Goal: Task Accomplishment & Management: Use online tool/utility

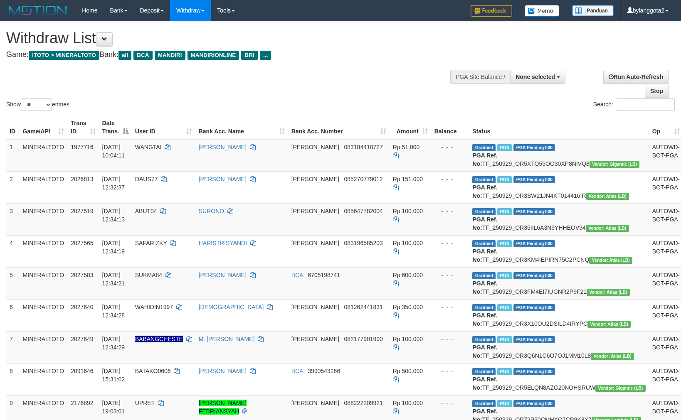
select select
select select "**"
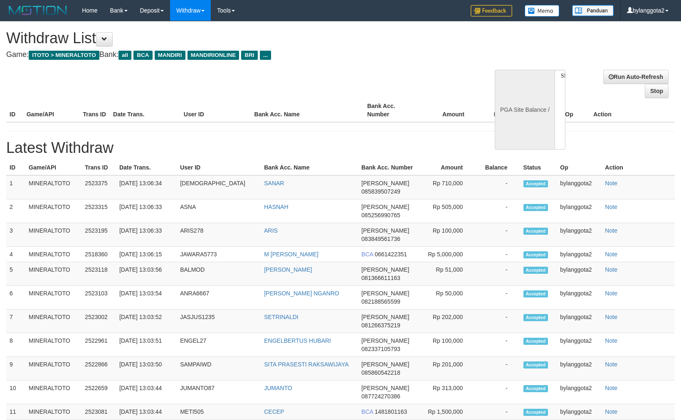
select select
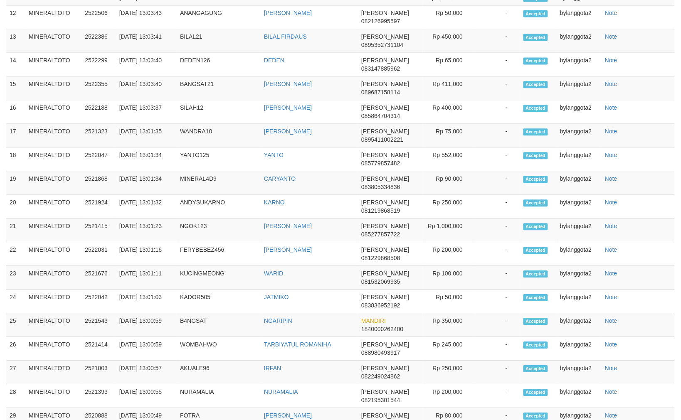
select select "**"
select select
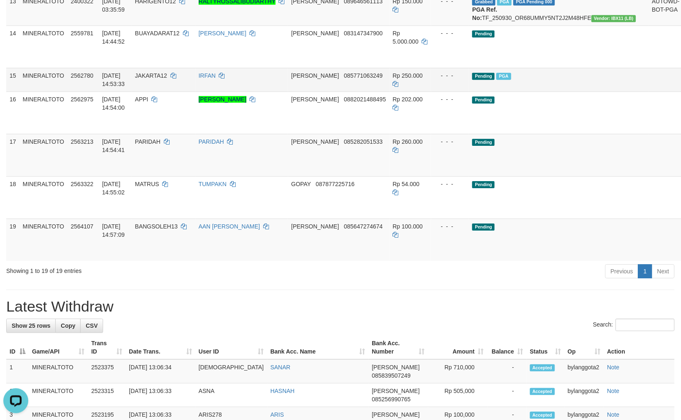
scroll to position [531, 0]
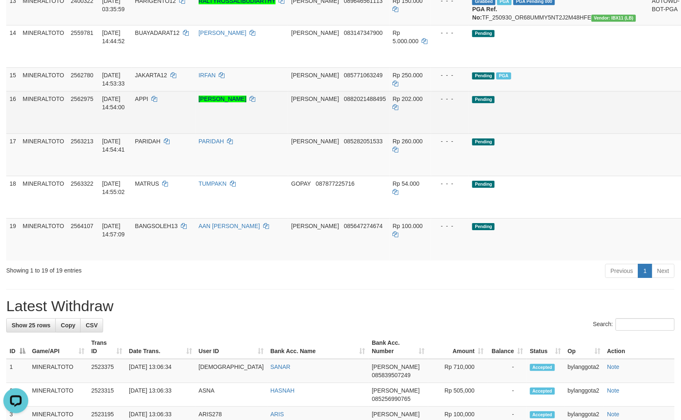
click at [520, 133] on td "Pending" at bounding box center [559, 112] width 180 height 42
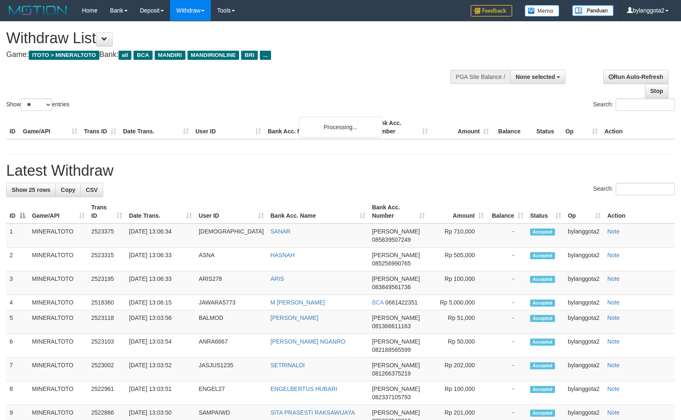
select select
select select "**"
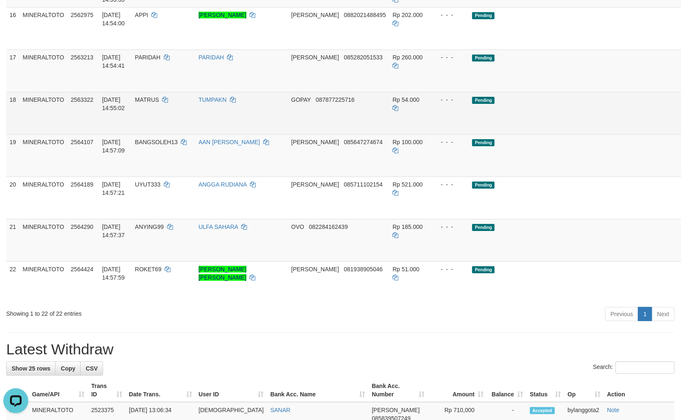
scroll to position [623, 0]
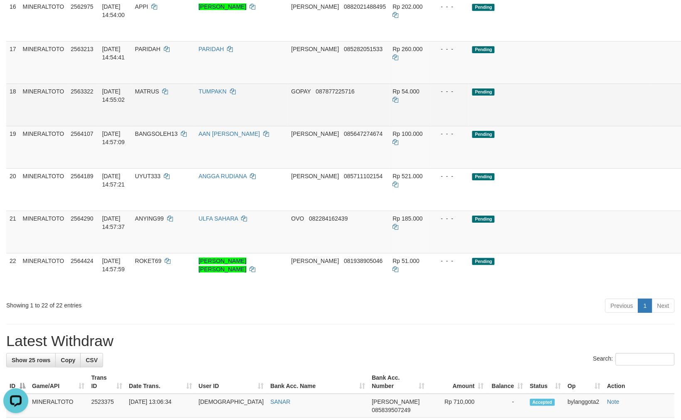
click at [549, 126] on td "Pending" at bounding box center [559, 105] width 180 height 42
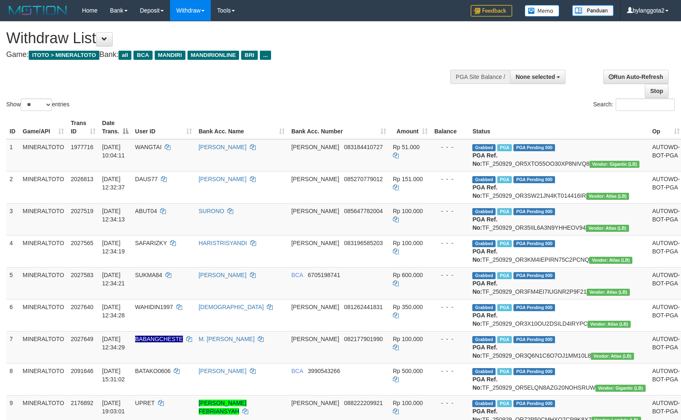
select select
select select "**"
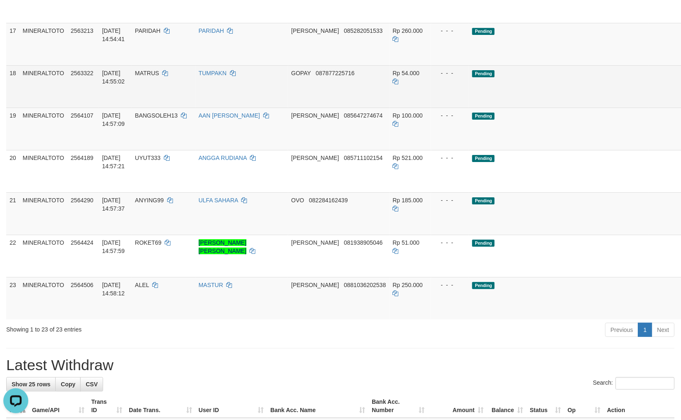
scroll to position [623, 0]
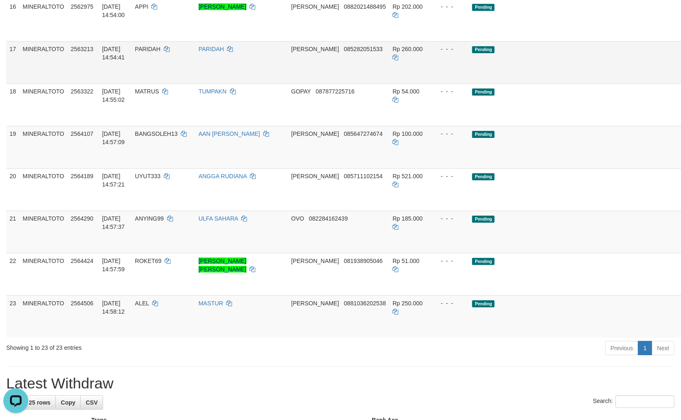
click at [541, 84] on td "Pending" at bounding box center [559, 62] width 180 height 42
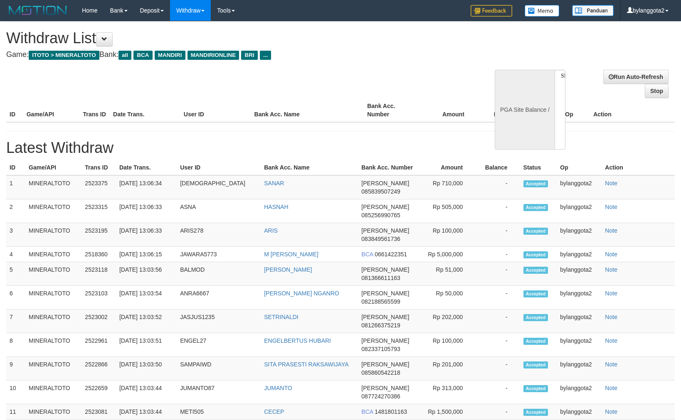
select select
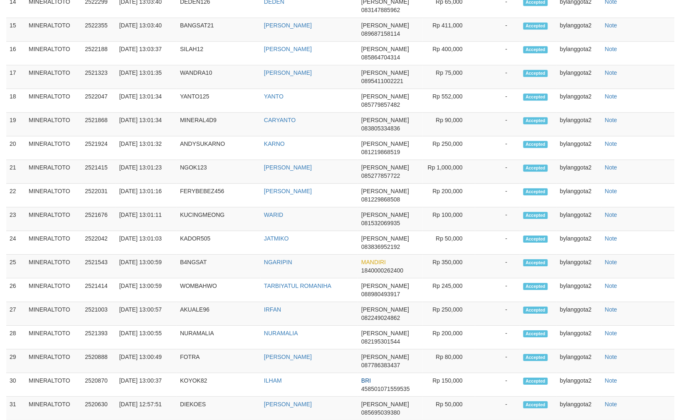
select select "**"
select select
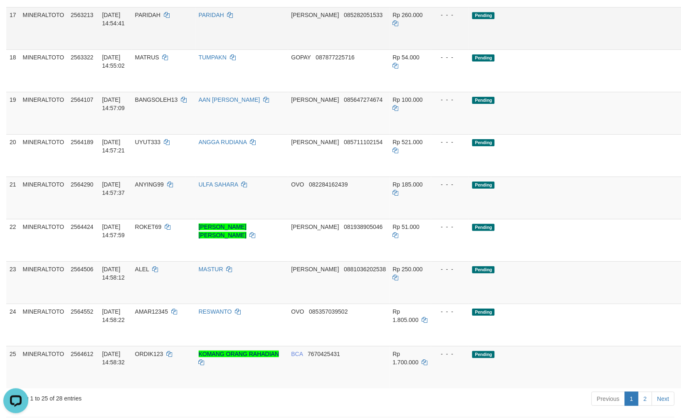
scroll to position [577, 0]
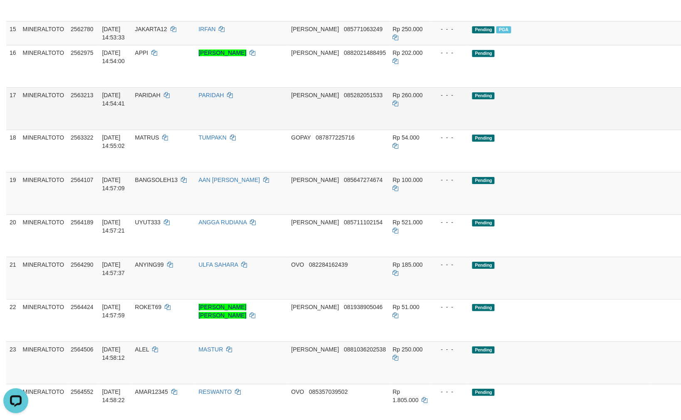
click at [526, 130] on td "Pending" at bounding box center [559, 108] width 180 height 42
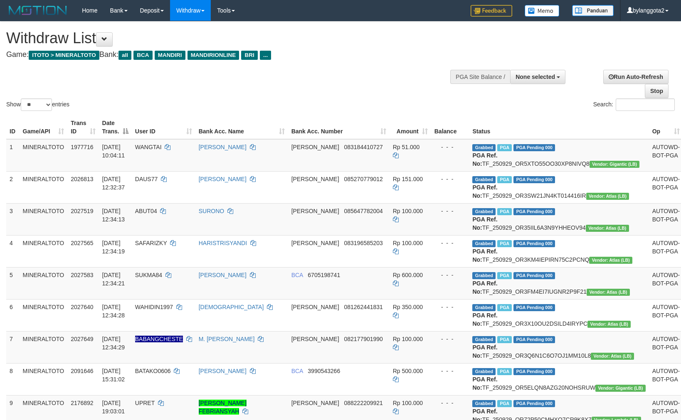
select select
select select "**"
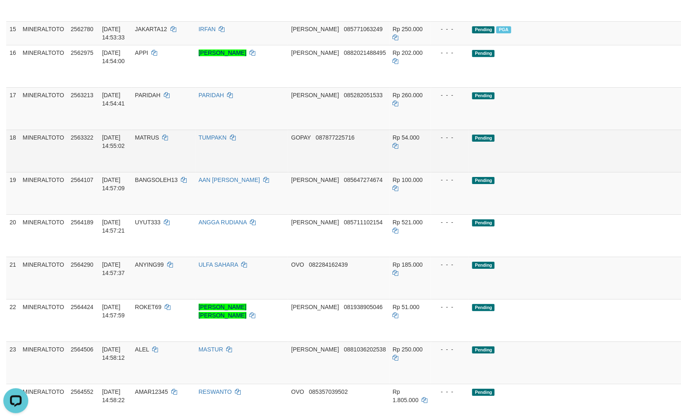
click at [467, 172] on td "- - -" at bounding box center [450, 151] width 38 height 42
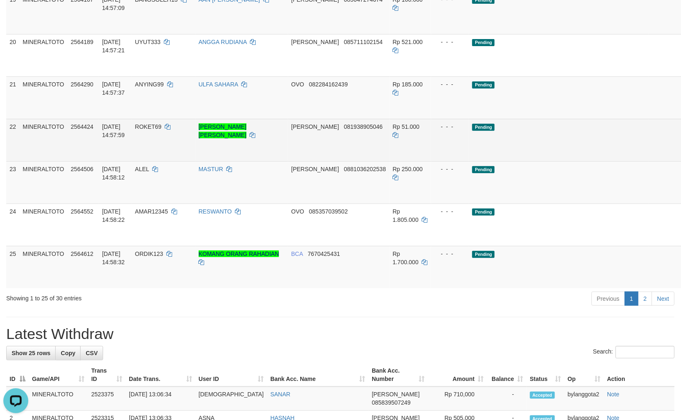
scroll to position [762, 0]
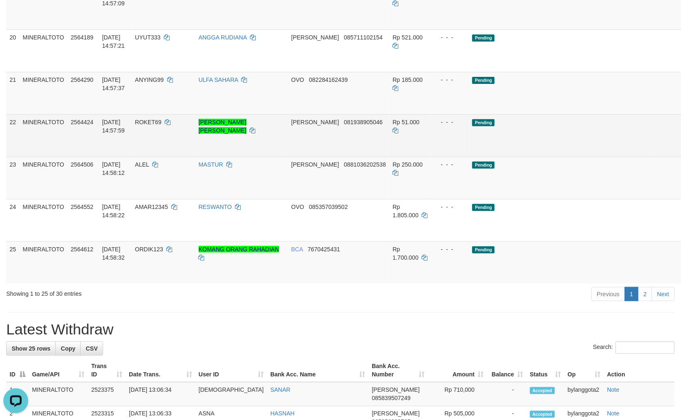
click at [358, 157] on td "DANA 081938905046" at bounding box center [338, 135] width 101 height 42
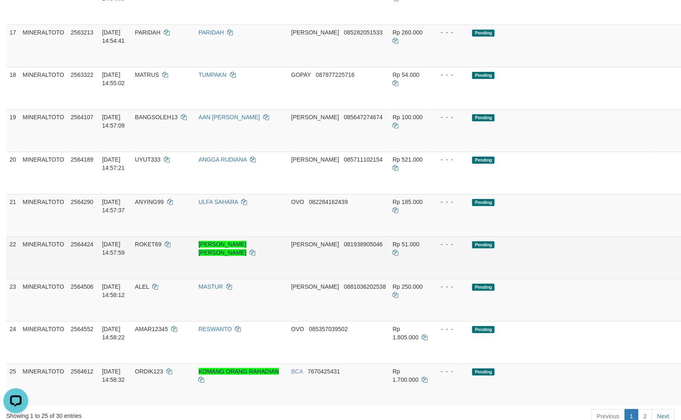
scroll to position [623, 0]
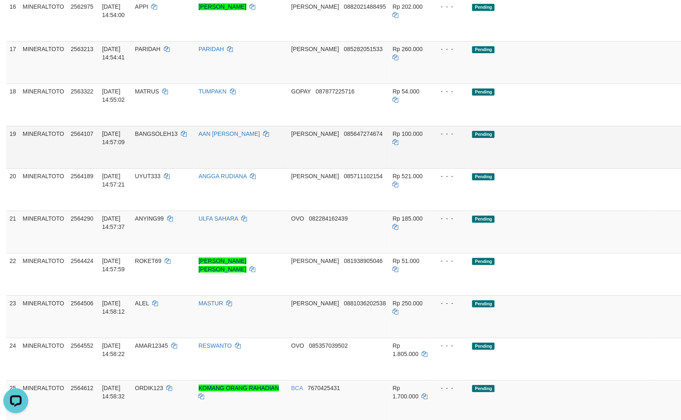
click at [442, 168] on td "- - -" at bounding box center [450, 147] width 38 height 42
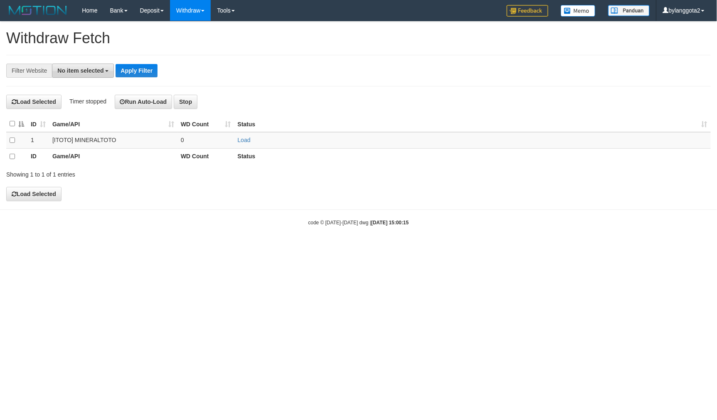
click at [79, 69] on span "No item selected" at bounding box center [80, 70] width 46 height 7
click at [82, 111] on label "SELECT GAME" at bounding box center [84, 115] width 64 height 12
select select "****"
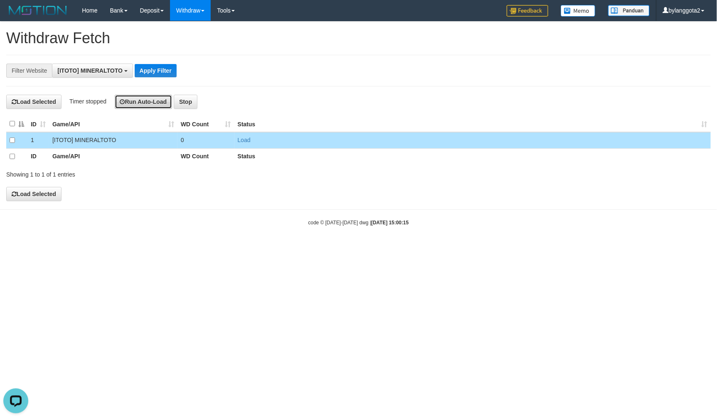
click at [127, 103] on button "Run Auto-Load" at bounding box center [144, 102] width 58 height 14
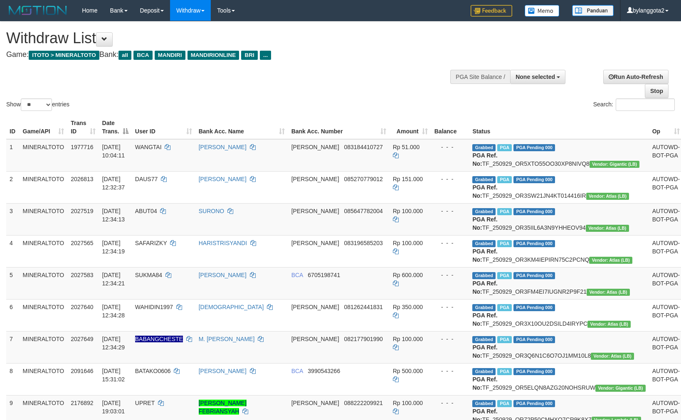
select select
select select "**"
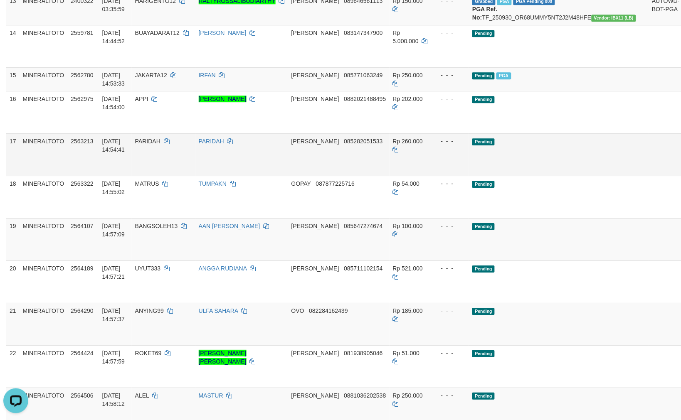
click at [506, 176] on td "Pending" at bounding box center [559, 154] width 180 height 42
click at [535, 176] on td "Pending" at bounding box center [559, 154] width 180 height 42
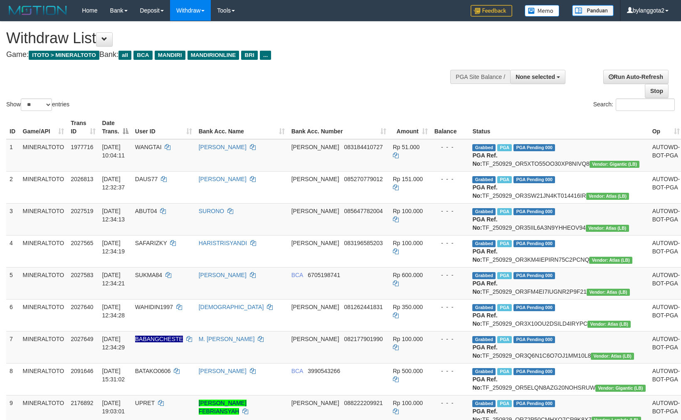
select select
select select "**"
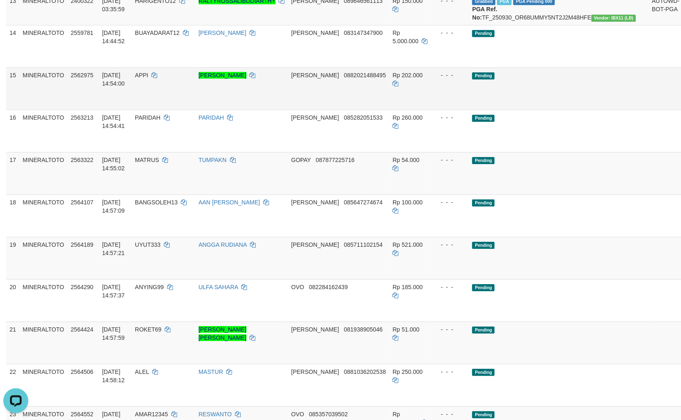
click at [479, 110] on td "Pending" at bounding box center [559, 88] width 180 height 42
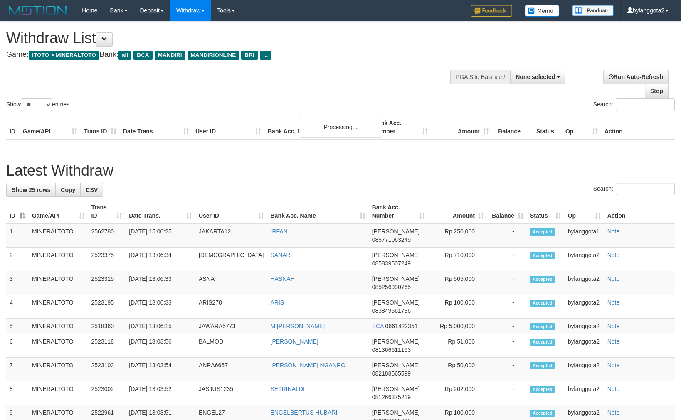
select select
select select "**"
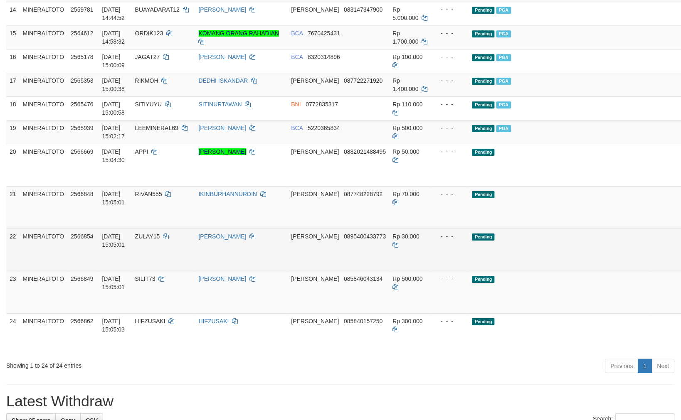
click at [373, 271] on td "DANA 0895400433773" at bounding box center [338, 250] width 101 height 42
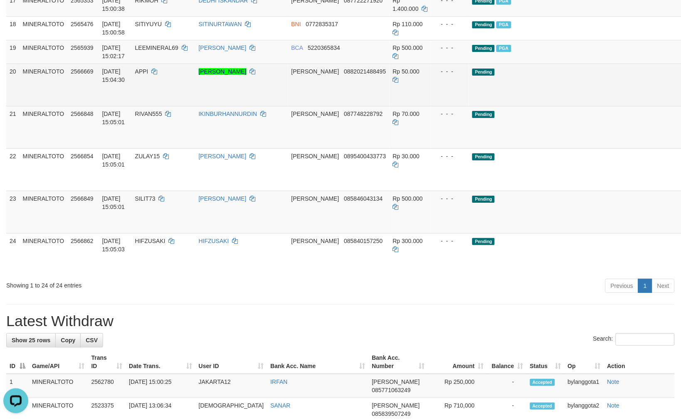
click at [681, 102] on link "Send PGA" at bounding box center [694, 94] width 14 height 15
click at [681, 144] on link "Send PGA" at bounding box center [694, 136] width 14 height 15
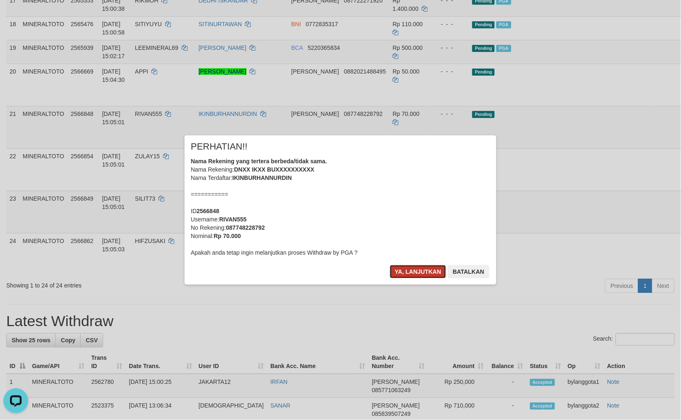
click at [415, 269] on button "Ya, lanjutkan" at bounding box center [418, 271] width 57 height 13
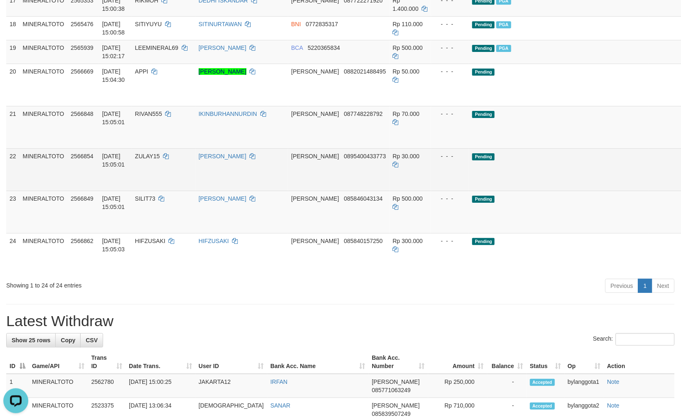
scroll to position [615, 0]
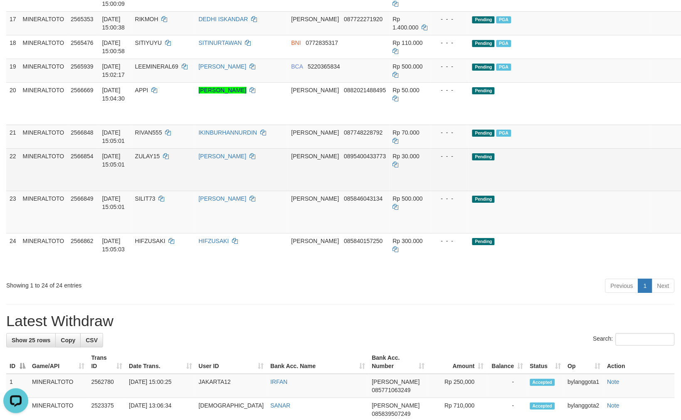
click at [681, 187] on link "Send PGA" at bounding box center [694, 179] width 14 height 15
click at [681, 229] on link "Send PGA" at bounding box center [694, 221] width 14 height 15
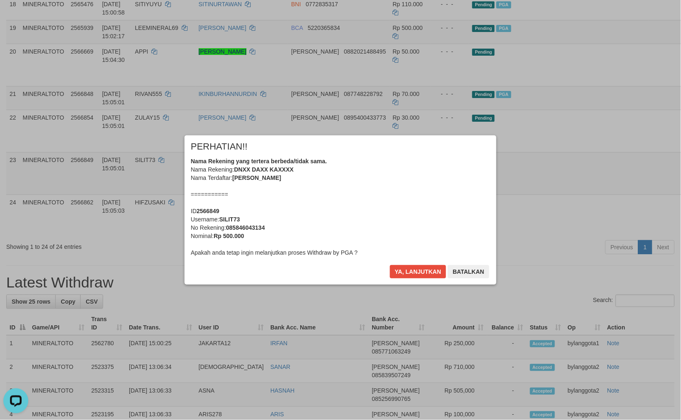
scroll to position [754, 0]
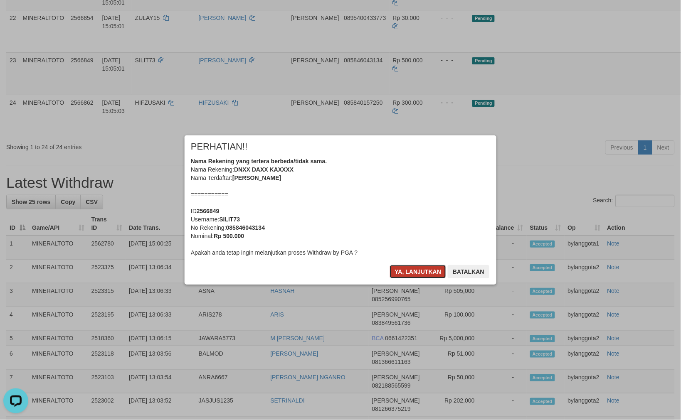
click at [407, 267] on button "Ya, lanjutkan" at bounding box center [418, 271] width 57 height 13
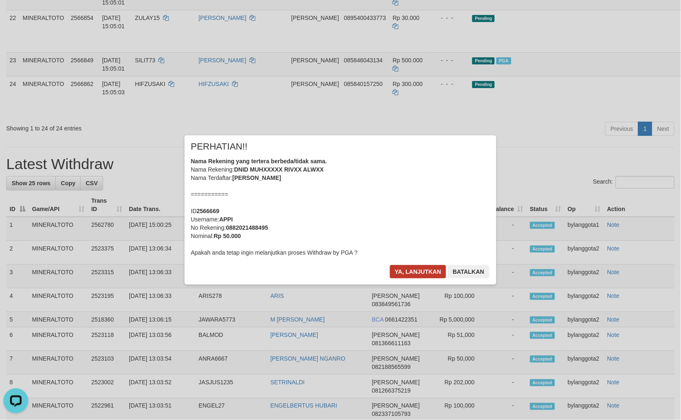
scroll to position [735, 0]
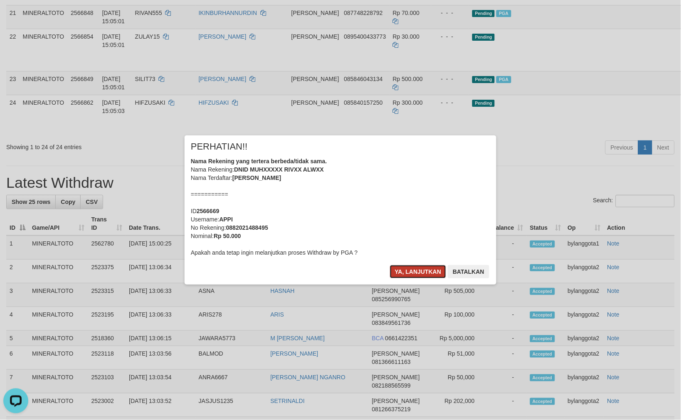
click at [413, 270] on button "Ya, lanjutkan" at bounding box center [418, 271] width 57 height 13
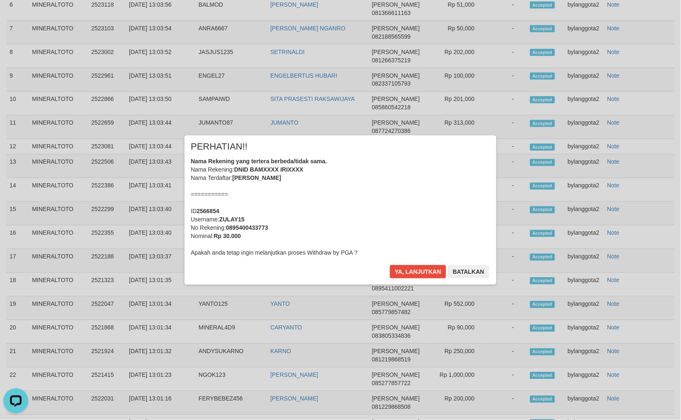
scroll to position [1085, 0]
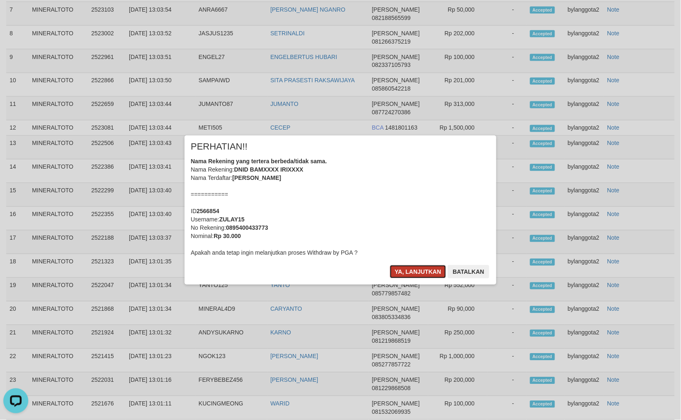
click at [424, 277] on button "Ya, lanjutkan" at bounding box center [418, 271] width 57 height 13
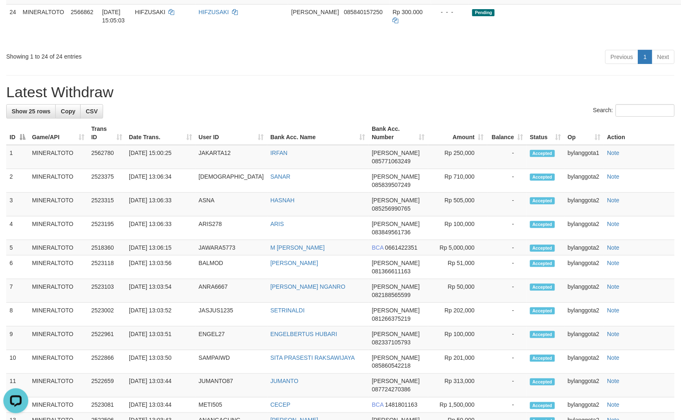
scroll to position [650, 0]
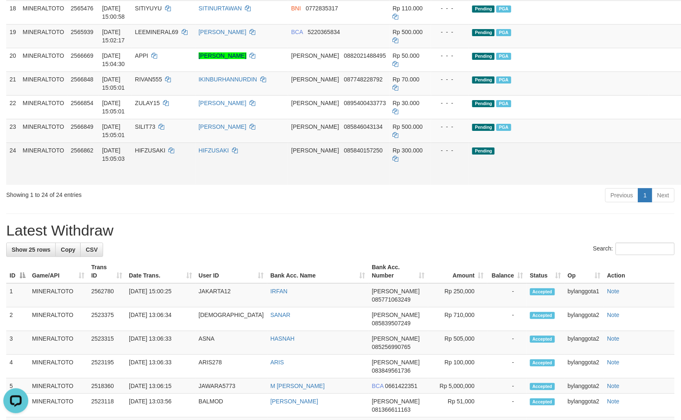
click at [681, 181] on link "Send PGA" at bounding box center [694, 173] width 14 height 15
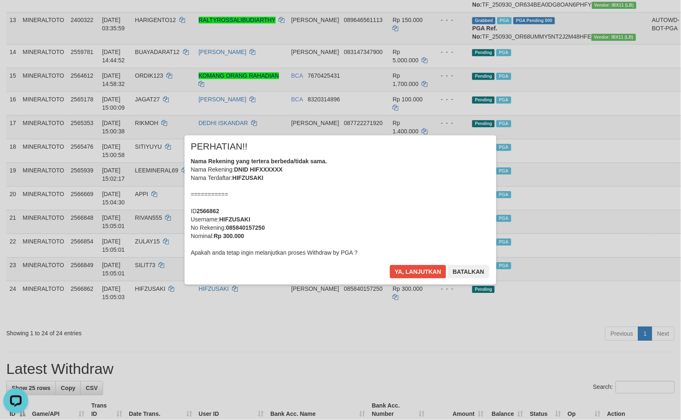
scroll to position [0, 0]
click at [402, 202] on div "Nama Rekening yang tertera berbeda/tidak sama. Nama Rekening: DNID HIFXXXXXX Na…" at bounding box center [340, 207] width 299 height 100
click at [390, 265] on button "Ya, lanjutkan" at bounding box center [418, 271] width 57 height 13
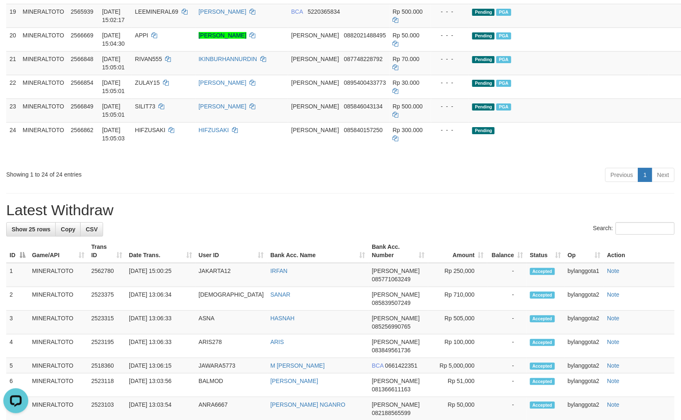
scroll to position [703, 0]
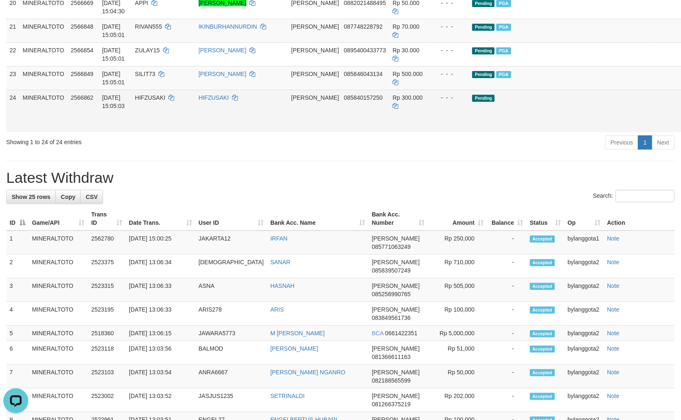
click at [681, 128] on link "Send PGA" at bounding box center [694, 120] width 14 height 15
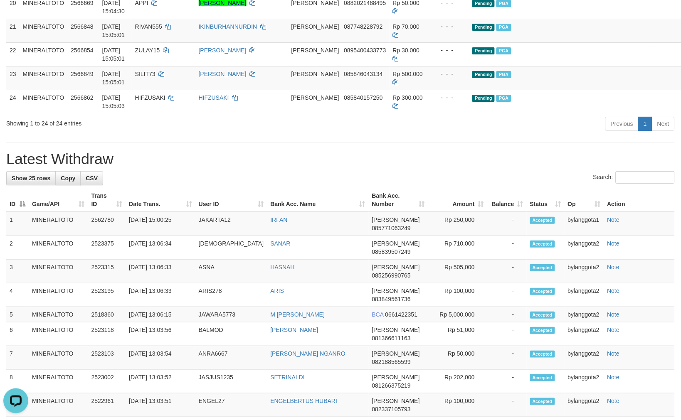
click at [398, 134] on div "Previous 1 Next" at bounding box center [482, 125] width 385 height 18
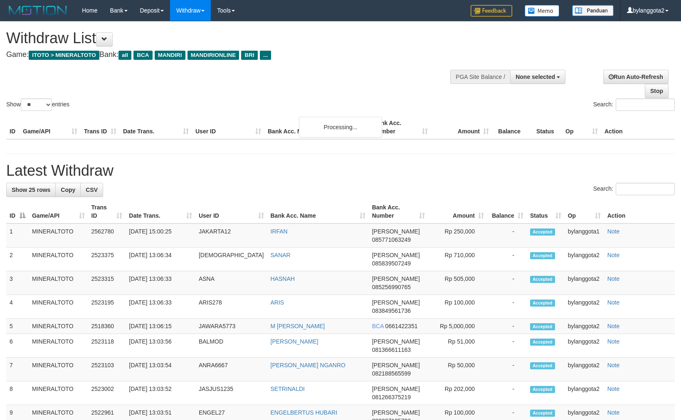
select select
select select "**"
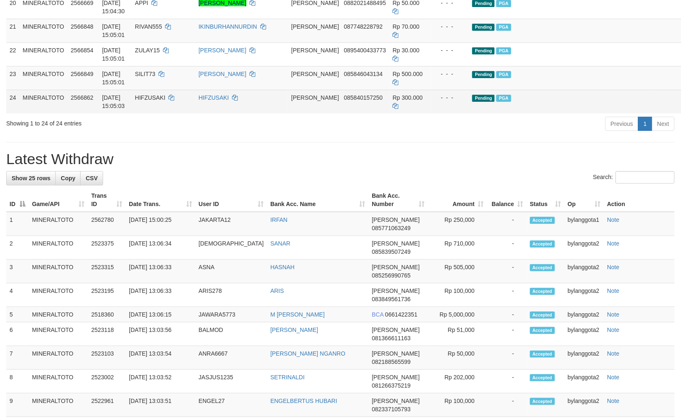
click at [343, 114] on td "[PERSON_NAME] 085840157250" at bounding box center [338, 102] width 101 height 24
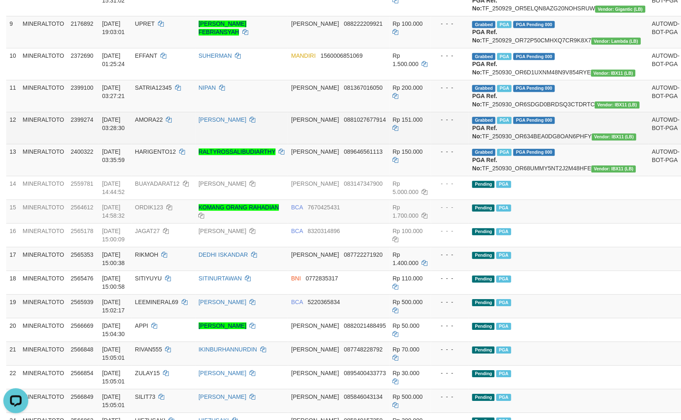
click at [479, 140] on b "PGA Ref. No:" at bounding box center [484, 132] width 25 height 15
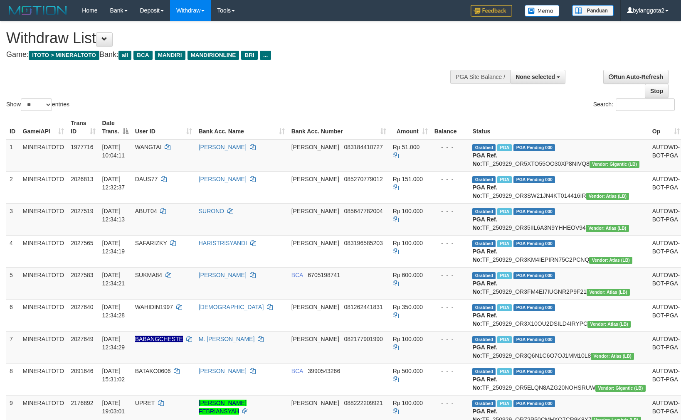
select select
select select "**"
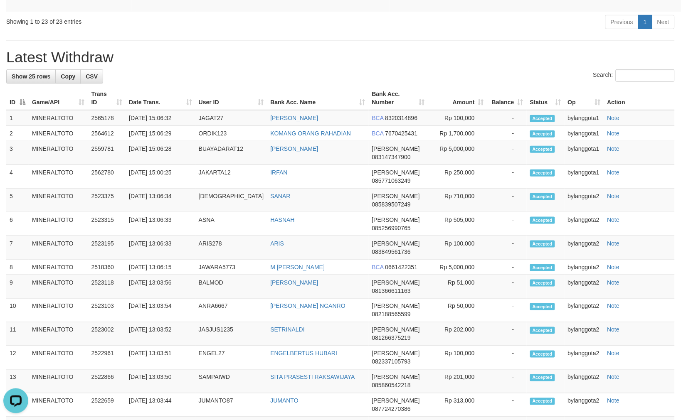
click at [681, 7] on link "Send PGA" at bounding box center [694, 0] width 14 height 15
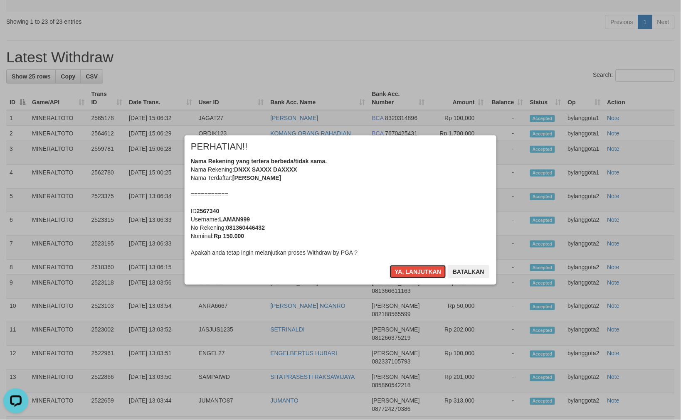
click at [458, 154] on div "PERHATIAN!!" at bounding box center [340, 149] width 299 height 15
click at [390, 265] on button "Ya, lanjutkan" at bounding box center [418, 271] width 57 height 13
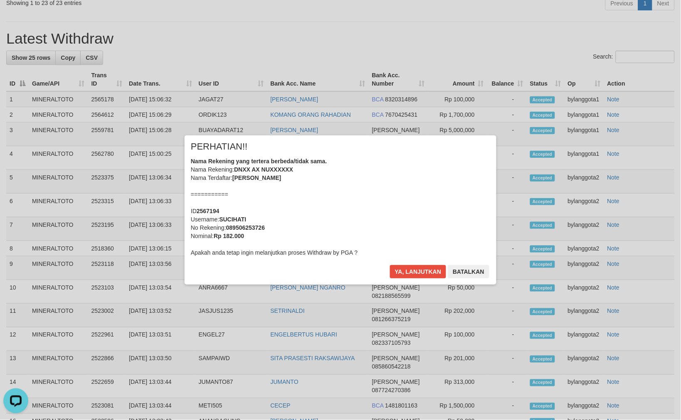
click at [450, 167] on div "Nama Rekening yang tertera berbeda/tidak sama. Nama Rekening: DNXX AX NUXXXXXX …" at bounding box center [340, 207] width 299 height 100
click at [390, 265] on button "Ya, lanjutkan" at bounding box center [418, 271] width 57 height 13
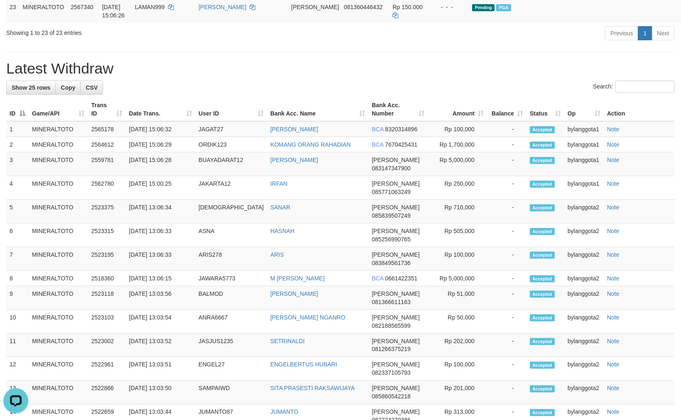
scroll to position [787, 0]
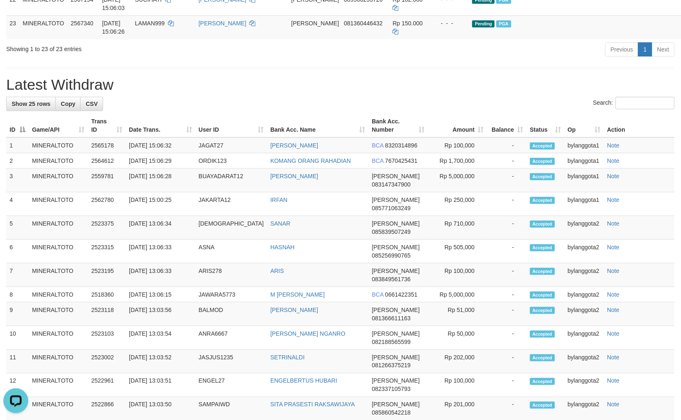
click at [534, 93] on h1 "Latest Withdraw" at bounding box center [340, 85] width 669 height 17
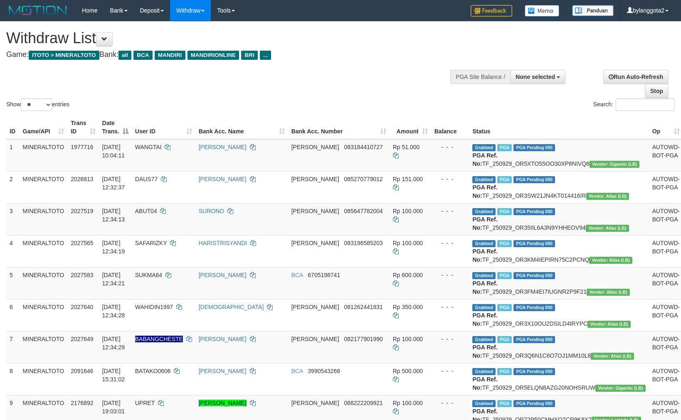
select select
select select "**"
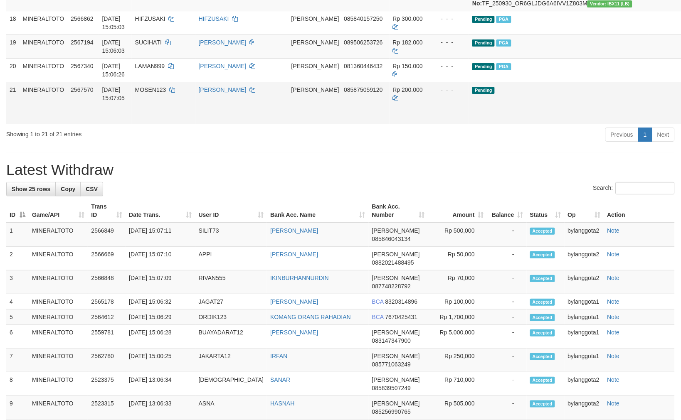
scroll to position [671, 0]
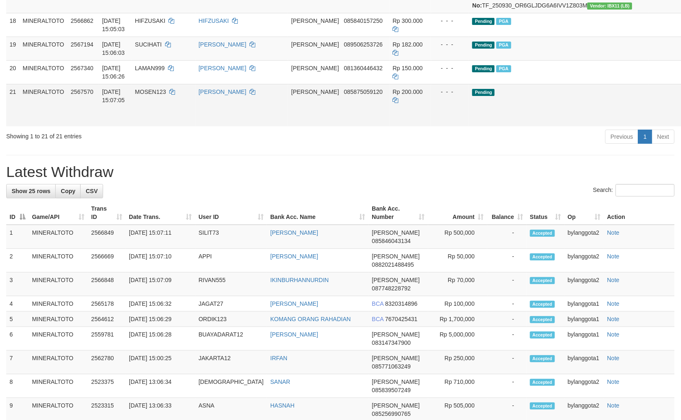
click at [681, 122] on link "Send PGA" at bounding box center [694, 114] width 14 height 15
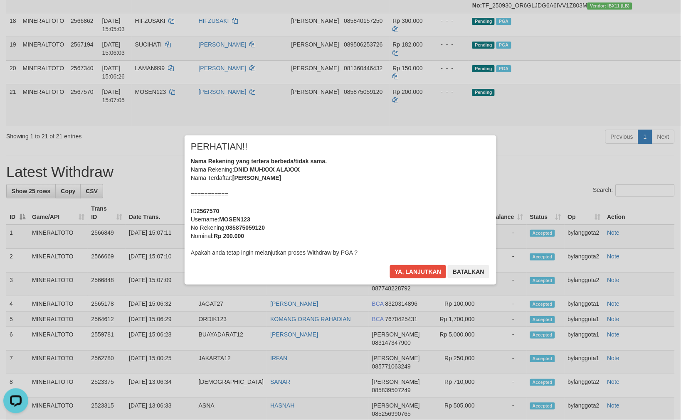
scroll to position [0, 0]
click at [373, 225] on div "Nama Rekening yang tertera berbeda/tidak sama. Nama Rekening: DNID MUHXXX ALAXX…" at bounding box center [340, 207] width 299 height 100
click at [390, 265] on button "Ya, lanjutkan" at bounding box center [418, 271] width 57 height 13
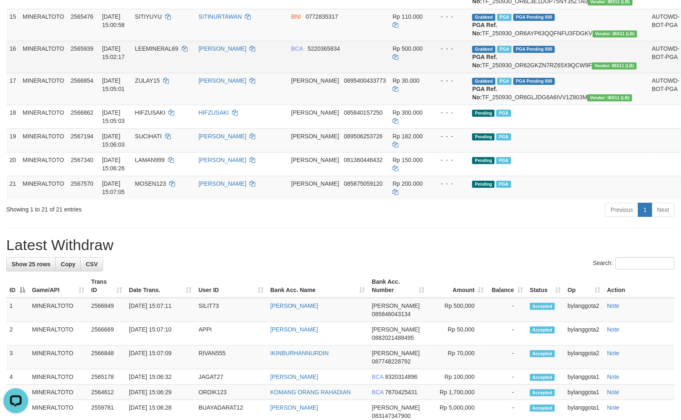
scroll to position [578, 0]
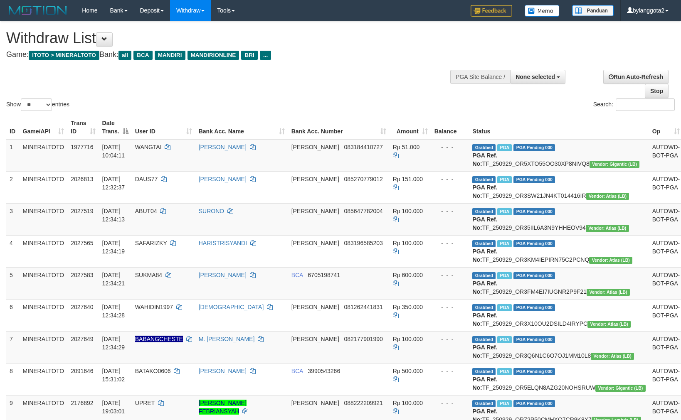
select select
select select "**"
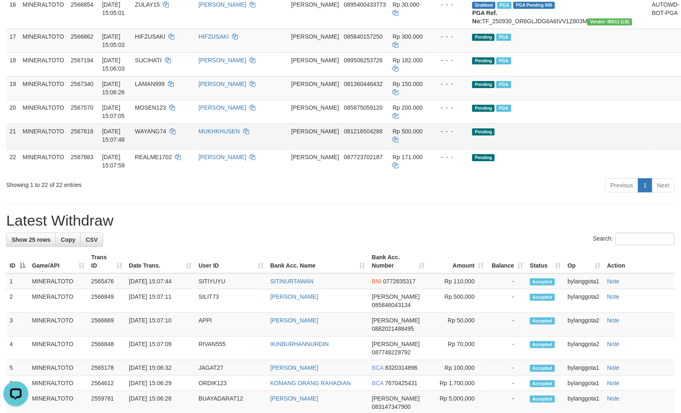
scroll to position [578, 0]
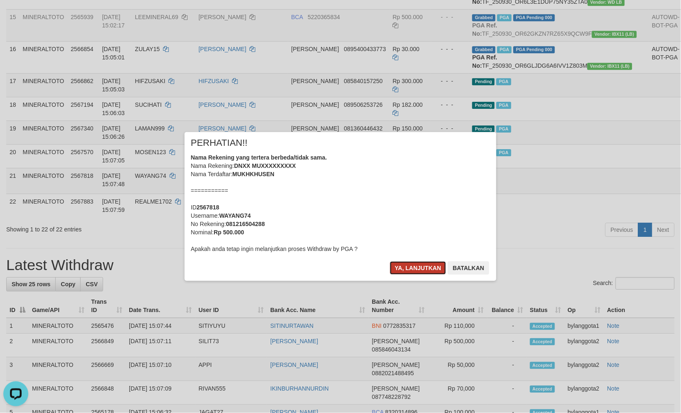
click at [418, 264] on button "Ya, lanjutkan" at bounding box center [418, 268] width 57 height 13
click at [417, 267] on button "Ya, lanjutkan" at bounding box center [418, 268] width 57 height 13
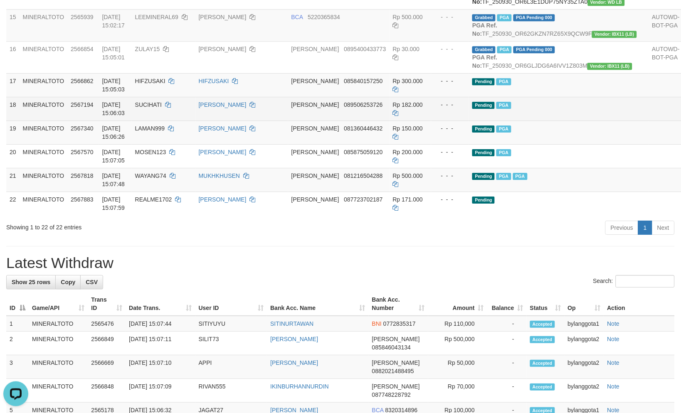
click at [394, 108] on span "Rp 182.000" at bounding box center [408, 104] width 30 height 7
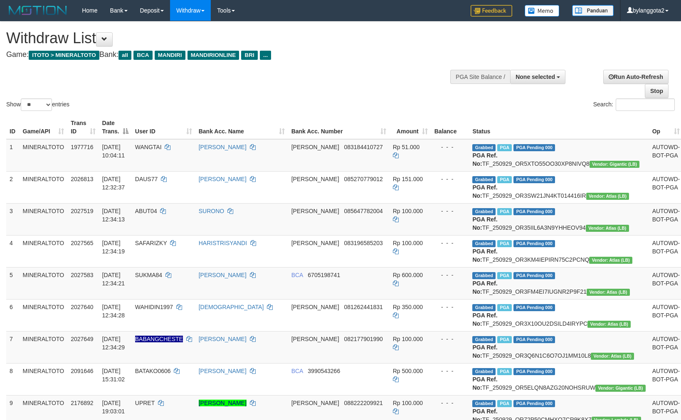
select select
select select "**"
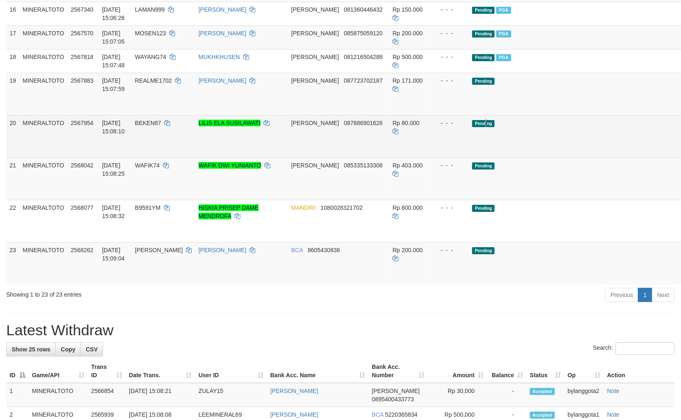
click at [484, 158] on td "Pending" at bounding box center [559, 136] width 180 height 42
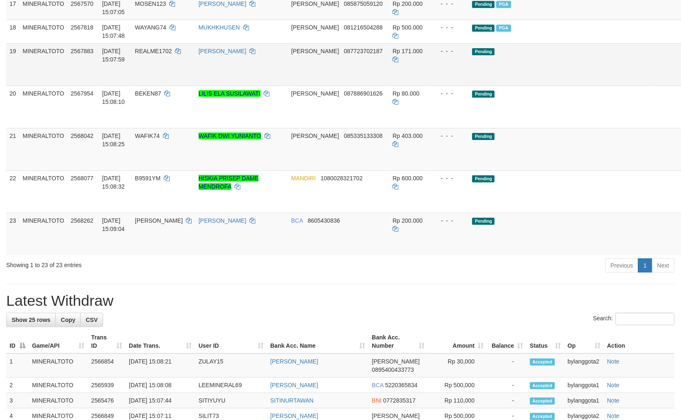
scroll to position [647, 0]
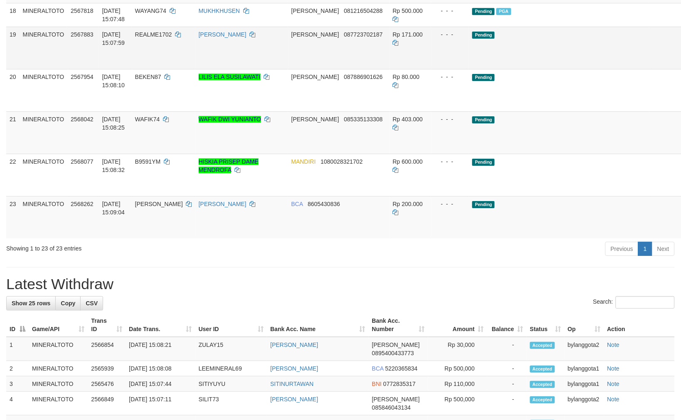
click at [681, 65] on link "Send PGA" at bounding box center [694, 57] width 14 height 15
click at [681, 107] on link "Send PGA" at bounding box center [694, 99] width 14 height 15
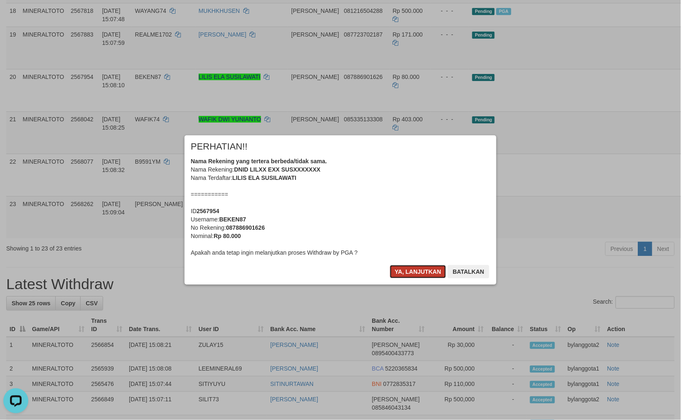
click at [405, 275] on button "Ya, lanjutkan" at bounding box center [418, 271] width 57 height 13
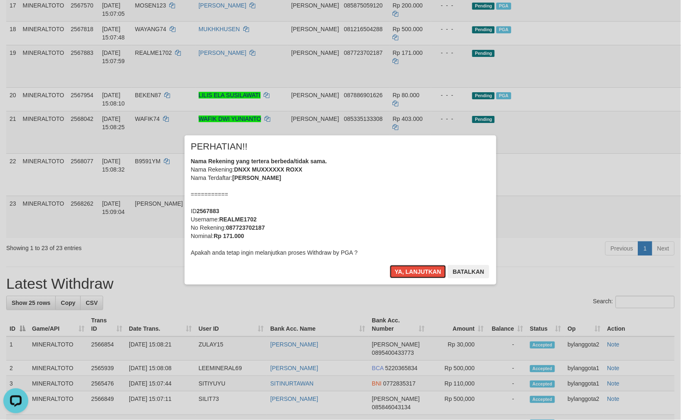
click at [405, 275] on button "Ya, lanjutkan" at bounding box center [418, 271] width 57 height 13
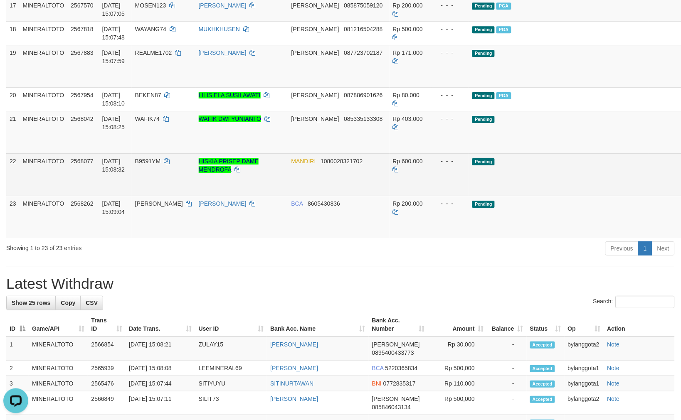
scroll to position [610, 0]
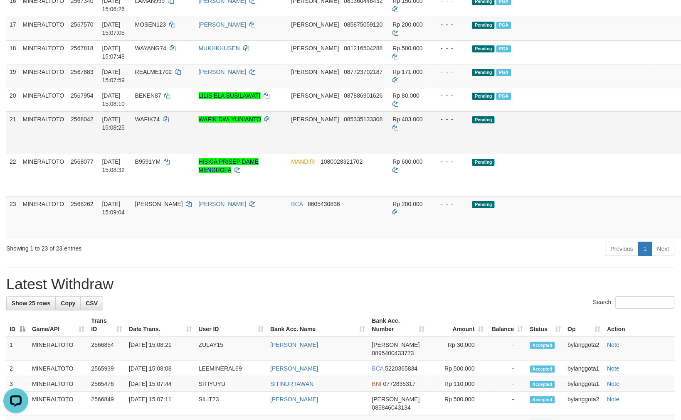
click at [681, 150] on link "Send PGA" at bounding box center [694, 142] width 14 height 15
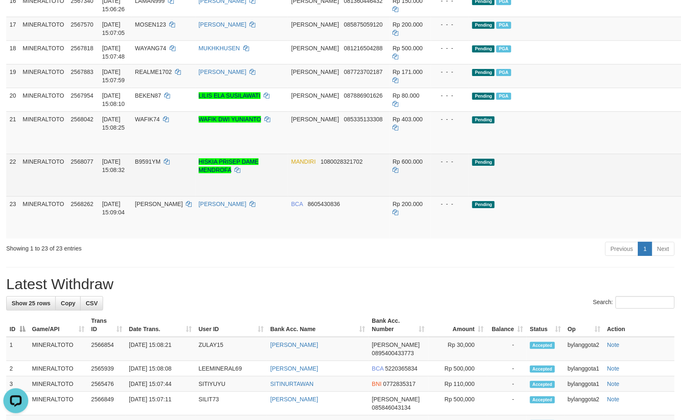
click at [681, 192] on link "Send PGA" at bounding box center [694, 184] width 14 height 15
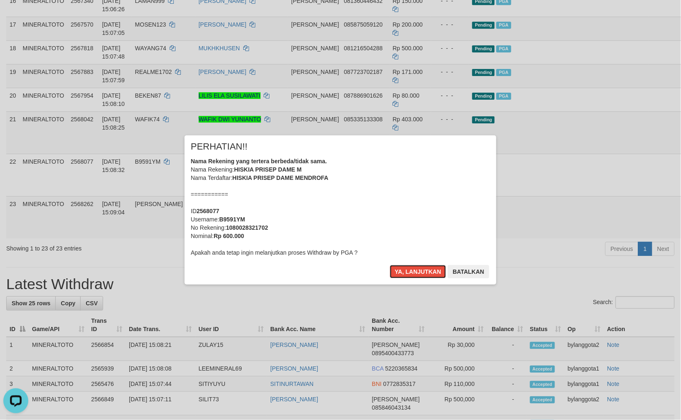
click at [422, 220] on div "Nama Rekening yang tertera berbeda/tidak sama. Nama Rekening: HISKIA PRISEP DAM…" at bounding box center [340, 207] width 299 height 100
click at [390, 265] on button "Ya, lanjutkan" at bounding box center [418, 271] width 57 height 13
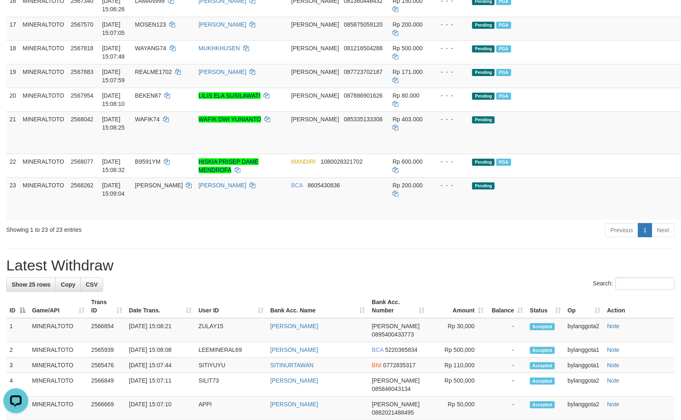
click at [422, 154] on td "Rp 403.000" at bounding box center [411, 132] width 42 height 42
click at [681, 150] on link "Send PGA" at bounding box center [694, 142] width 14 height 15
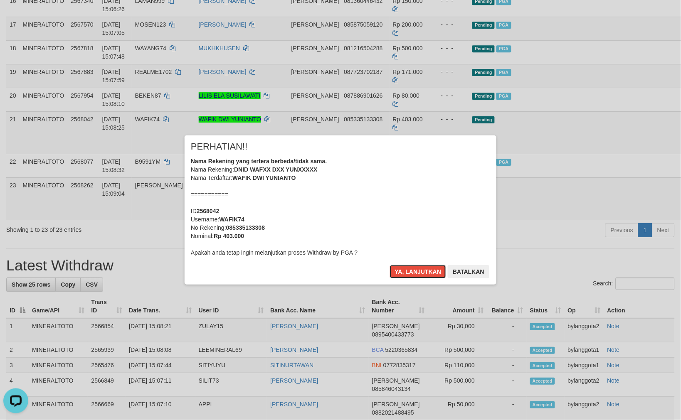
click at [353, 203] on div "Nama Rekening yang tertera berbeda/tidak sama. Nama Rekening: DNID WAFXX DXX YU…" at bounding box center [340, 207] width 299 height 100
click at [390, 265] on button "Ya, lanjutkan" at bounding box center [418, 271] width 57 height 13
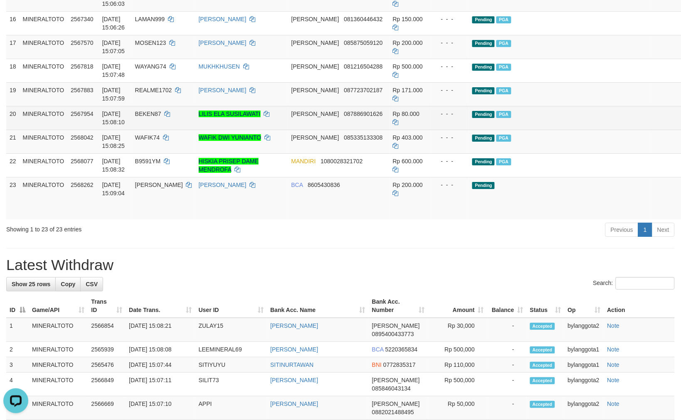
scroll to position [546, 0]
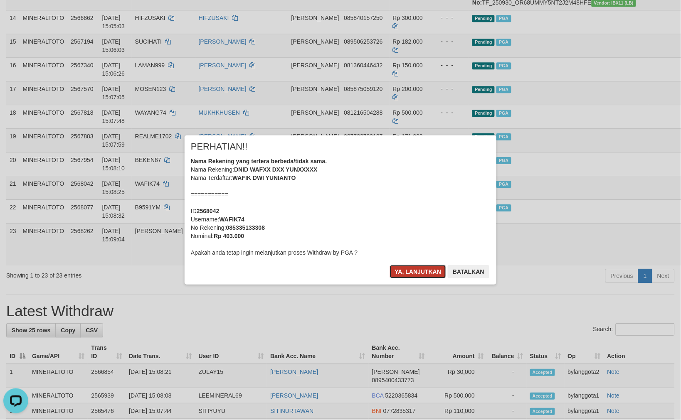
drag, startPoint x: 423, startPoint y: 269, endPoint x: 438, endPoint y: 269, distance: 15.0
click at [423, 269] on button "Ya, lanjutkan" at bounding box center [418, 271] width 57 height 13
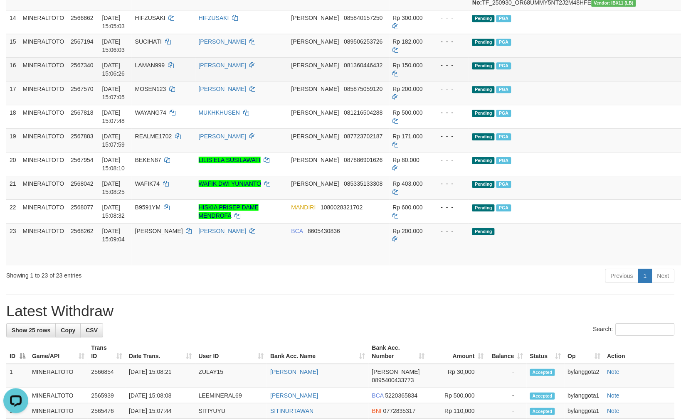
click at [400, 81] on td "Rp 150.000" at bounding box center [411, 69] width 42 height 24
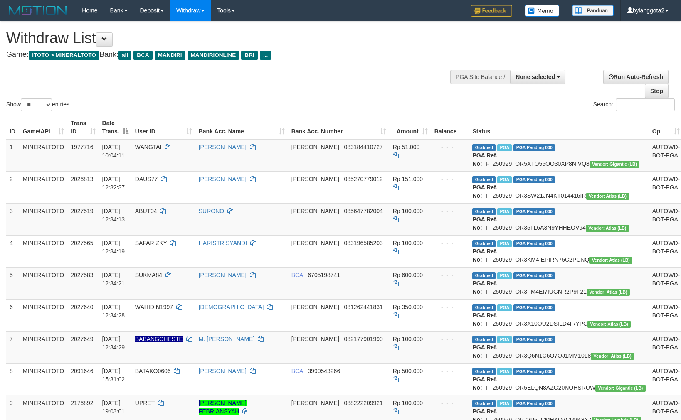
select select
select select "**"
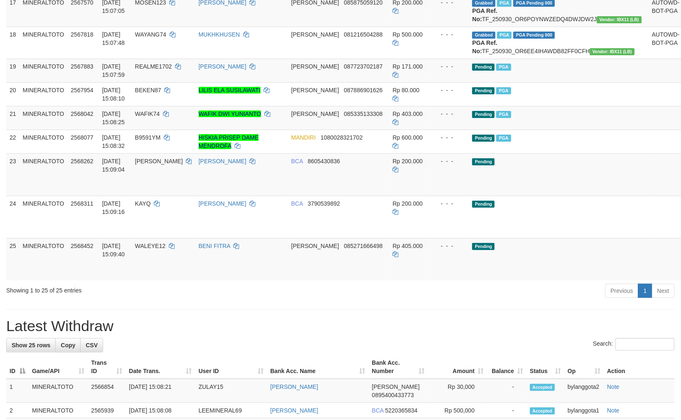
scroll to position [753, 0]
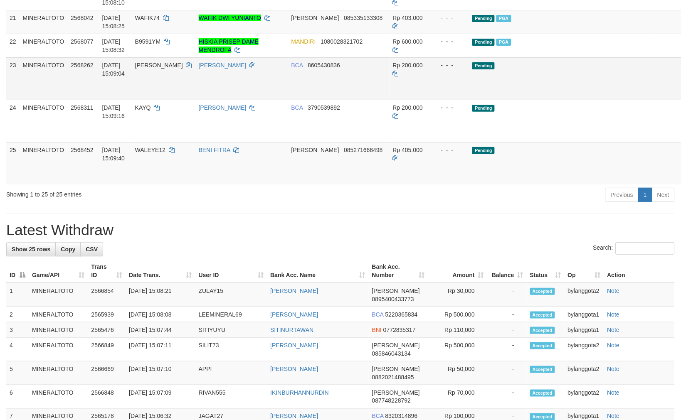
click at [681, 96] on link "Send PGA" at bounding box center [694, 88] width 14 height 15
click at [681, 138] on link "Send PGA" at bounding box center [694, 130] width 14 height 15
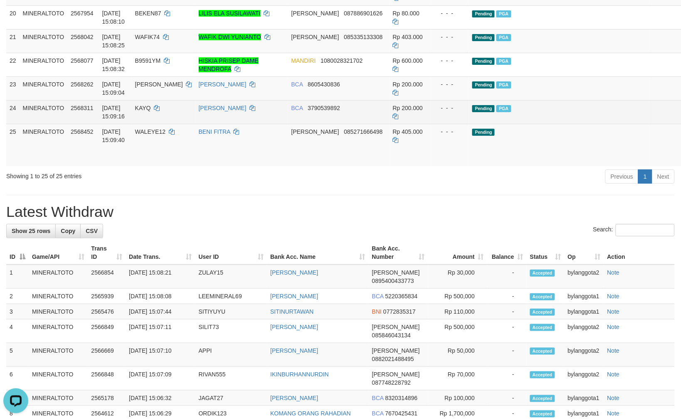
scroll to position [716, 0]
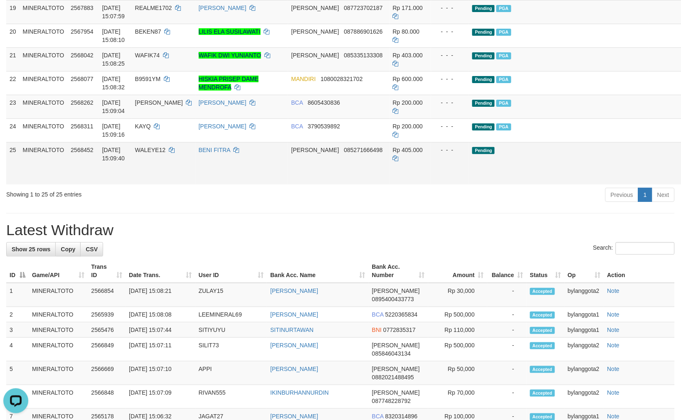
click at [681, 180] on link "Send PGA" at bounding box center [694, 173] width 14 height 15
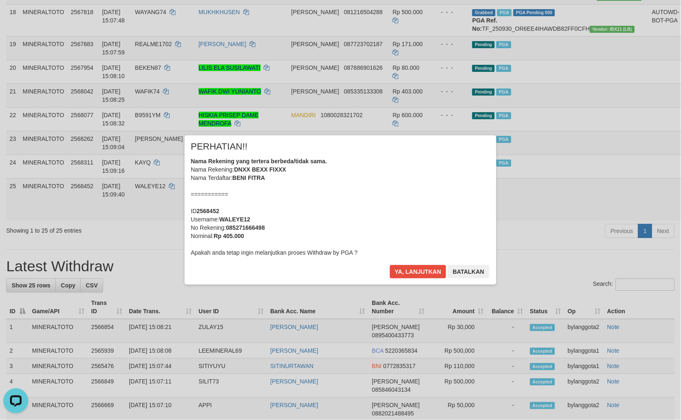
scroll to position [623, 0]
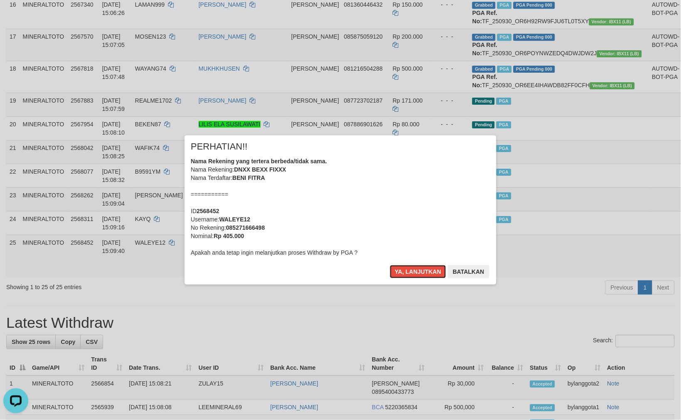
drag, startPoint x: 441, startPoint y: 217, endPoint x: 149, endPoint y: 84, distance: 321.2
click at [412, 205] on div "Nama Rekening yang tertera berbeda/tidak sama. Nama Rekening: DNXX BEXX FIXXX N…" at bounding box center [340, 207] width 299 height 100
click at [390, 265] on button "Ya, lanjutkan" at bounding box center [418, 271] width 57 height 13
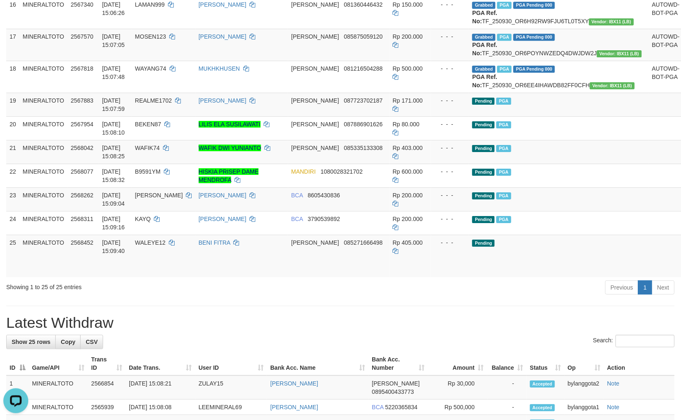
scroll to position [625, 0]
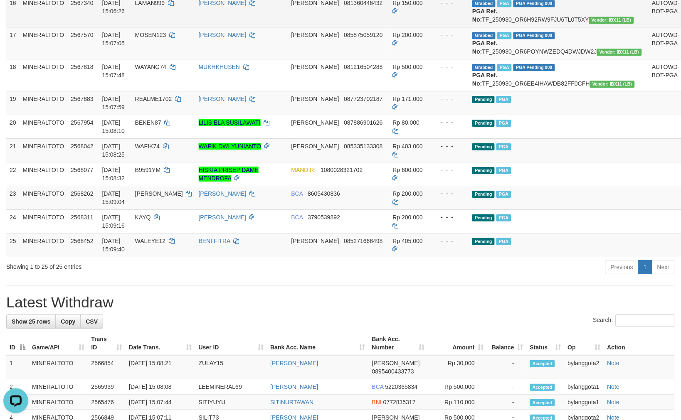
click at [400, 27] on td "Rp 150.000" at bounding box center [411, 11] width 42 height 32
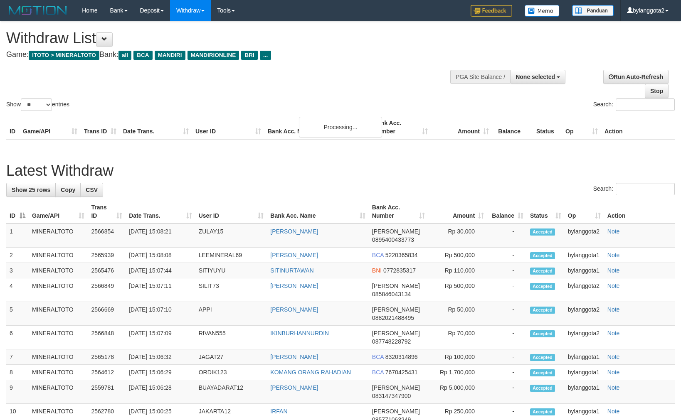
select select
select select "**"
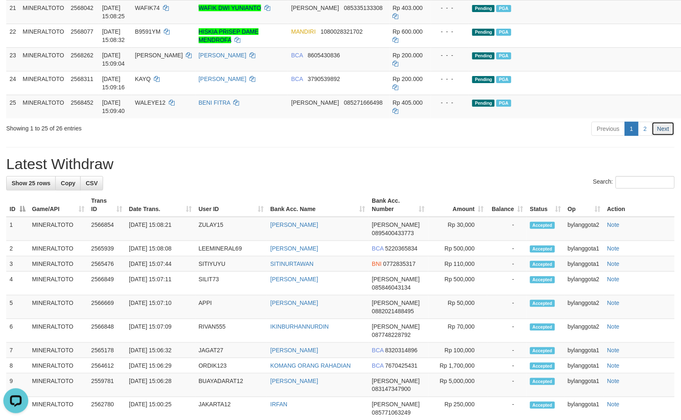
click at [667, 136] on link "Next" at bounding box center [663, 129] width 23 height 14
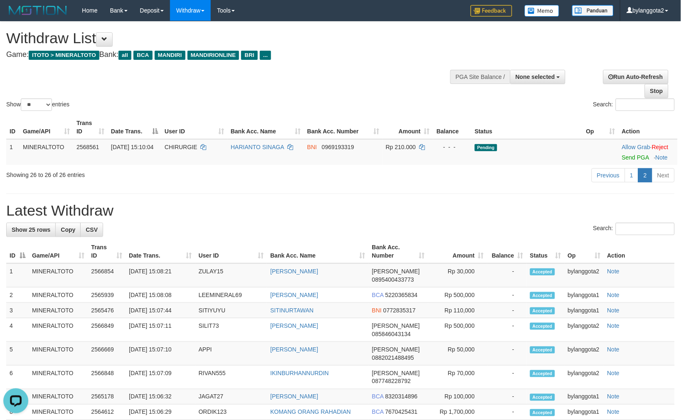
click at [632, 161] on link "Send PGA" at bounding box center [635, 157] width 27 height 7
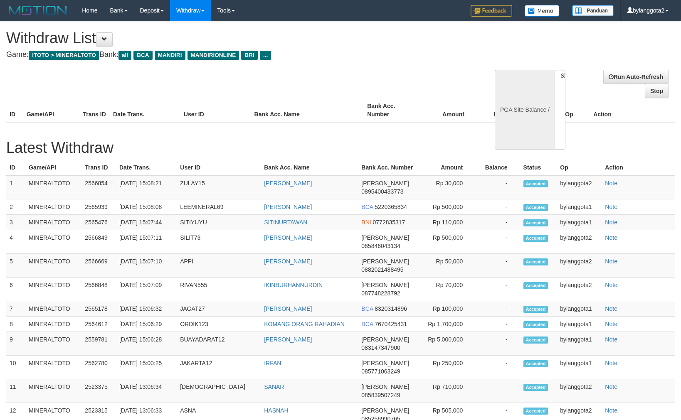
select select
select select "**"
select select
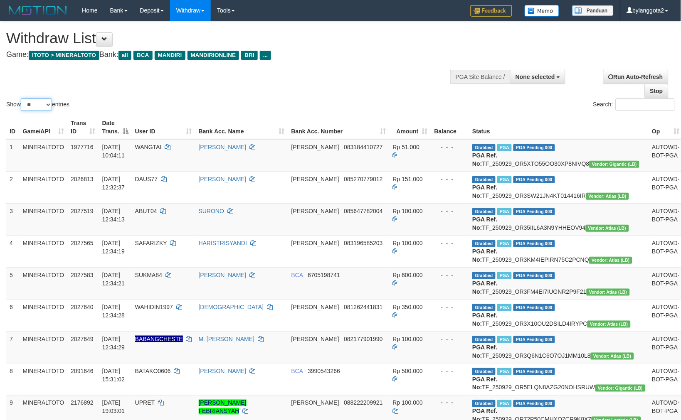
click at [38, 106] on select "** ** ** ***" at bounding box center [36, 105] width 31 height 12
select select "**"
click at [22, 99] on select "** ** ** ***" at bounding box center [36, 105] width 31 height 12
click at [371, 299] on td "BCA 6705198741" at bounding box center [338, 283] width 101 height 32
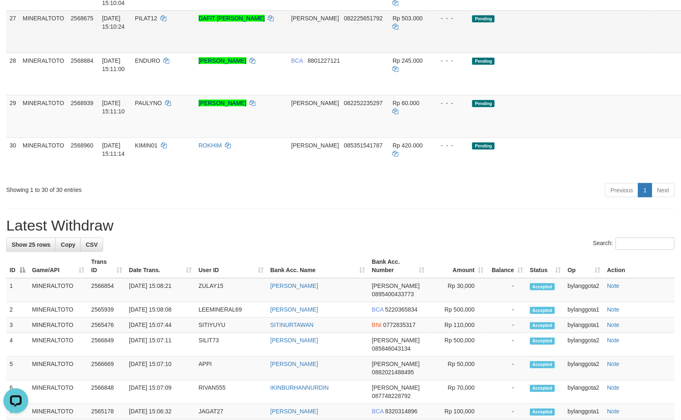
click at [681, 49] on link "Send PGA" at bounding box center [694, 41] width 14 height 15
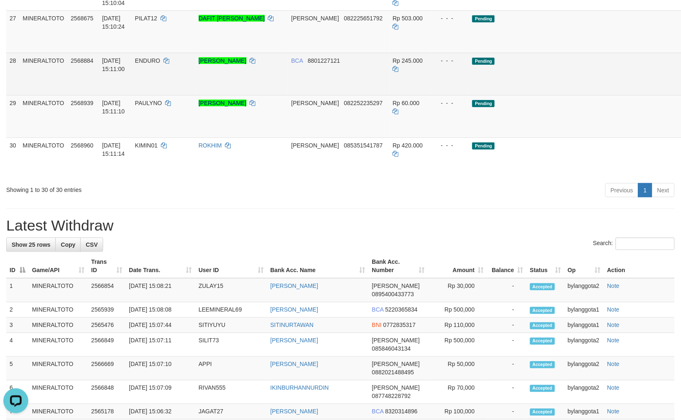
drag, startPoint x: 635, startPoint y: 186, endPoint x: 664, endPoint y: 210, distance: 37.5
click at [681, 91] on link "Send PGA" at bounding box center [694, 83] width 14 height 15
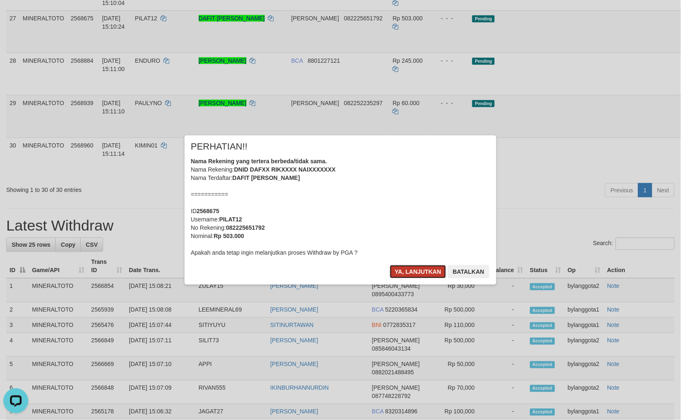
click at [423, 271] on button "Ya, lanjutkan" at bounding box center [418, 271] width 57 height 13
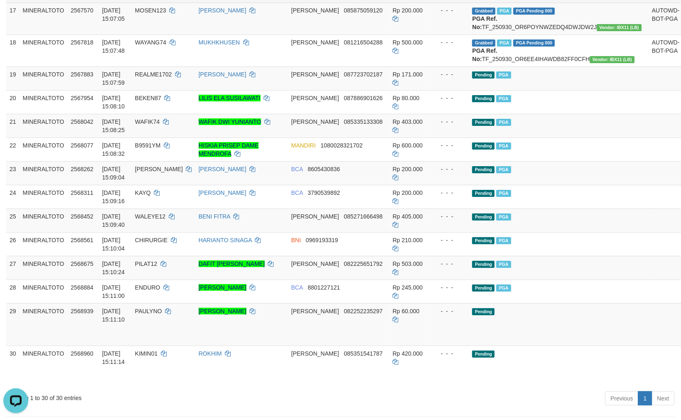
scroll to position [645, 0]
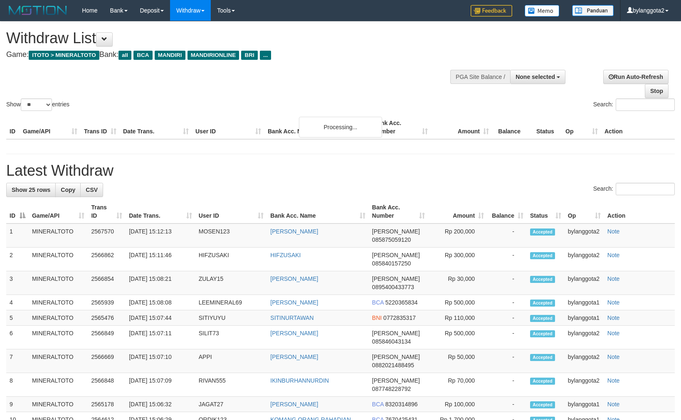
select select
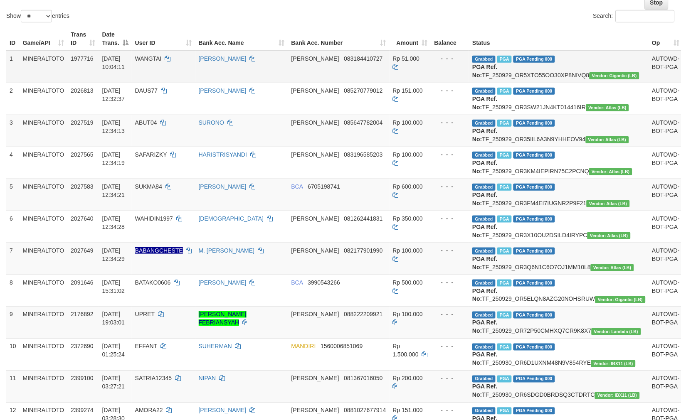
scroll to position [21, 0]
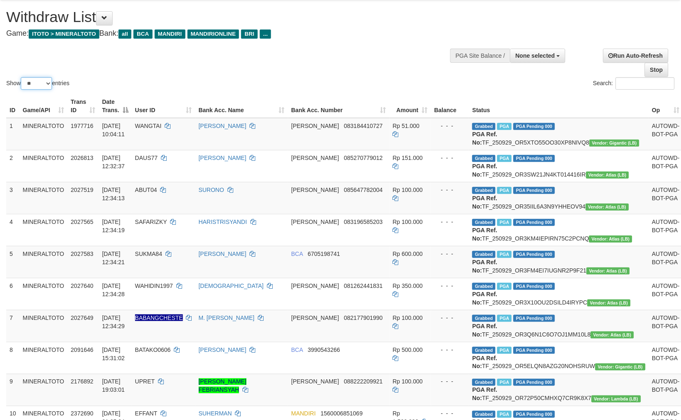
click at [40, 84] on select "** ** ** ***" at bounding box center [36, 83] width 31 height 12
select select "***"
click at [22, 77] on select "** ** ** ***" at bounding box center [36, 83] width 31 height 12
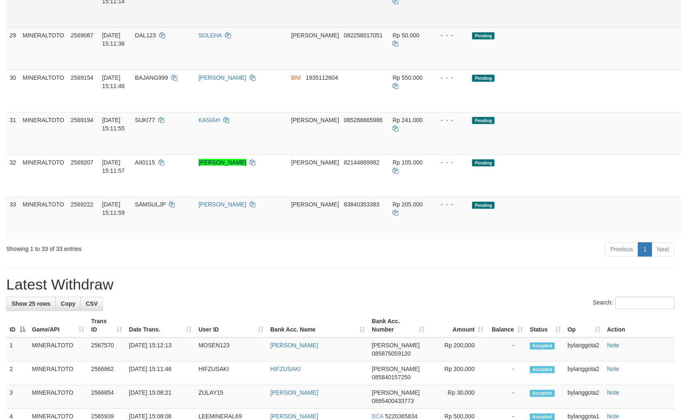
click at [681, 23] on link "Send PGA" at bounding box center [694, 15] width 14 height 15
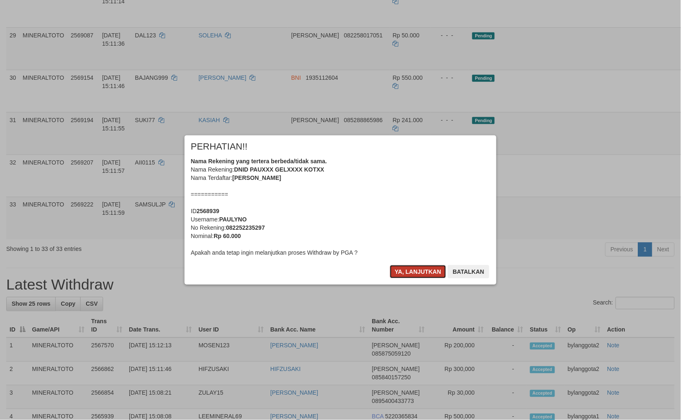
click at [410, 267] on button "Ya, lanjutkan" at bounding box center [418, 271] width 57 height 13
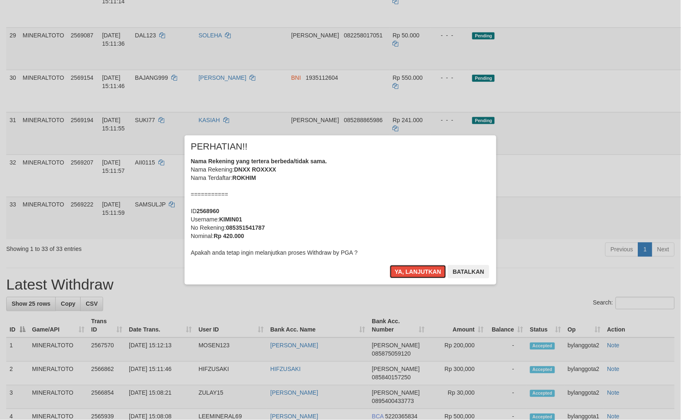
click at [410, 267] on button "Ya, lanjutkan" at bounding box center [418, 271] width 57 height 13
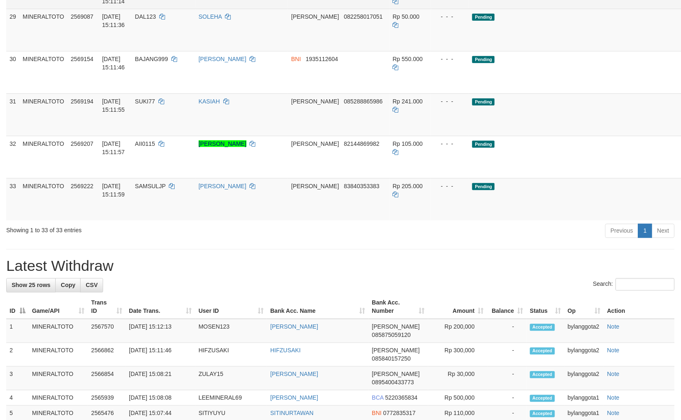
scroll to position [928, 0]
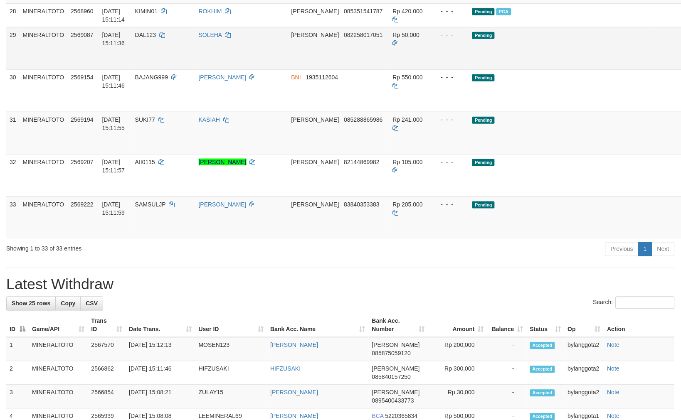
click at [681, 65] on link "Send PGA" at bounding box center [694, 57] width 14 height 15
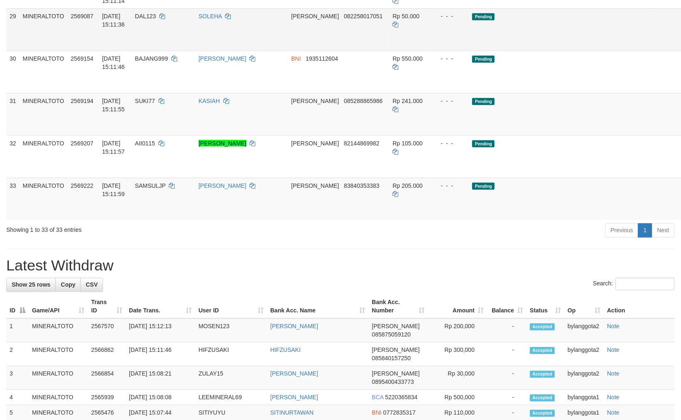
scroll to position [909, 0]
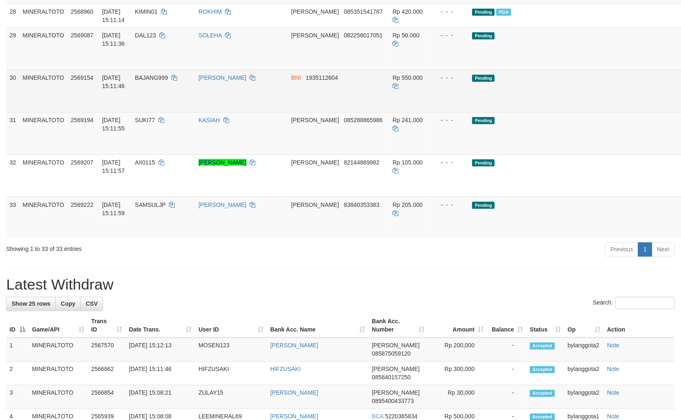
click at [681, 108] on link "Send PGA" at bounding box center [694, 100] width 14 height 15
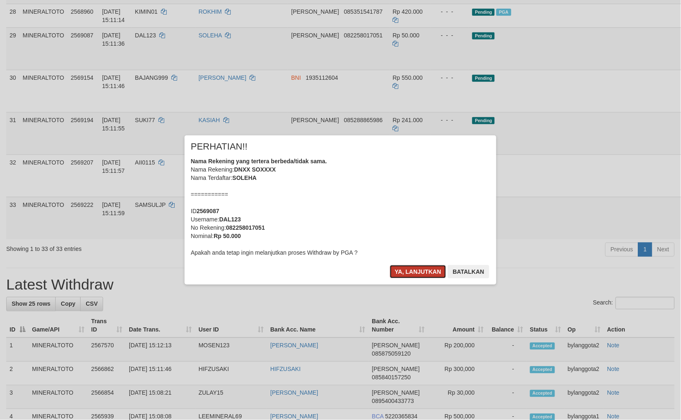
click at [421, 269] on button "Ya, lanjutkan" at bounding box center [418, 271] width 57 height 13
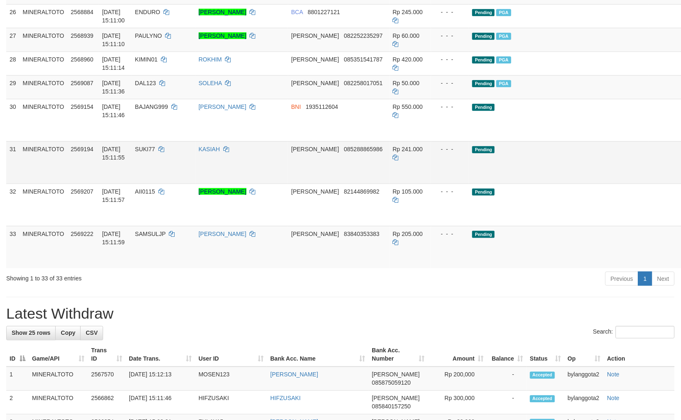
scroll to position [844, 0]
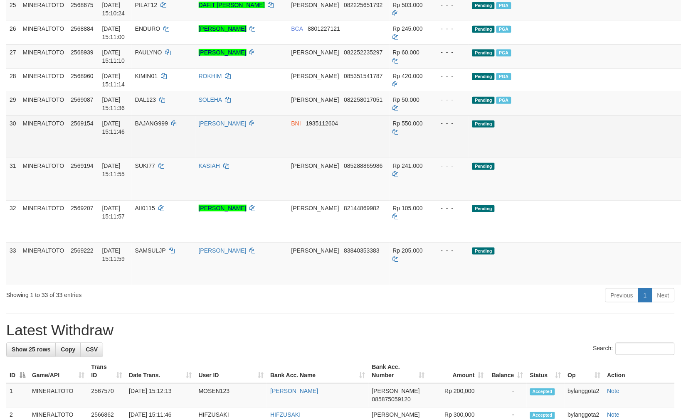
click at [681, 154] on link "Send PGA" at bounding box center [694, 146] width 14 height 15
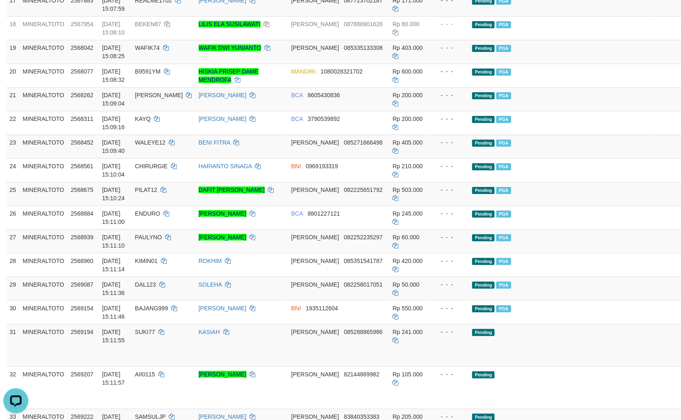
scroll to position [0, 0]
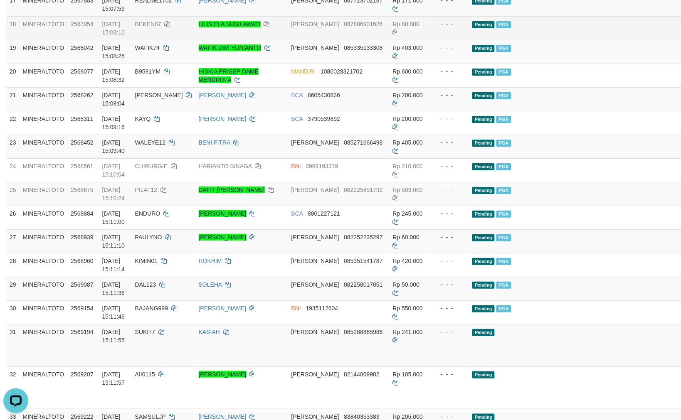
click at [460, 28] on div "- - -" at bounding box center [451, 24] width 32 height 8
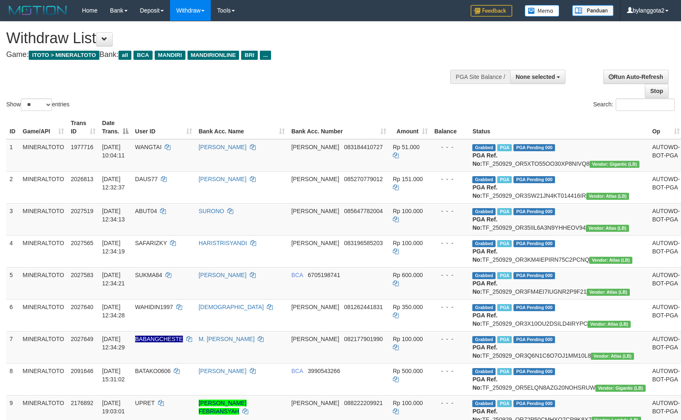
select select
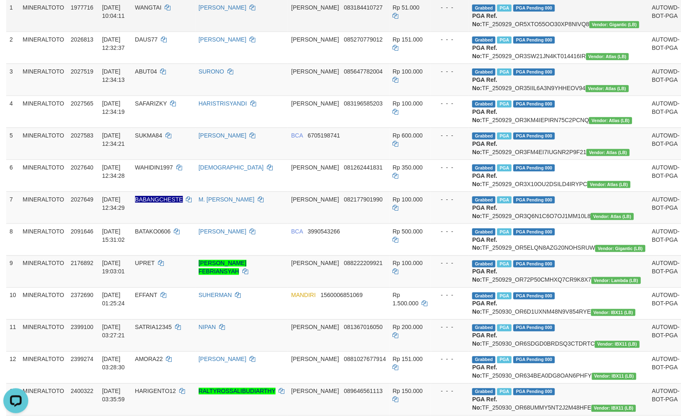
scroll to position [59, 0]
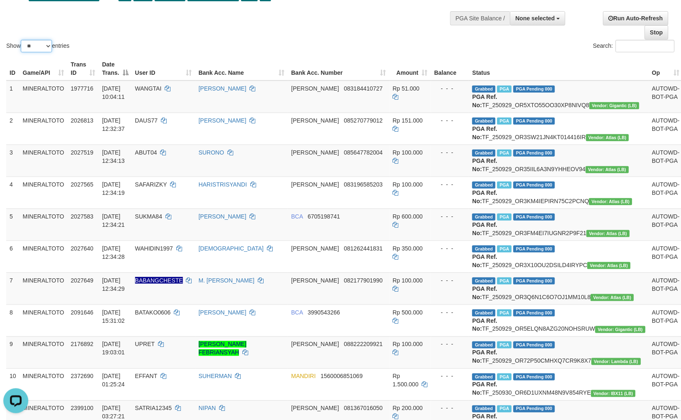
drag, startPoint x: 35, startPoint y: 44, endPoint x: 35, endPoint y: 50, distance: 5.4
click at [35, 44] on select "** ** ** ***" at bounding box center [36, 46] width 31 height 12
select select "***"
click at [22, 40] on select "** ** ** ***" at bounding box center [36, 46] width 31 height 12
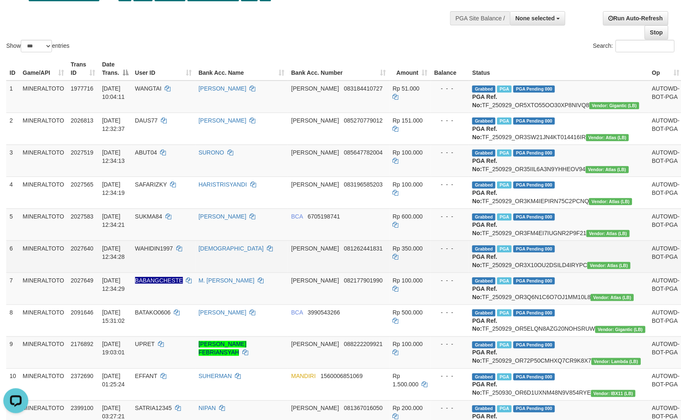
click at [383, 273] on td "DANA 081262441831" at bounding box center [338, 257] width 101 height 32
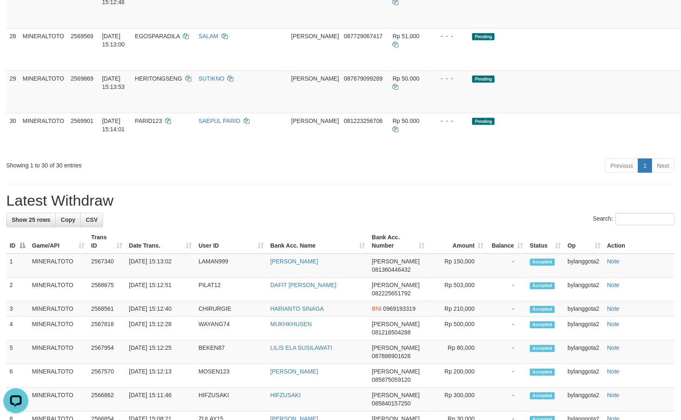
drag, startPoint x: 636, startPoint y: 144, endPoint x: 612, endPoint y: 197, distance: 57.9
click at [681, 24] on link "Send PGA" at bounding box center [694, 16] width 14 height 15
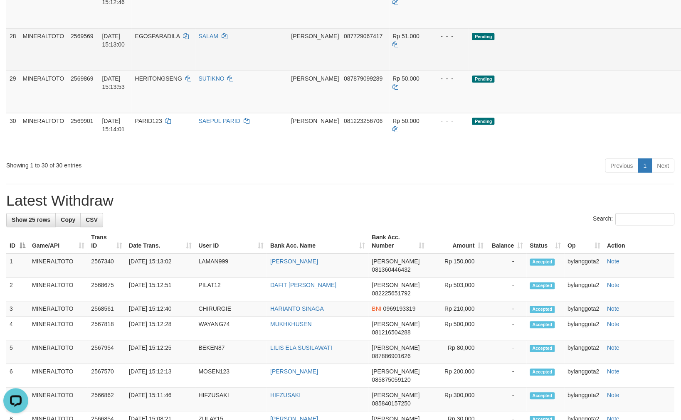
click at [681, 67] on link "Send PGA" at bounding box center [694, 59] width 14 height 15
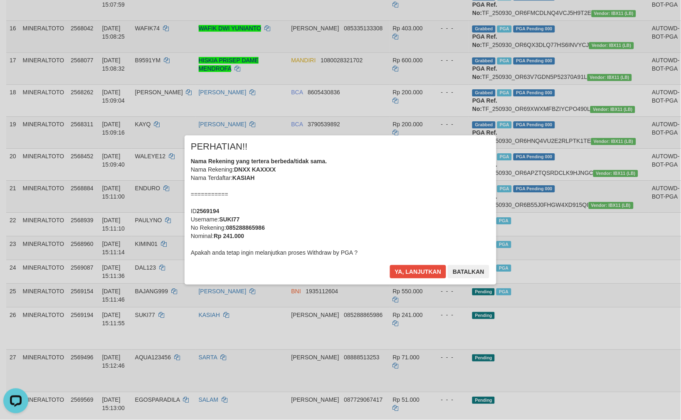
scroll to position [593, 0]
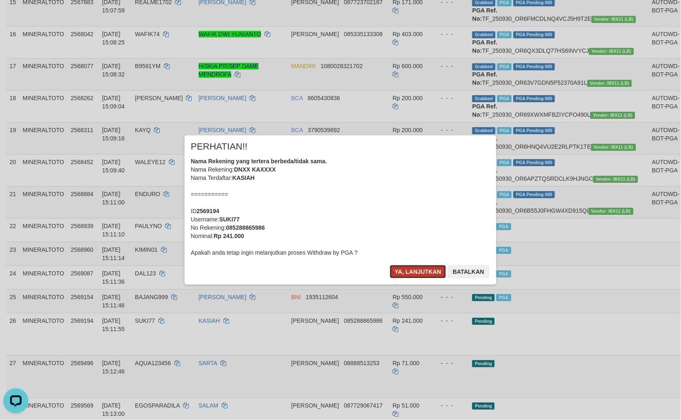
click at [419, 272] on button "Ya, lanjutkan" at bounding box center [418, 271] width 57 height 13
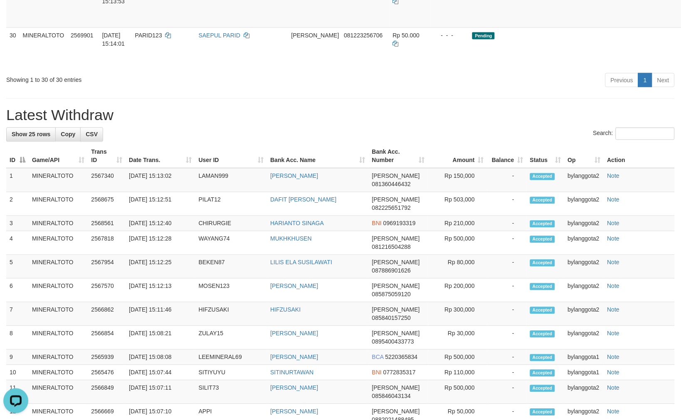
scroll to position [1030, 0]
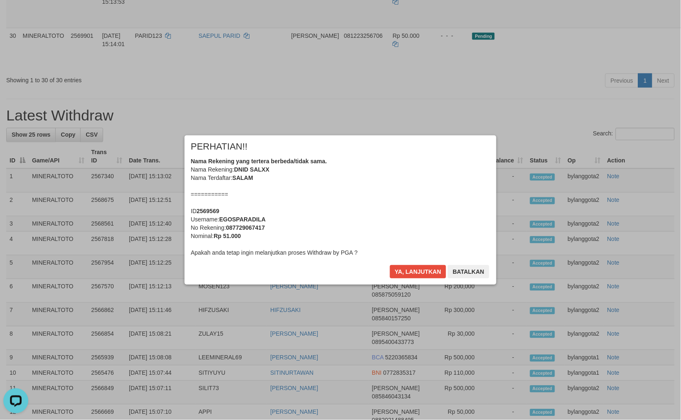
click at [346, 194] on div "Nama Rekening yang tertera berbeda/tidak sama. Nama Rekening: DNID SALXX Nama T…" at bounding box center [340, 207] width 299 height 100
click at [390, 265] on button "Ya, lanjutkan" at bounding box center [418, 271] width 57 height 13
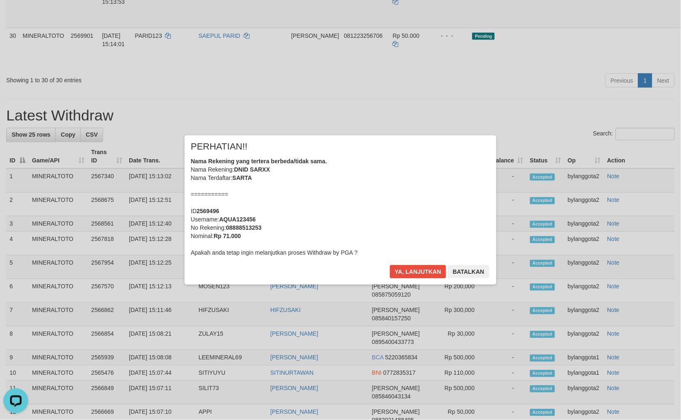
click at [405, 212] on div "Nama Rekening yang tertera berbeda/tidak sama. Nama Rekening: DNID SARXX Nama T…" at bounding box center [340, 207] width 299 height 100
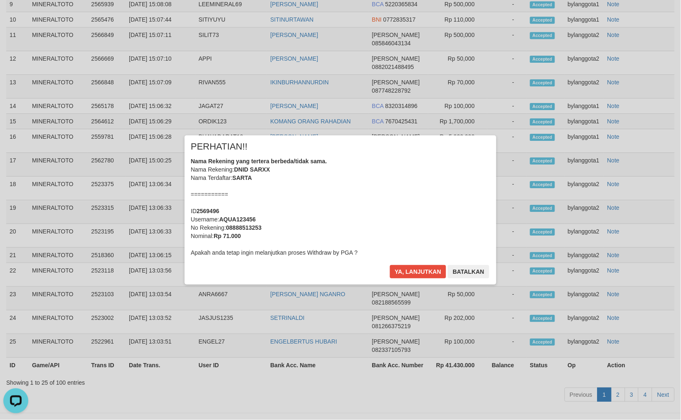
scroll to position [1398, 0]
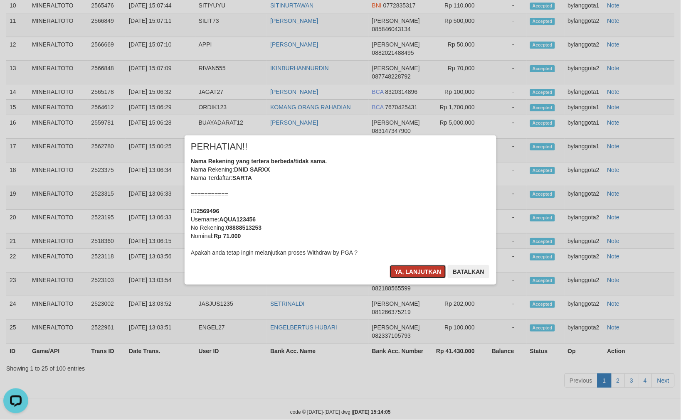
click at [405, 268] on button "Ya, lanjutkan" at bounding box center [418, 271] width 57 height 13
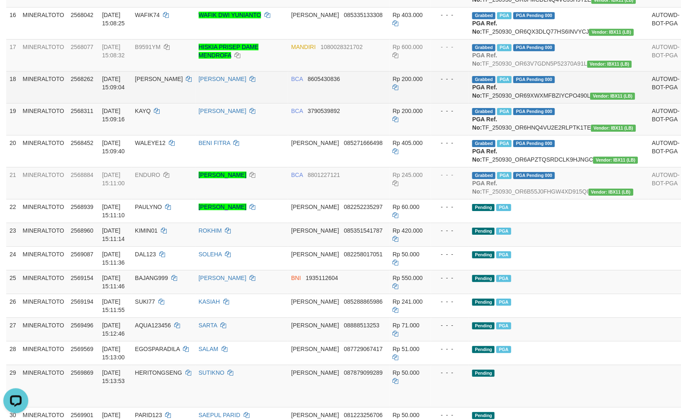
scroll to position [600, 0]
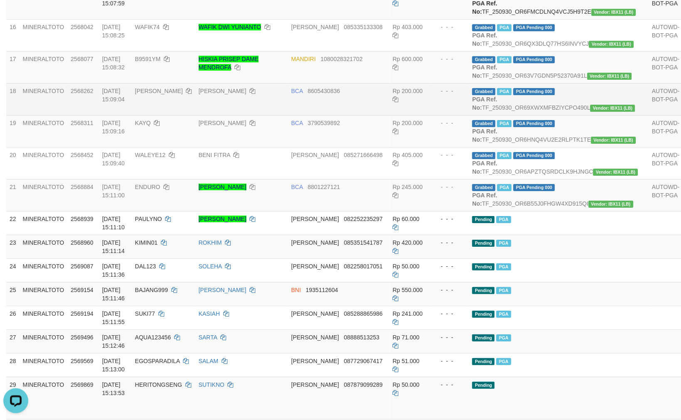
click at [545, 115] on td "Grabbed PGA PGA Pending 000 PGA Ref. No: TF_250930_OR69XWXMFBZIYCPO490L Vendor:…" at bounding box center [559, 99] width 180 height 32
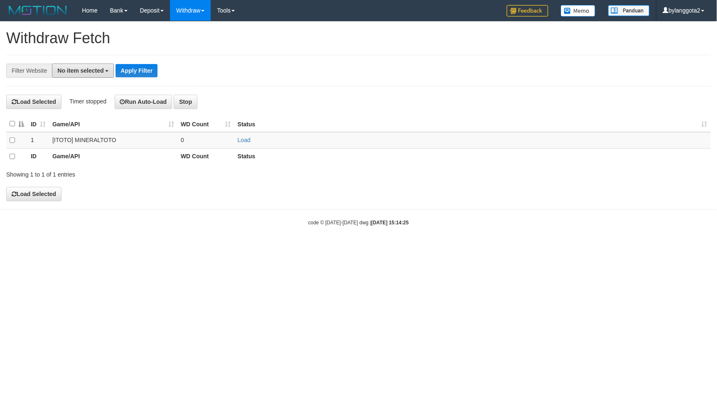
drag, startPoint x: 74, startPoint y: 73, endPoint x: 68, endPoint y: 90, distance: 17.9
click at [74, 73] on span "No item selected" at bounding box center [80, 70] width 46 height 7
click at [57, 111] on label "SELECT GAME" at bounding box center [84, 115] width 64 height 12
select select "****"
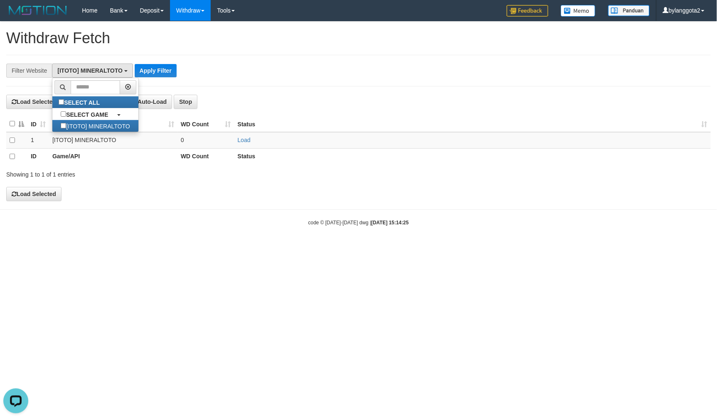
click at [15, 123] on th at bounding box center [16, 124] width 21 height 16
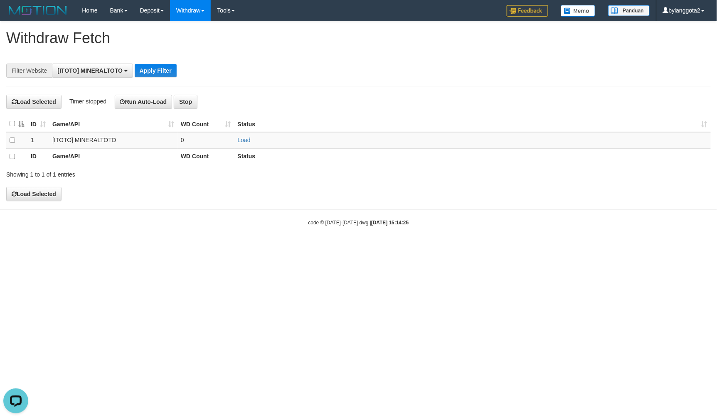
click at [15, 123] on th at bounding box center [16, 124] width 21 height 16
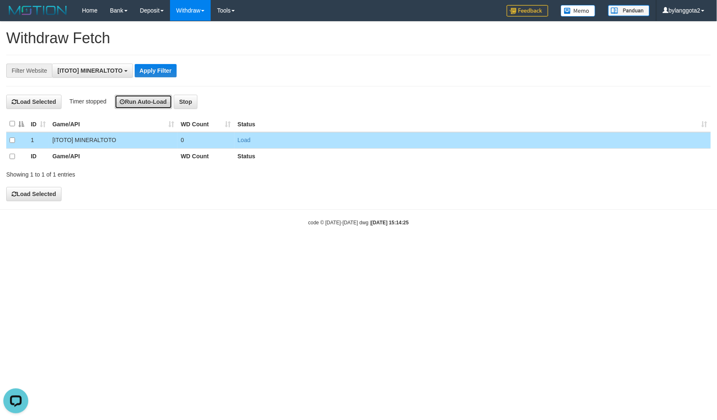
click at [171, 101] on button "Run Auto-Load" at bounding box center [144, 102] width 58 height 14
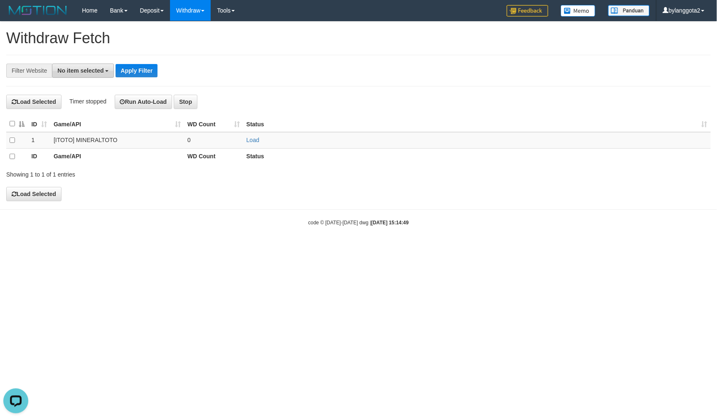
click at [68, 68] on span "No item selected" at bounding box center [80, 70] width 46 height 7
select select "****"
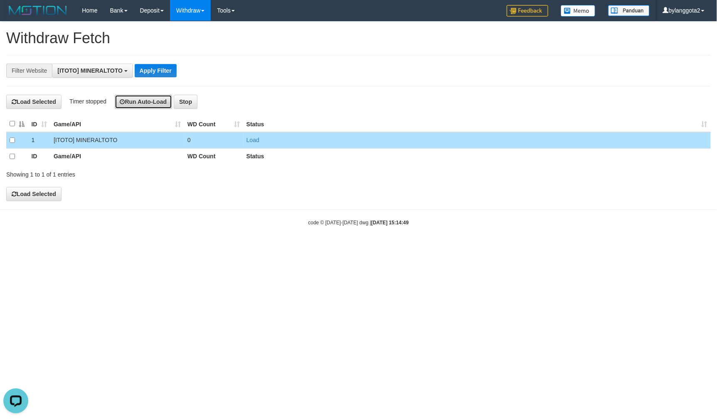
click at [138, 99] on button "Run Auto-Load" at bounding box center [144, 102] width 58 height 14
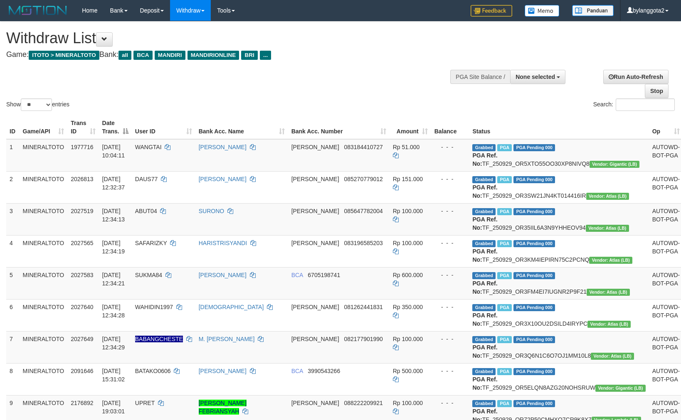
select select
drag, startPoint x: 42, startPoint y: 101, endPoint x: 50, endPoint y: 120, distance: 19.9
click at [42, 101] on select "** ** ** ***" at bounding box center [36, 105] width 31 height 12
click at [40, 103] on select "** ** ** ***" at bounding box center [36, 105] width 31 height 12
select select "***"
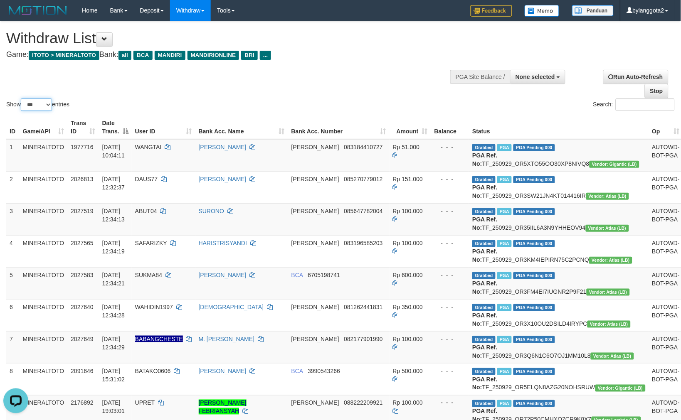
click at [22, 99] on select "** ** ** ***" at bounding box center [36, 105] width 31 height 12
click at [50, 156] on td "MINERALTOTO" at bounding box center [44, 155] width 48 height 32
click at [586, 232] on span "Vendor: Atlas (LB)" at bounding box center [607, 228] width 43 height 7
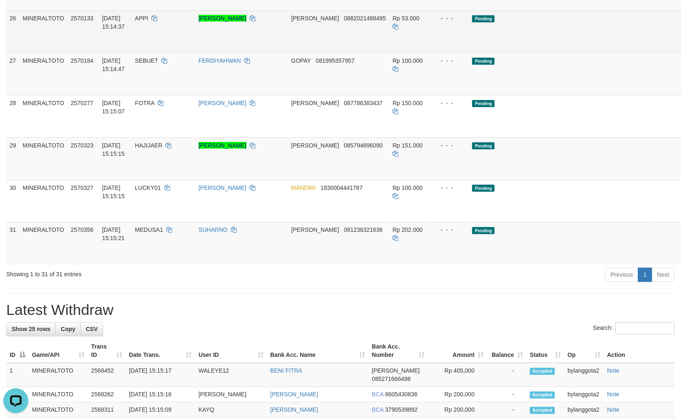
scroll to position [881, 0]
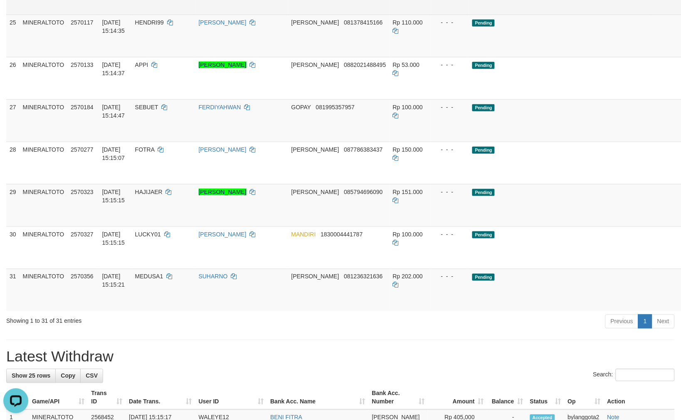
click at [681, 10] on link "Send PGA" at bounding box center [694, 2] width 14 height 15
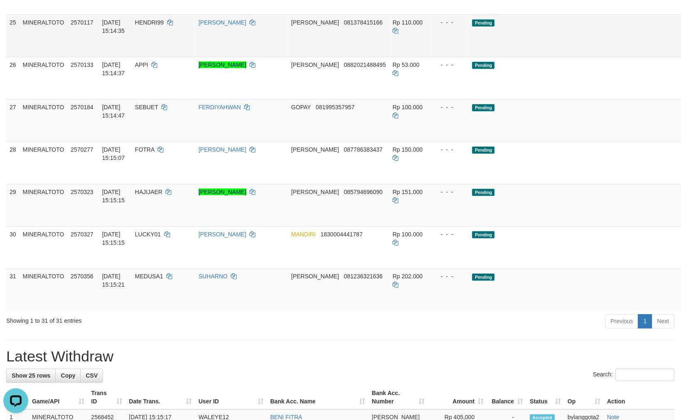
click at [635, 191] on body "Toggle navigation Home Bank Account List Load By Website Group [ITOTO] MINERALT…" at bounding box center [340, 74] width 681 height 1910
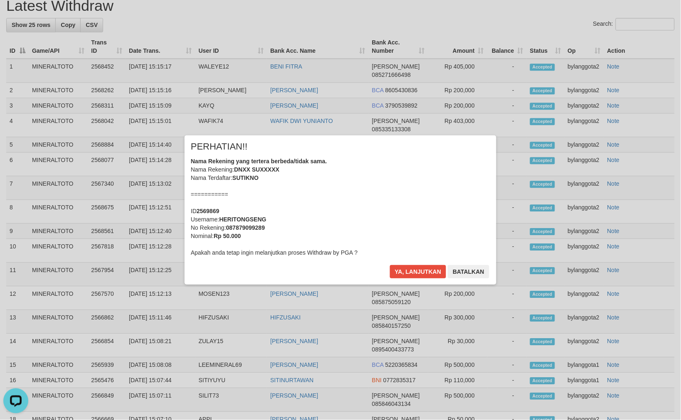
scroll to position [1249, 0]
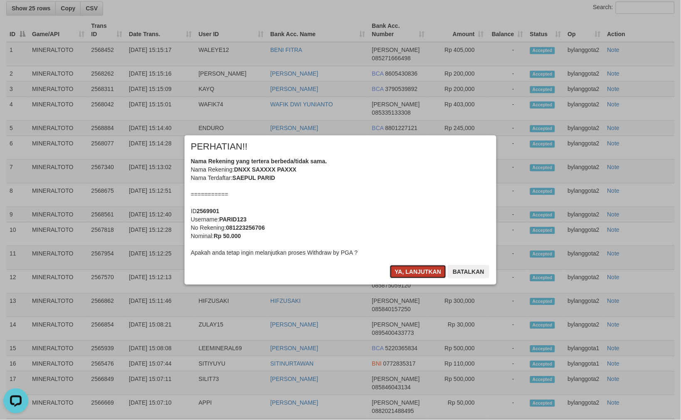
click at [420, 267] on button "Ya, lanjutkan" at bounding box center [418, 271] width 57 height 13
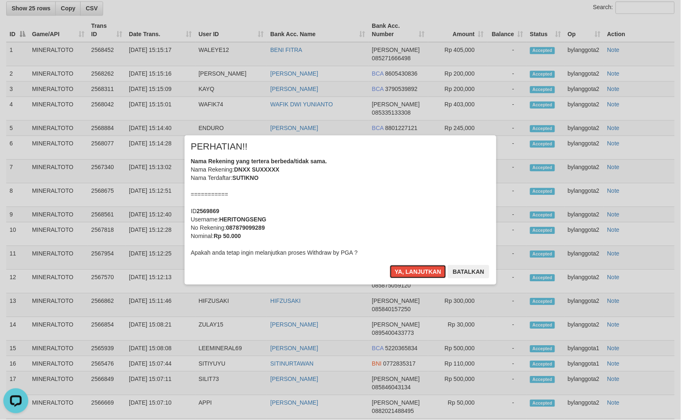
click at [420, 267] on button "Ya, lanjutkan" at bounding box center [418, 271] width 57 height 13
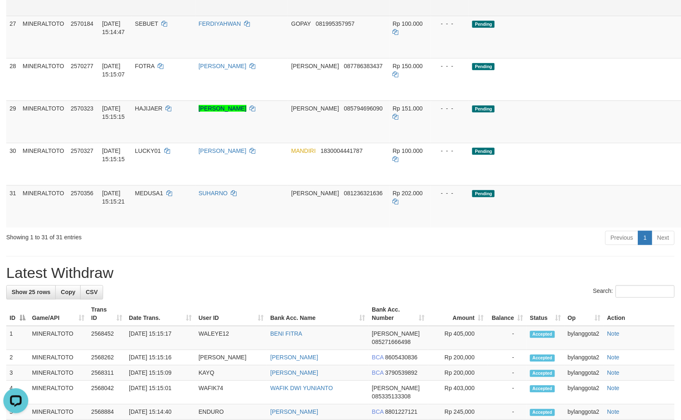
scroll to position [859, 0]
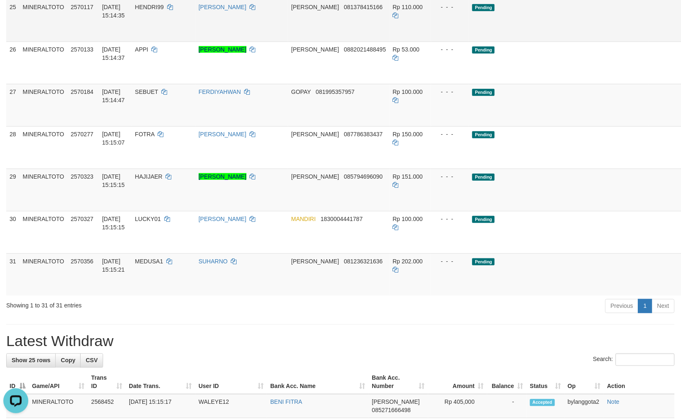
click at [681, 37] on link "Send PGA" at bounding box center [694, 29] width 14 height 15
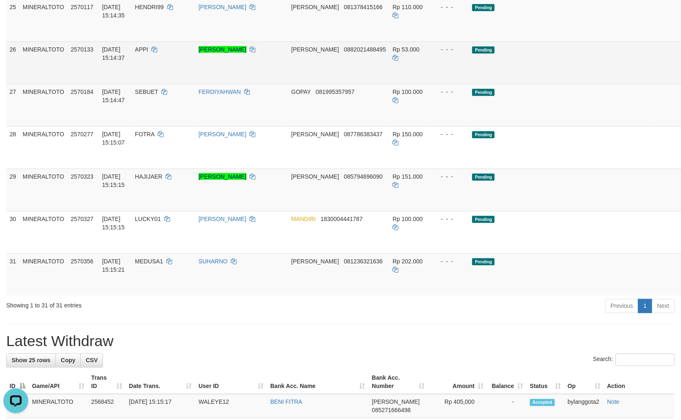
click at [681, 80] on link "Send PGA" at bounding box center [694, 72] width 14 height 15
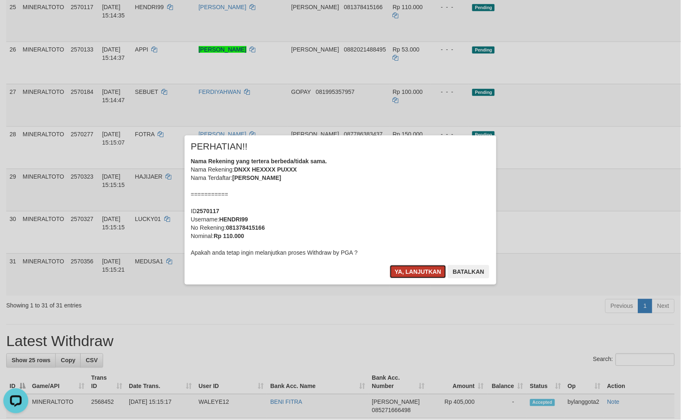
click at [416, 267] on button "Ya, lanjutkan" at bounding box center [418, 271] width 57 height 13
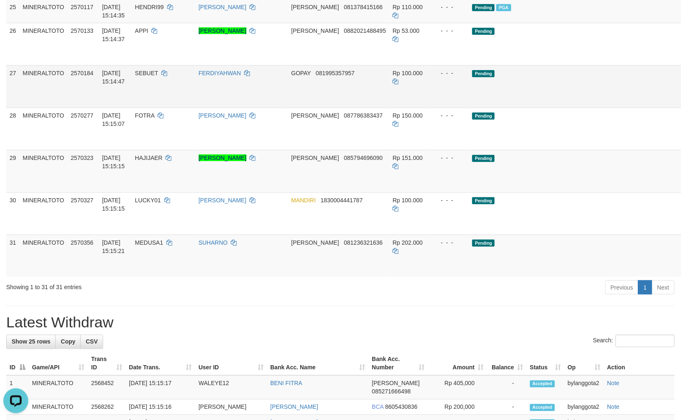
scroll to position [840, 0]
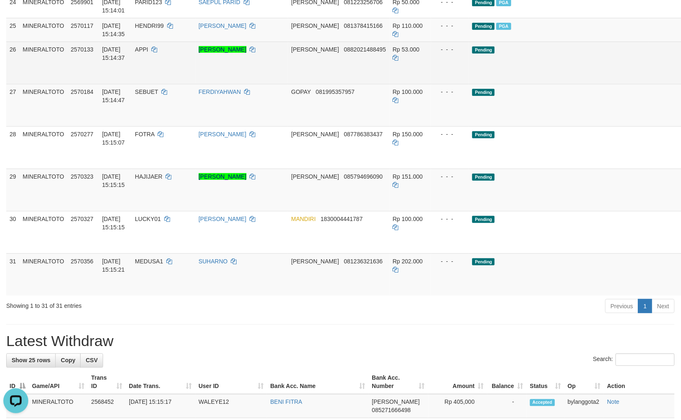
click at [681, 80] on link "Send PGA" at bounding box center [694, 72] width 14 height 15
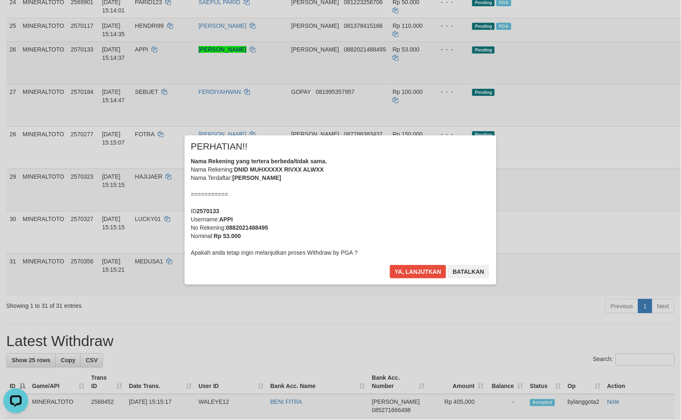
click at [631, 258] on div "× PERHATIAN!! Nama Rekening yang tertera berbeda/tidak sama. Nama Rekening: DNI…" at bounding box center [340, 210] width 681 height 182
click at [390, 265] on button "Ya, lanjutkan" at bounding box center [418, 271] width 57 height 13
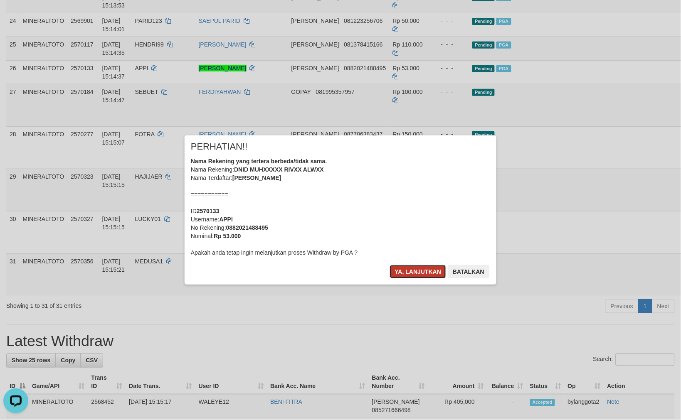
click at [427, 274] on button "Ya, lanjutkan" at bounding box center [418, 271] width 57 height 13
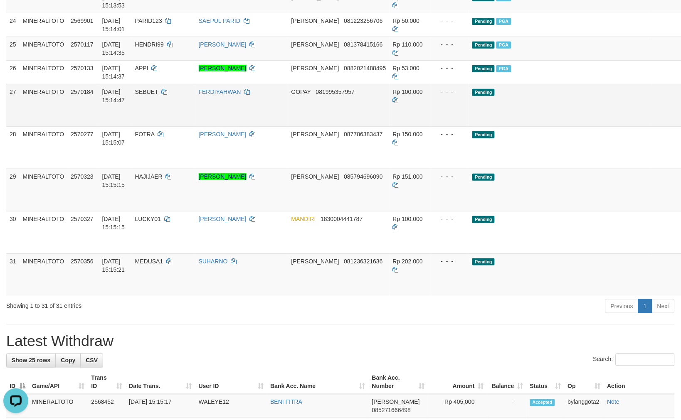
click at [681, 122] on link "Send PGA" at bounding box center [694, 114] width 14 height 15
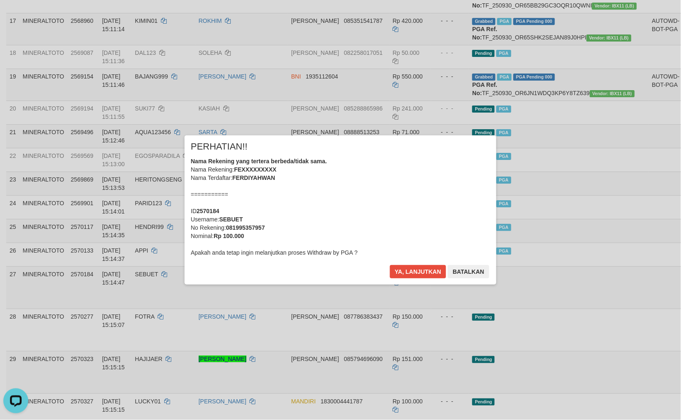
scroll to position [637, 0]
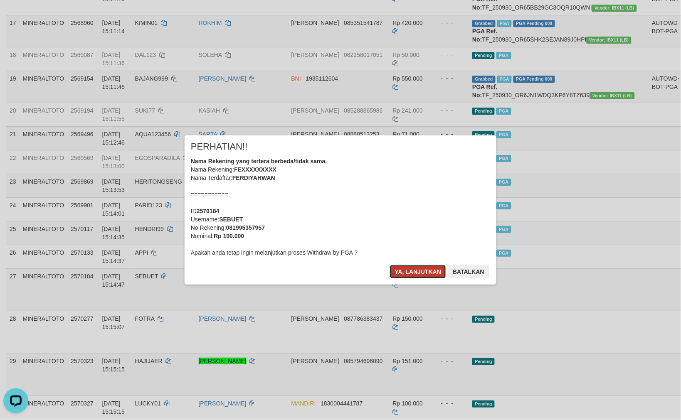
click at [425, 272] on button "Ya, lanjutkan" at bounding box center [418, 271] width 57 height 13
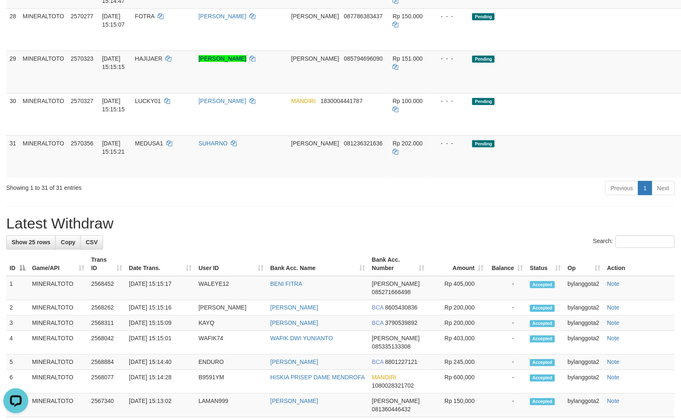
scroll to position [937, 0]
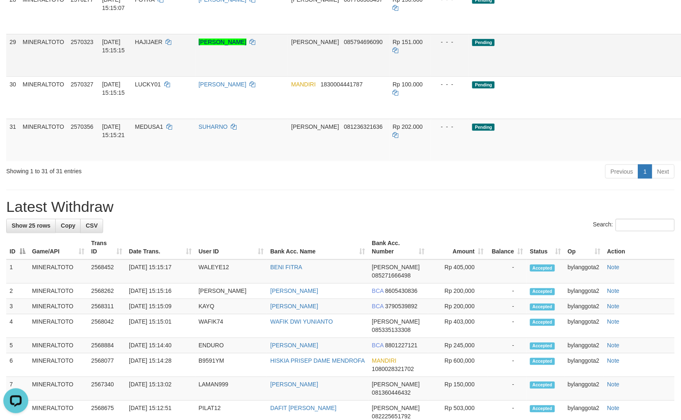
click at [426, 77] on td "Rp 151.000" at bounding box center [411, 55] width 42 height 42
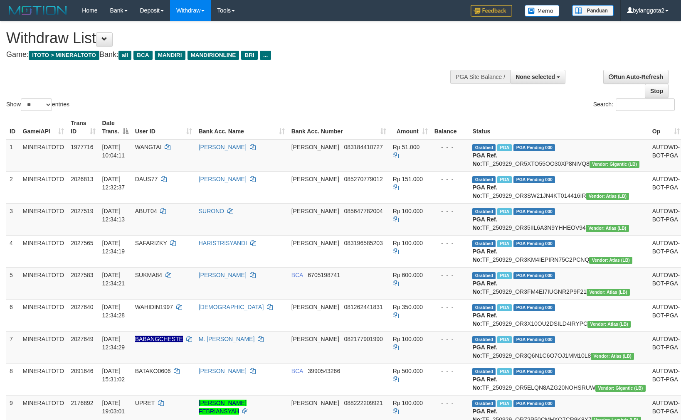
select select
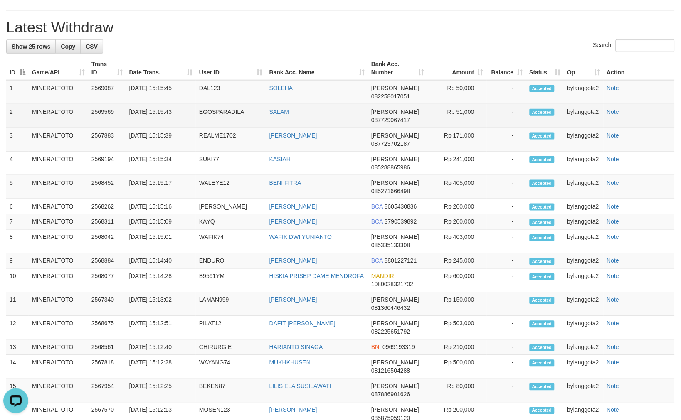
click at [464, 128] on td "Rp 51,000" at bounding box center [456, 116] width 59 height 24
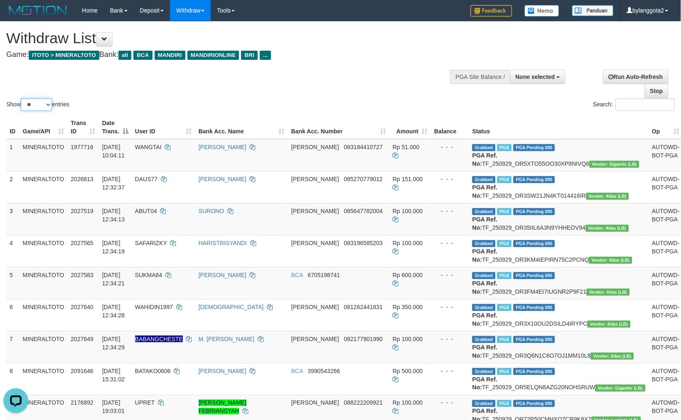
drag, startPoint x: 40, startPoint y: 102, endPoint x: 44, endPoint y: 109, distance: 7.6
click at [40, 102] on select "** ** ** ***" at bounding box center [36, 105] width 31 height 12
select select "***"
click at [22, 99] on select "** ** ** ***" at bounding box center [36, 105] width 31 height 12
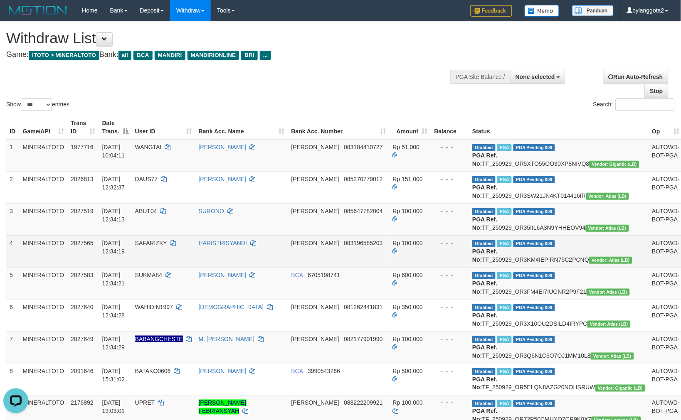
click at [434, 267] on td "- - -" at bounding box center [450, 251] width 38 height 32
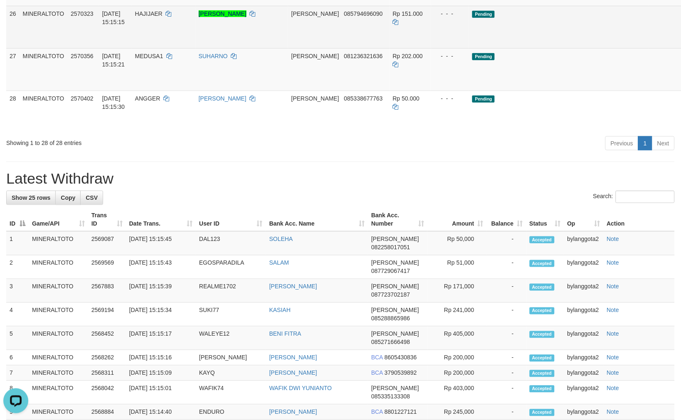
scroll to position [858, 0]
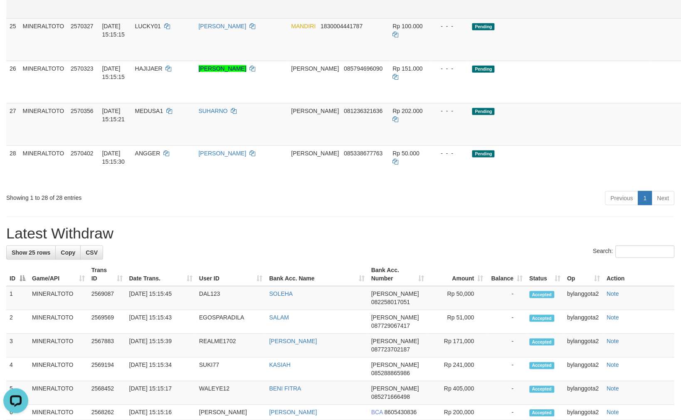
click at [681, 14] on link "Send PGA" at bounding box center [694, 6] width 14 height 15
click at [681, 57] on link "Send PGA" at bounding box center [694, 49] width 14 height 15
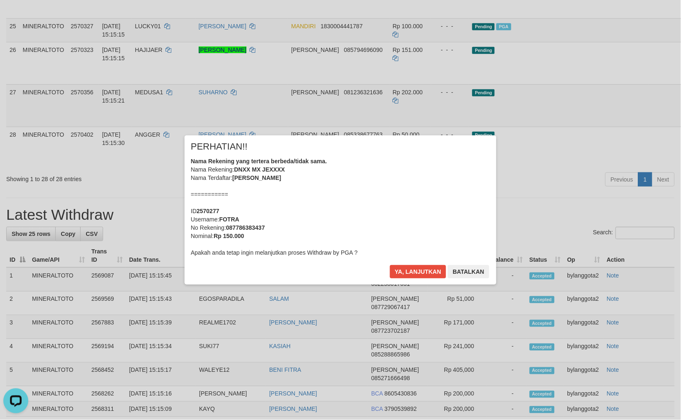
scroll to position [839, 0]
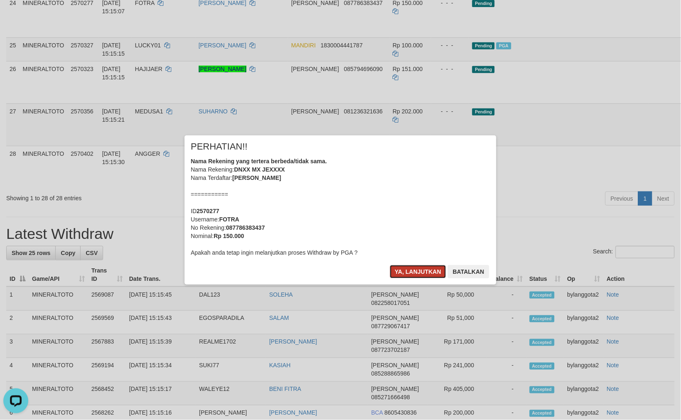
click at [421, 265] on button "Ya, lanjutkan" at bounding box center [418, 271] width 57 height 13
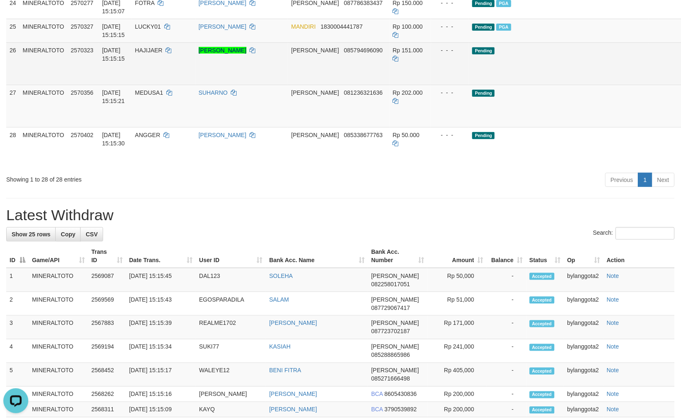
scroll to position [821, 0]
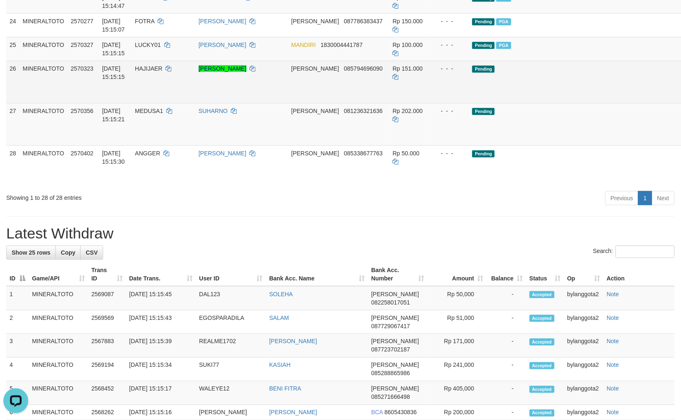
click at [681, 99] on link "Send PGA" at bounding box center [694, 91] width 14 height 15
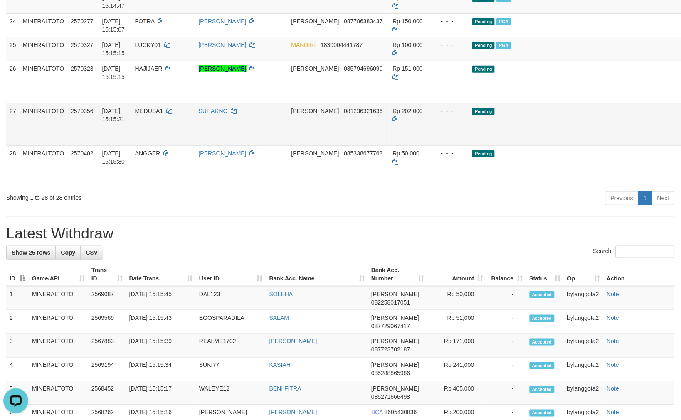
click at [681, 141] on link "Send PGA" at bounding box center [694, 133] width 14 height 15
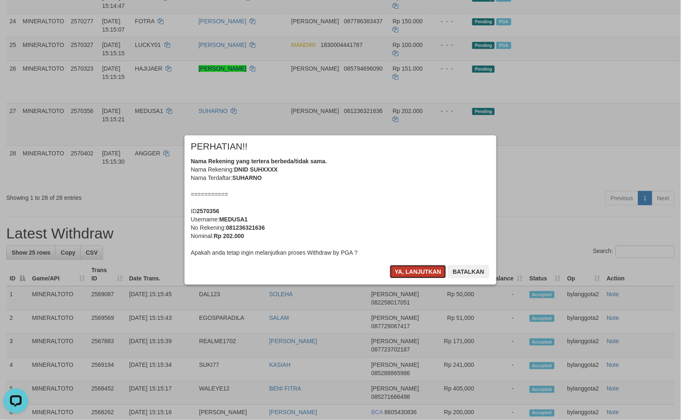
click at [431, 273] on button "Ya, lanjutkan" at bounding box center [418, 271] width 57 height 13
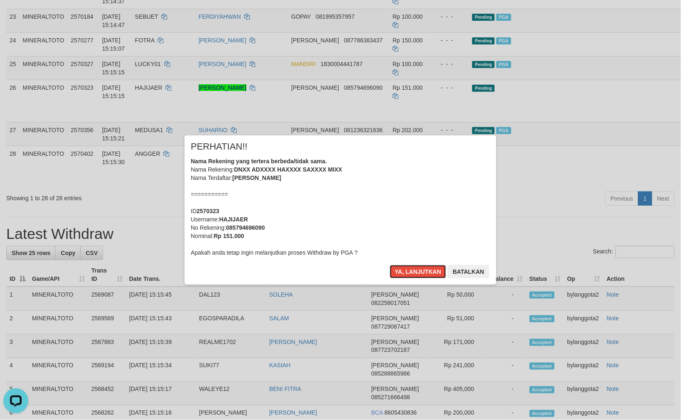
click at [431, 273] on button "Ya, lanjutkan" at bounding box center [418, 271] width 57 height 13
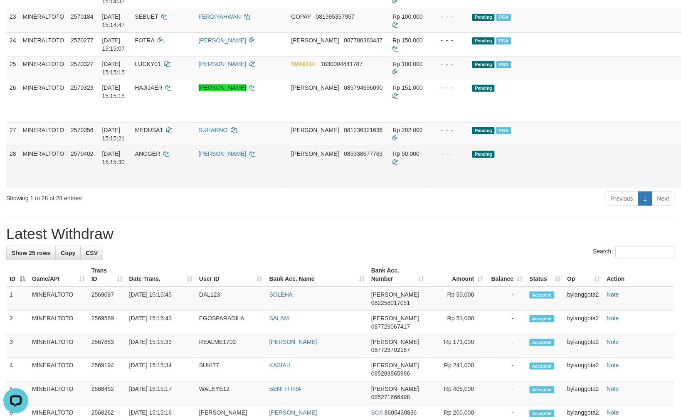
scroll to position [783, 0]
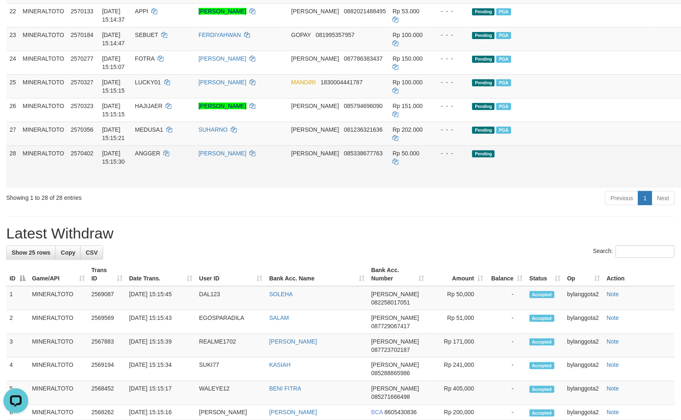
click at [681, 184] on link "Send PGA" at bounding box center [694, 176] width 14 height 15
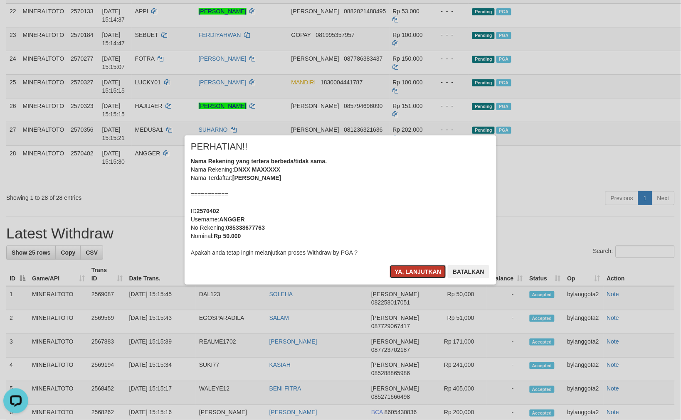
click at [409, 270] on button "Ya, lanjutkan" at bounding box center [418, 271] width 57 height 13
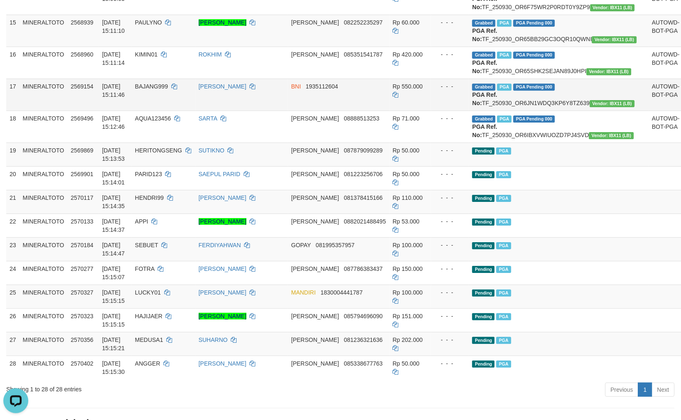
scroll to position [552, 0]
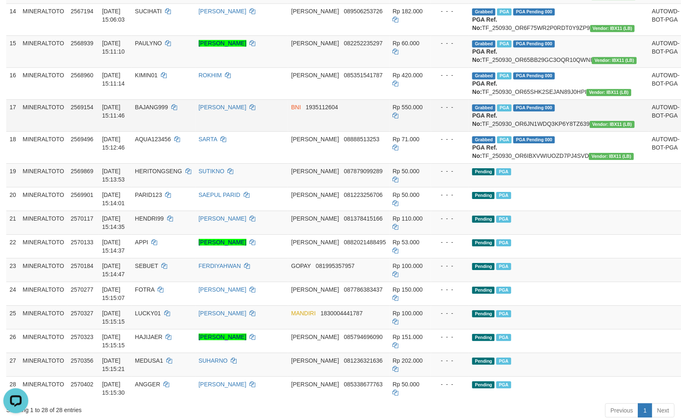
drag, startPoint x: 657, startPoint y: 239, endPoint x: 658, endPoint y: 244, distance: 5.5
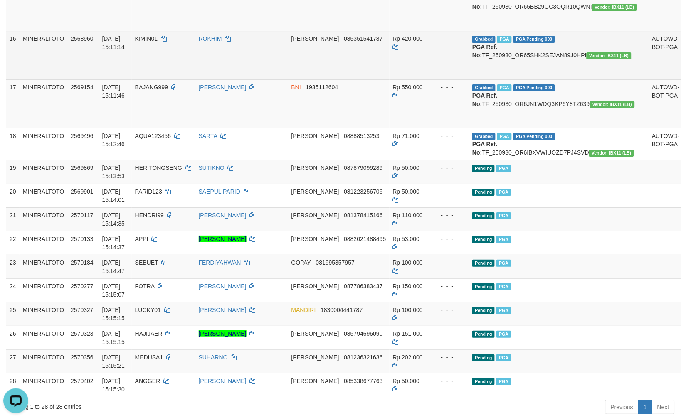
scroll to position [645, 0]
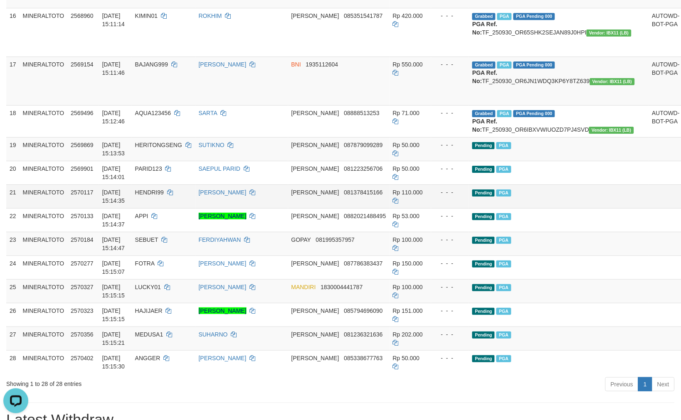
click at [533, 208] on td "Pending PGA" at bounding box center [559, 197] width 180 height 24
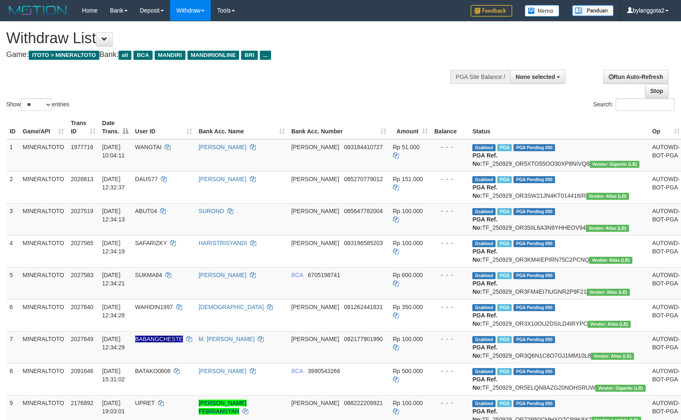
select select
click at [46, 104] on select "** ** ** ***" at bounding box center [36, 105] width 31 height 12
select select "***"
click at [22, 99] on select "** ** ** ***" at bounding box center [36, 105] width 31 height 12
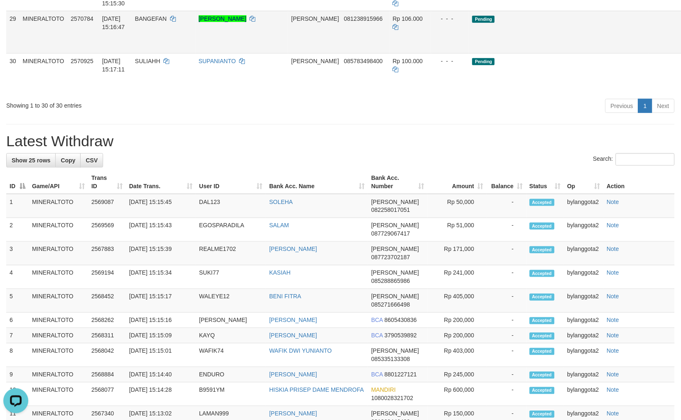
click at [681, 49] on link "Send PGA" at bounding box center [694, 41] width 14 height 15
click at [681, 91] on link "Send PGA" at bounding box center [694, 84] width 14 height 15
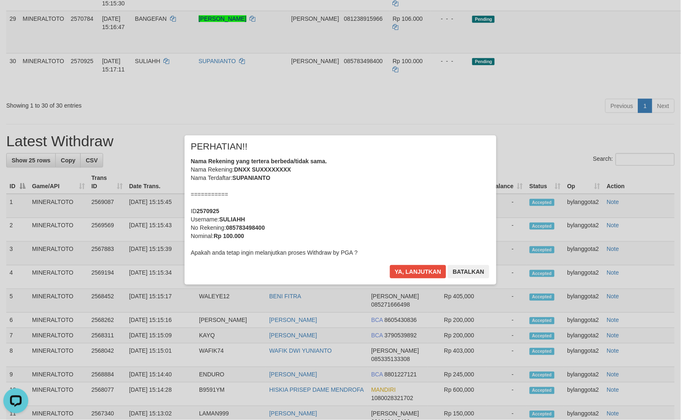
click at [439, 198] on div "Nama Rekening yang tertera berbeda/tidak sama. Nama Rekening: DNXX SUXXXXXXXX N…" at bounding box center [340, 207] width 299 height 100
click at [390, 265] on button "Ya, lanjutkan" at bounding box center [418, 271] width 57 height 13
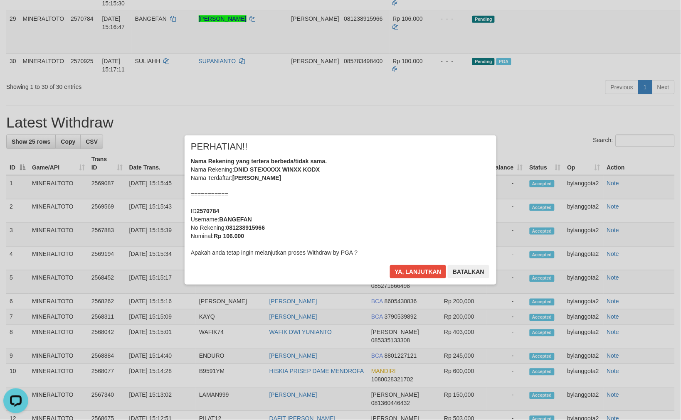
click at [365, 207] on div "Nama Rekening yang tertera berbeda/tidak sama. Nama Rekening: DNID STEXXXXX WIN…" at bounding box center [340, 207] width 299 height 100
click at [390, 265] on button "Ya, lanjutkan" at bounding box center [418, 271] width 57 height 13
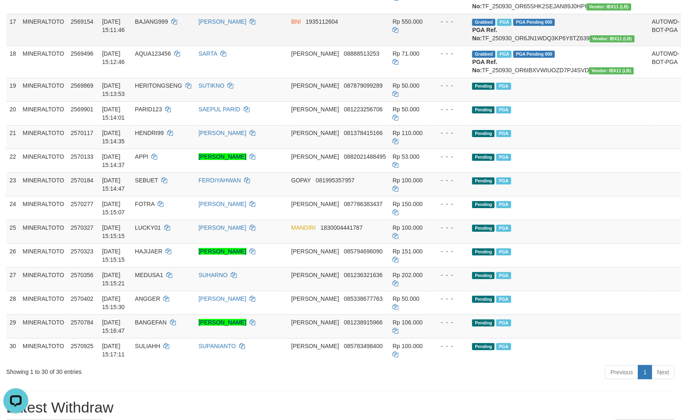
scroll to position [600, 0]
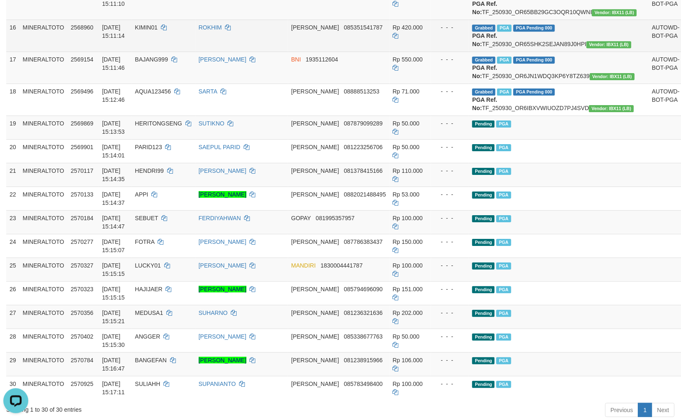
click at [158, 31] on span "KIMIN01" at bounding box center [146, 27] width 22 height 7
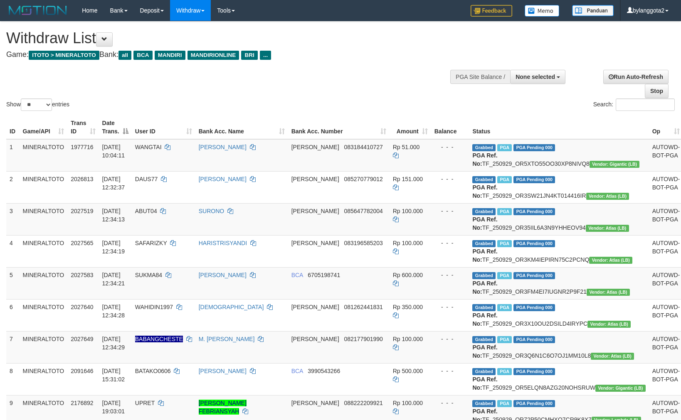
select select
click at [51, 105] on select "** ** ** ***" at bounding box center [36, 105] width 31 height 12
select select "***"
click at [22, 99] on select "** ** ** ***" at bounding box center [36, 105] width 31 height 12
click at [58, 168] on td "MINERALTOTO" at bounding box center [44, 155] width 48 height 32
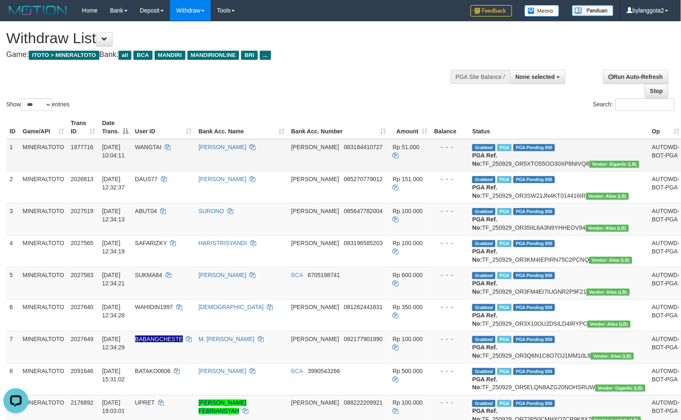
scroll to position [963, 0]
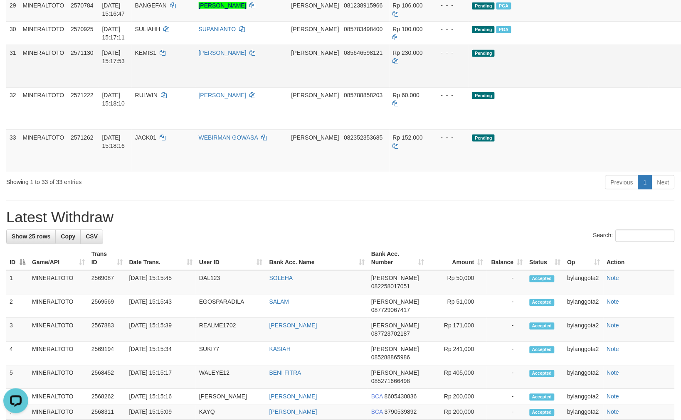
click at [681, 83] on link "Send PGA" at bounding box center [694, 75] width 14 height 15
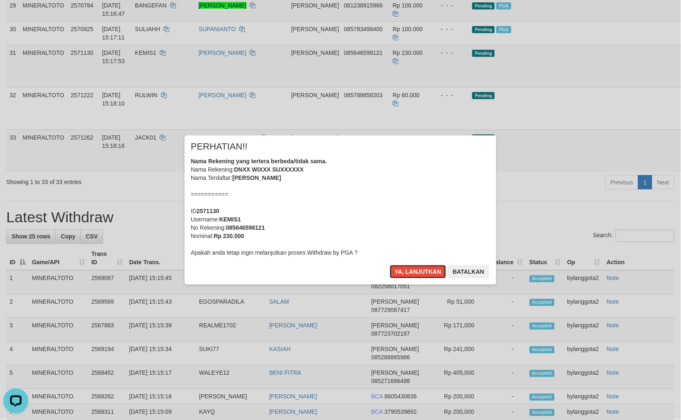
click at [311, 210] on div "Nama Rekening yang tertera berbeda/tidak sama. Nama Rekening: DNXX WIXXX SUXXXX…" at bounding box center [340, 207] width 299 height 100
click at [390, 265] on button "Ya, lanjutkan" at bounding box center [418, 271] width 57 height 13
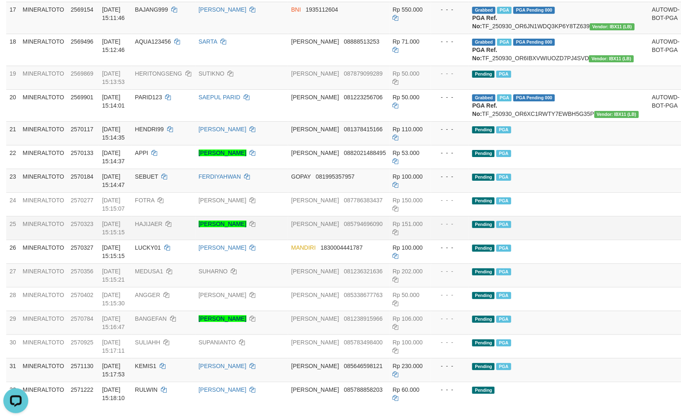
scroll to position [825, 0]
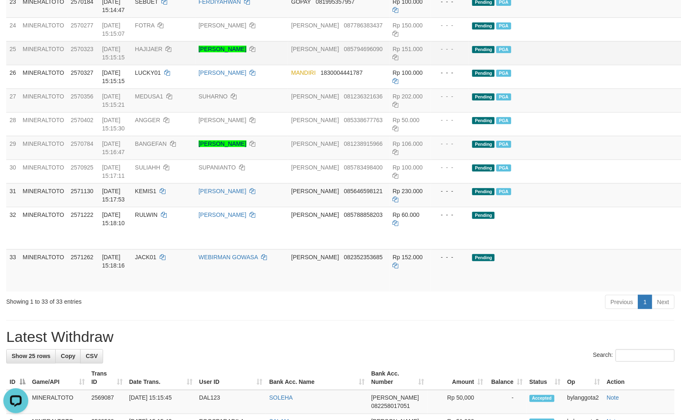
click at [533, 65] on td "Pending PGA" at bounding box center [559, 53] width 180 height 24
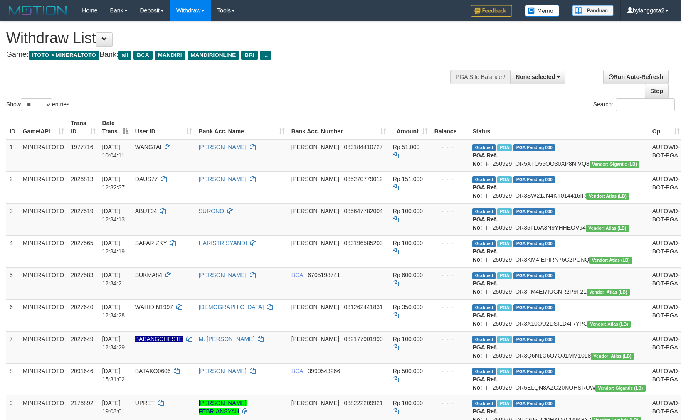
select select
click at [32, 107] on select "** ** ** ***" at bounding box center [36, 105] width 31 height 12
select select "***"
click at [22, 99] on select "** ** ** ***" at bounding box center [36, 105] width 31 height 12
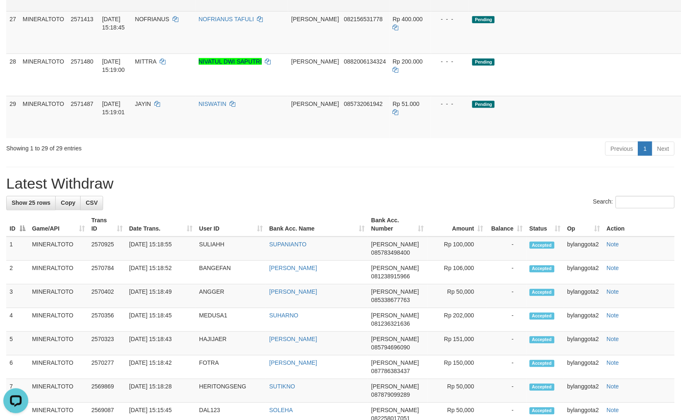
drag, startPoint x: 637, startPoint y: 144, endPoint x: 635, endPoint y: 190, distance: 46.2
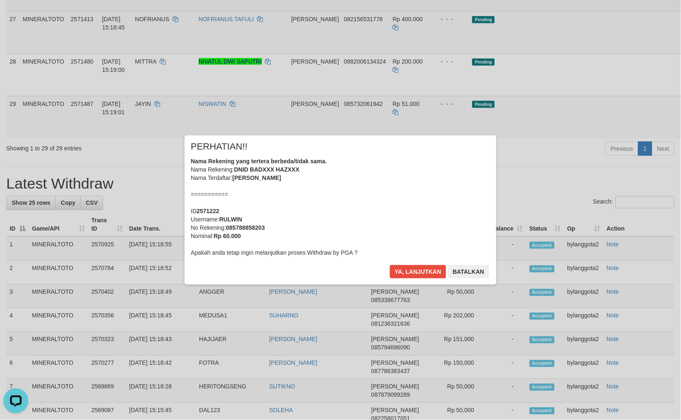
scroll to position [1341, 0]
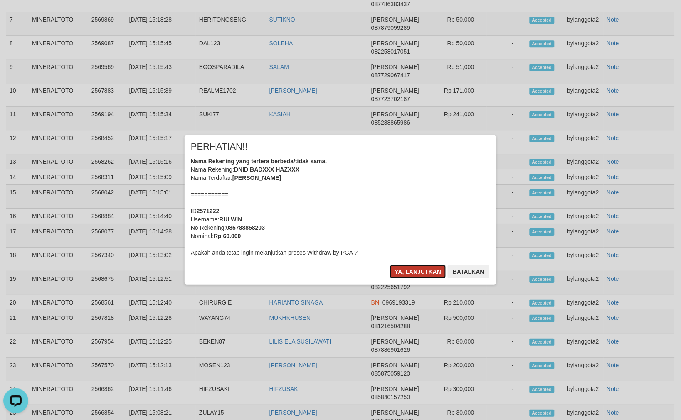
click at [390, 268] on button "Ya, lanjutkan" at bounding box center [418, 271] width 57 height 13
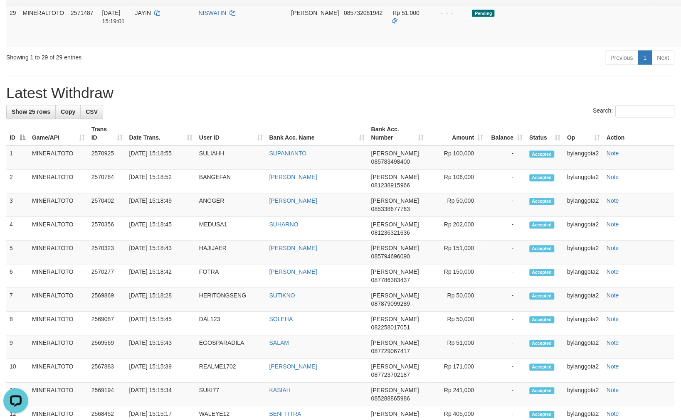
scroll to position [1045, 0]
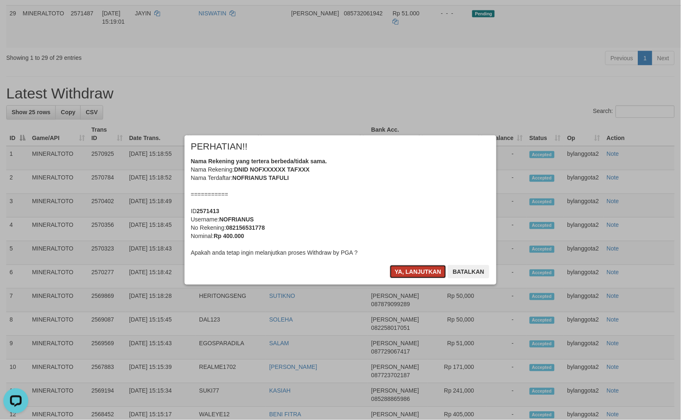
click at [411, 270] on button "Ya, lanjutkan" at bounding box center [418, 271] width 57 height 13
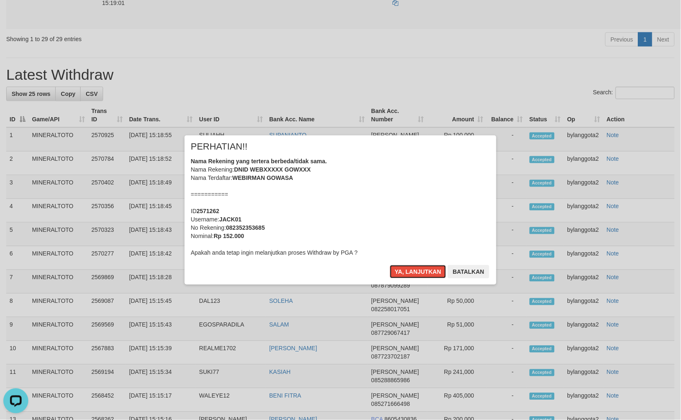
click at [411, 270] on button "Ya, lanjutkan" at bounding box center [418, 271] width 57 height 13
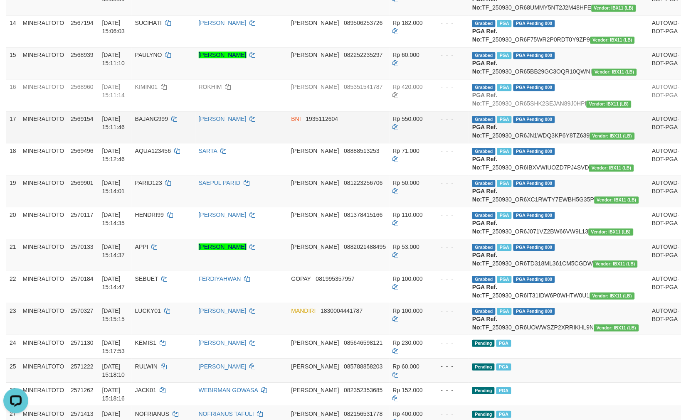
scroll to position [518, 0]
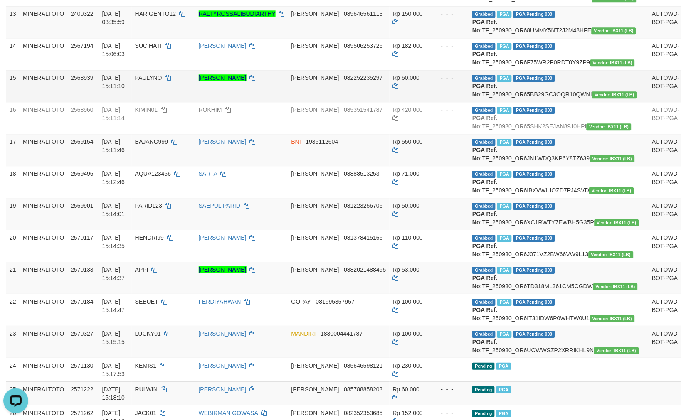
click at [265, 102] on td "[PERSON_NAME]" at bounding box center [241, 86] width 93 height 32
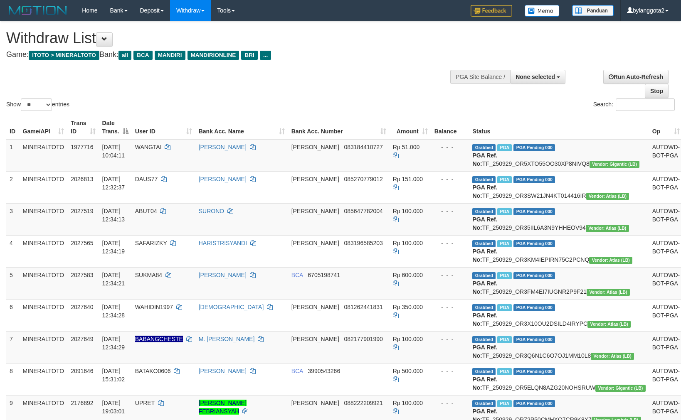
select select
select select "**"
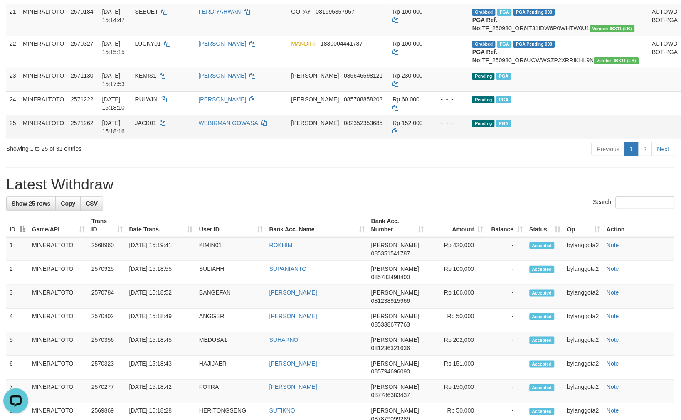
scroll to position [887, 0]
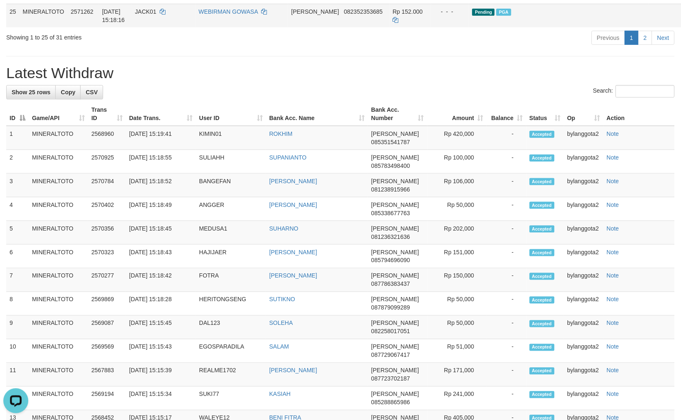
click at [348, 15] on span "082352353685" at bounding box center [363, 11] width 39 height 7
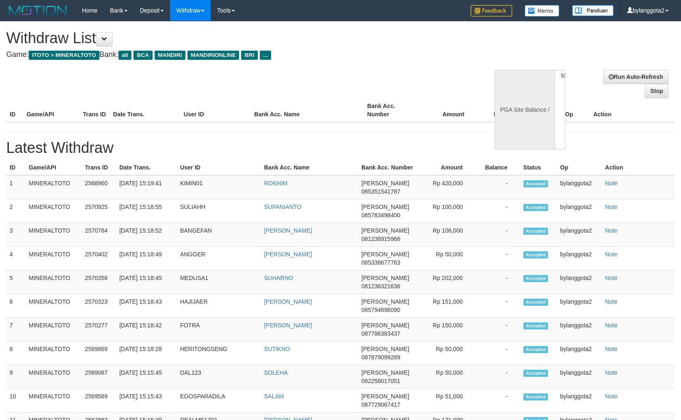
select select
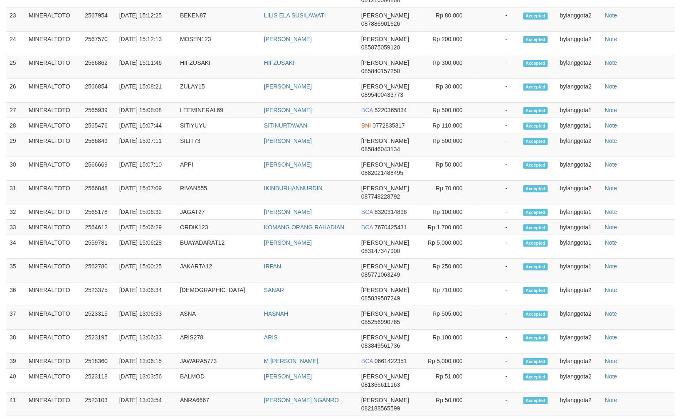
select select "**"
select select
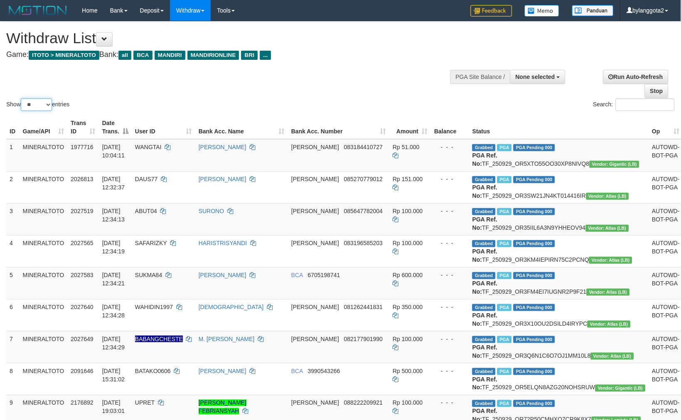
click at [36, 106] on select "** ** ** ***" at bounding box center [36, 105] width 31 height 12
select select "***"
click at [22, 99] on select "** ** ** ***" at bounding box center [36, 105] width 31 height 12
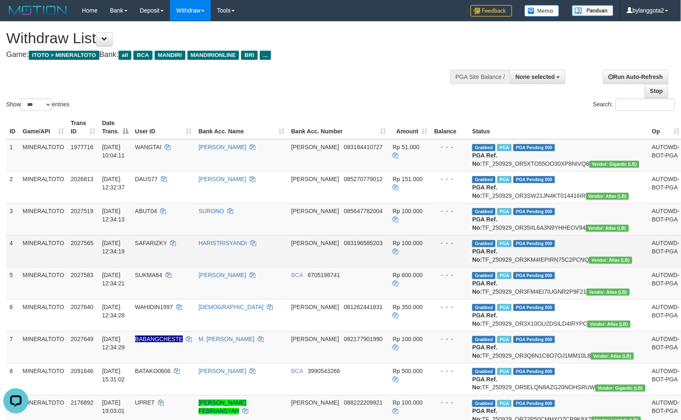
click at [422, 267] on td "Rp 100.000" at bounding box center [411, 251] width 42 height 32
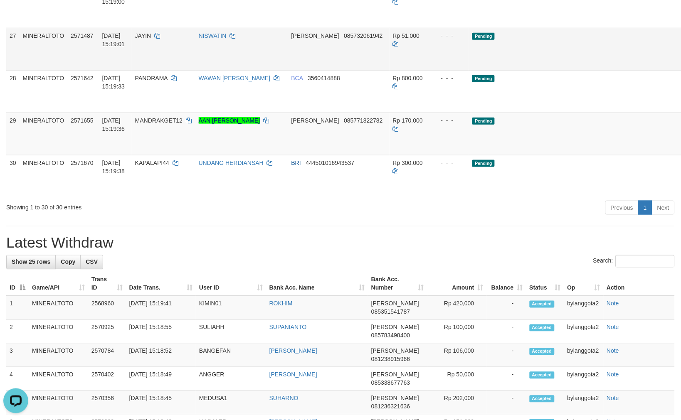
scroll to position [909, 0]
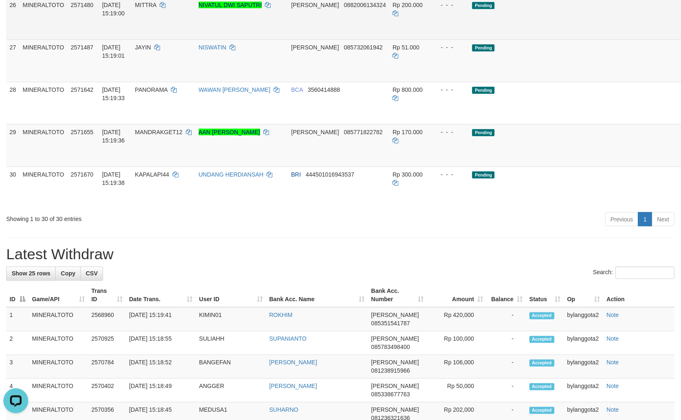
click at [681, 35] on link "Send PGA" at bounding box center [694, 27] width 14 height 15
click at [681, 78] on link "Send PGA" at bounding box center [694, 70] width 14 height 15
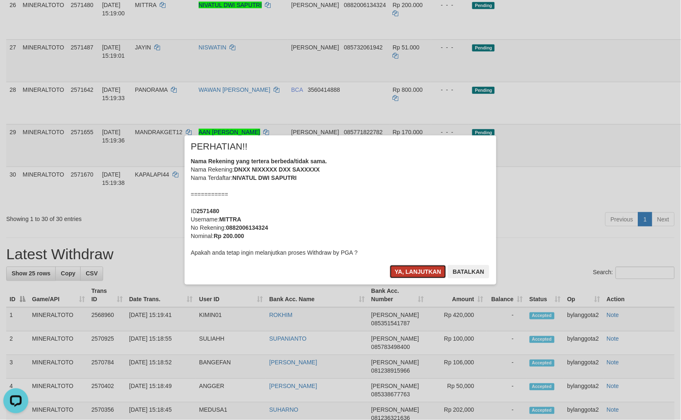
click at [417, 268] on button "Ya, lanjutkan" at bounding box center [418, 271] width 57 height 13
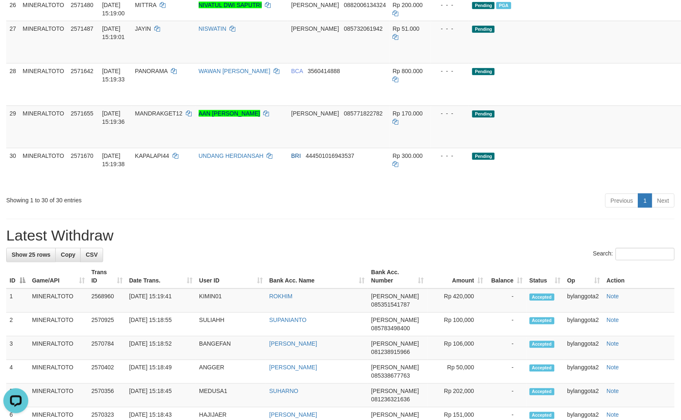
scroll to position [891, 0]
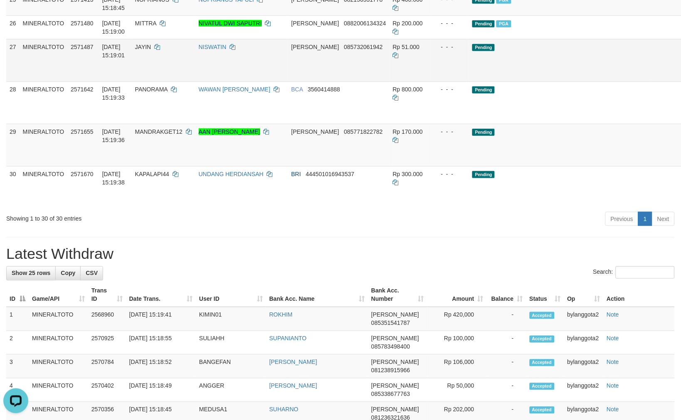
click at [681, 77] on link "Send PGA" at bounding box center [694, 69] width 14 height 15
click at [681, 120] on link "Send PGA" at bounding box center [694, 112] width 14 height 15
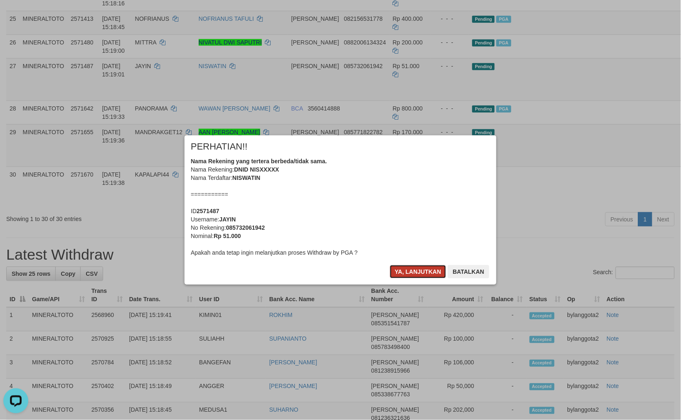
click at [421, 275] on button "Ya, lanjutkan" at bounding box center [418, 271] width 57 height 13
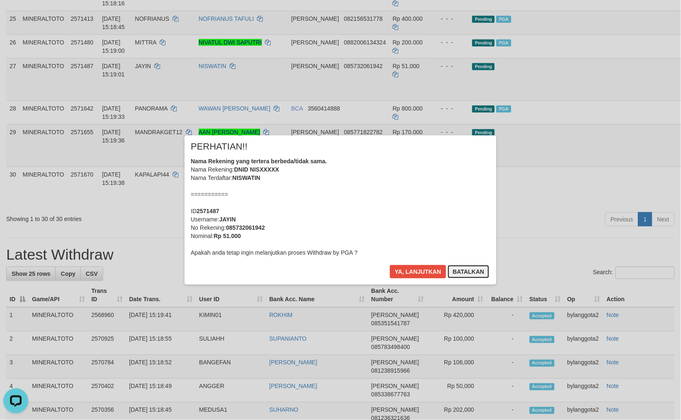
click at [473, 273] on button "Batalkan" at bounding box center [469, 271] width 42 height 13
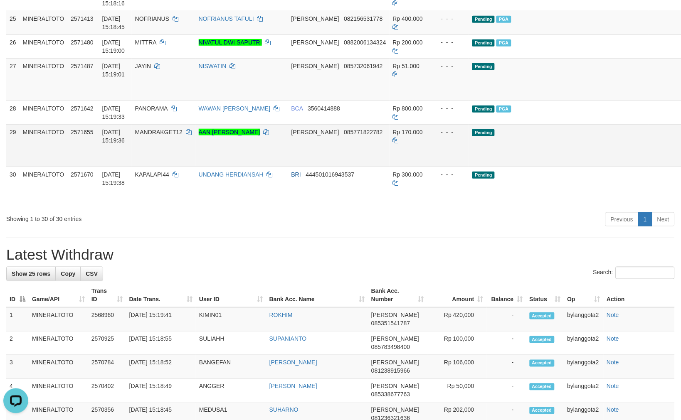
scroll to position [854, 0]
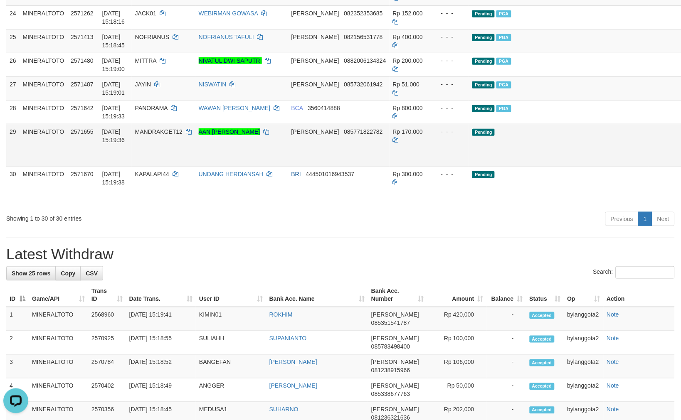
click at [681, 162] on link "Send PGA" at bounding box center [694, 154] width 14 height 15
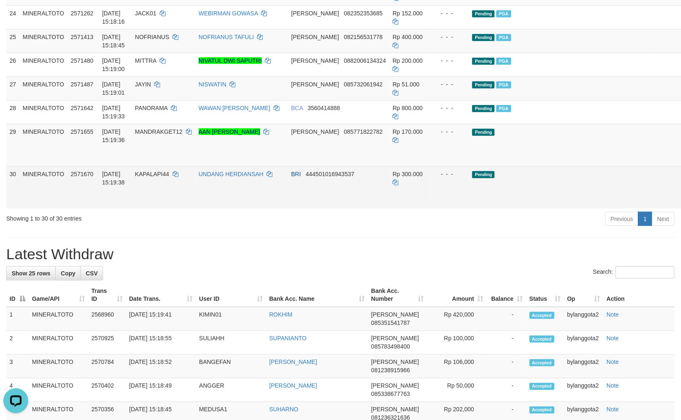
click at [681, 205] on link "Send PGA" at bounding box center [694, 197] width 14 height 15
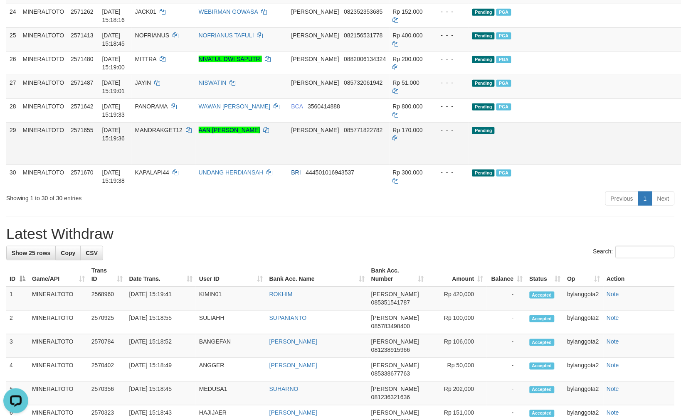
scroll to position [946, 0]
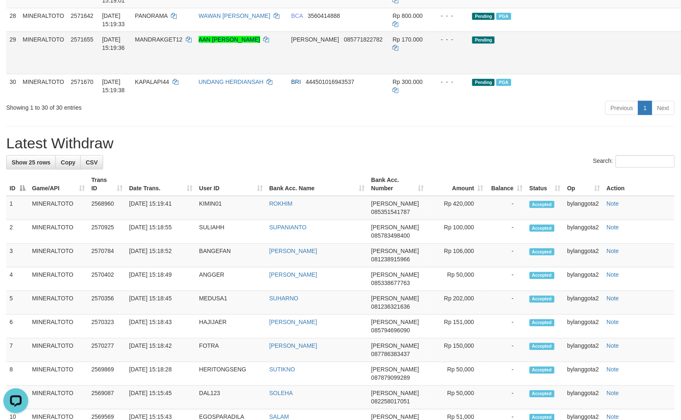
click at [681, 70] on link "Send PGA" at bounding box center [694, 62] width 14 height 15
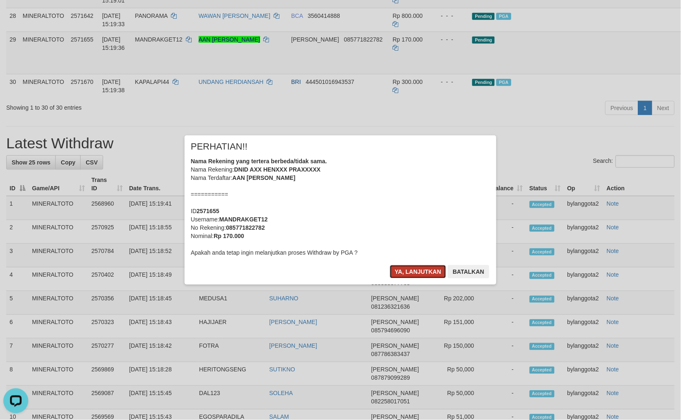
click at [410, 272] on button "Ya, lanjutkan" at bounding box center [418, 271] width 57 height 13
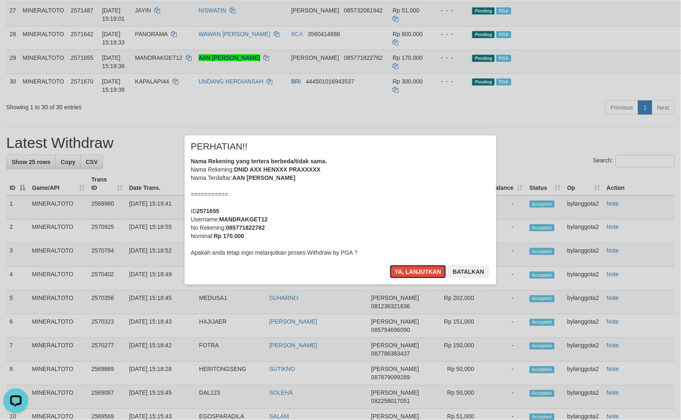
click at [410, 272] on button "Ya, lanjutkan" at bounding box center [418, 271] width 57 height 13
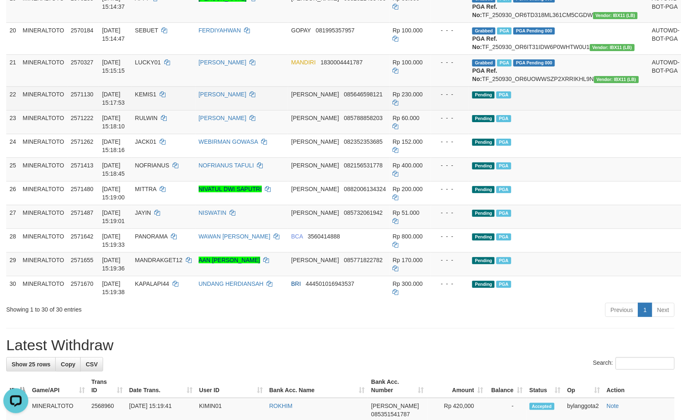
scroll to position [789, 0]
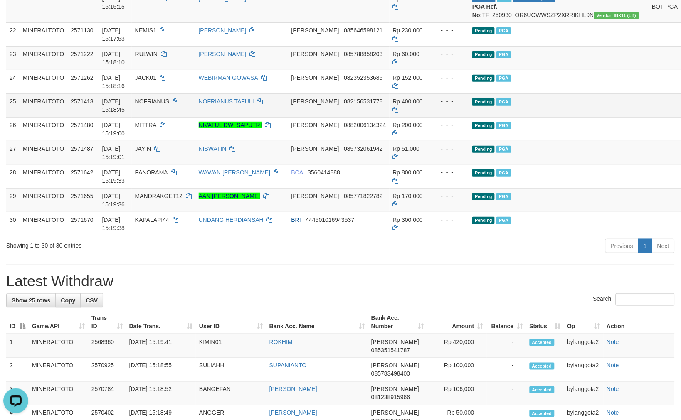
click at [550, 117] on td "Pending PGA" at bounding box center [559, 106] width 180 height 24
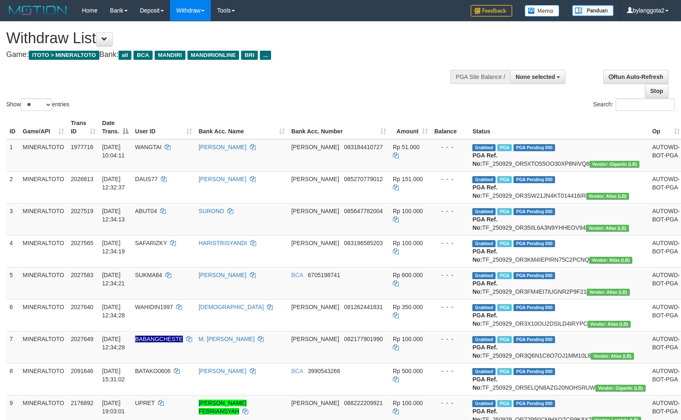
select select
drag, startPoint x: 42, startPoint y: 101, endPoint x: 39, endPoint y: 109, distance: 7.9
click at [42, 101] on select "** ** ** ***" at bounding box center [36, 105] width 31 height 12
select select "***"
click at [22, 99] on select "** ** ** ***" at bounding box center [36, 105] width 31 height 12
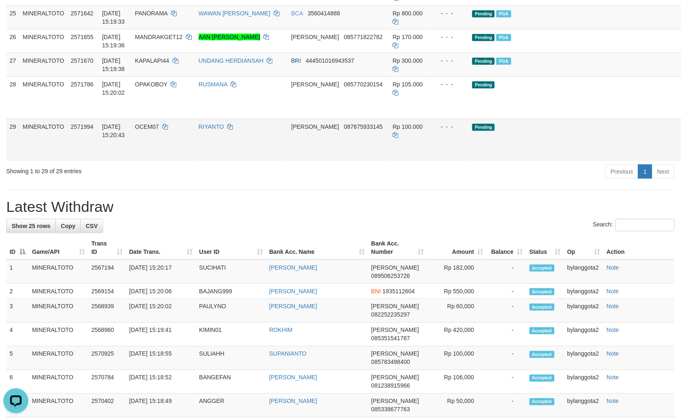
click at [390, 161] on td "Rp 100.000" at bounding box center [411, 140] width 42 height 42
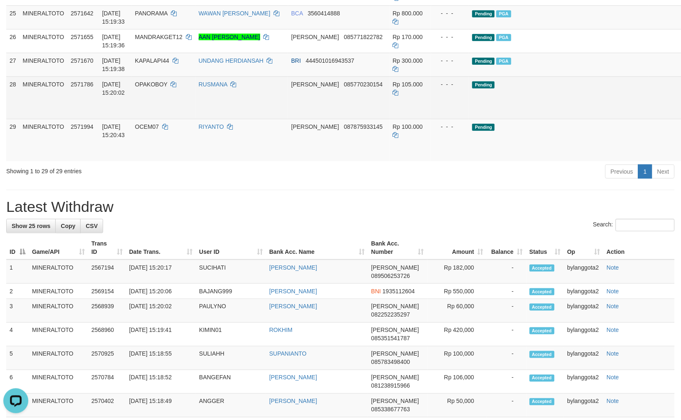
click at [681, 115] on link "Send PGA" at bounding box center [694, 107] width 14 height 15
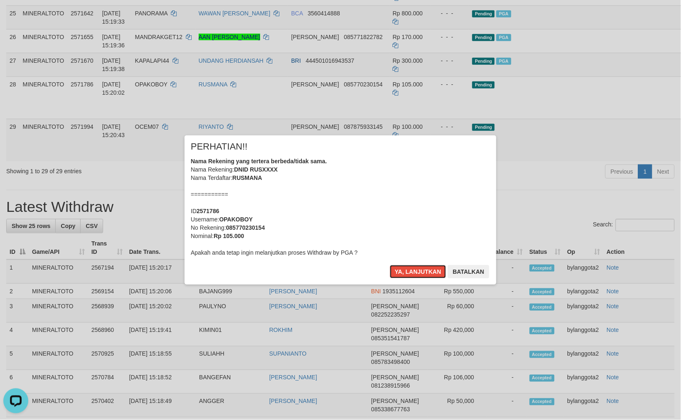
click at [344, 199] on div "Nama Rekening yang tertera berbeda/tidak sama. Nama Rekening: DNID RUSXXXX Nama…" at bounding box center [340, 207] width 299 height 100
click at [390, 265] on button "Ya, lanjutkan" at bounding box center [418, 271] width 57 height 13
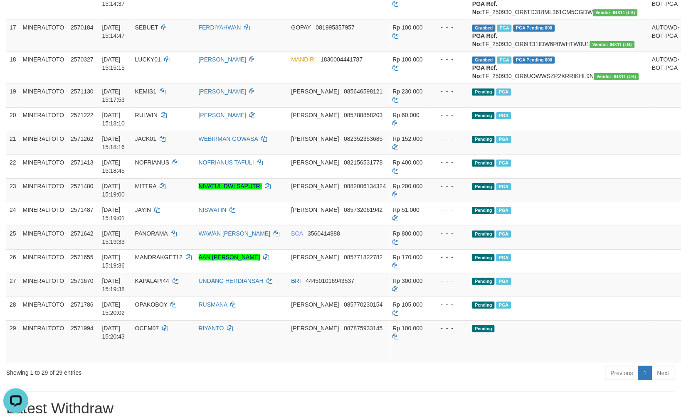
scroll to position [806, 0]
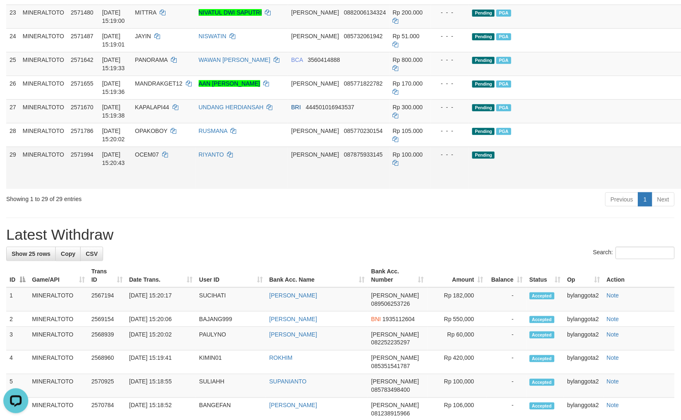
click at [681, 185] on link "Send PGA" at bounding box center [694, 177] width 14 height 15
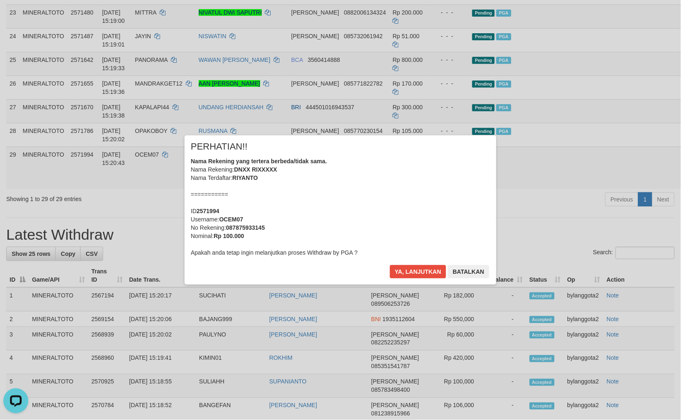
click at [411, 208] on div "Nama Rekening yang tertera berbeda/tidak sama. Nama Rekening: DNXX RIXXXXX Nama…" at bounding box center [340, 207] width 299 height 100
click at [390, 265] on button "Ya, lanjutkan" at bounding box center [418, 271] width 57 height 13
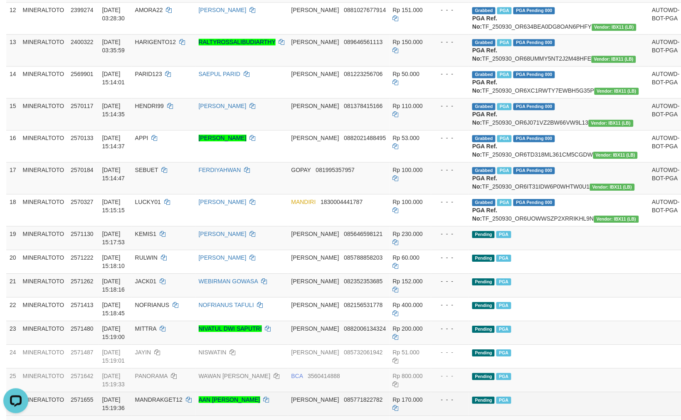
scroll to position [667, 0]
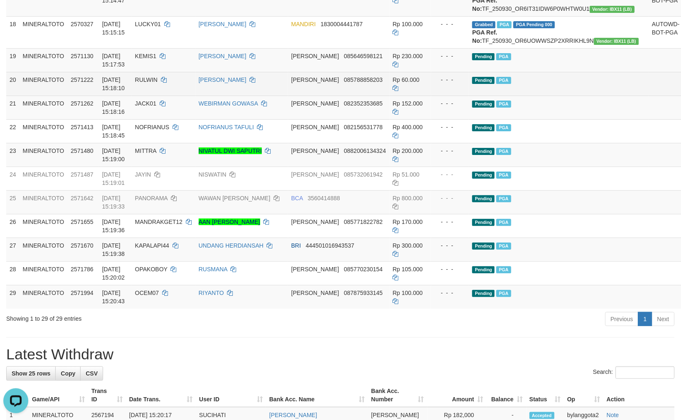
click at [551, 96] on td "Pending PGA" at bounding box center [559, 84] width 180 height 24
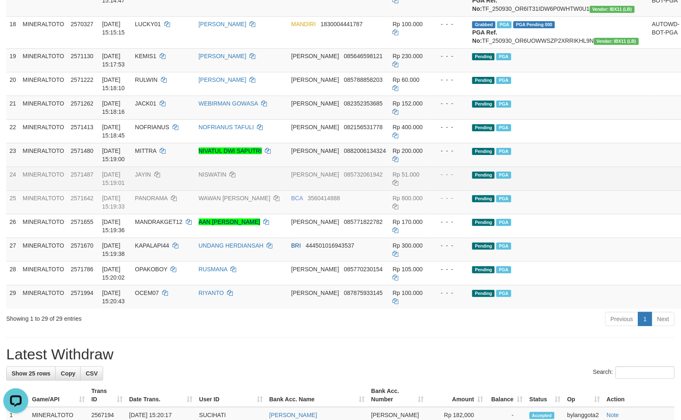
click at [573, 190] on td "Pending PGA" at bounding box center [559, 179] width 180 height 24
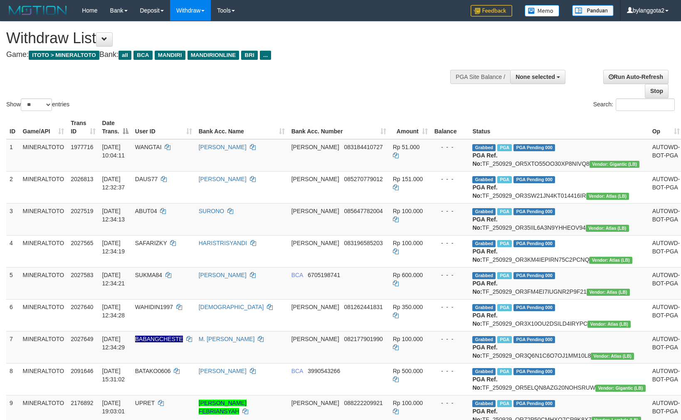
select select
select select "**"
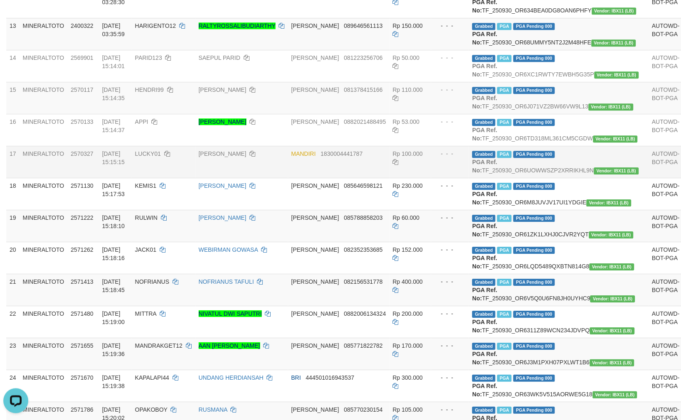
scroll to position [575, 0]
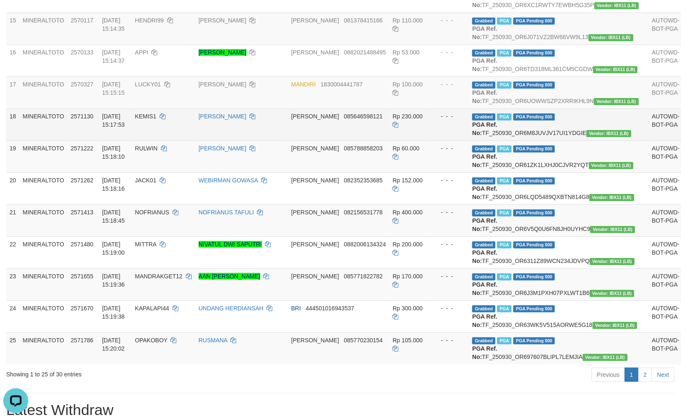
click at [358, 141] on td "[PERSON_NAME] 085646598121" at bounding box center [338, 125] width 101 height 32
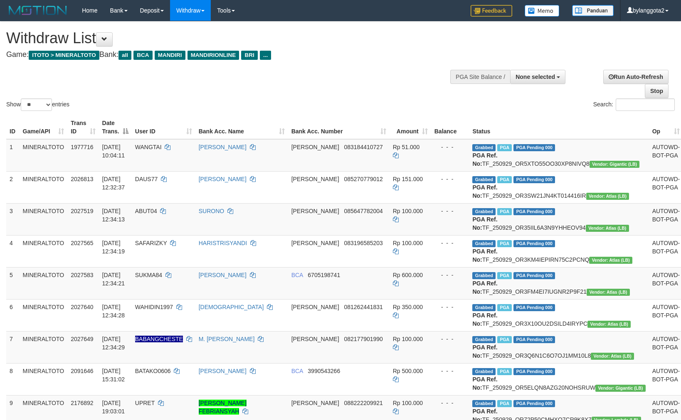
select select
select select "**"
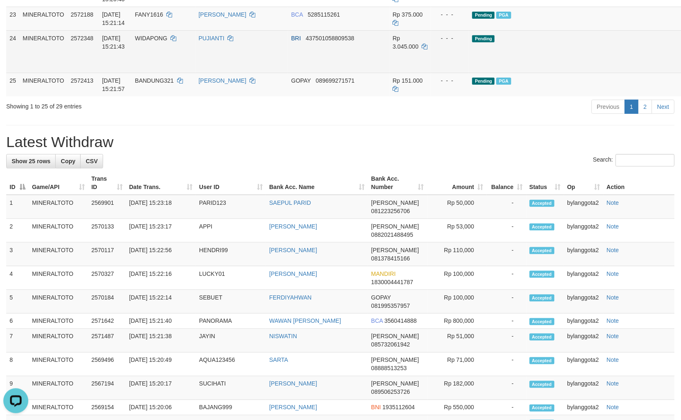
click at [681, 69] on link "Send PGA" at bounding box center [694, 61] width 14 height 15
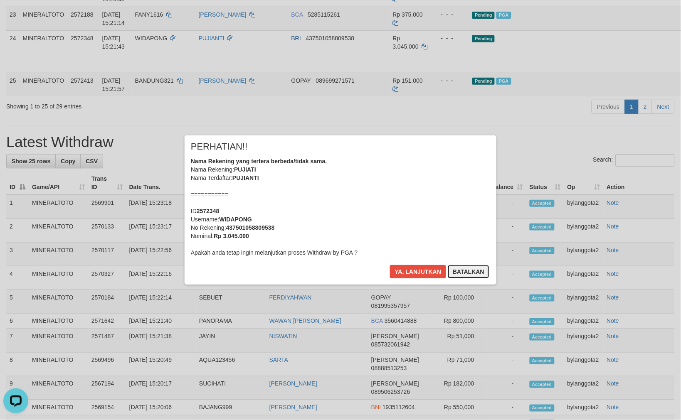
click at [472, 272] on button "Batalkan" at bounding box center [469, 271] width 42 height 13
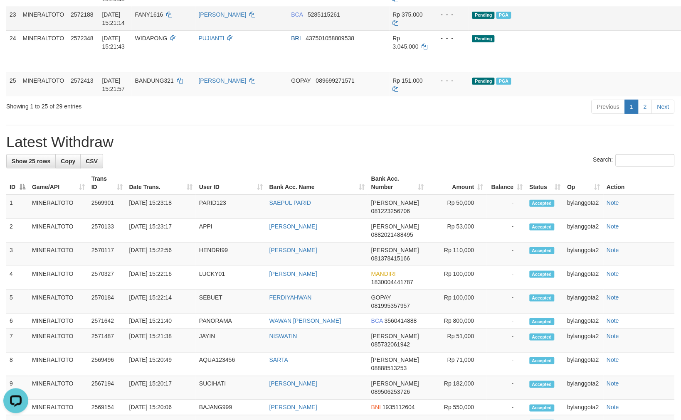
click at [162, 18] on span "FANY1616" at bounding box center [149, 14] width 28 height 7
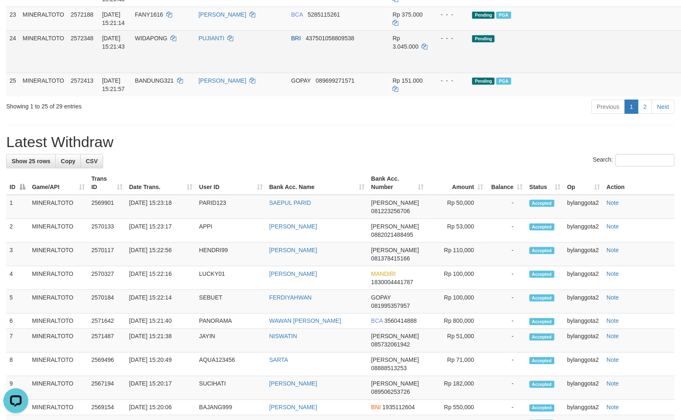
click at [158, 73] on td "WIDAPONG" at bounding box center [164, 51] width 64 height 42
copy td "WIDAPONG"
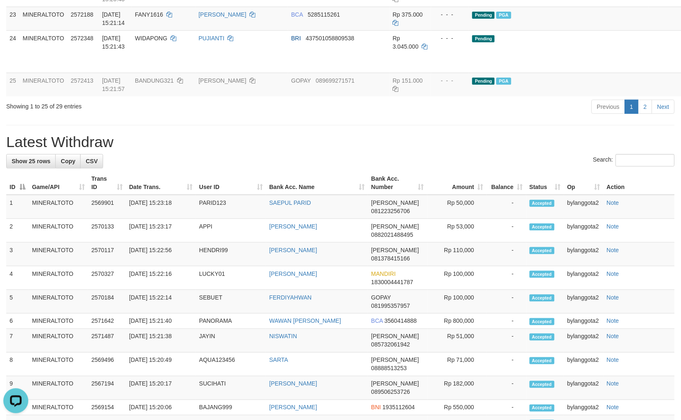
click at [469, 293] on div "**********" at bounding box center [340, 1] width 681 height 1617
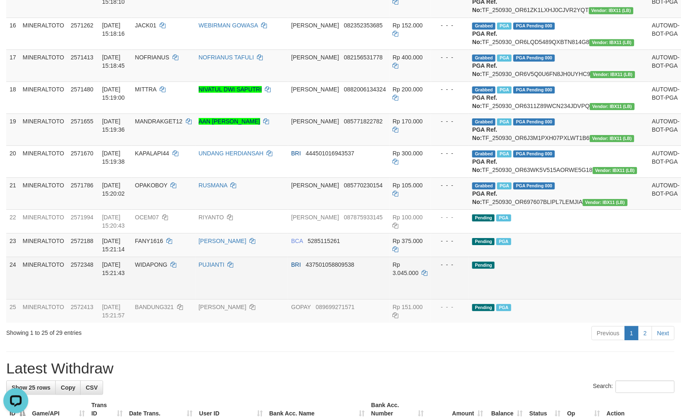
scroll to position [551, 0]
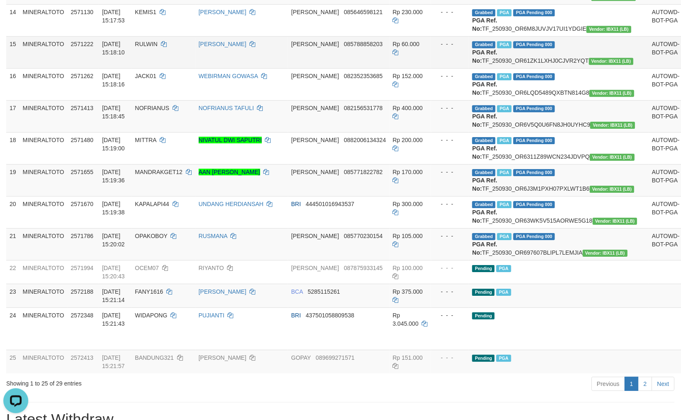
click at [245, 68] on td "[PERSON_NAME]" at bounding box center [241, 52] width 93 height 32
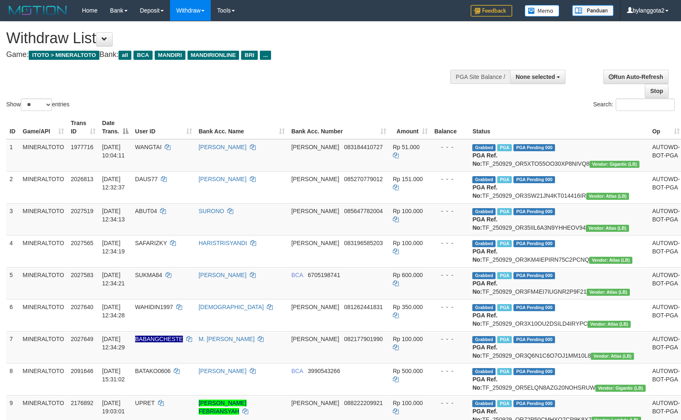
select select
select select "**"
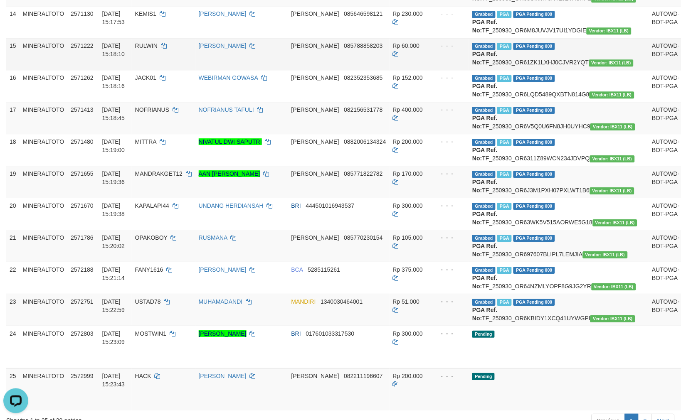
scroll to position [551, 0]
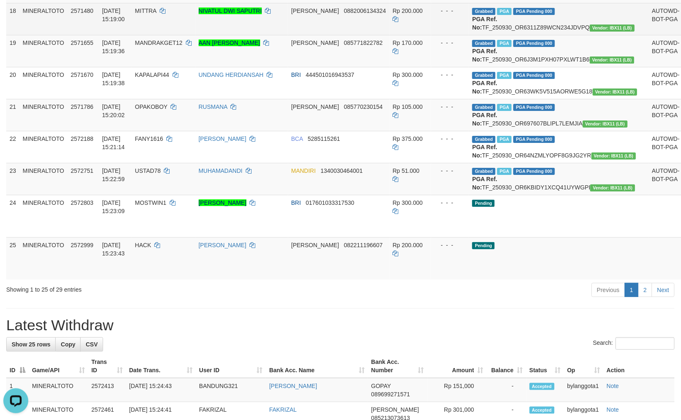
scroll to position [690, 0]
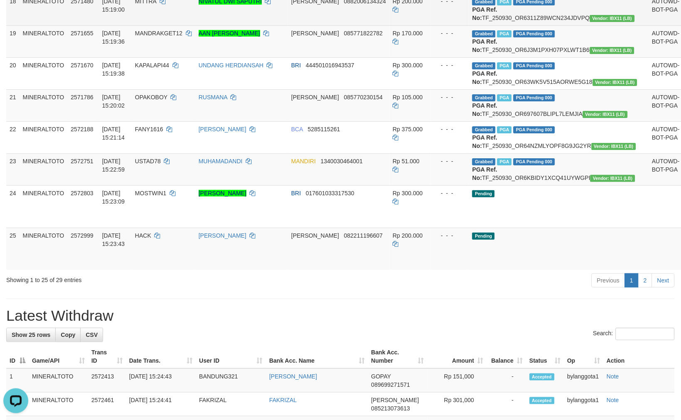
drag, startPoint x: 661, startPoint y: 139, endPoint x: 665, endPoint y: 145, distance: 6.7
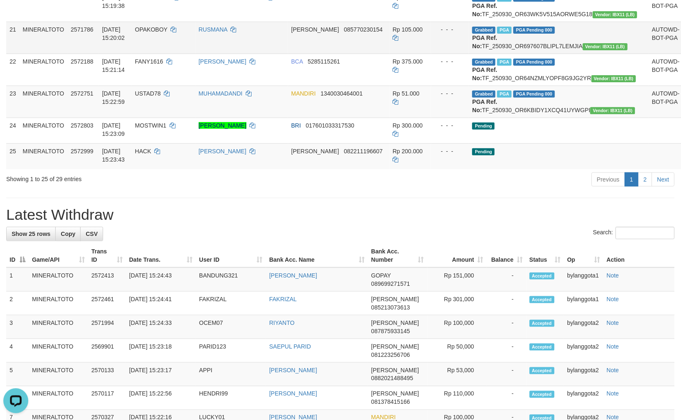
scroll to position [783, 0]
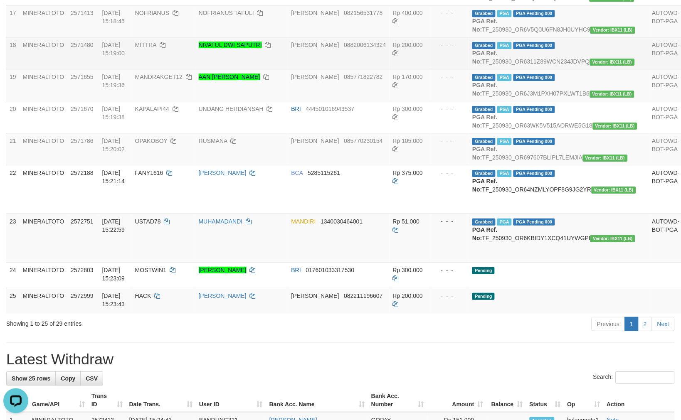
scroll to position [858, 0]
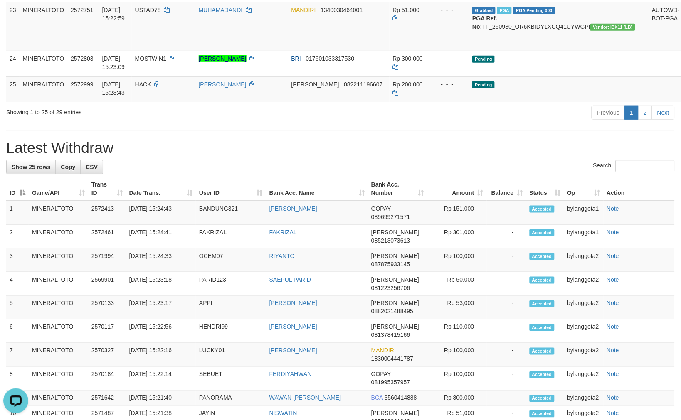
click at [371, 123] on div "Previous 1 2 Next" at bounding box center [482, 114] width 385 height 18
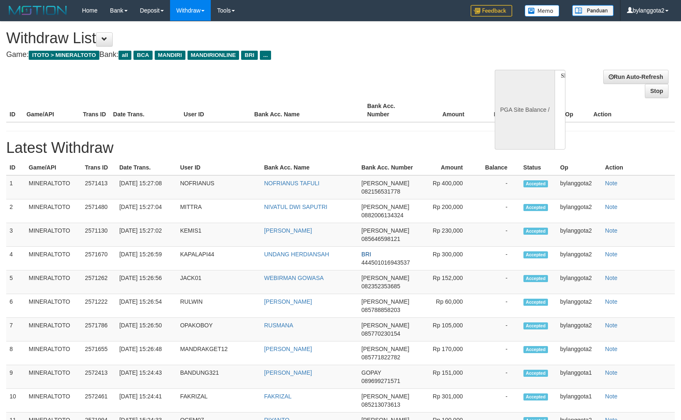
select select
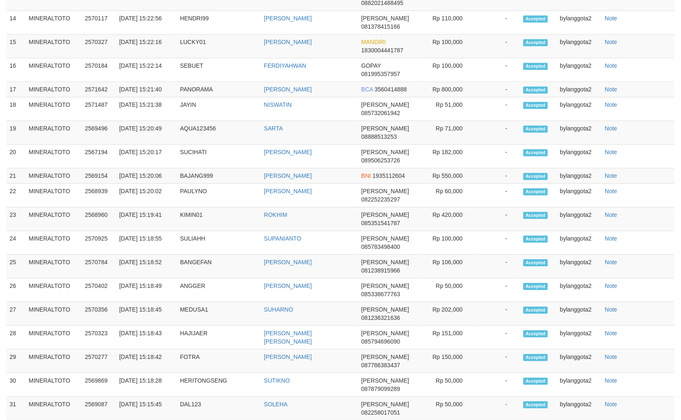
select select "**"
select select
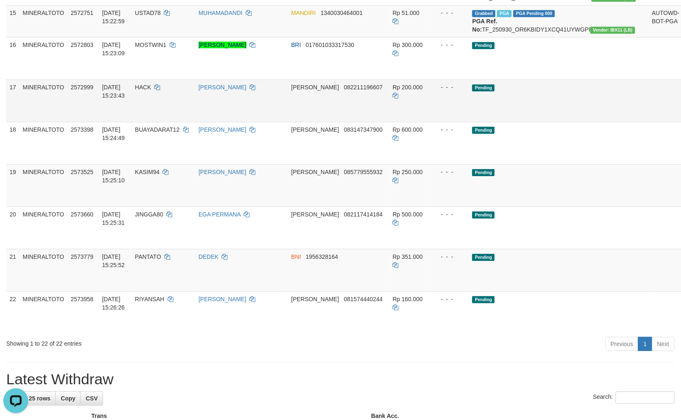
scroll to position [535, 0]
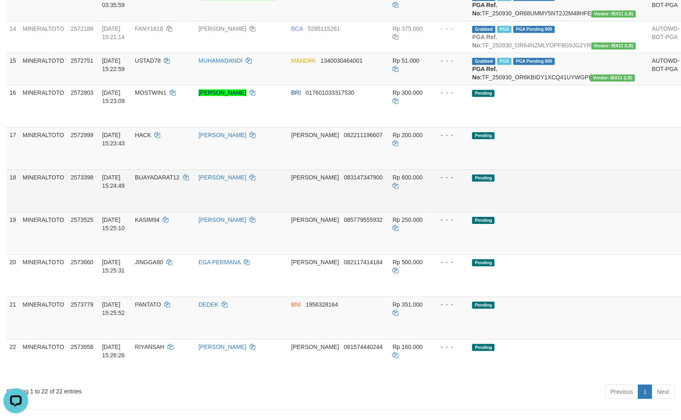
click at [541, 212] on td "Pending" at bounding box center [559, 191] width 180 height 42
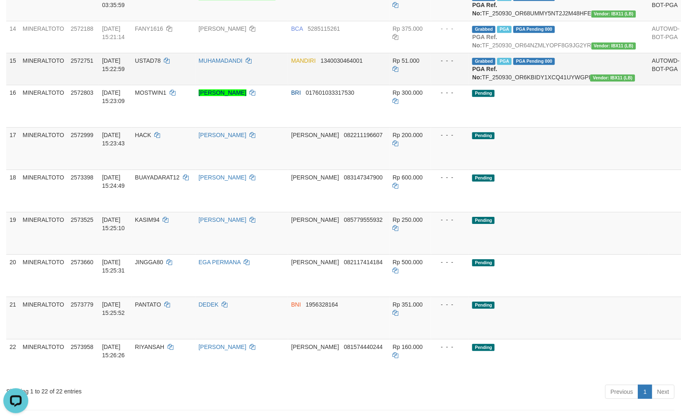
click at [288, 85] on td "MUHAMADANDI" at bounding box center [241, 69] width 93 height 32
click at [481, 170] on td "Pending" at bounding box center [559, 148] width 180 height 42
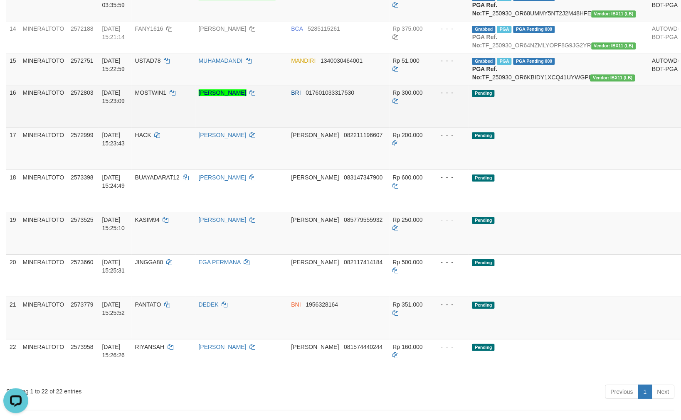
click at [681, 123] on link "Send PGA" at bounding box center [694, 115] width 14 height 15
click at [681, 166] on link "Send PGA" at bounding box center [694, 158] width 14 height 15
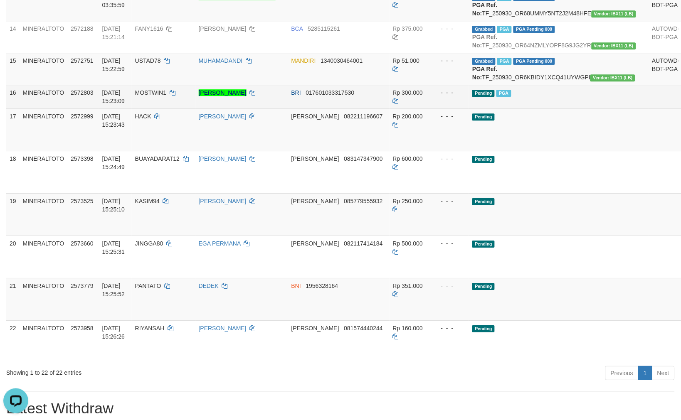
scroll to position [516, 0]
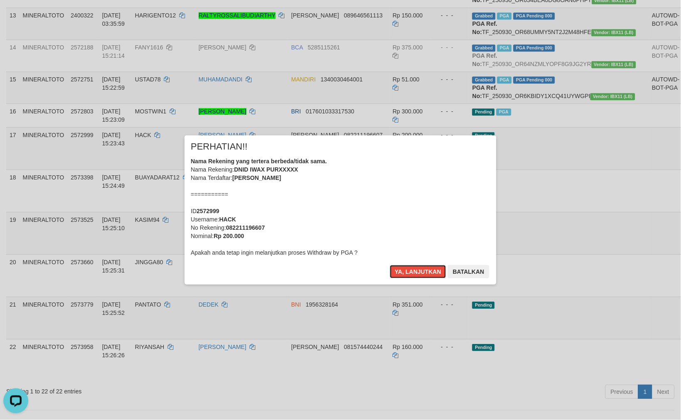
click at [418, 217] on div "Nama Rekening yang tertera berbeda/tidak sama. Nama Rekening: DNID IWAX PURXXXX…" at bounding box center [340, 207] width 299 height 100
click at [390, 265] on button "Ya, lanjutkan" at bounding box center [418, 271] width 57 height 13
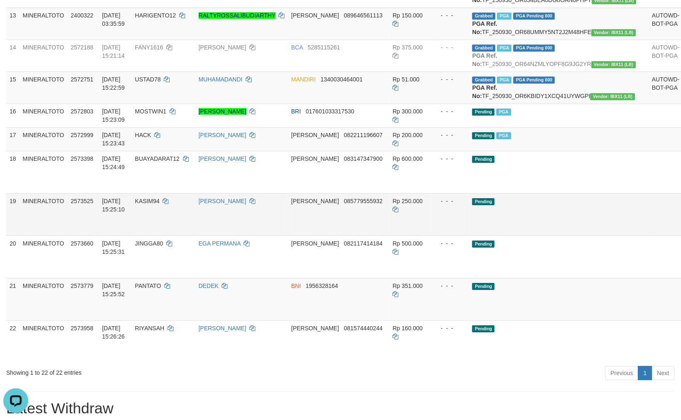
click at [497, 236] on td "Pending" at bounding box center [559, 214] width 180 height 42
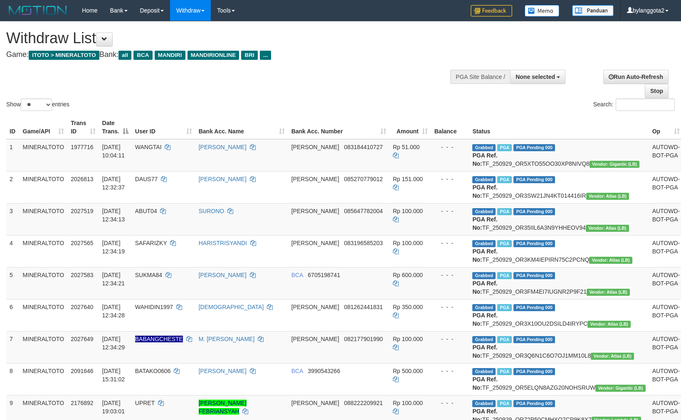
select select
select select "**"
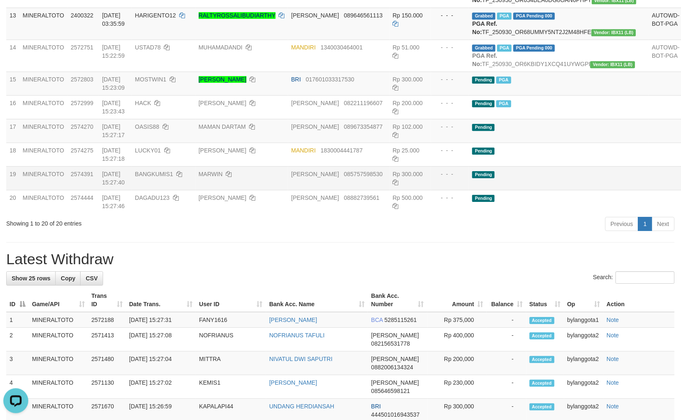
click at [521, 190] on td "Pending" at bounding box center [559, 178] width 180 height 24
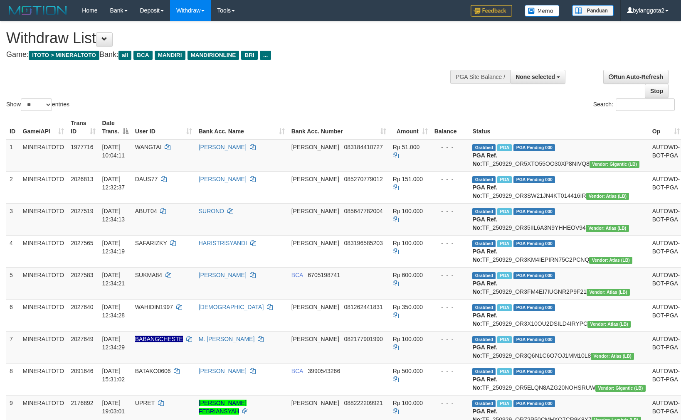
select select
select select "**"
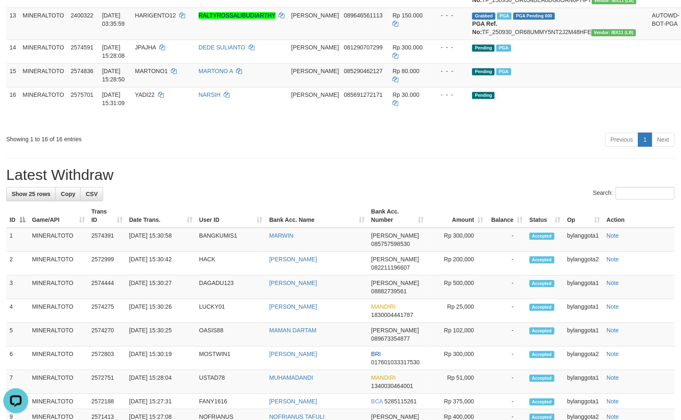
click at [381, 265] on div "**********" at bounding box center [340, 179] width 681 height 1346
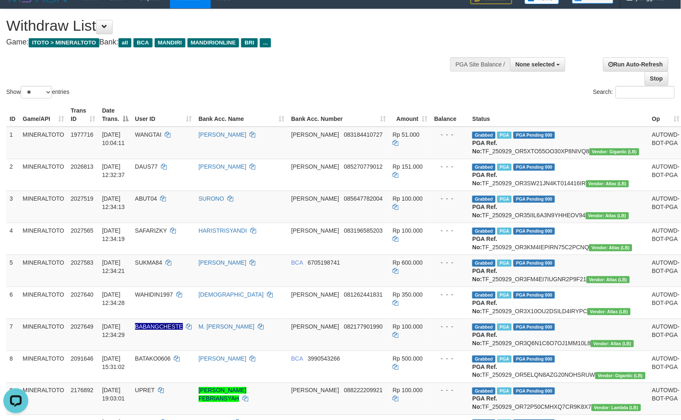
scroll to position [7, 0]
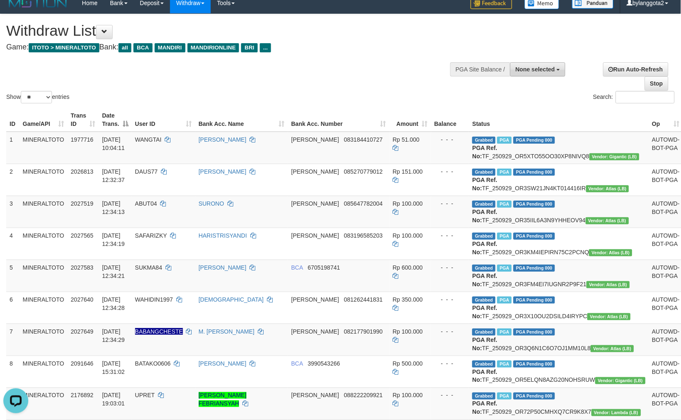
click at [543, 66] on span "None selected" at bounding box center [536, 69] width 40 height 7
click at [516, 109] on label "[ITOTO] MINERALTOTO" at bounding box center [520, 111] width 89 height 11
select select "****"
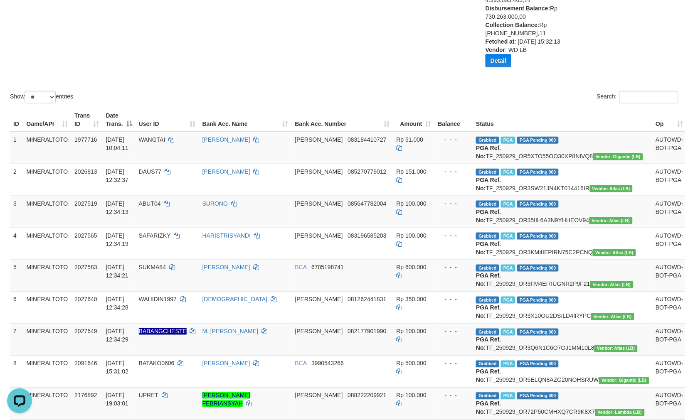
scroll to position [0, 0]
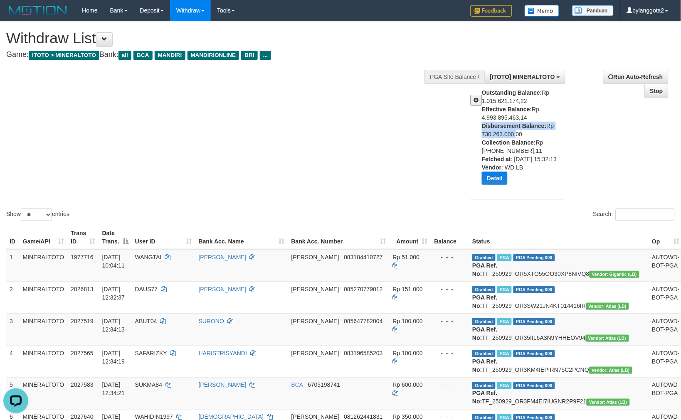
drag, startPoint x: 479, startPoint y: 128, endPoint x: 514, endPoint y: 130, distance: 35.4
click at [514, 130] on div "Outstanding Balance: Rp 1.015.621.174,22 Effective Balance: Rp 4.993.895.463,14…" at bounding box center [516, 140] width 105 height 103
click at [480, 139] on div "Outstanding Balance: Rp 1.015.621.174,22 Effective Balance: Rp 4.993.895.463,14…" at bounding box center [516, 140] width 105 height 103
drag, startPoint x: 481, startPoint y: 135, endPoint x: 514, endPoint y: 135, distance: 33.3
click at [514, 135] on div "Outstanding Balance: Rp 1.015.621.174,22 Effective Balance: Rp 4.993.895.463,14…" at bounding box center [516, 140] width 105 height 103
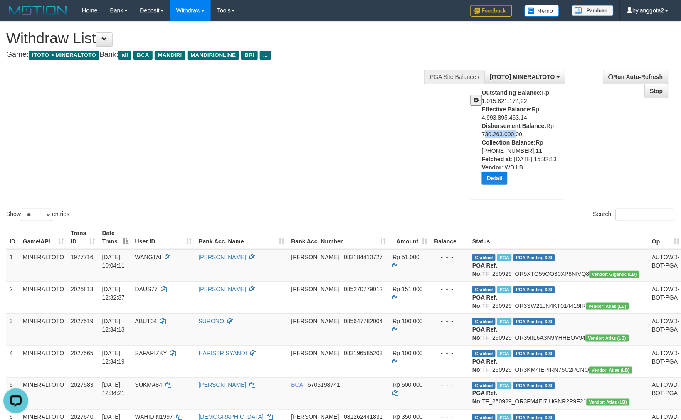
copy div "730.263.000"
click at [500, 175] on button "Detail" at bounding box center [495, 178] width 26 height 13
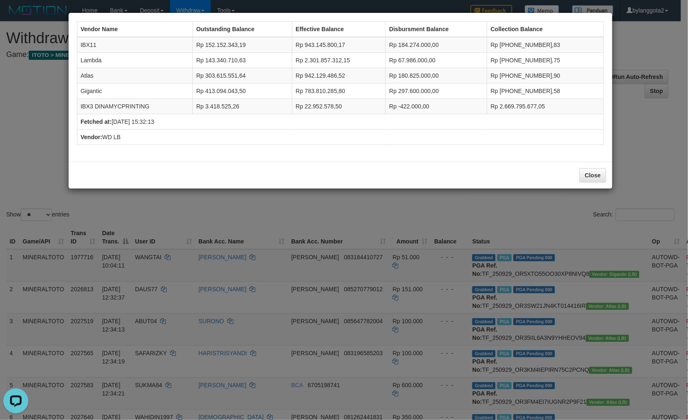
click at [85, 43] on td "IBX11" at bounding box center [135, 45] width 116 height 16
copy td "IBX11"
click at [90, 59] on td "Lambda" at bounding box center [135, 60] width 116 height 15
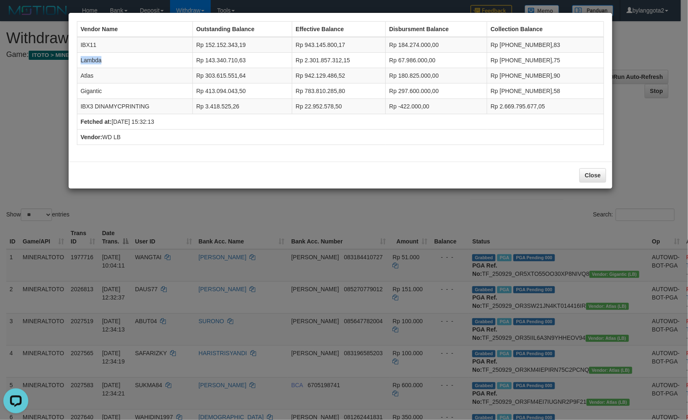
copy td "Lambda"
click at [88, 76] on td "Atlas" at bounding box center [135, 75] width 116 height 15
copy td "Atlas"
click at [89, 77] on td "Atlas" at bounding box center [135, 75] width 116 height 15
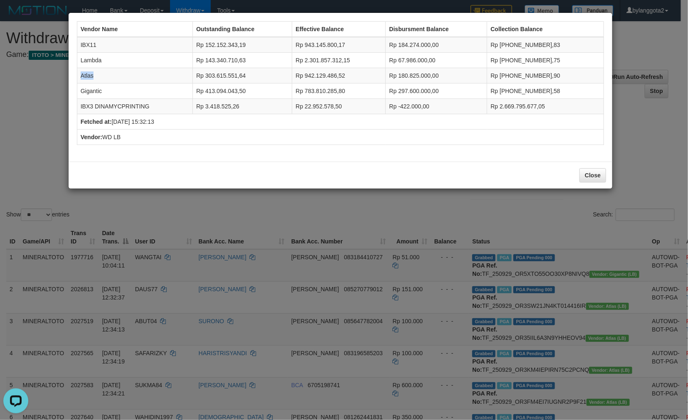
click at [89, 77] on td "Atlas" at bounding box center [135, 75] width 116 height 15
click at [86, 89] on td "Gigantic" at bounding box center [135, 91] width 116 height 15
copy td "Gigantic"
click at [98, 106] on td "IBX3 DINAMYCPRINTING" at bounding box center [135, 106] width 116 height 15
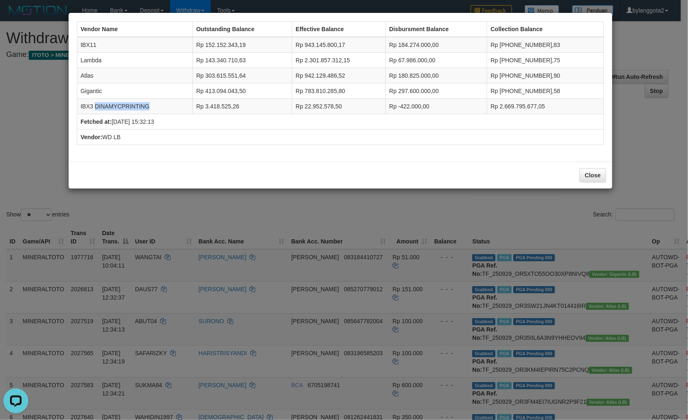
click at [98, 106] on td "IBX3 DINAMYCPRINTING" at bounding box center [135, 106] width 116 height 15
copy tr "IBX3 DINAMYCPRINTING"
drag, startPoint x: 409, startPoint y: 43, endPoint x: 443, endPoint y: 46, distance: 33.8
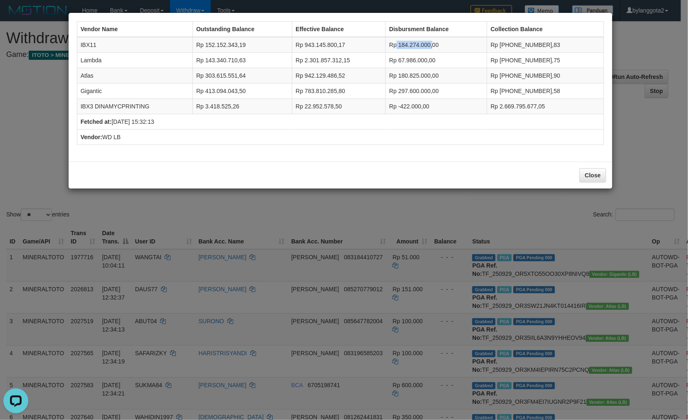
click at [443, 46] on td "Rp 184.274.000,00" at bounding box center [436, 45] width 101 height 16
copy td "184.274.000,"
drag, startPoint x: 409, startPoint y: 60, endPoint x: 440, endPoint y: 56, distance: 30.6
click at [440, 56] on td "Rp 67.986.000,00" at bounding box center [436, 60] width 101 height 15
copy td "67.986.000,"
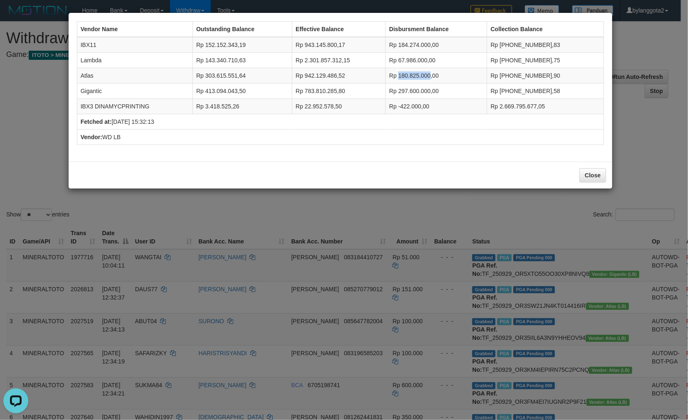
drag, startPoint x: 411, startPoint y: 75, endPoint x: 653, endPoint y: 102, distance: 243.9
click at [443, 74] on td "Rp 180.825.000,00" at bounding box center [436, 75] width 101 height 15
copy td "180.825.000,"
drag, startPoint x: 410, startPoint y: 90, endPoint x: 442, endPoint y: 87, distance: 31.3
click at [442, 87] on td "Rp 297.600.000,00" at bounding box center [436, 91] width 101 height 15
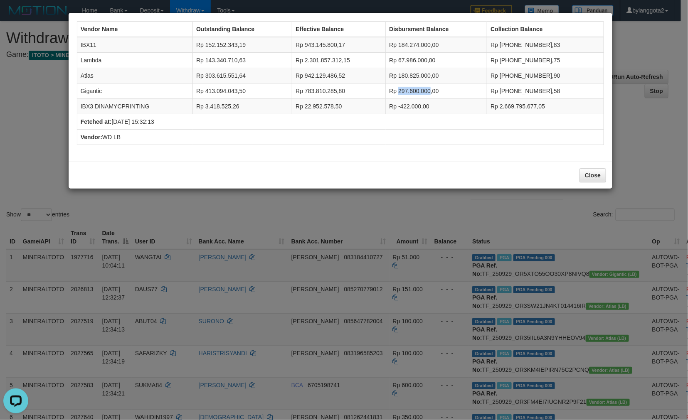
copy td "297.600.000"
drag, startPoint x: 412, startPoint y: 105, endPoint x: 431, endPoint y: 107, distance: 19.2
click at [431, 107] on td "Rp -422.000,00" at bounding box center [436, 106] width 101 height 15
drag, startPoint x: 409, startPoint y: 106, endPoint x: 432, endPoint y: 105, distance: 22.9
click at [432, 105] on td "Rp -422.000,00" at bounding box center [436, 106] width 101 height 15
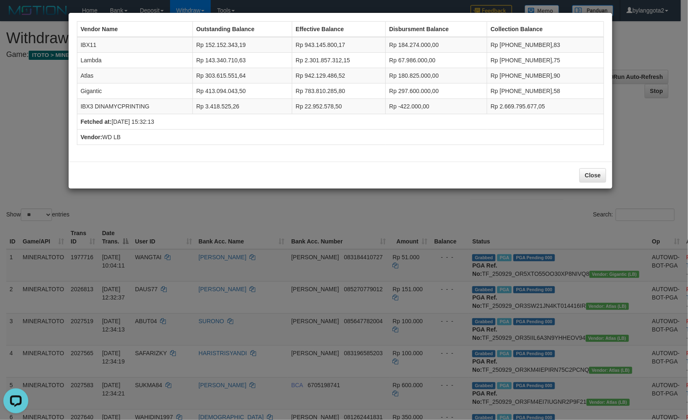
click at [455, 227] on div "Vendor Name Outstanding Balance Effective Balance Disbursment Balance Collectio…" at bounding box center [344, 210] width 688 height 420
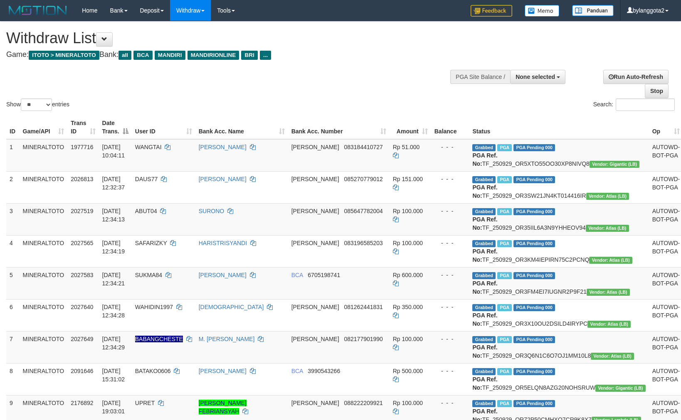
select select
select select "**"
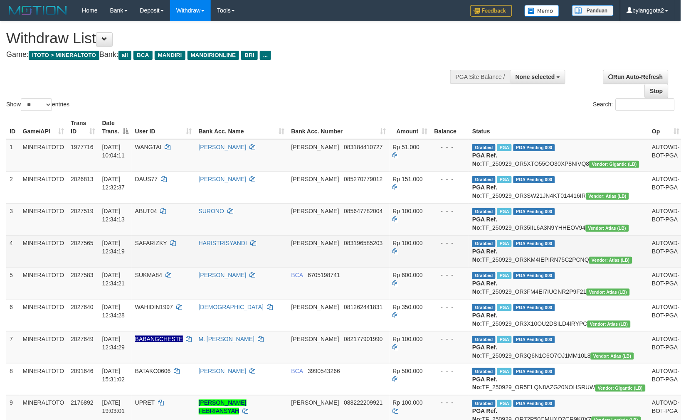
click at [576, 267] on td "Grabbed PGA PGA Pending 000 PGA Ref. No: TF_250929_OR3KM4IEPIRN75C2PCNQ Vendor:…" at bounding box center [559, 251] width 180 height 32
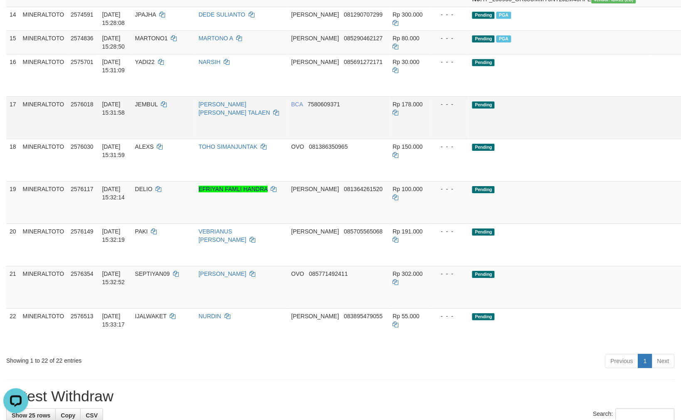
scroll to position [535, 0]
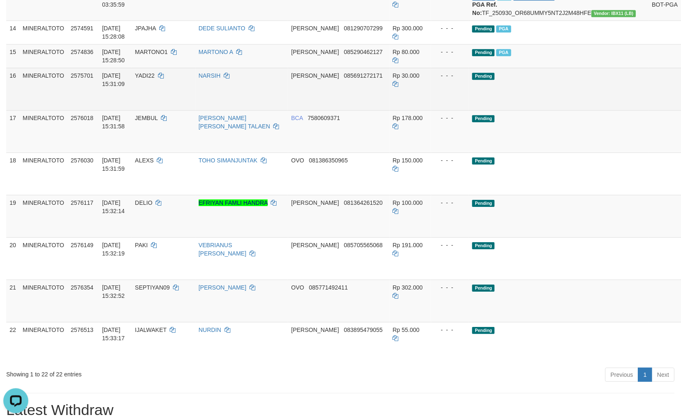
drag, startPoint x: 629, startPoint y: 206, endPoint x: 633, endPoint y: 205, distance: 4.2
click at [681, 106] on link "Send PGA" at bounding box center [694, 98] width 14 height 15
click at [681, 148] on link "Send PGA" at bounding box center [694, 140] width 14 height 15
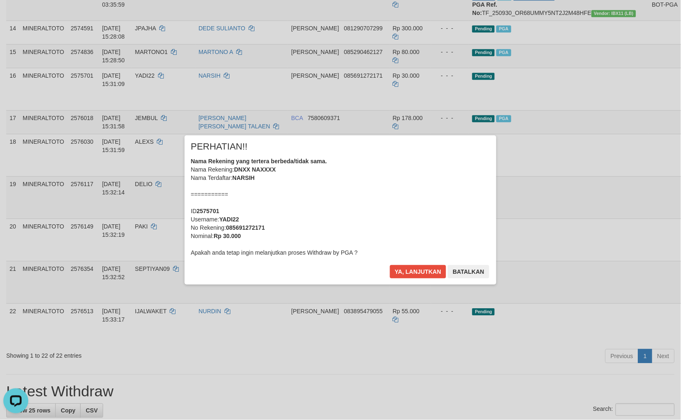
scroll to position [516, 0]
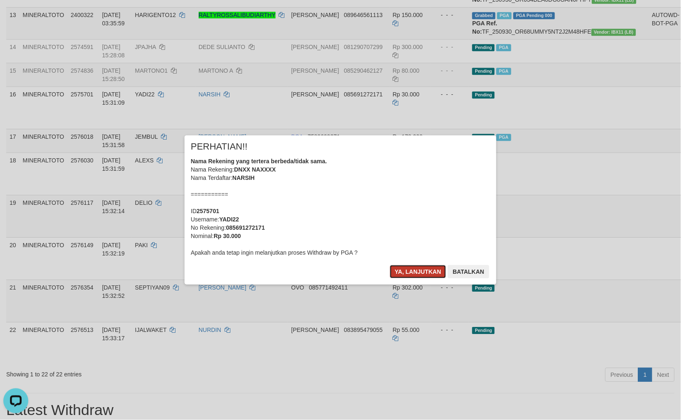
click at [431, 269] on button "Ya, lanjutkan" at bounding box center [418, 271] width 57 height 13
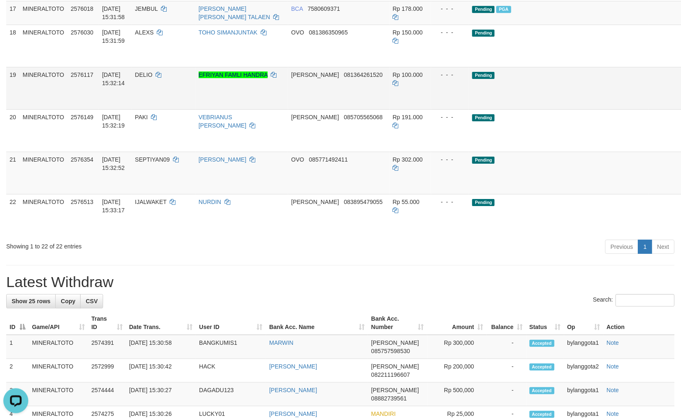
scroll to position [637, 0]
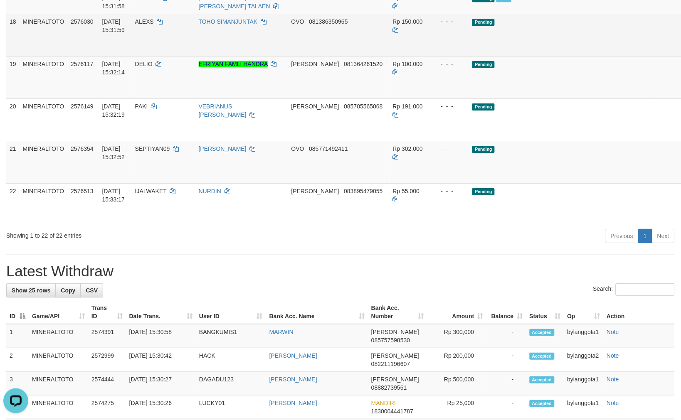
click at [681, 52] on link "Send PGA" at bounding box center [694, 44] width 14 height 15
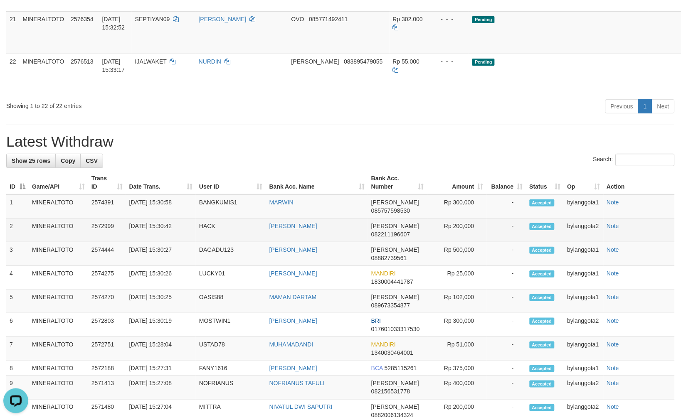
scroll to position [1004, 0]
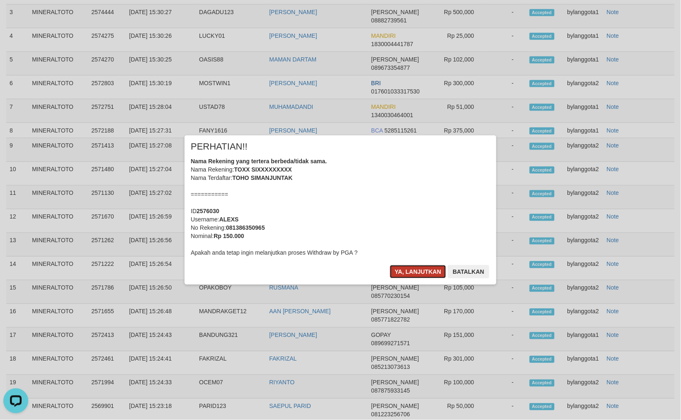
click at [405, 273] on button "Ya, lanjutkan" at bounding box center [418, 271] width 57 height 13
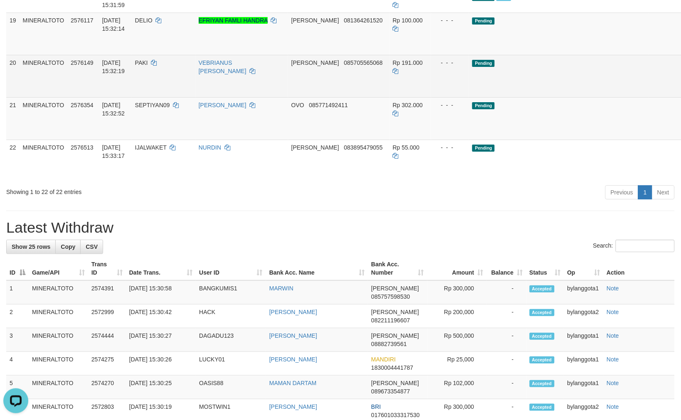
scroll to position [641, 0]
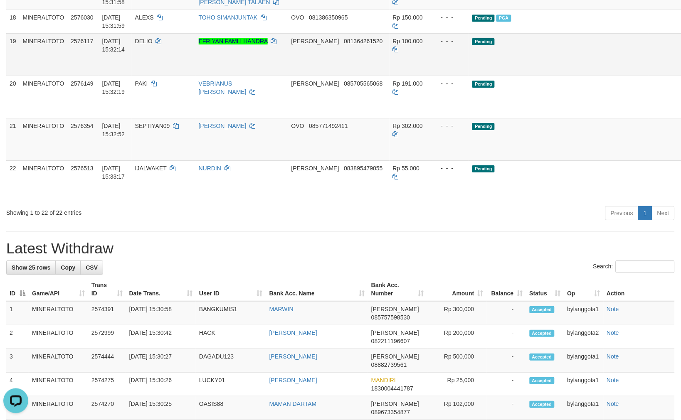
click at [681, 72] on link "Send PGA" at bounding box center [694, 64] width 14 height 15
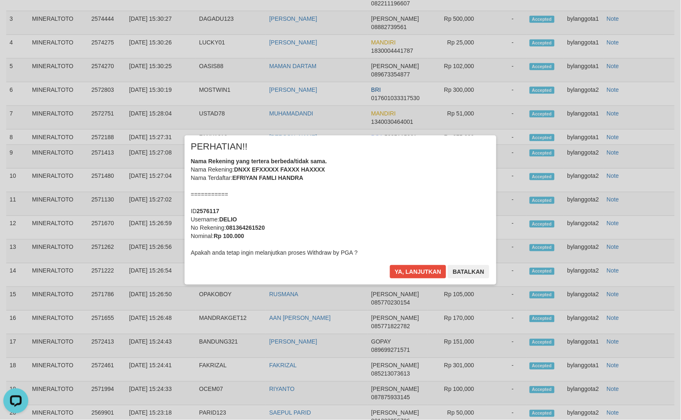
scroll to position [1008, 0]
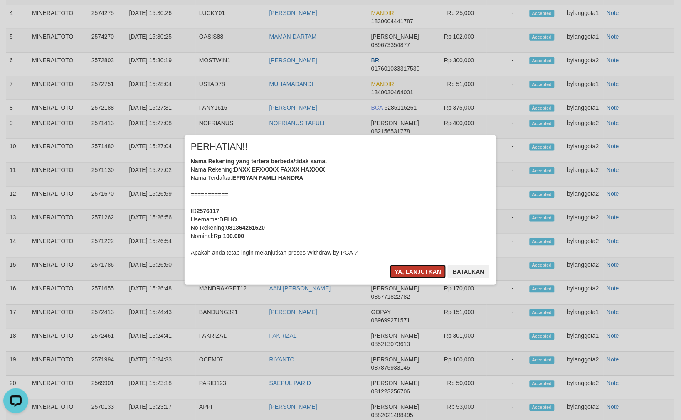
click at [422, 269] on button "Ya, lanjutkan" at bounding box center [418, 271] width 57 height 13
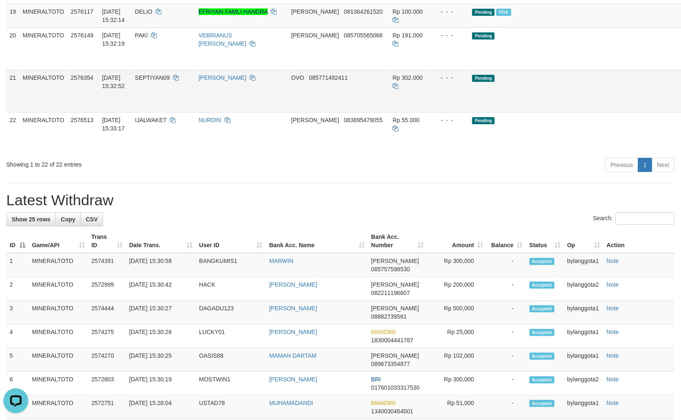
scroll to position [665, 0]
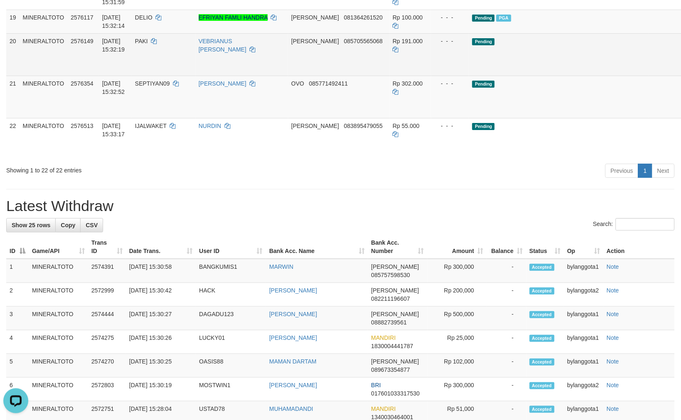
click at [681, 72] on link "Send PGA" at bounding box center [694, 64] width 14 height 15
click at [681, 114] on link "Send PGA" at bounding box center [694, 106] width 14 height 15
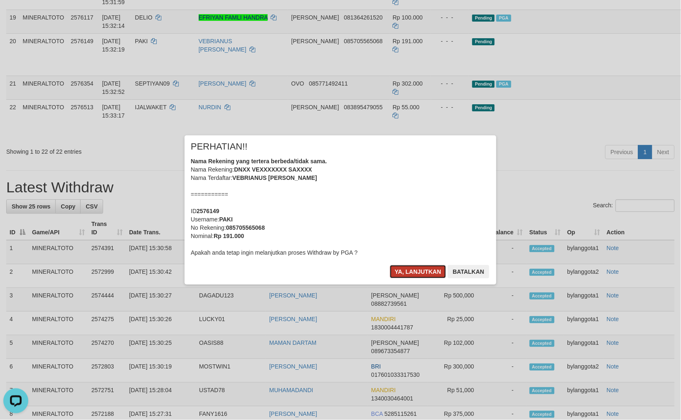
click at [408, 271] on button "Ya, lanjutkan" at bounding box center [418, 271] width 57 height 13
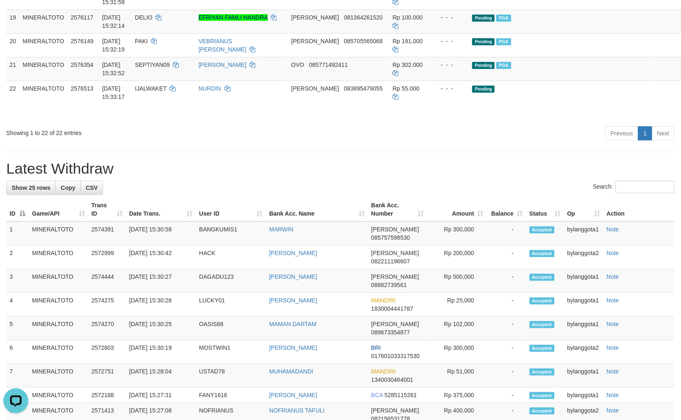
scroll to position [646, 0]
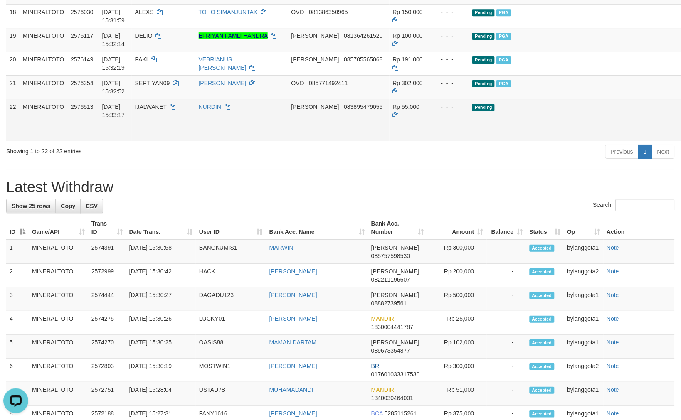
click at [681, 137] on link "Send PGA" at bounding box center [694, 129] width 14 height 15
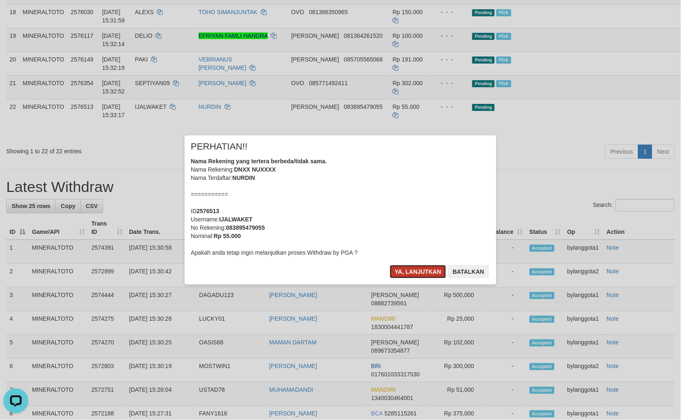
click at [418, 276] on button "Ya, lanjutkan" at bounding box center [418, 271] width 57 height 13
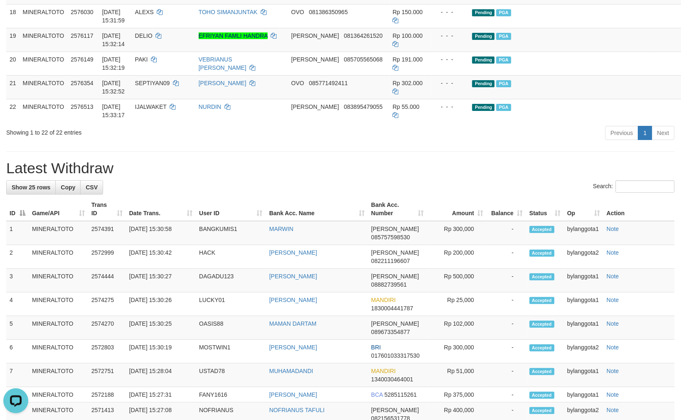
click at [409, 177] on h1 "Latest Withdraw" at bounding box center [340, 168] width 669 height 17
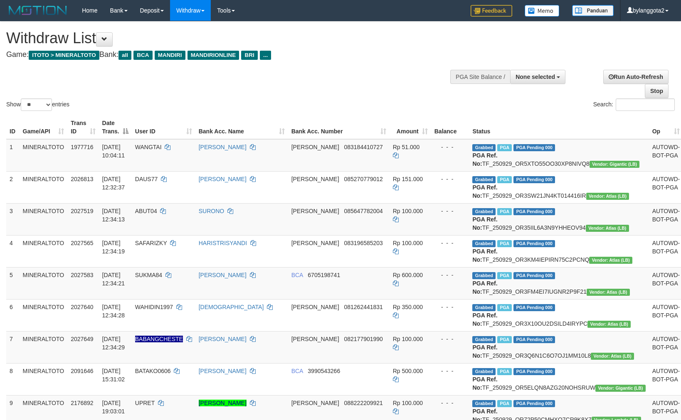
select select
select select "**"
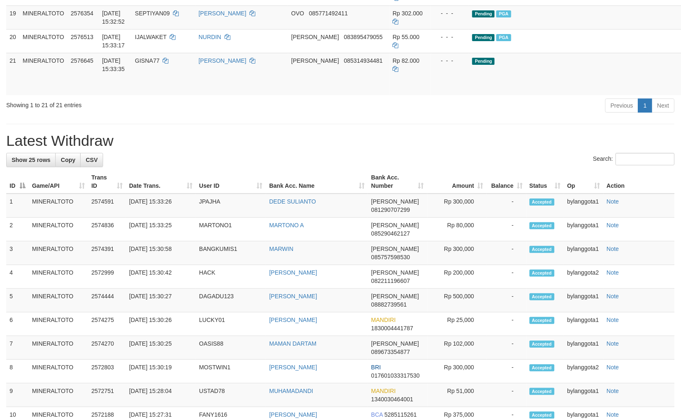
scroll to position [646, 0]
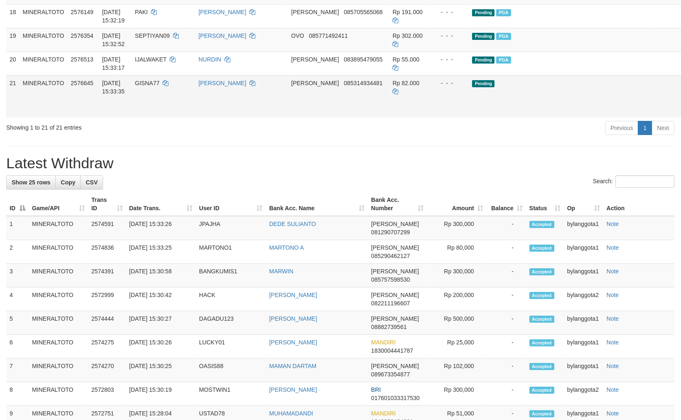
click at [681, 114] on link "Send PGA" at bounding box center [694, 106] width 14 height 15
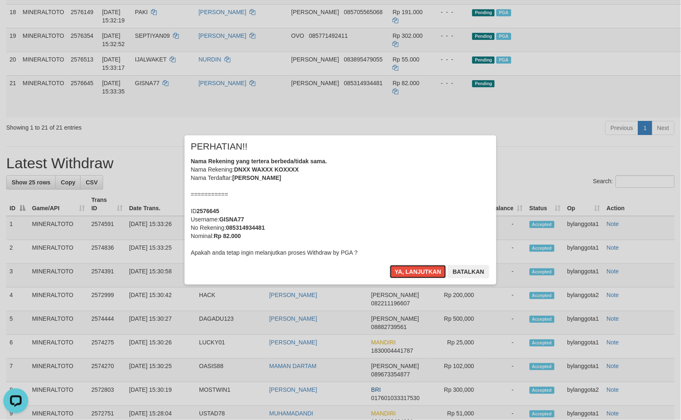
click at [431, 218] on div "Nama Rekening yang tertera berbeda/tidak sama. Nama Rekening: DNXX WAXXX KOXXXX…" at bounding box center [340, 207] width 299 height 100
click at [390, 265] on button "Ya, lanjutkan" at bounding box center [418, 271] width 57 height 13
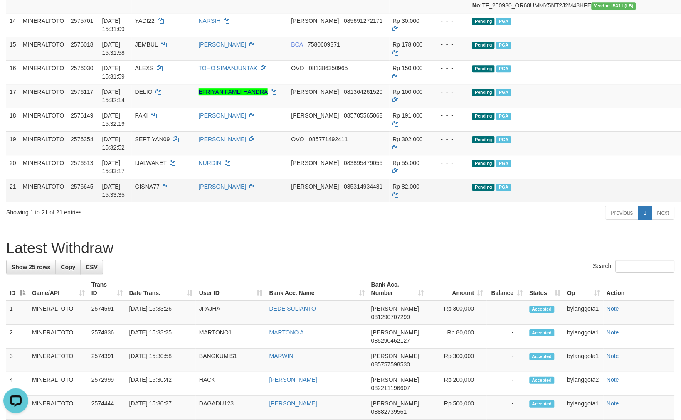
scroll to position [508, 0]
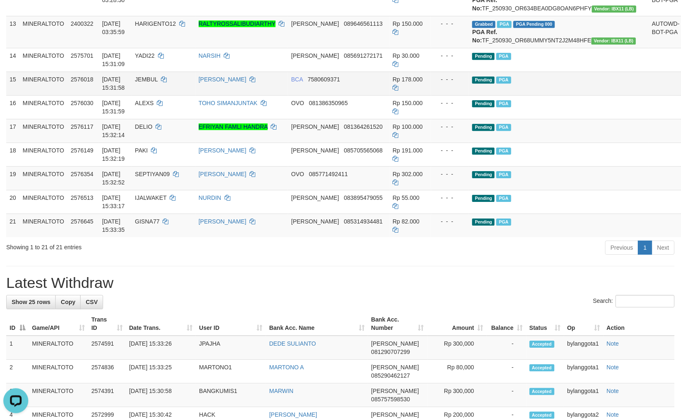
click at [546, 95] on td "Pending PGA" at bounding box center [559, 84] width 180 height 24
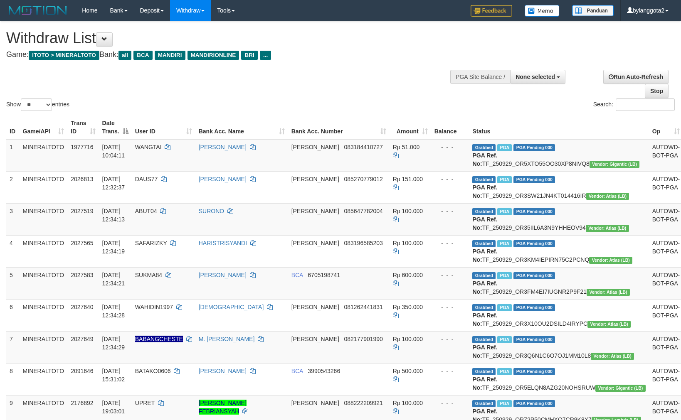
select select
select select "**"
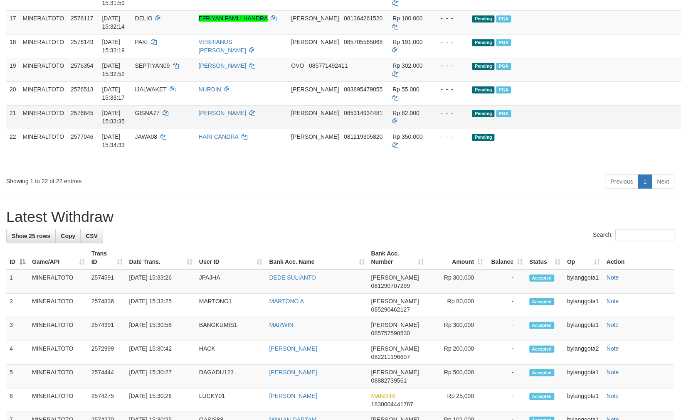
scroll to position [623, 0]
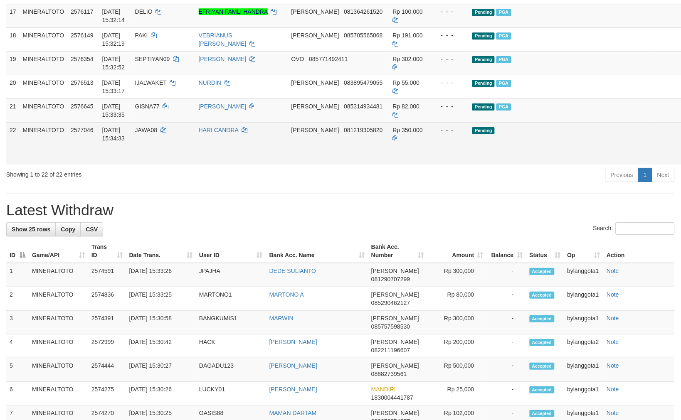
click at [681, 161] on link "Send PGA" at bounding box center [694, 153] width 14 height 15
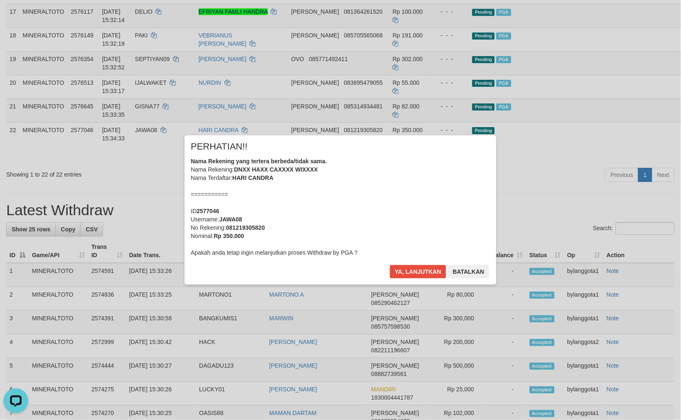
click at [427, 202] on div "Nama Rekening yang tertera berbeda/tidak sama. Nama Rekening: DNXX HAXX CAXXXX …" at bounding box center [340, 207] width 299 height 100
click at [390, 265] on button "Ya, lanjutkan" at bounding box center [418, 271] width 57 height 13
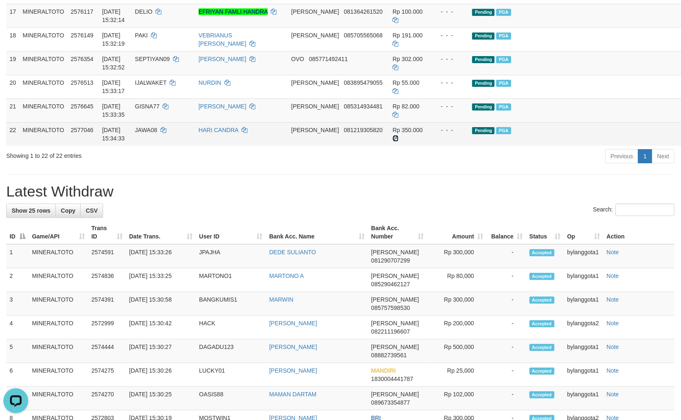
click at [399, 141] on icon at bounding box center [396, 139] width 6 height 6
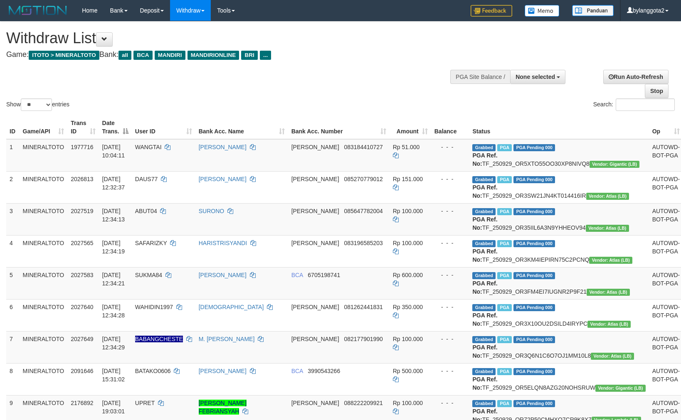
select select
select select "**"
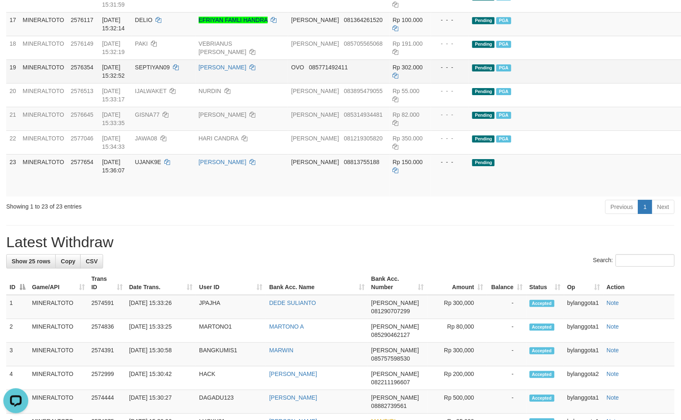
click at [439, 83] on td "- - -" at bounding box center [450, 71] width 38 height 24
click at [509, 83] on td "Pending PGA" at bounding box center [559, 71] width 180 height 24
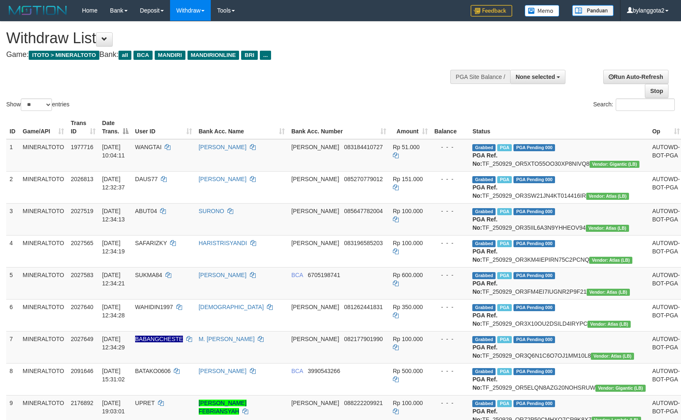
select select
select select "**"
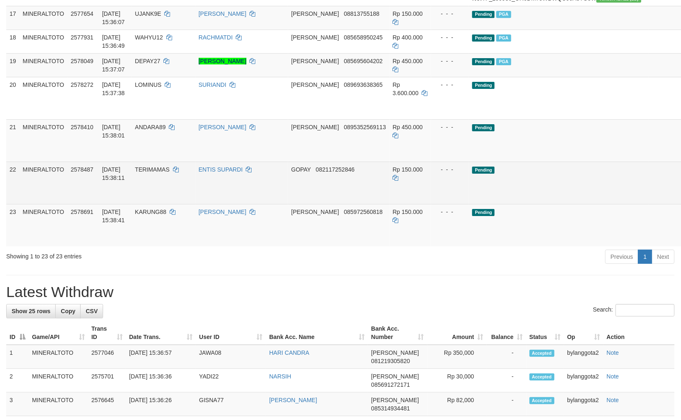
click at [504, 204] on td "Pending" at bounding box center [559, 183] width 180 height 42
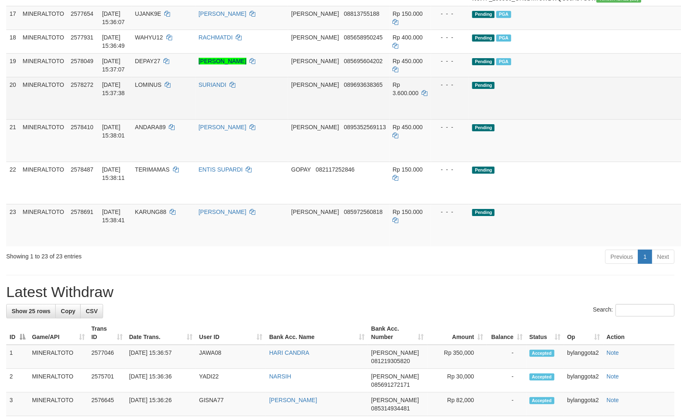
click at [681, 115] on link "Send PGA" at bounding box center [694, 107] width 14 height 15
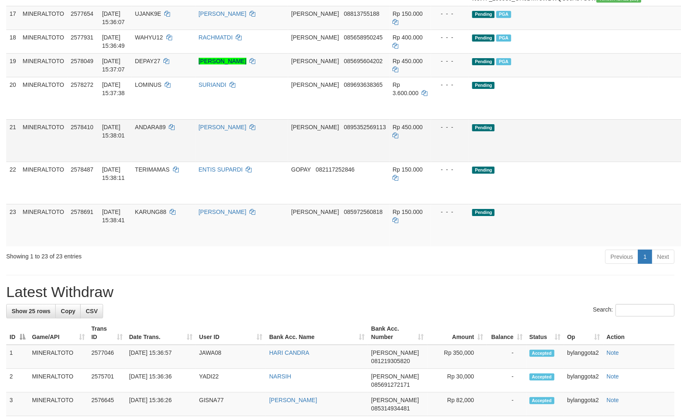
click at [681, 158] on link "Send PGA" at bounding box center [694, 150] width 14 height 15
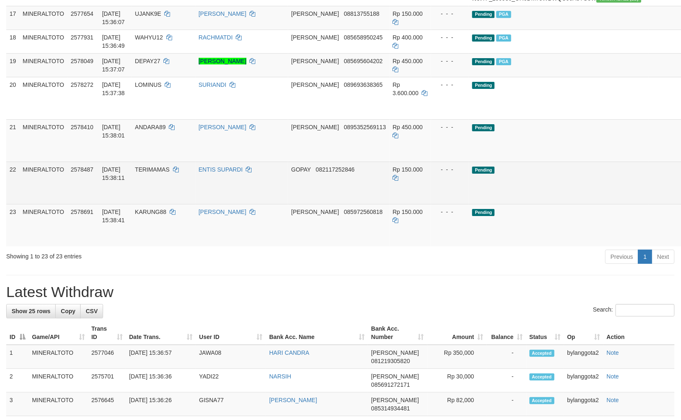
click at [681, 200] on link "Send PGA" at bounding box center [694, 192] width 14 height 15
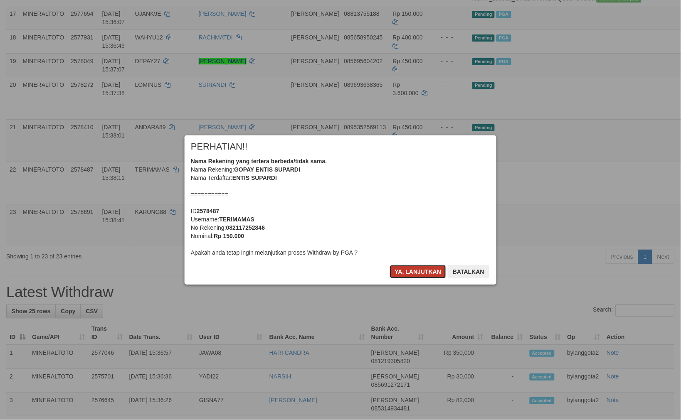
click at [412, 272] on button "Ya, lanjutkan" at bounding box center [418, 271] width 57 height 13
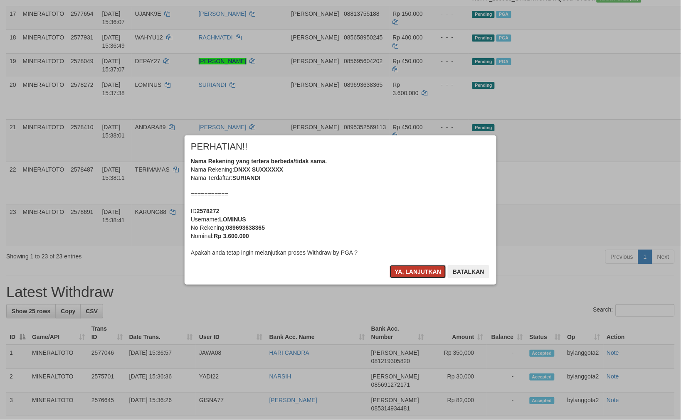
click at [412, 273] on button "Ya, lanjutkan" at bounding box center [418, 271] width 57 height 13
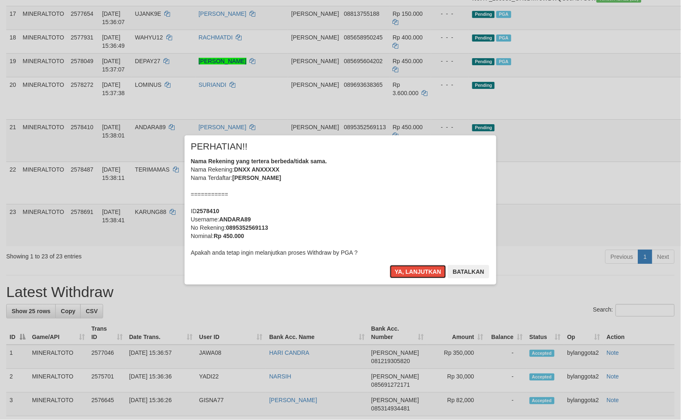
click at [412, 273] on button "Ya, lanjutkan" at bounding box center [418, 271] width 57 height 13
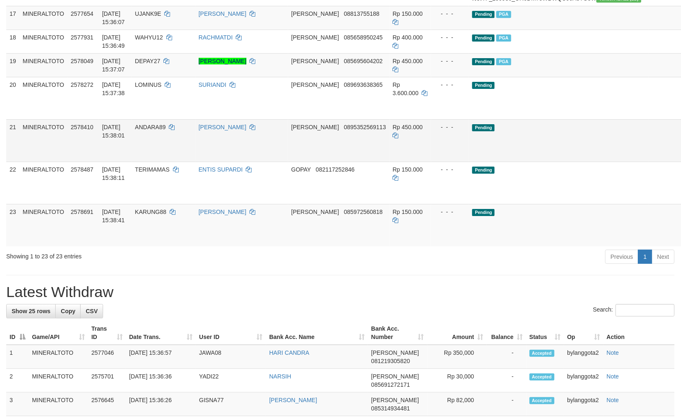
click at [484, 162] on td "Pending" at bounding box center [559, 140] width 180 height 42
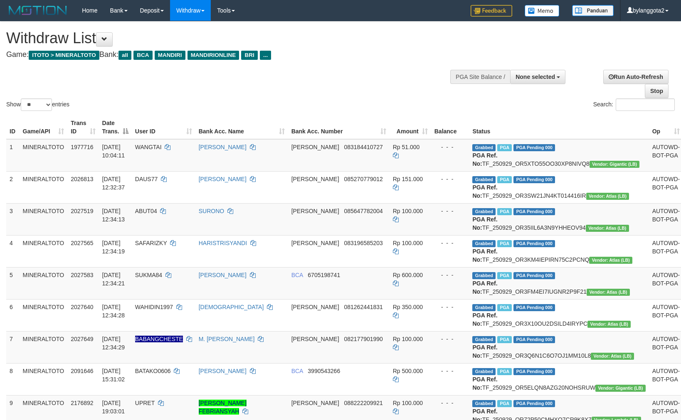
select select
select select "**"
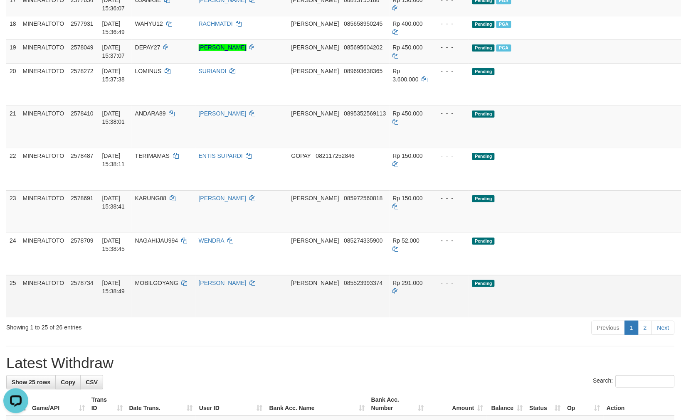
scroll to position [762, 0]
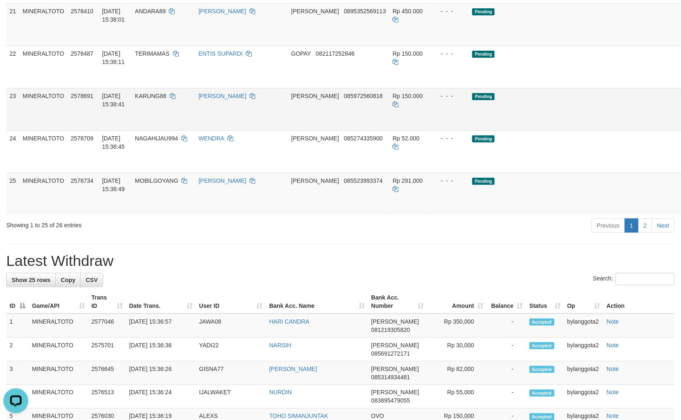
click at [538, 131] on td "Pending" at bounding box center [559, 109] width 180 height 42
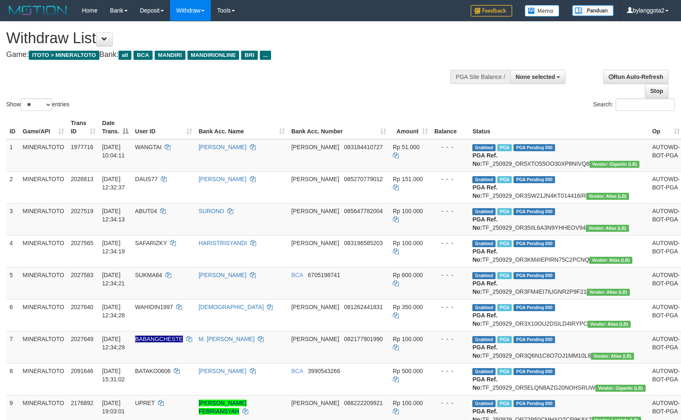
select select
select select "**"
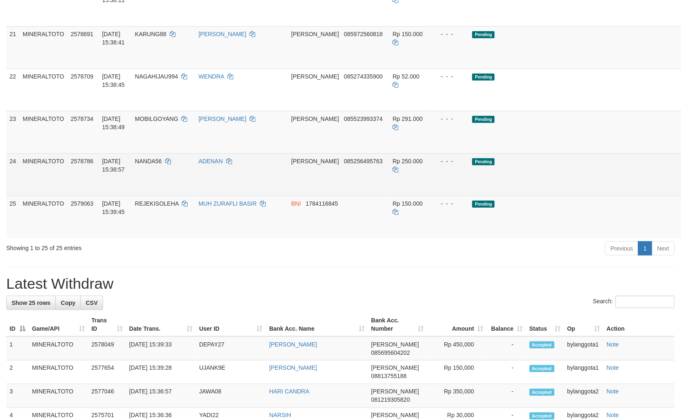
click at [402, 196] on td "Rp 250.000" at bounding box center [411, 174] width 42 height 42
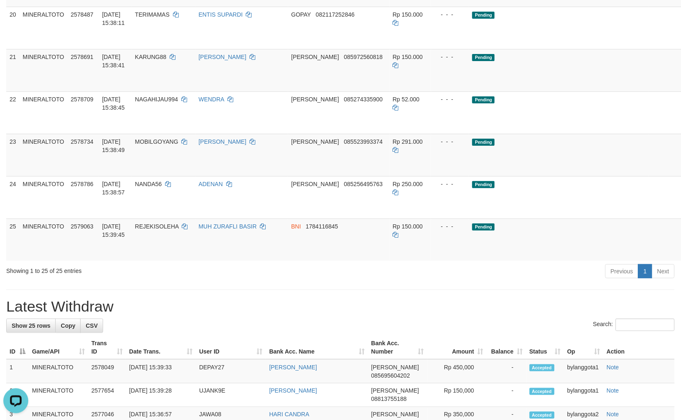
scroll to position [0, 0]
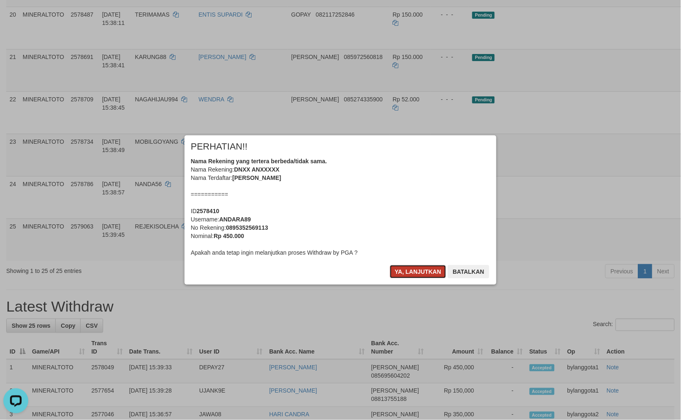
click at [419, 267] on button "Ya, lanjutkan" at bounding box center [418, 271] width 57 height 13
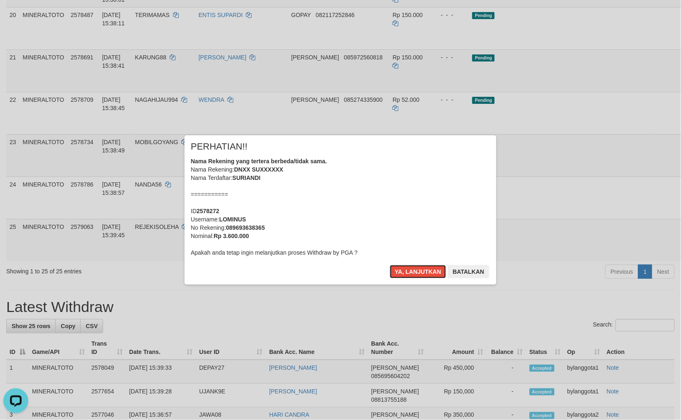
click at [418, 269] on button "Ya, lanjutkan" at bounding box center [418, 271] width 57 height 13
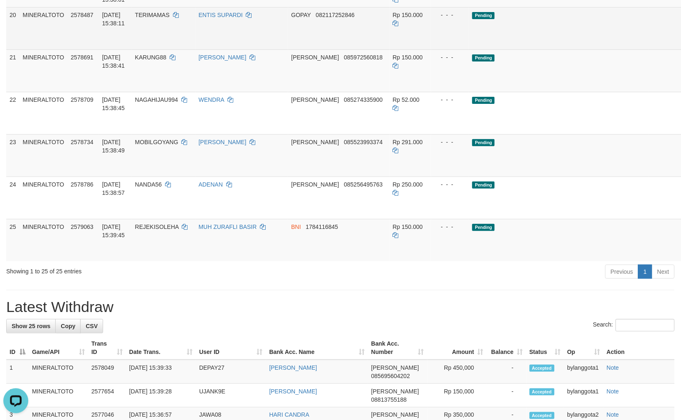
scroll to position [724, 0]
click at [681, 45] on link "Send PGA" at bounding box center [694, 37] width 14 height 15
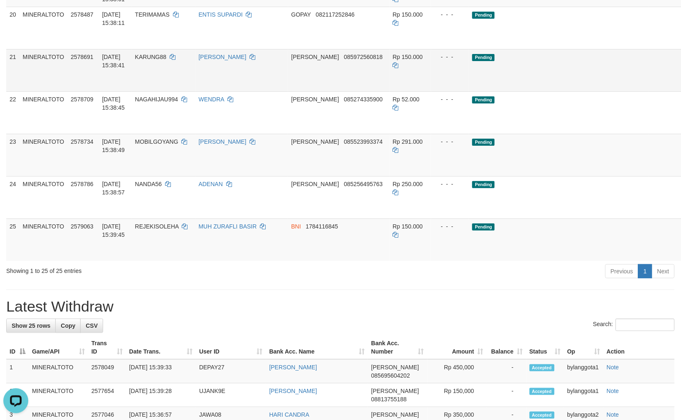
drag, startPoint x: 630, startPoint y: 175, endPoint x: 632, endPoint y: 217, distance: 42.1
click at [681, 87] on link "Send PGA" at bounding box center [694, 79] width 14 height 15
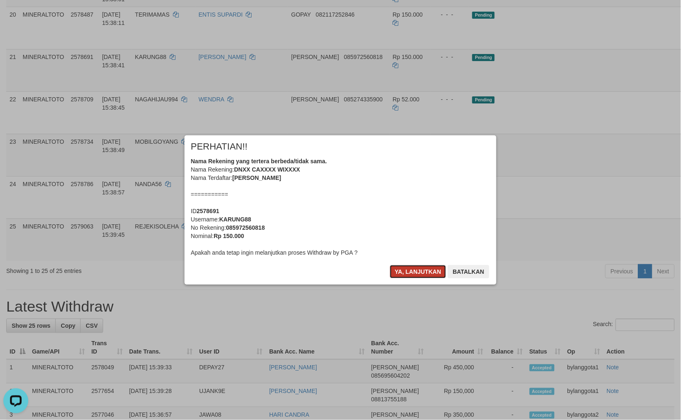
click at [412, 267] on button "Ya, lanjutkan" at bounding box center [418, 271] width 57 height 13
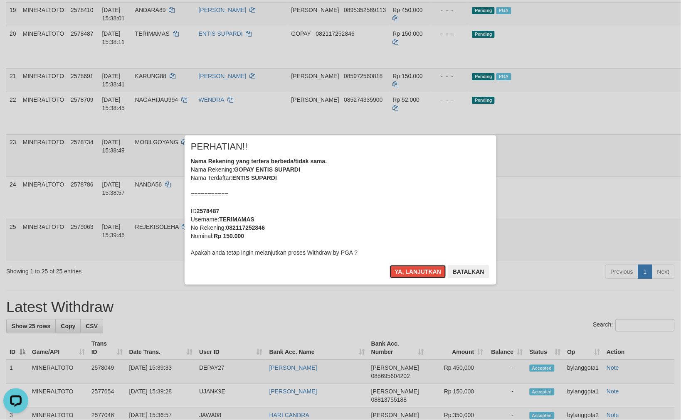
click at [411, 268] on button "Ya, lanjutkan" at bounding box center [418, 271] width 57 height 13
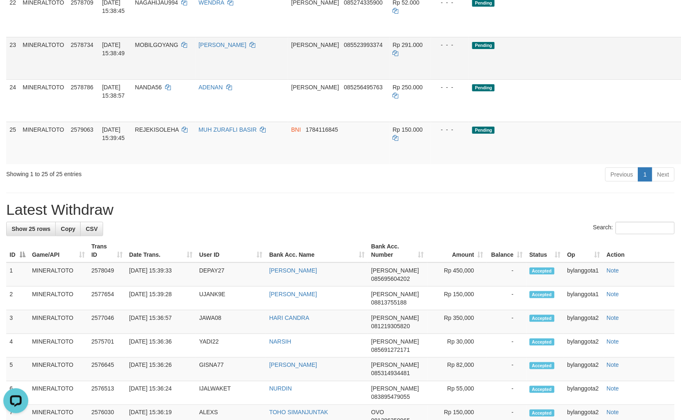
scroll to position [796, 0]
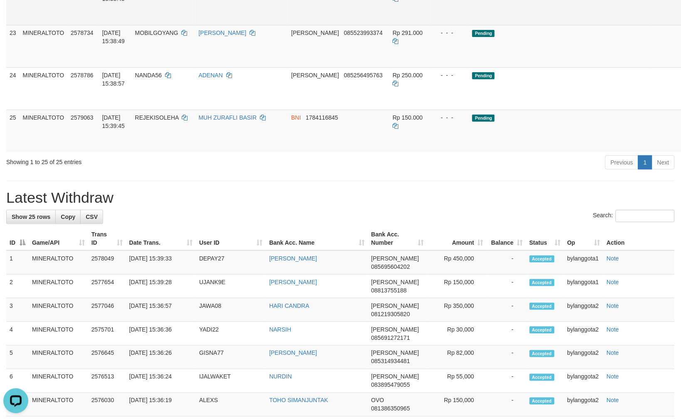
click at [681, 21] on link "Send PGA" at bounding box center [694, 13] width 14 height 15
click at [681, 63] on link "Send PGA" at bounding box center [694, 55] width 14 height 15
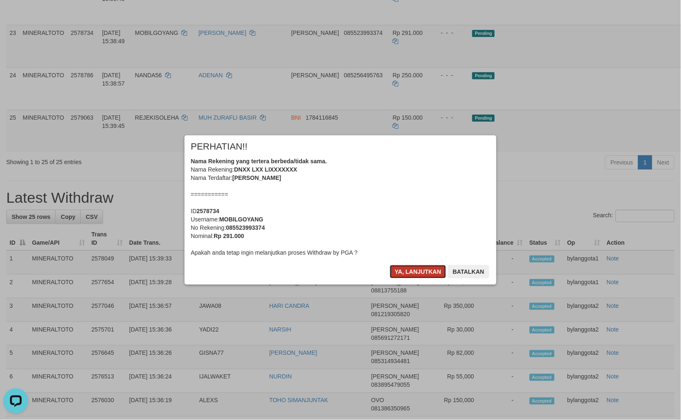
click at [427, 267] on button "Ya, lanjutkan" at bounding box center [418, 271] width 57 height 13
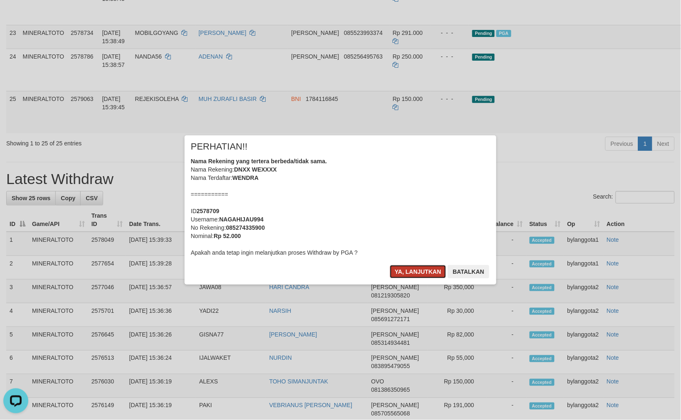
click at [426, 267] on button "Ya, lanjutkan" at bounding box center [418, 271] width 57 height 13
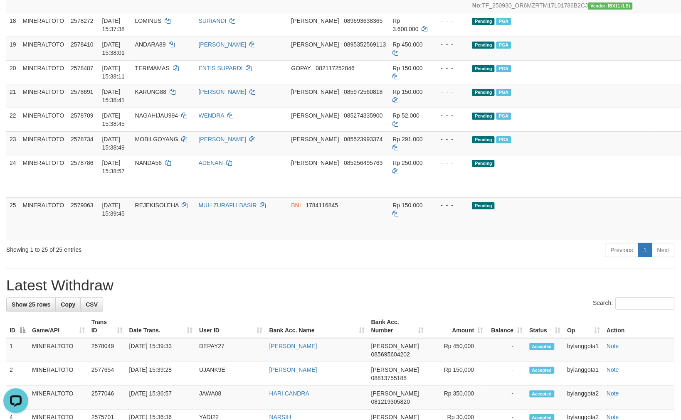
scroll to position [656, 0]
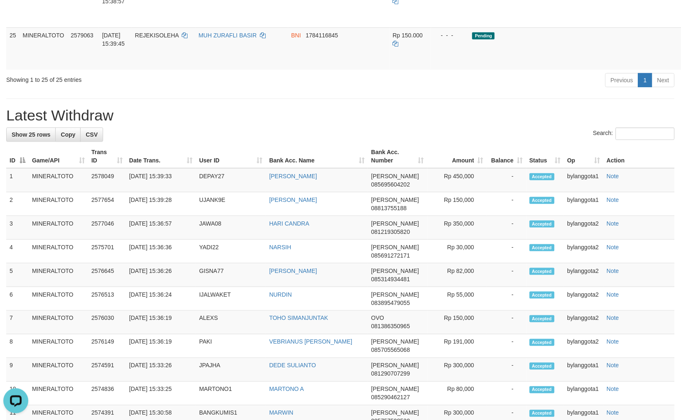
click at [508, 90] on div "Previous 1 Next" at bounding box center [482, 81] width 385 height 18
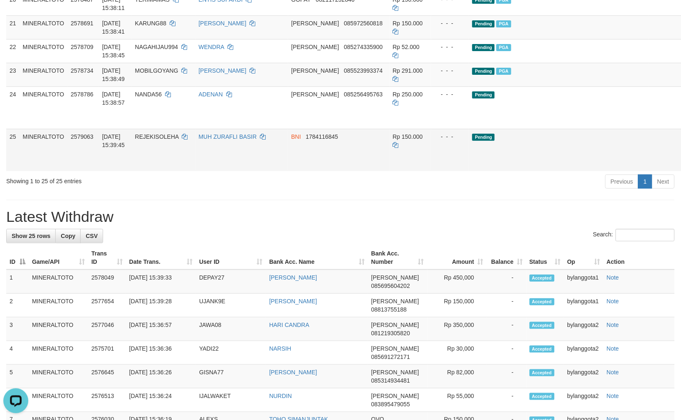
scroll to position [749, 0]
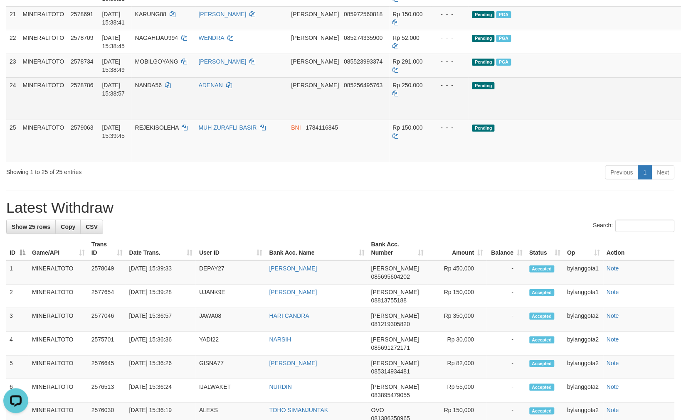
click at [526, 120] on td "Pending" at bounding box center [559, 98] width 180 height 42
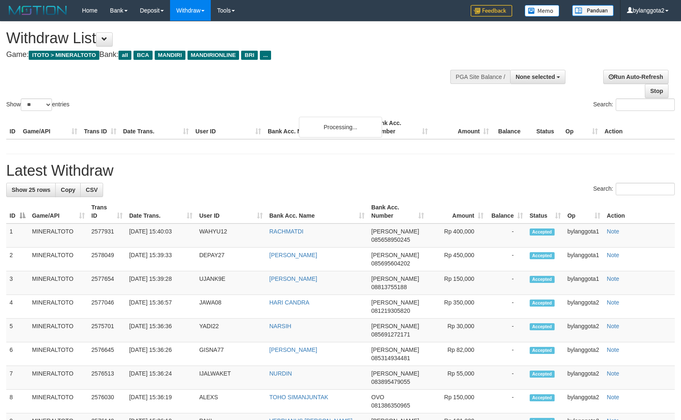
select select
select select "**"
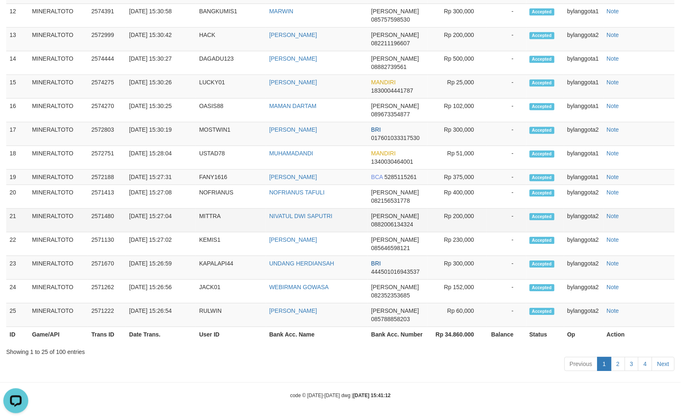
click at [450, 209] on td "Rp 200,000" at bounding box center [456, 221] width 59 height 24
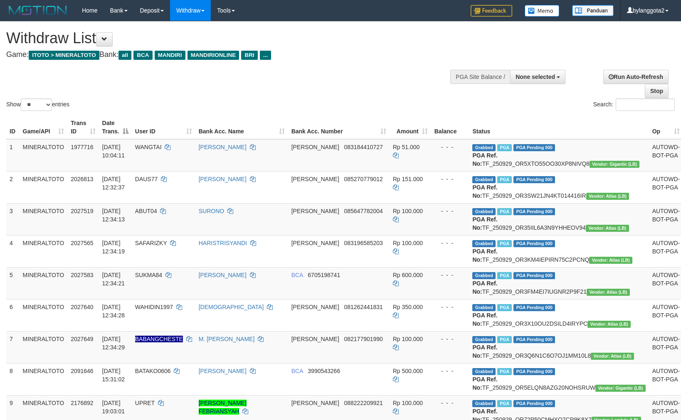
select select
select select "**"
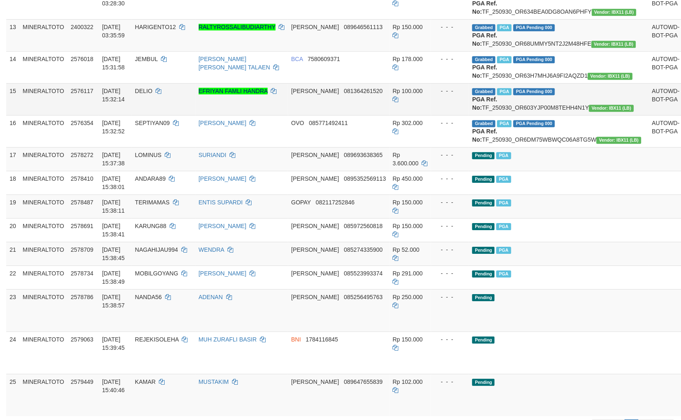
click at [404, 115] on td "Rp 100.000" at bounding box center [411, 99] width 42 height 32
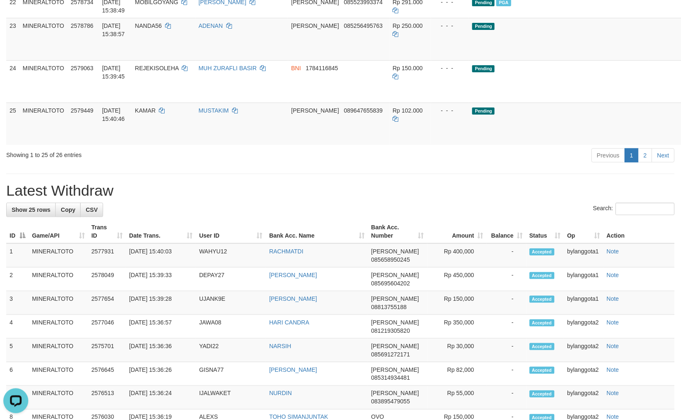
scroll to position [851, 0]
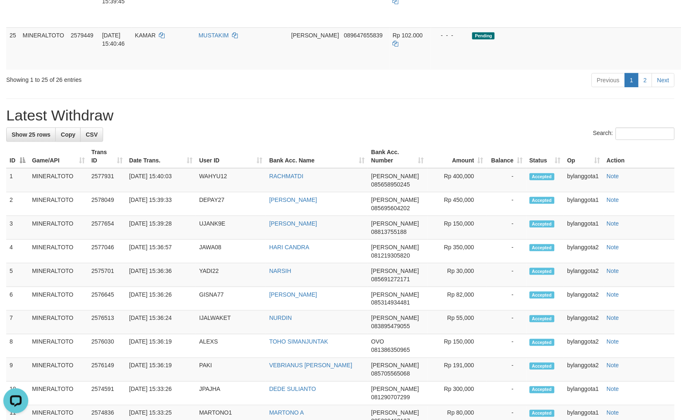
click at [347, 99] on hr at bounding box center [340, 99] width 669 height 0
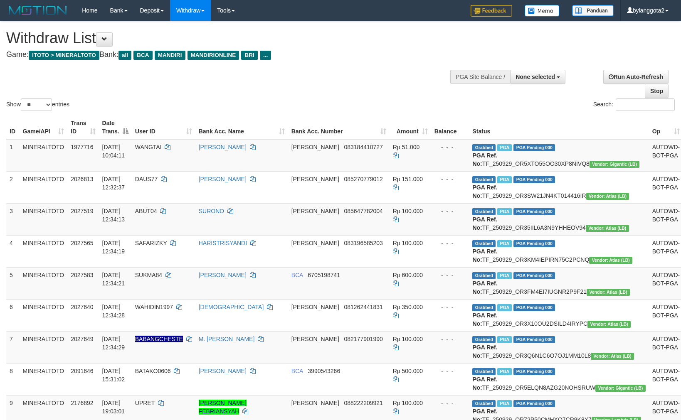
select select
click at [40, 103] on select "** ** ** ***" at bounding box center [36, 105] width 31 height 12
click at [34, 103] on select "** ** ** ***" at bounding box center [36, 105] width 31 height 12
select select "***"
click at [22, 99] on select "** ** ** ***" at bounding box center [36, 105] width 31 height 12
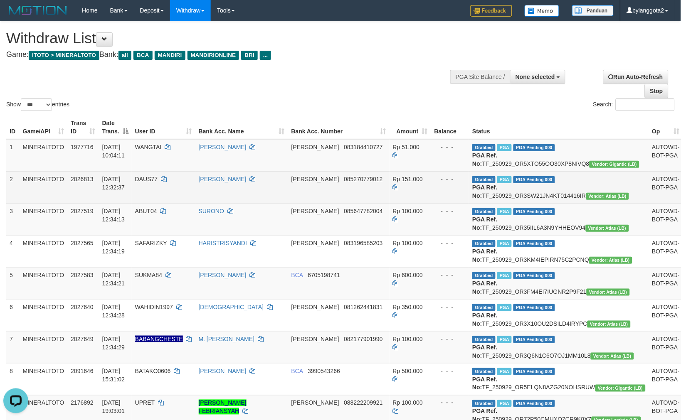
scroll to position [851, 0]
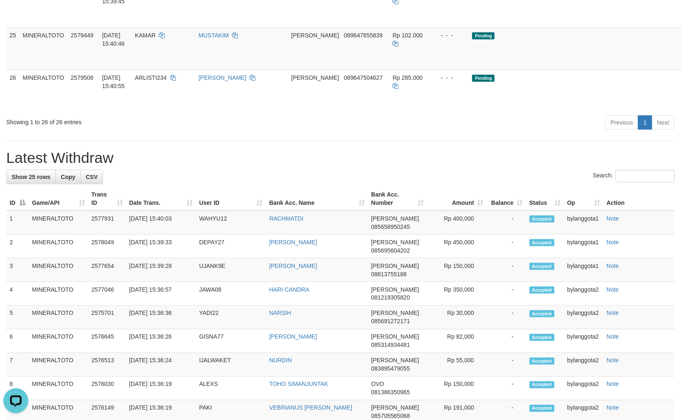
click at [681, 23] on link "Send PGA" at bounding box center [694, 15] width 14 height 15
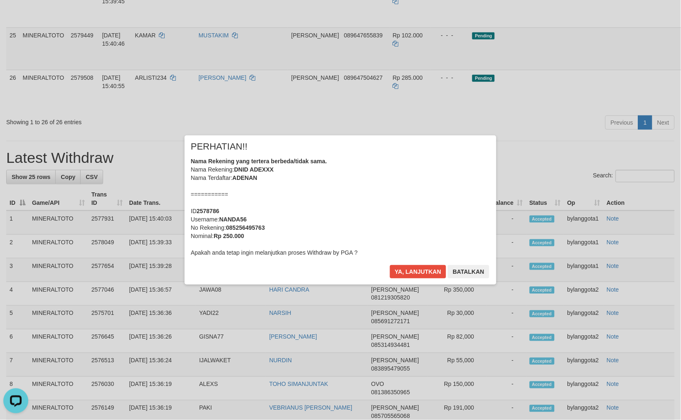
scroll to position [833, 0]
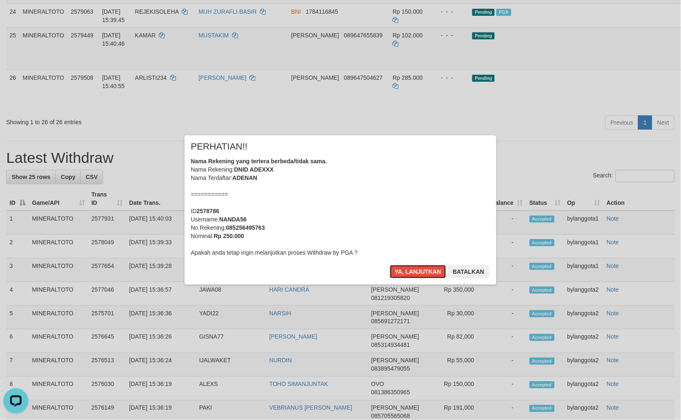
click at [393, 163] on div "Nama Rekening yang tertera berbeda/tidak sama. Nama Rekening: DNID ADEXXX Nama …" at bounding box center [340, 207] width 299 height 100
click at [390, 265] on button "Ya, lanjutkan" at bounding box center [418, 271] width 57 height 13
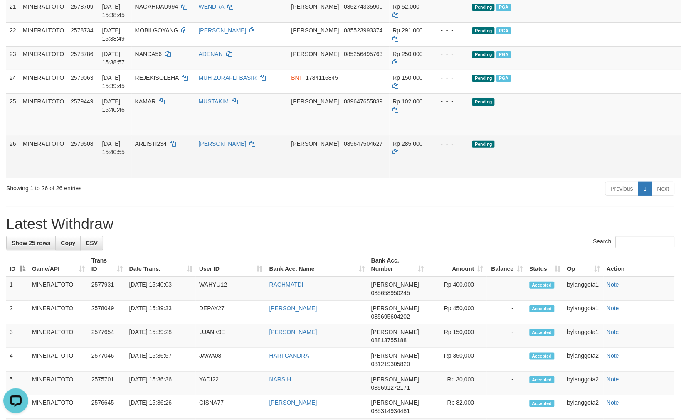
scroll to position [831, 0]
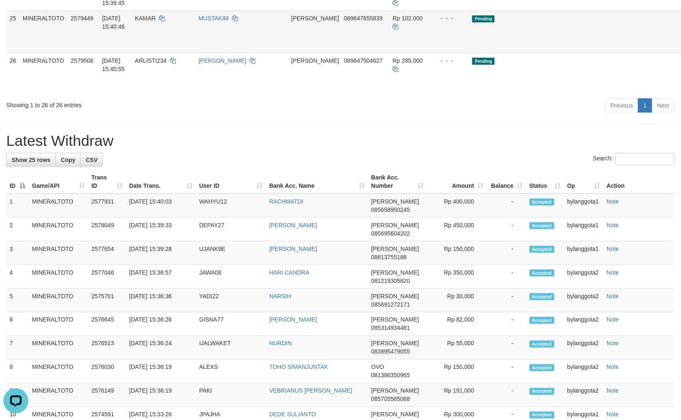
click at [681, 49] on link "Send PGA" at bounding box center [694, 41] width 14 height 15
click at [681, 91] on link "Send PGA" at bounding box center [694, 83] width 14 height 15
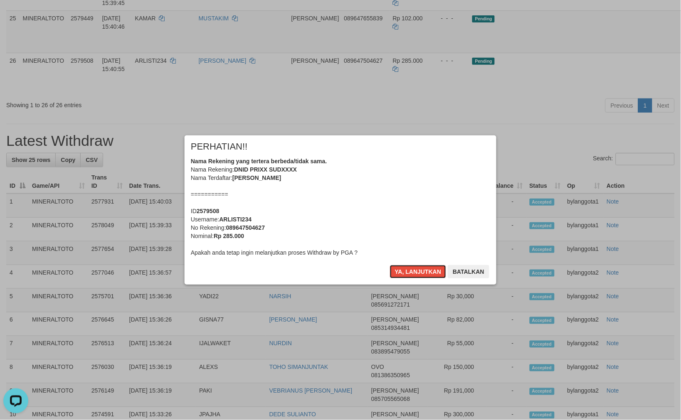
click at [413, 198] on div "Nama Rekening yang tertera berbeda/tidak sama. Nama Rekening: DNID PRIXX SUDXXX…" at bounding box center [340, 207] width 299 height 100
click at [390, 265] on button "Ya, lanjutkan" at bounding box center [418, 271] width 57 height 13
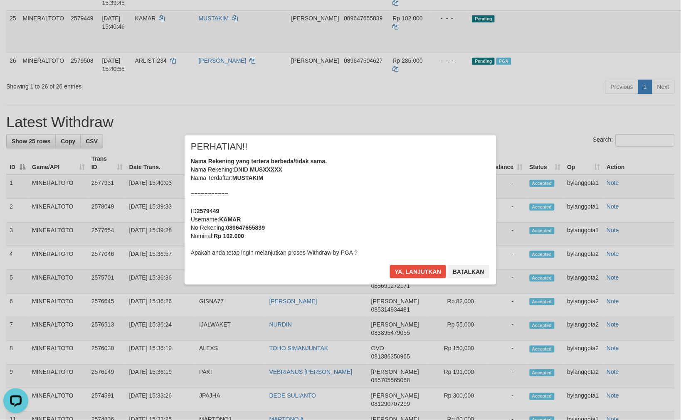
click at [413, 198] on div "Nama Rekening yang tertera berbeda/tidak sama. Nama Rekening: DNID MUSXXXXX Nam…" at bounding box center [340, 207] width 299 height 100
click at [390, 265] on button "Ya, lanjutkan" at bounding box center [418, 271] width 57 height 13
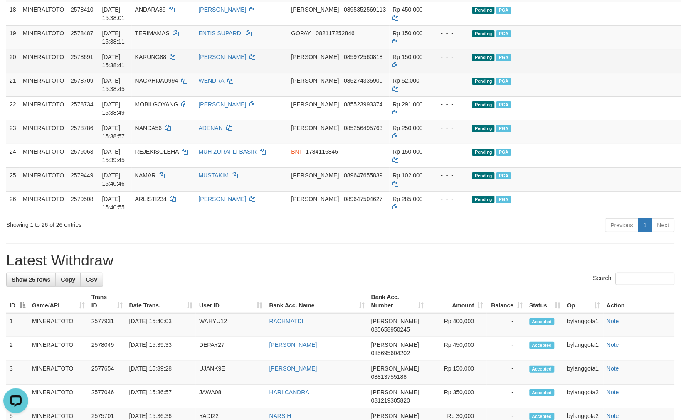
scroll to position [627, 0]
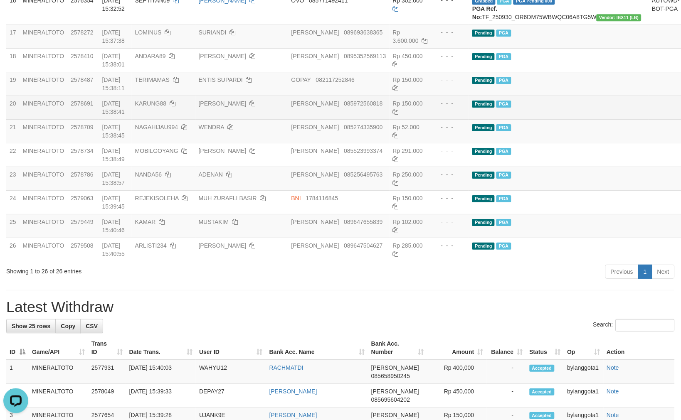
click at [532, 119] on td "Pending PGA" at bounding box center [559, 108] width 180 height 24
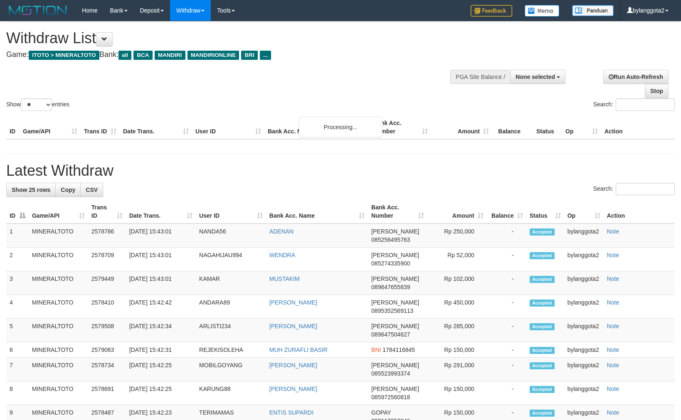
select select
select select "**"
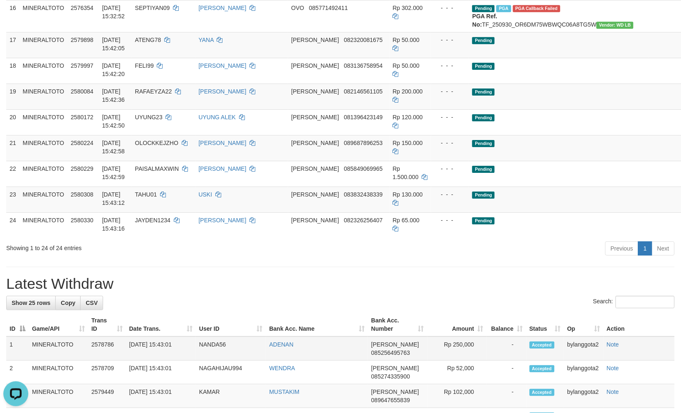
scroll to position [563, 0]
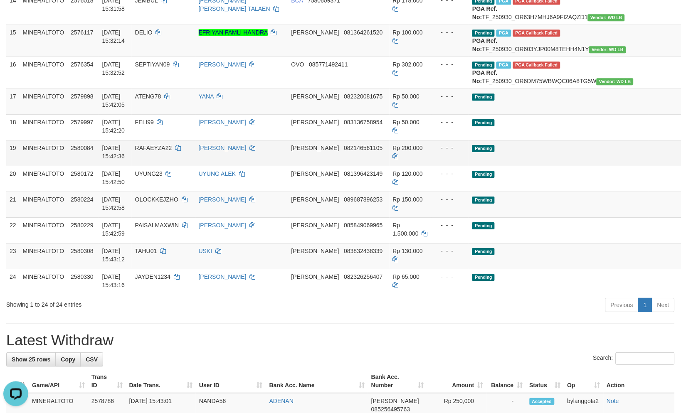
click at [497, 166] on td "Pending" at bounding box center [559, 153] width 180 height 26
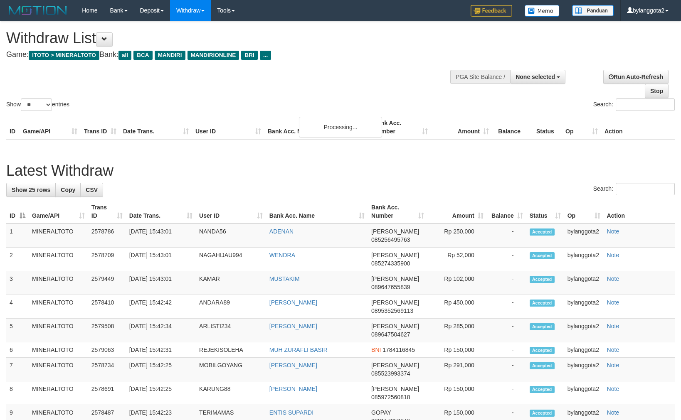
select select
select select "**"
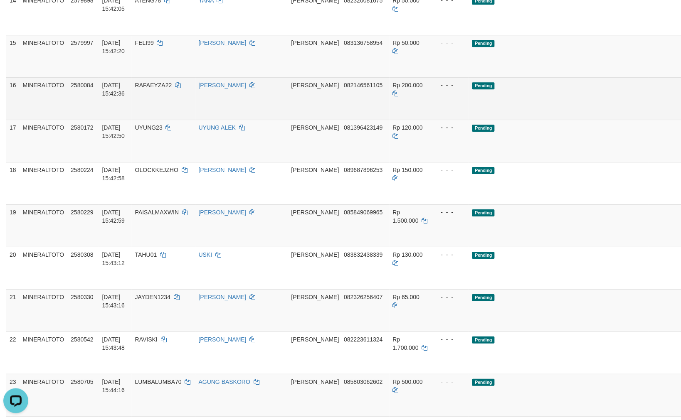
click at [394, 198] on div "**********" at bounding box center [340, 345] width 681 height 1773
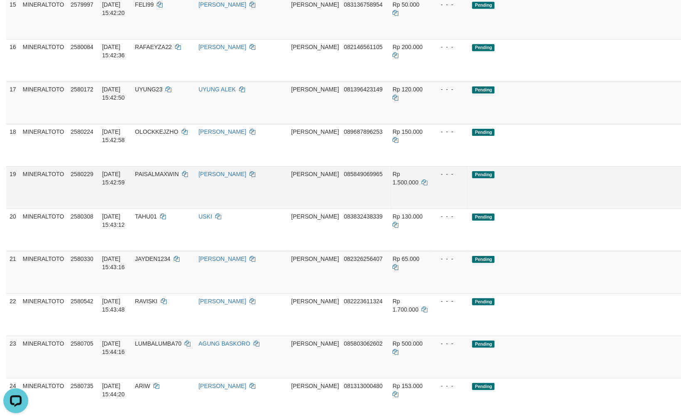
scroll to position [517, 0]
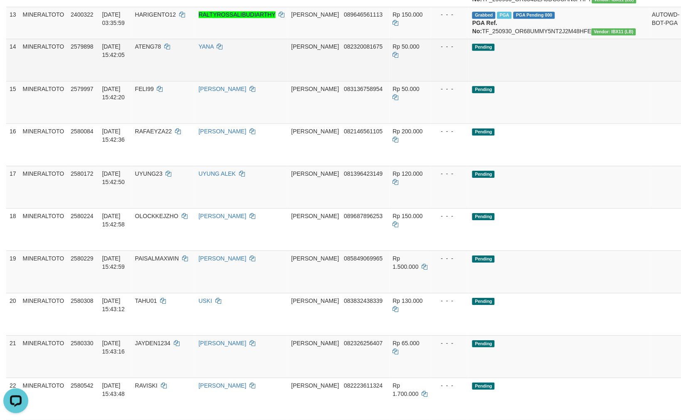
click at [161, 50] on span "ATENG78" at bounding box center [148, 46] width 26 height 7
copy td "ATENG78"
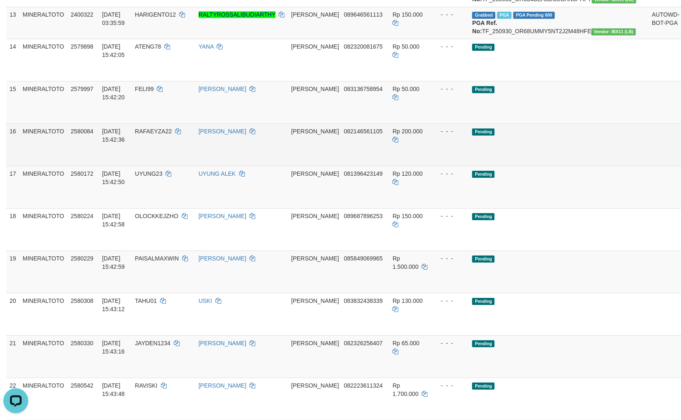
click at [517, 166] on td "Pending" at bounding box center [559, 145] width 180 height 42
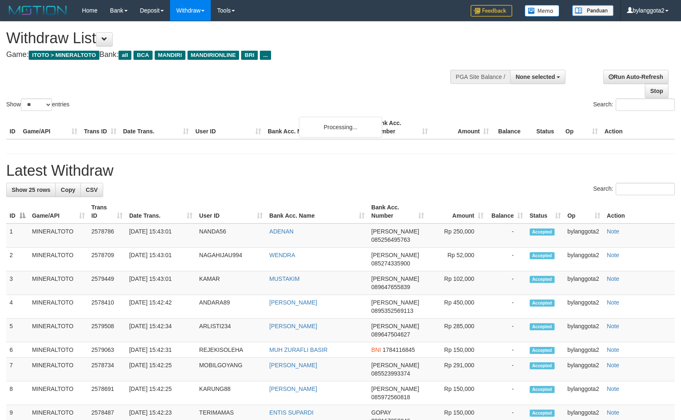
select select
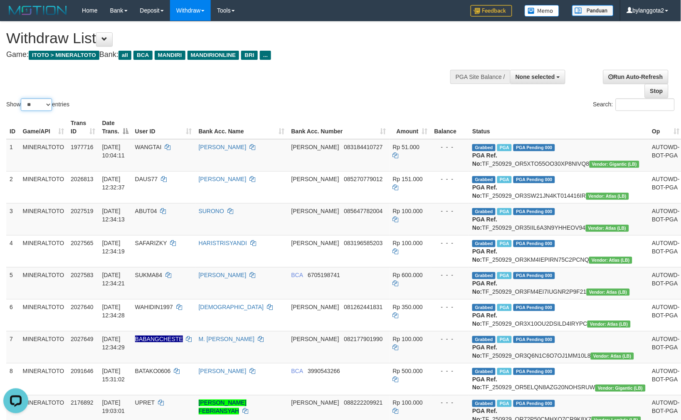
drag, startPoint x: 43, startPoint y: 102, endPoint x: 41, endPoint y: 109, distance: 7.4
click at [43, 102] on select "** ** ** ***" at bounding box center [36, 105] width 31 height 12
select select "***"
click at [22, 99] on select "** ** ** ***" at bounding box center [36, 105] width 31 height 12
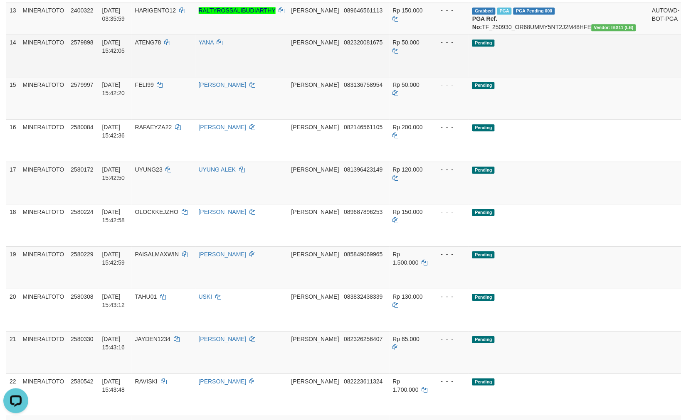
scroll to position [508, 0]
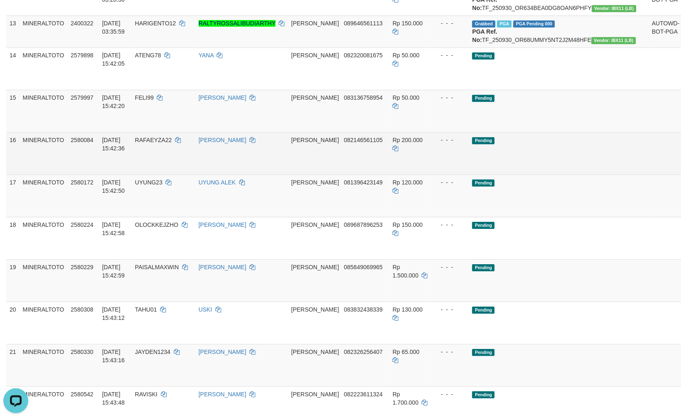
click at [536, 175] on td "Pending" at bounding box center [559, 153] width 180 height 42
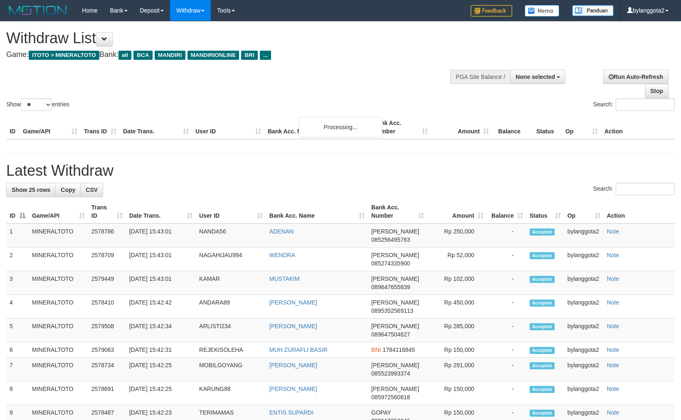
select select
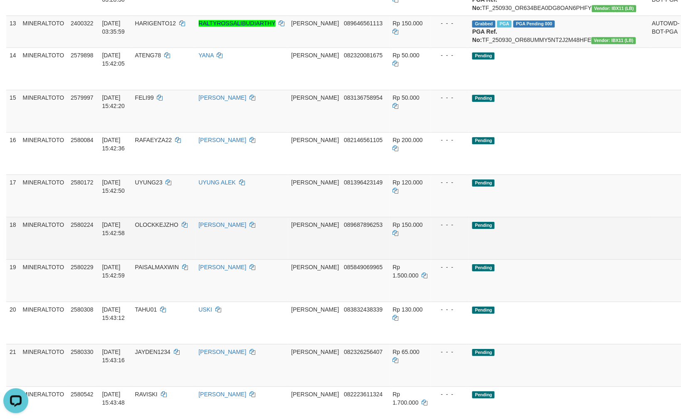
click at [490, 259] on td "Pending" at bounding box center [559, 238] width 180 height 42
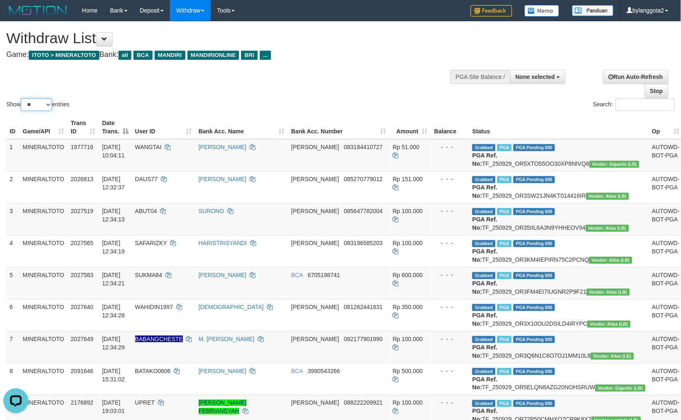
click at [41, 105] on select "** ** ** ***" at bounding box center [36, 105] width 31 height 12
select select "***"
click at [22, 99] on select "** ** ** ***" at bounding box center [36, 105] width 31 height 12
click at [39, 159] on td "MINERALTOTO" at bounding box center [44, 155] width 48 height 32
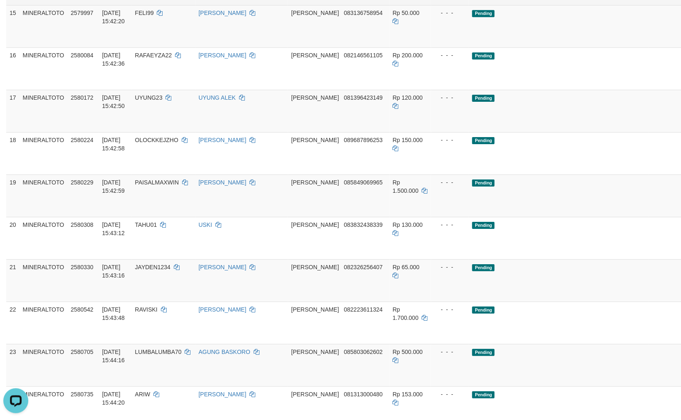
scroll to position [589, 0]
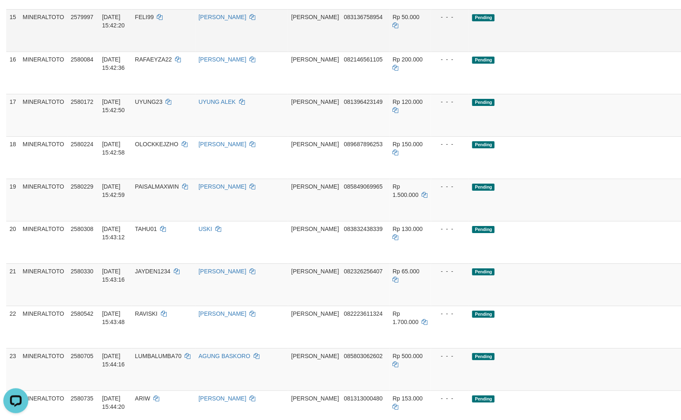
click at [681, 47] on link "Send PGA" at bounding box center [694, 39] width 14 height 15
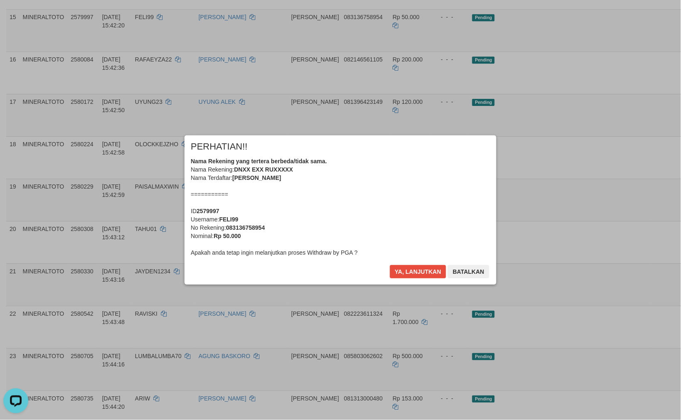
click at [631, 189] on div "× PERHATIAN!! Nama Rekening yang tertera berbeda/tidak sama. Nama Rekening: DNX…" at bounding box center [340, 210] width 681 height 182
click at [408, 273] on button "Ya, lanjutkan" at bounding box center [418, 271] width 57 height 13
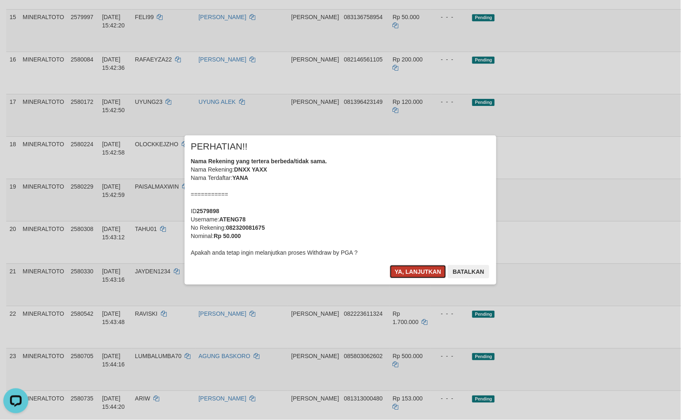
click at [408, 273] on button "Ya, lanjutkan" at bounding box center [418, 271] width 57 height 13
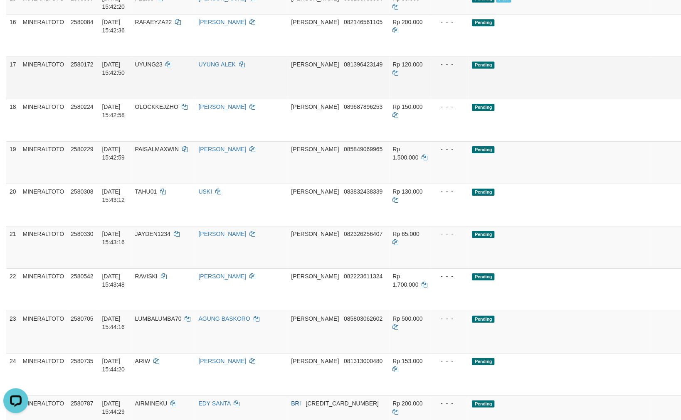
click at [681, 95] on link "Send PGA" at bounding box center [694, 87] width 14 height 15
drag, startPoint x: 630, startPoint y: 189, endPoint x: 631, endPoint y: 238, distance: 49.1
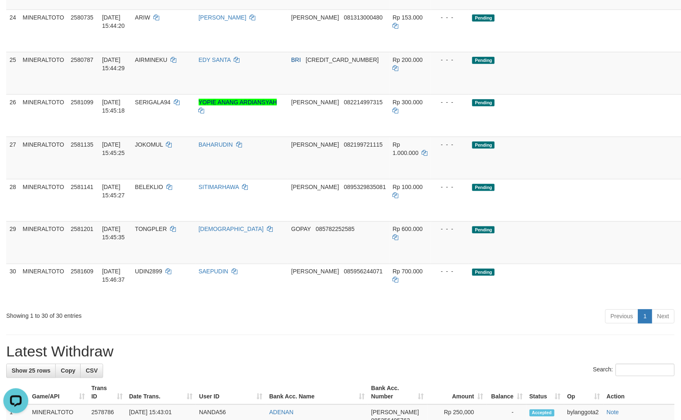
scroll to position [957, 0]
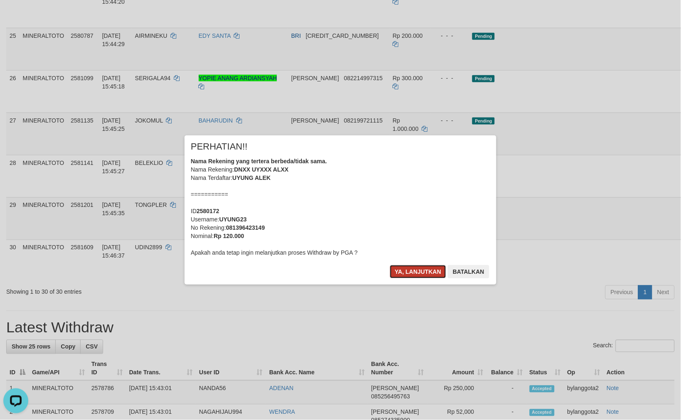
click at [414, 269] on button "Ya, lanjutkan" at bounding box center [418, 271] width 57 height 13
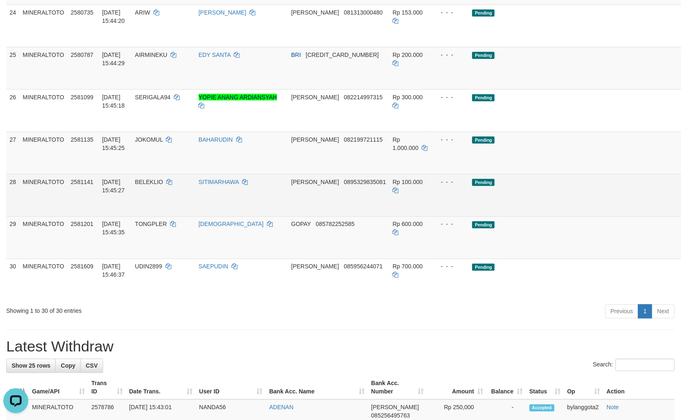
click at [413, 185] on span "Rp 100.000" at bounding box center [408, 182] width 30 height 7
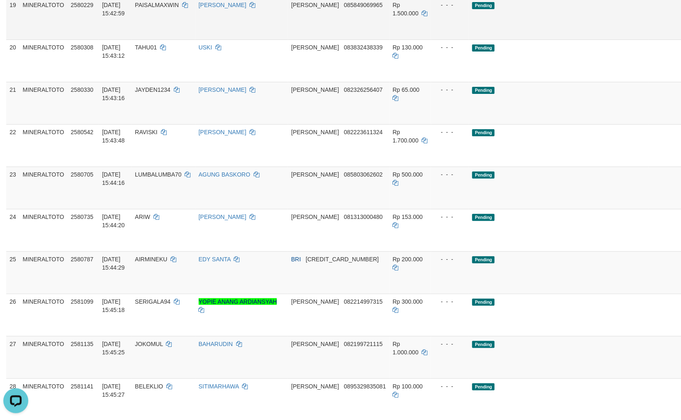
scroll to position [707, 0]
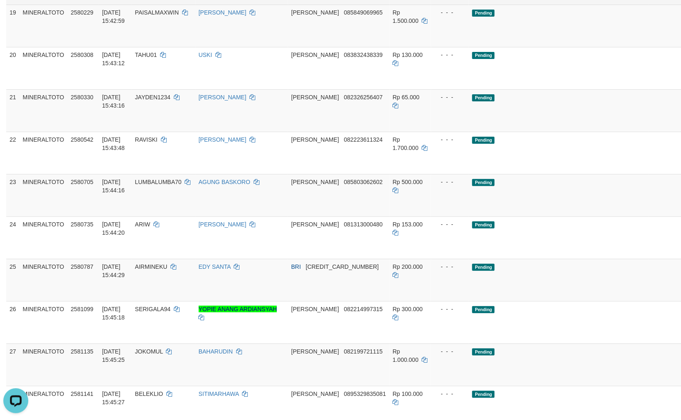
click at [681, 43] on link "Send PGA" at bounding box center [694, 35] width 14 height 15
drag, startPoint x: 632, startPoint y: 180, endPoint x: 629, endPoint y: 200, distance: 19.8
click at [681, 85] on link "Send PGA" at bounding box center [694, 77] width 14 height 15
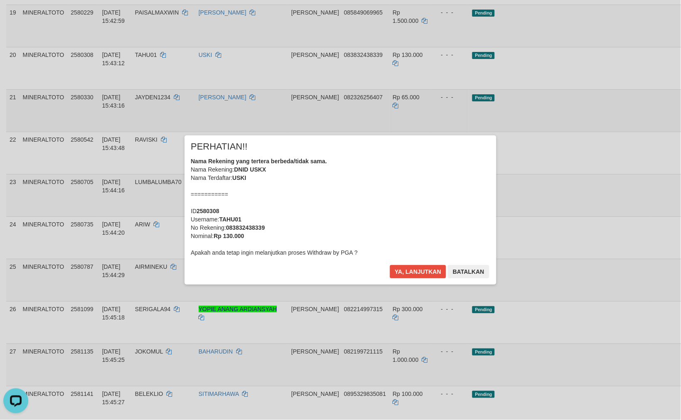
click at [630, 224] on div "× PERHATIAN!! Nama Rekening yang tertera berbeda/tidak sama. Nama Rekening: DNI…" at bounding box center [340, 210] width 681 height 182
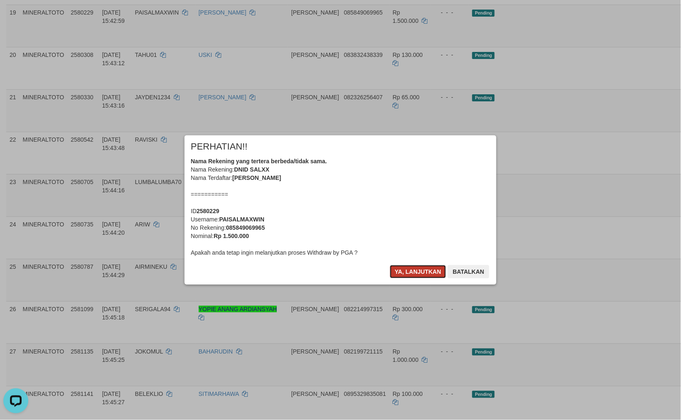
click at [408, 275] on button "Ya, lanjutkan" at bounding box center [418, 271] width 57 height 13
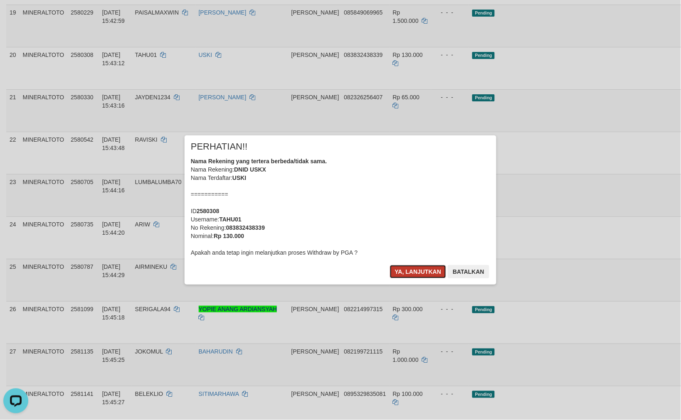
click at [410, 273] on button "Ya, lanjutkan" at bounding box center [418, 271] width 57 height 13
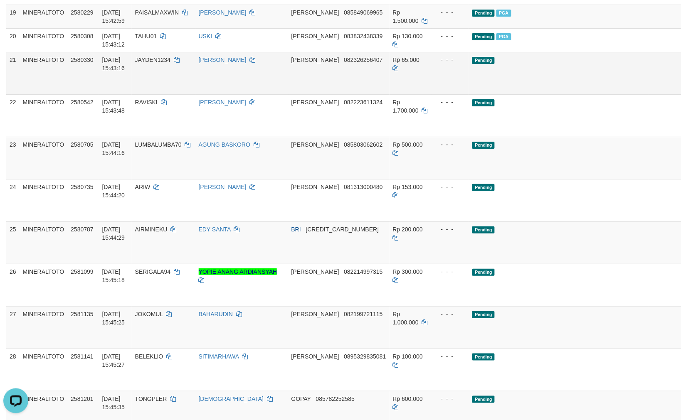
click at [681, 90] on link "Send PGA" at bounding box center [694, 82] width 14 height 15
click at [681, 133] on link "Send PGA" at bounding box center [694, 125] width 14 height 15
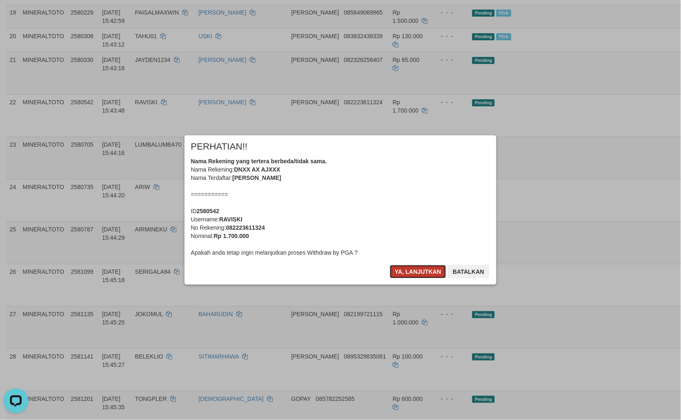
click at [417, 271] on button "Ya, lanjutkan" at bounding box center [418, 271] width 57 height 13
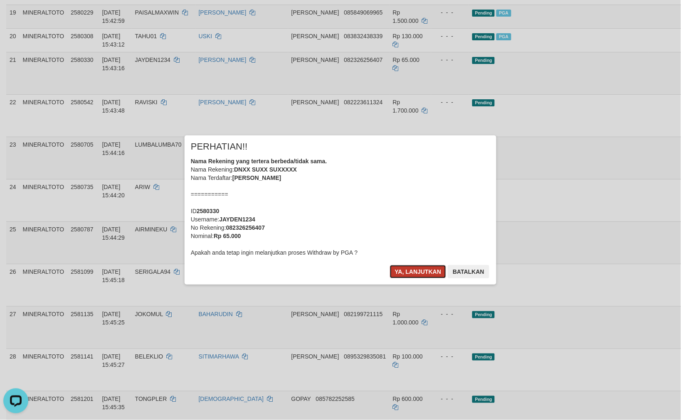
click at [419, 271] on button "Ya, lanjutkan" at bounding box center [418, 271] width 57 height 13
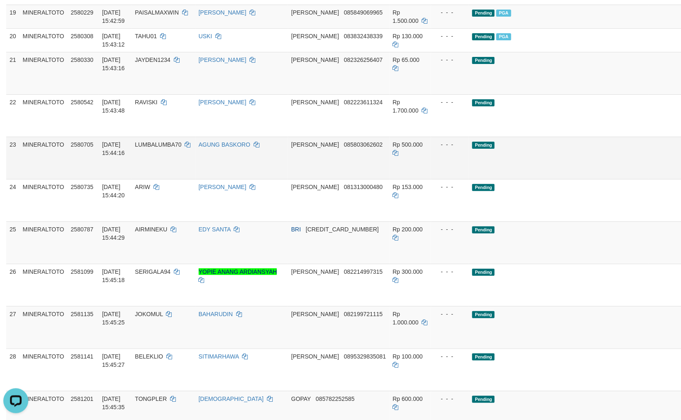
click at [681, 175] on link "Send PGA" at bounding box center [694, 167] width 14 height 15
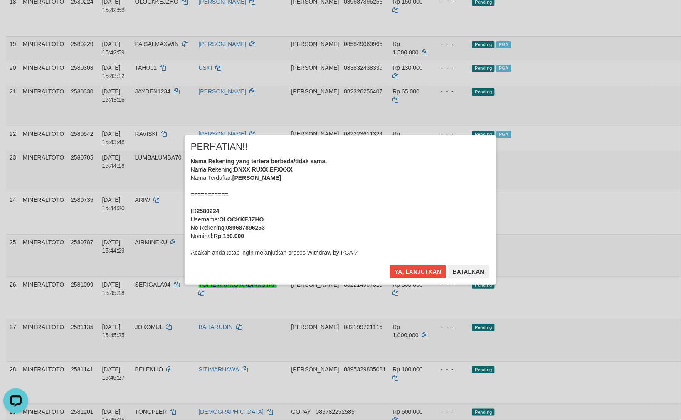
scroll to position [660, 0]
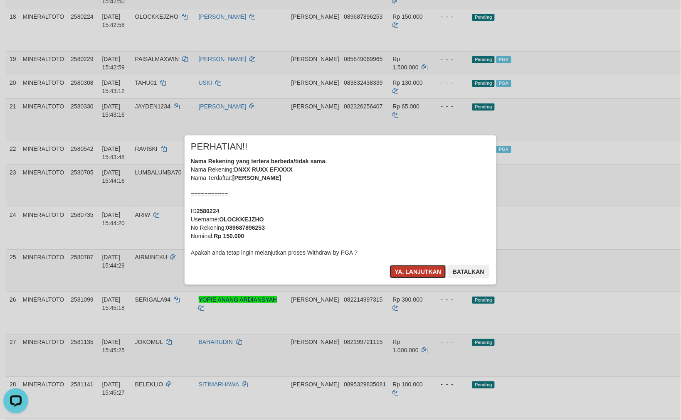
click at [427, 273] on button "Ya, lanjutkan" at bounding box center [418, 271] width 57 height 13
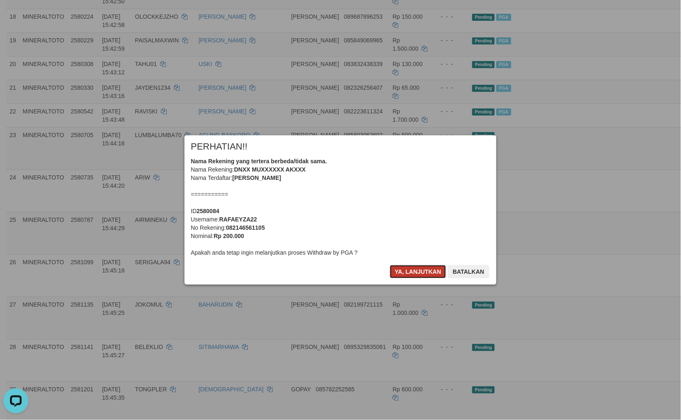
click at [420, 271] on button "Ya, lanjutkan" at bounding box center [418, 271] width 57 height 13
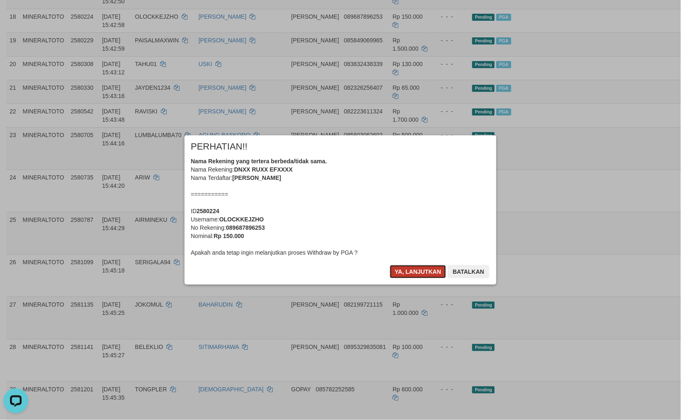
click at [419, 272] on button "Ya, lanjutkan" at bounding box center [418, 271] width 57 height 13
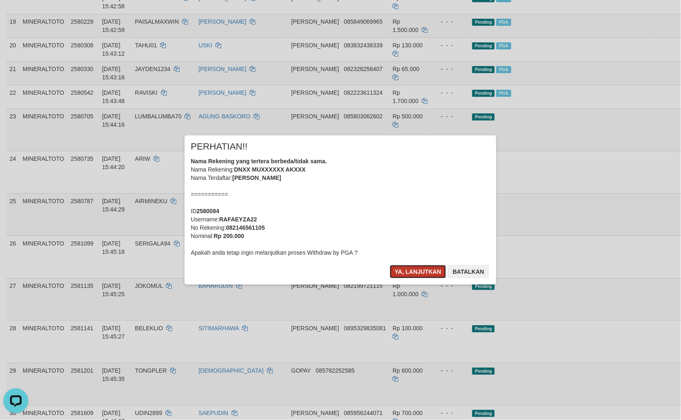
click at [412, 273] on button "Ya, lanjutkan" at bounding box center [418, 271] width 57 height 13
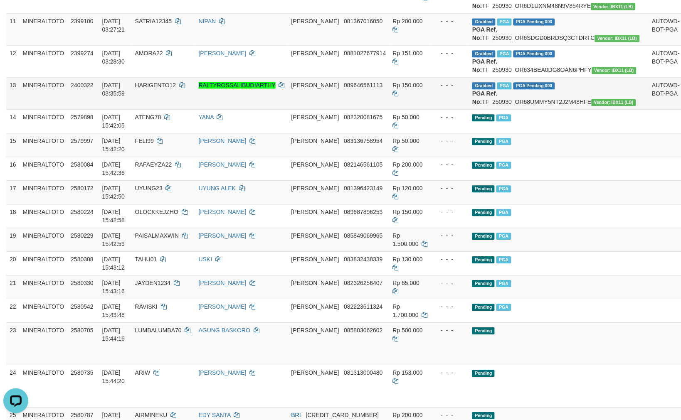
scroll to position [430, 0]
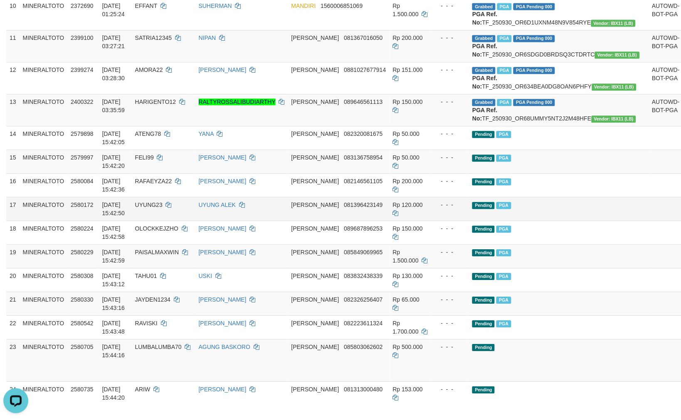
click at [566, 221] on td "Pending PGA" at bounding box center [559, 209] width 180 height 24
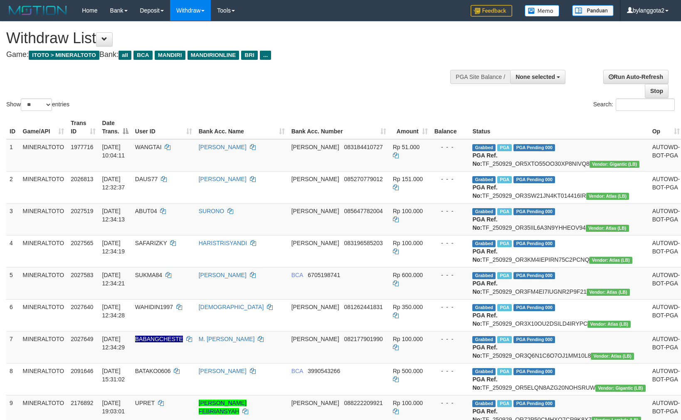
select select
select select "**"
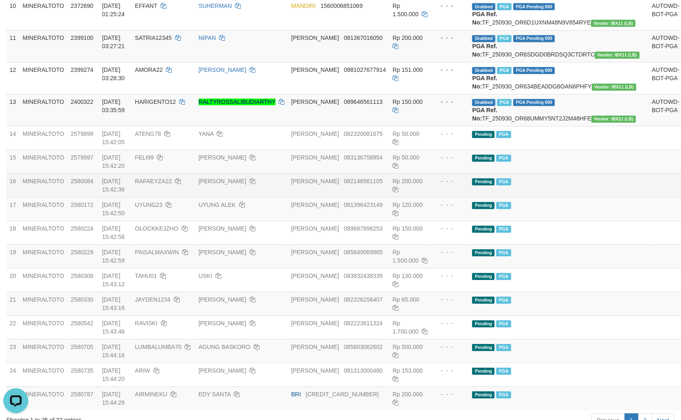
click at [538, 197] on td "Pending PGA" at bounding box center [559, 185] width 180 height 24
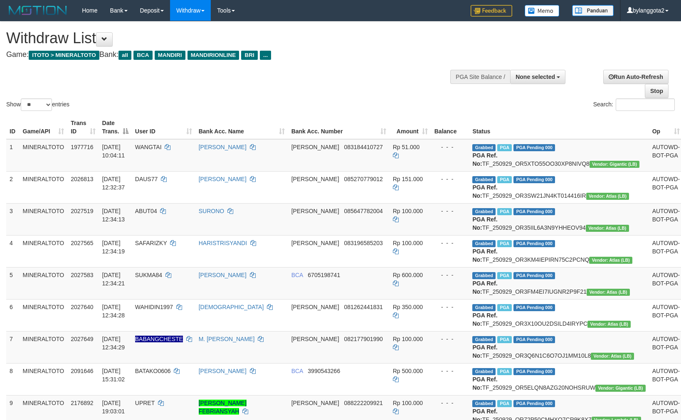
select select
select select "**"
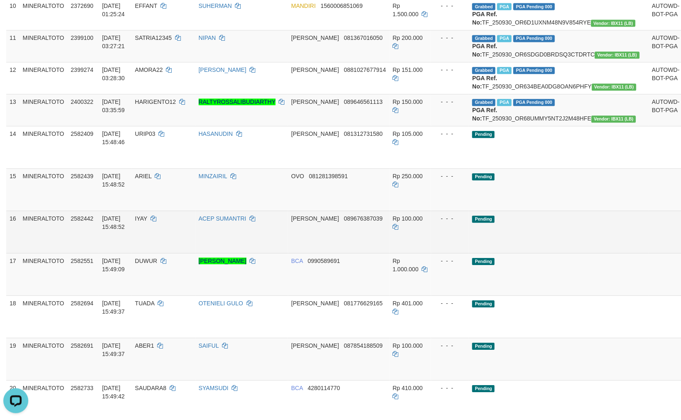
click at [530, 253] on td "Pending" at bounding box center [559, 232] width 180 height 42
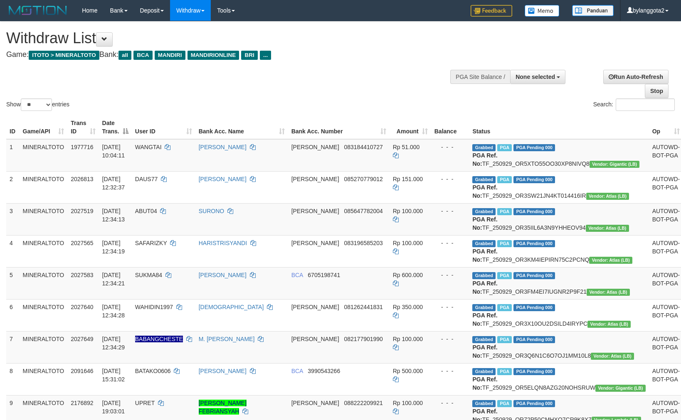
select select
select select "**"
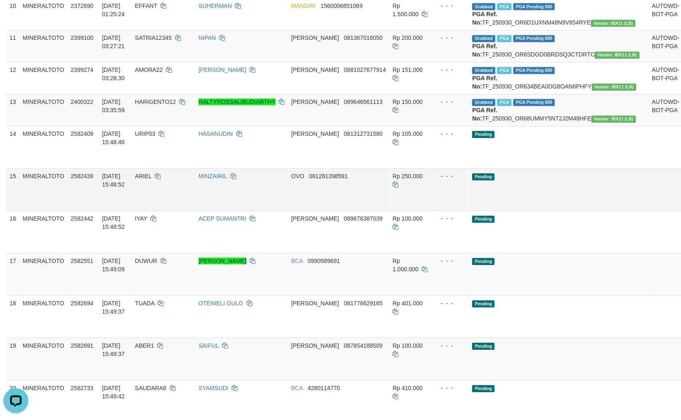
drag, startPoint x: 521, startPoint y: 286, endPoint x: 514, endPoint y: 292, distance: 9.4
click at [517, 211] on td "Pending" at bounding box center [559, 189] width 180 height 42
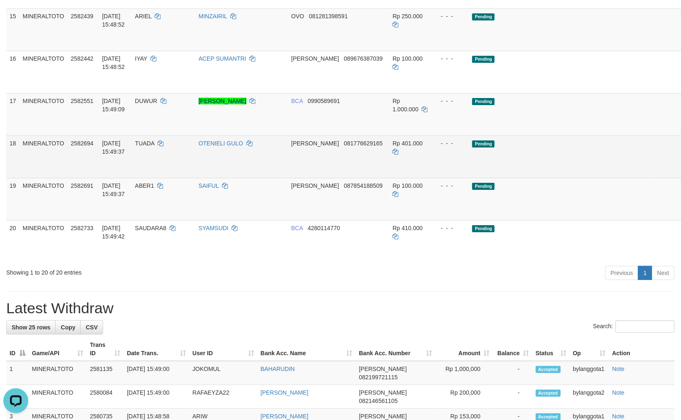
scroll to position [576, 0]
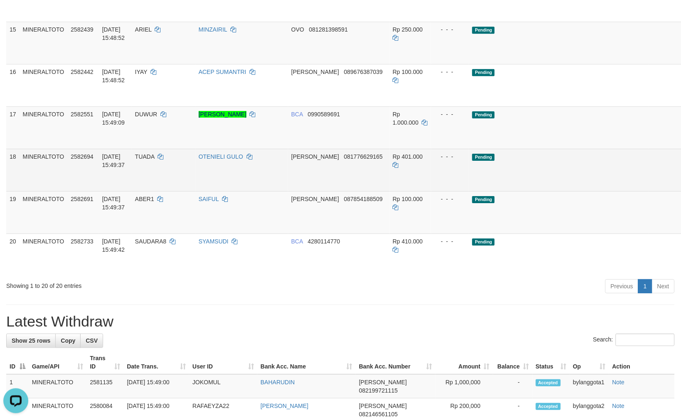
click at [498, 191] on td "Pending" at bounding box center [559, 170] width 180 height 42
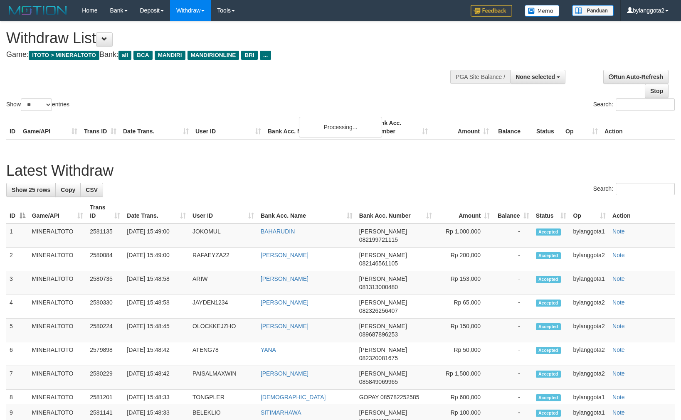
select select
select select "**"
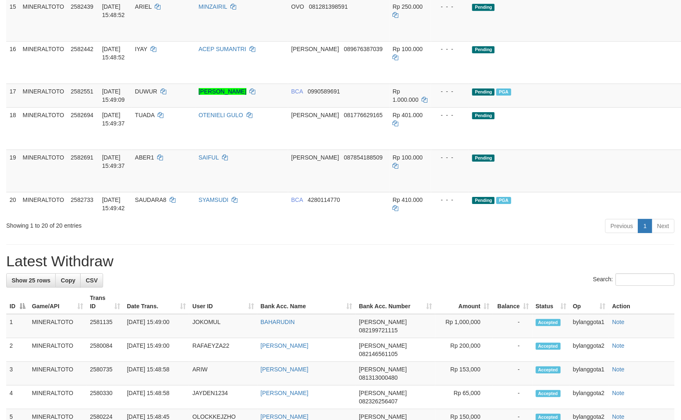
scroll to position [576, 0]
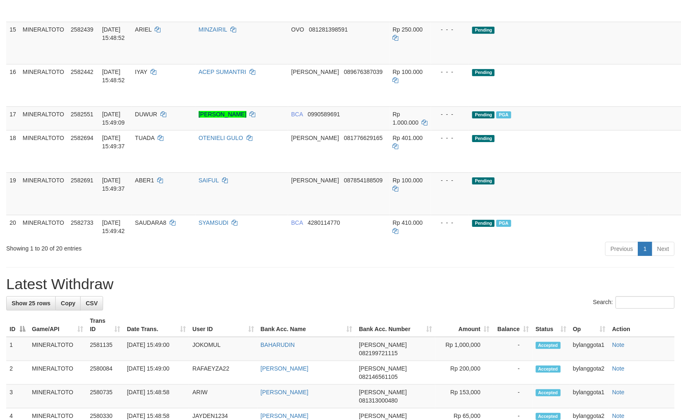
click at [498, 215] on td "Pending" at bounding box center [559, 194] width 180 height 42
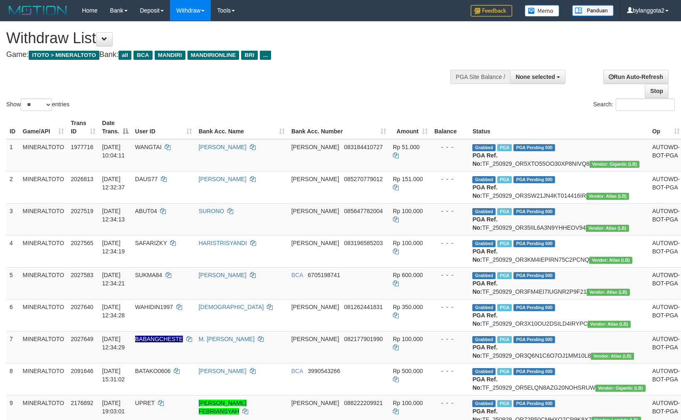
select select
select select "**"
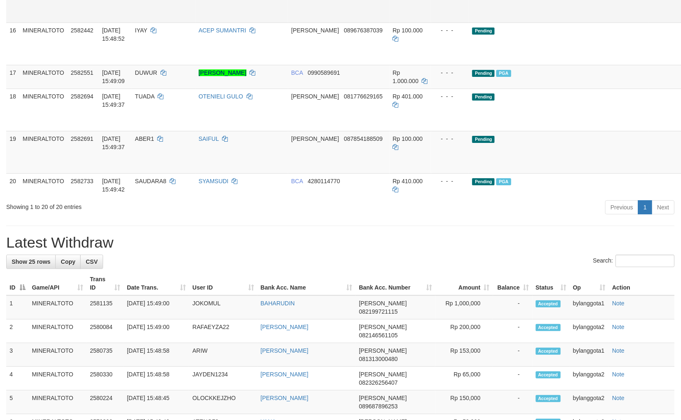
scroll to position [576, 0]
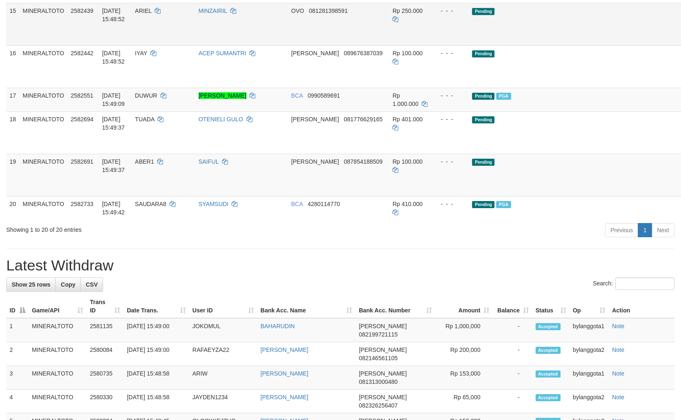
click at [681, 22] on link "Allow Grab" at bounding box center [694, 14] width 14 height 15
click at [681, 41] on link "Send PGA" at bounding box center [694, 33] width 14 height 15
click at [531, 196] on td "Pending" at bounding box center [559, 175] width 180 height 42
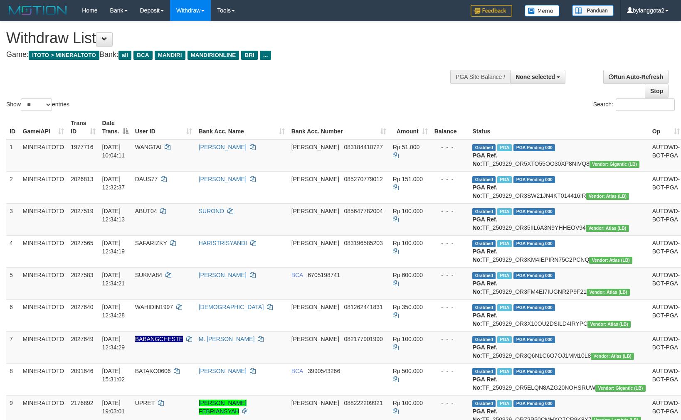
select select
select select "**"
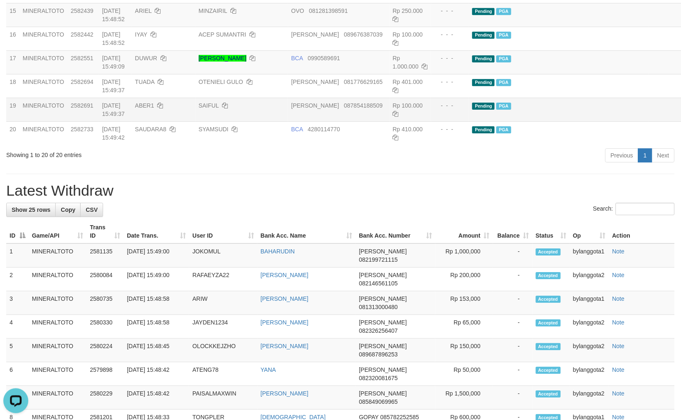
click at [508, 121] on td "Pending PGA" at bounding box center [559, 110] width 180 height 24
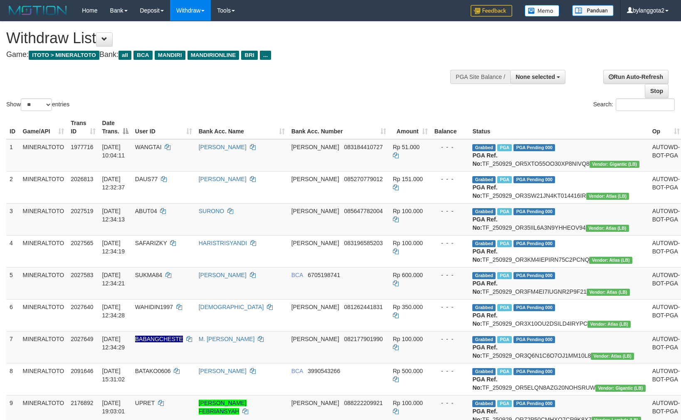
select select
select select "**"
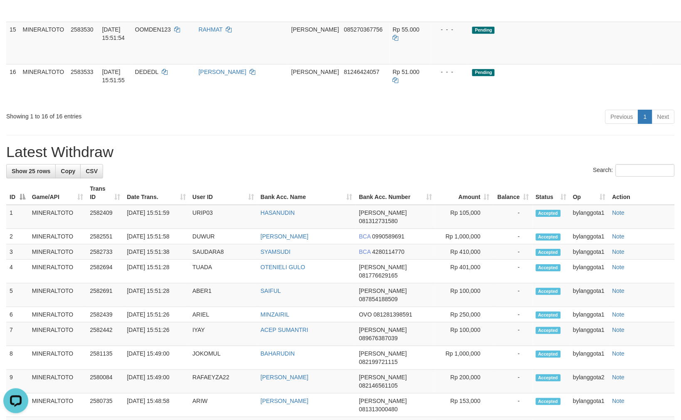
click at [534, 246] on div "**********" at bounding box center [340, 128] width 681 height 1366
click at [306, 127] on div "Previous 1 Next" at bounding box center [482, 118] width 385 height 18
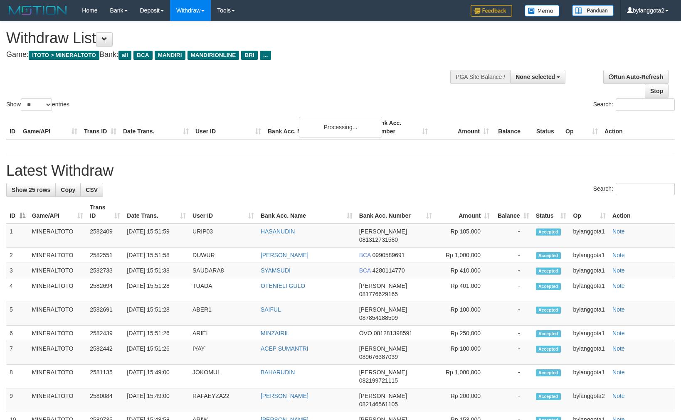
select select
select select "**"
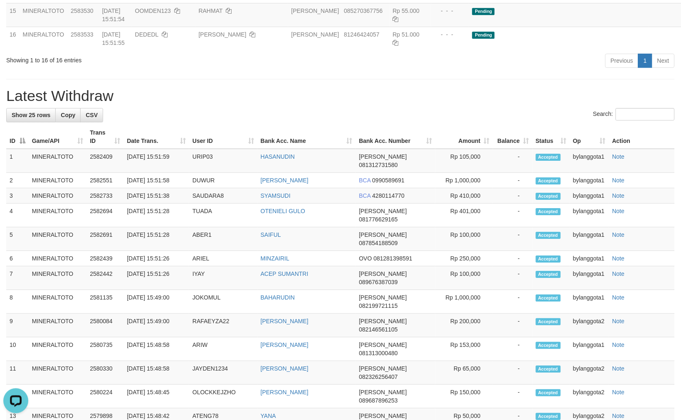
click at [348, 149] on th "Bank Acc. Name" at bounding box center [306, 137] width 99 height 24
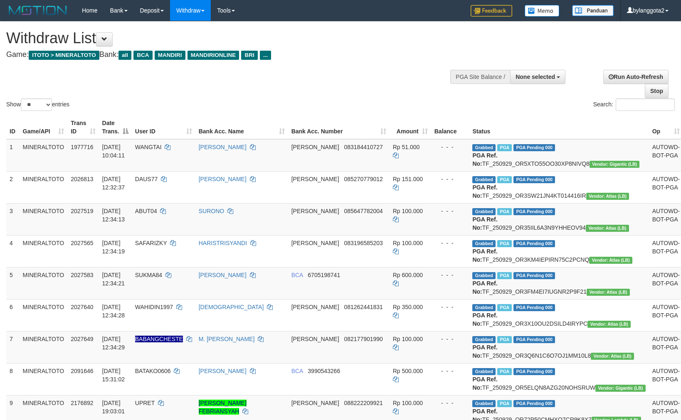
select select
select select "**"
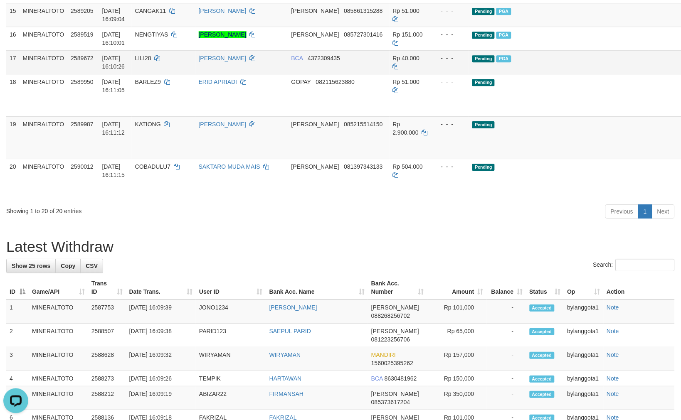
click at [473, 74] on td "Pending PGA" at bounding box center [559, 62] width 180 height 24
click at [37, 269] on span "Show 25 rows" at bounding box center [31, 266] width 39 height 7
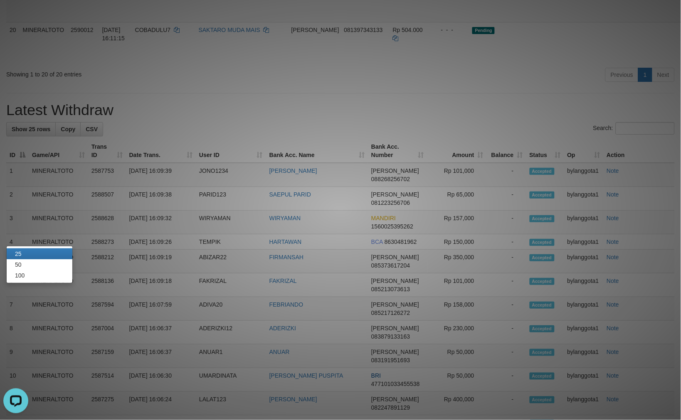
scroll to position [808, 0]
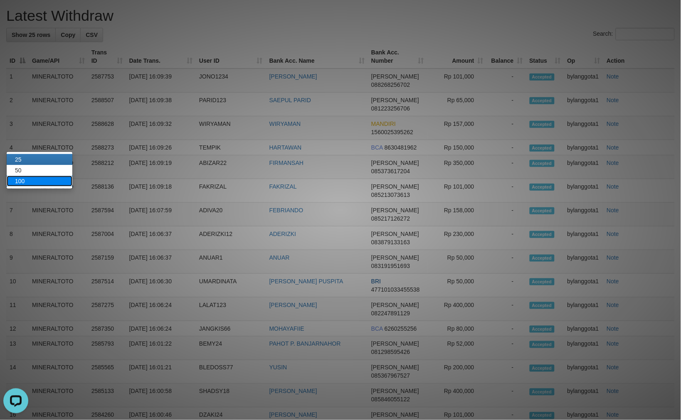
click at [24, 183] on link "100" at bounding box center [40, 181] width 66 height 11
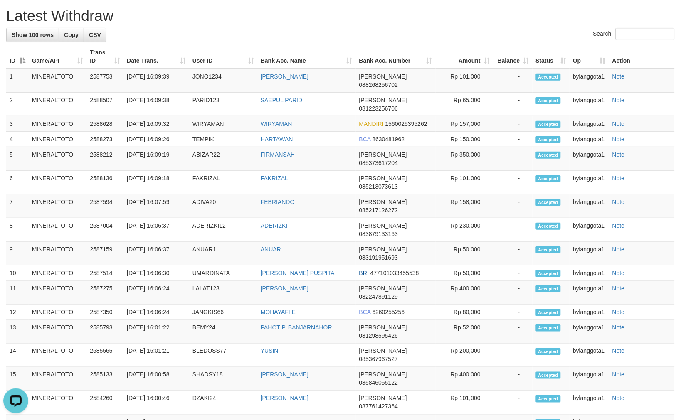
click at [325, 132] on td "WIRYAMAN" at bounding box center [306, 123] width 99 height 15
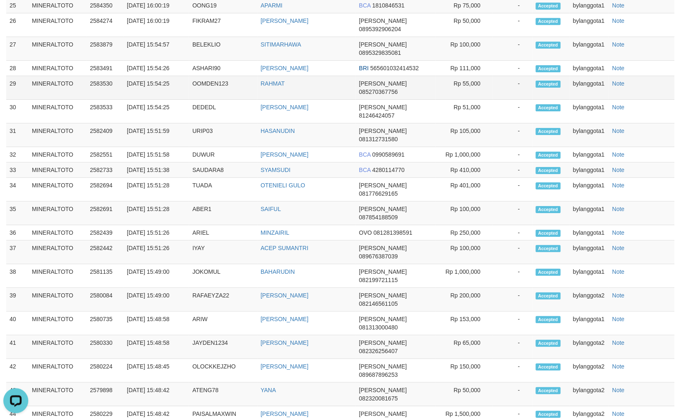
click at [306, 100] on td "RAHMAT" at bounding box center [306, 88] width 99 height 24
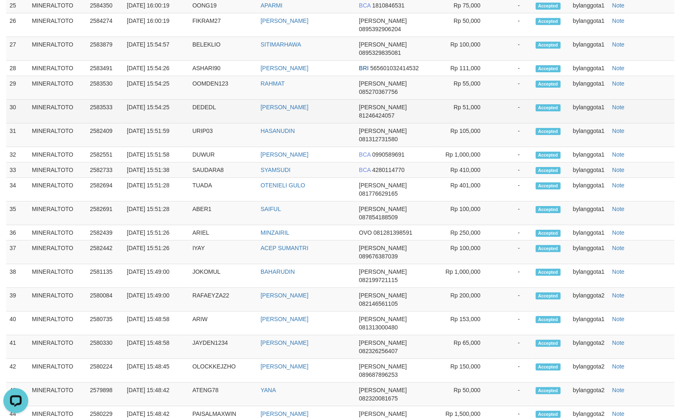
click at [356, 124] on td "KRISTINA HALAWA" at bounding box center [306, 112] width 99 height 24
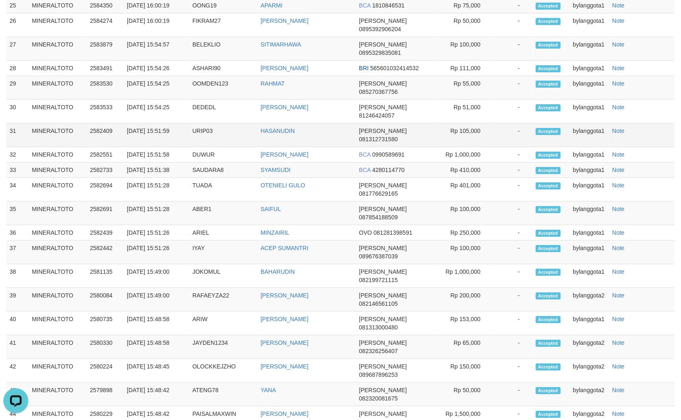
click at [338, 147] on td "HASANUDIN" at bounding box center [306, 136] width 99 height 24
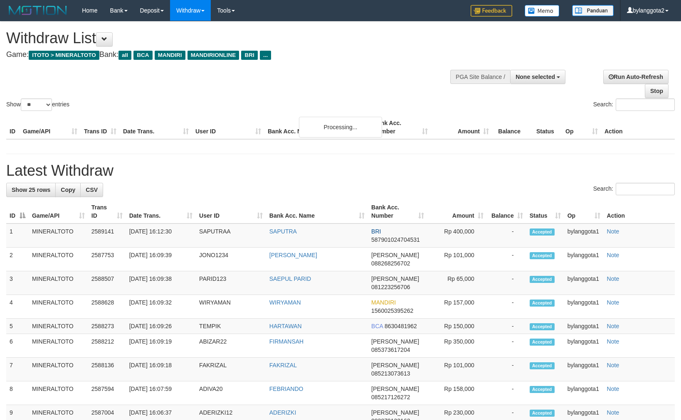
select select
select select "**"
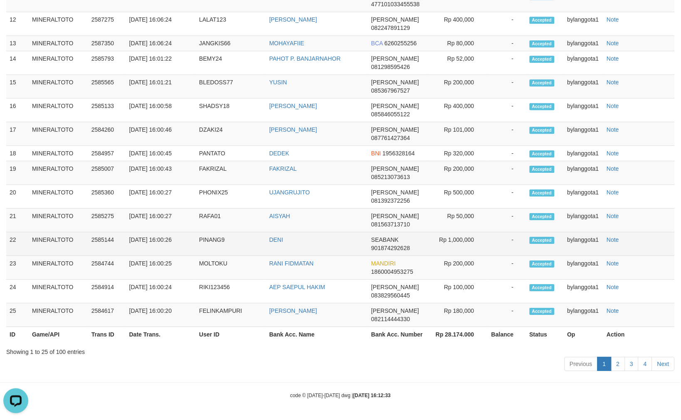
drag, startPoint x: 498, startPoint y: 253, endPoint x: 486, endPoint y: 266, distance: 18.2
click at [491, 232] on td "-" at bounding box center [507, 221] width 40 height 24
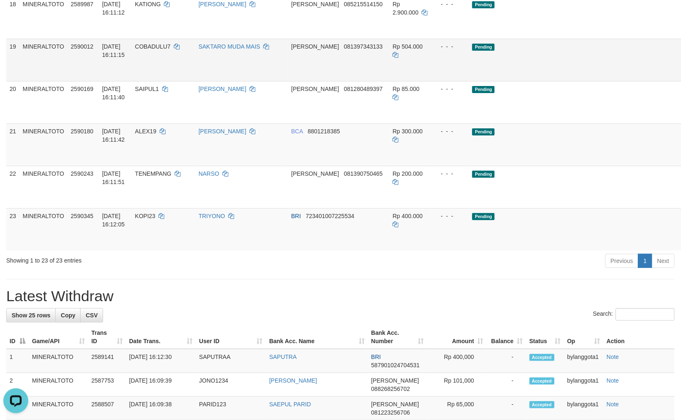
scroll to position [697, 0]
click at [681, 35] on link "Send PGA" at bounding box center [694, 27] width 14 height 15
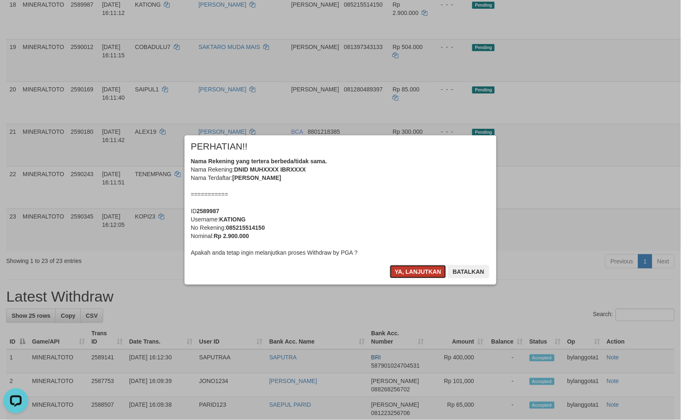
click at [430, 272] on button "Ya, lanjutkan" at bounding box center [418, 271] width 57 height 13
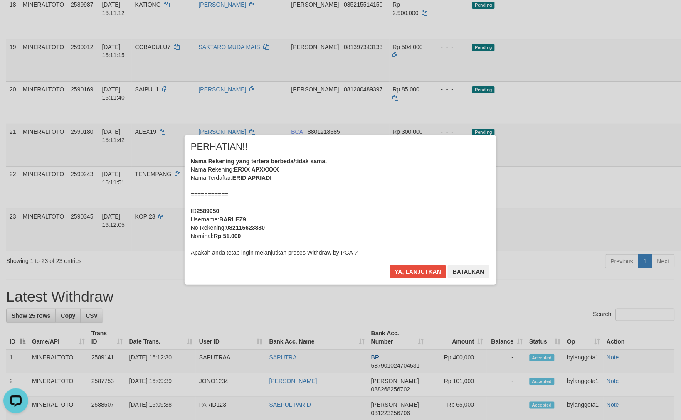
scroll to position [679, 0]
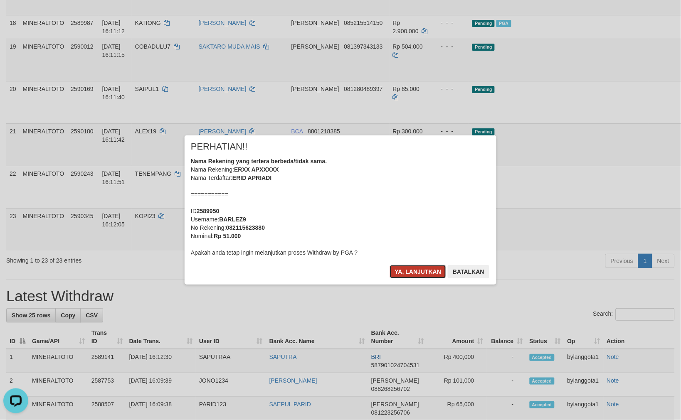
click at [406, 271] on button "Ya, lanjutkan" at bounding box center [418, 271] width 57 height 13
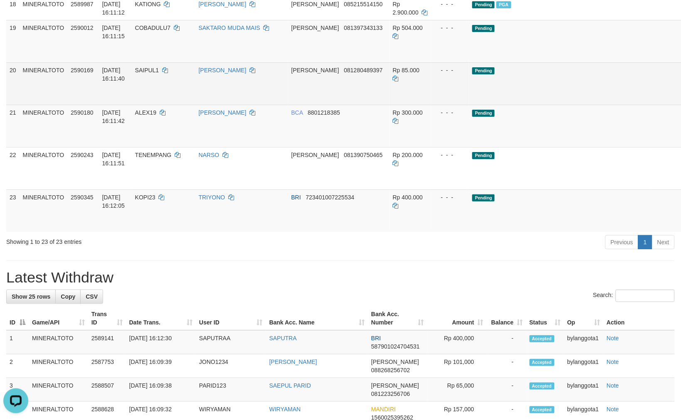
scroll to position [660, 0]
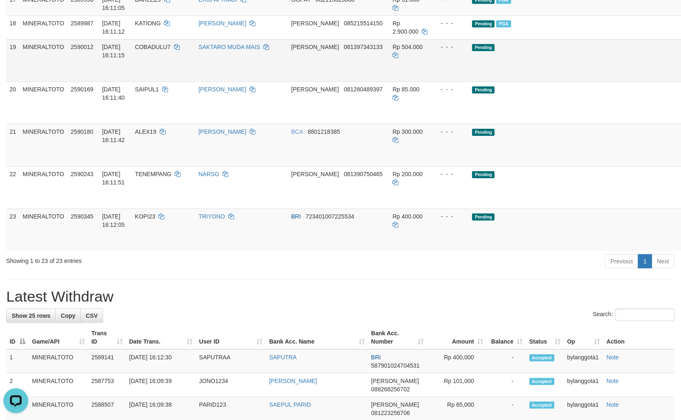
click at [681, 77] on link "Send PGA" at bounding box center [694, 69] width 14 height 15
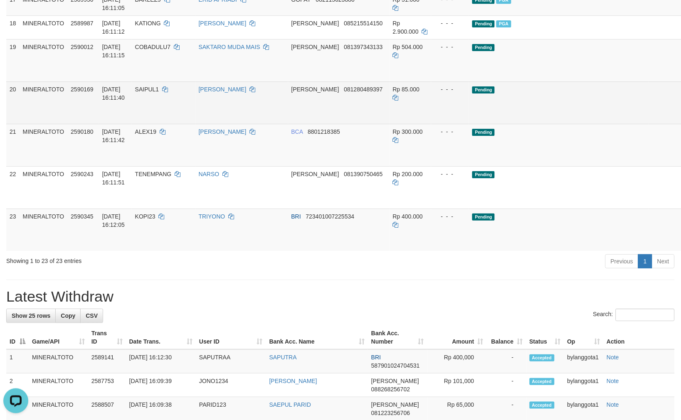
click at [681, 120] on link "Send PGA" at bounding box center [694, 112] width 14 height 15
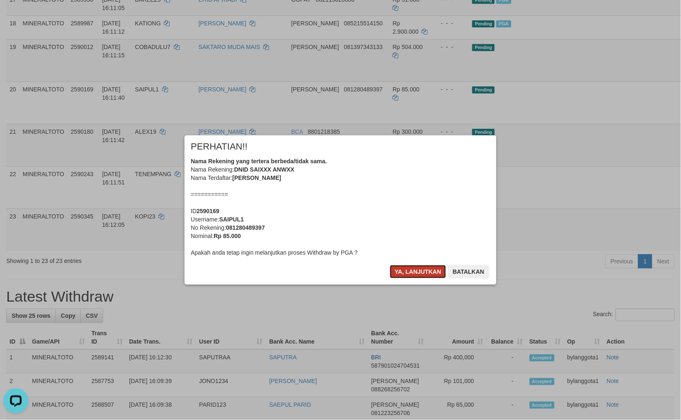
click at [408, 272] on button "Ya, lanjutkan" at bounding box center [418, 271] width 57 height 13
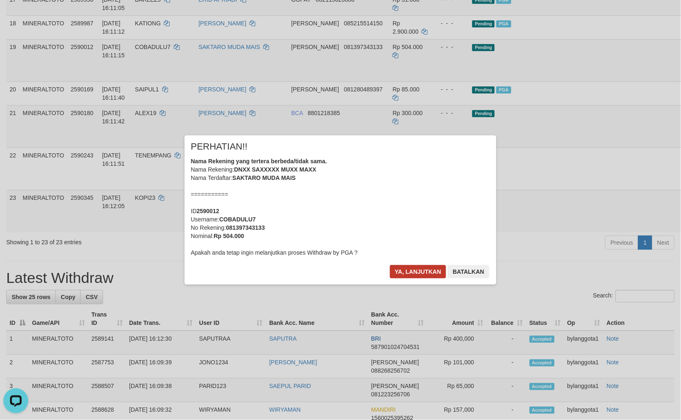
scroll to position [642, 0]
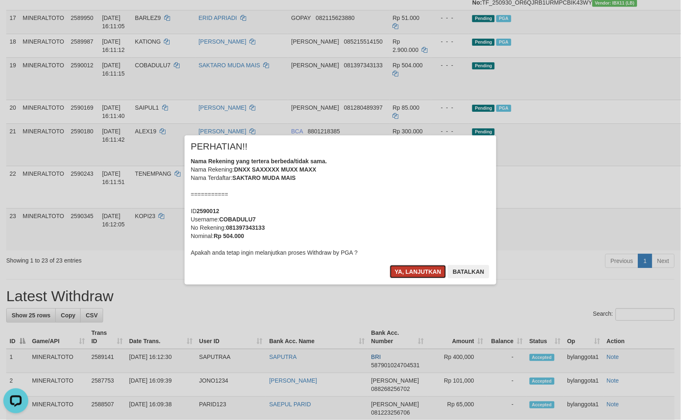
click at [412, 267] on button "Ya, lanjutkan" at bounding box center [418, 271] width 57 height 13
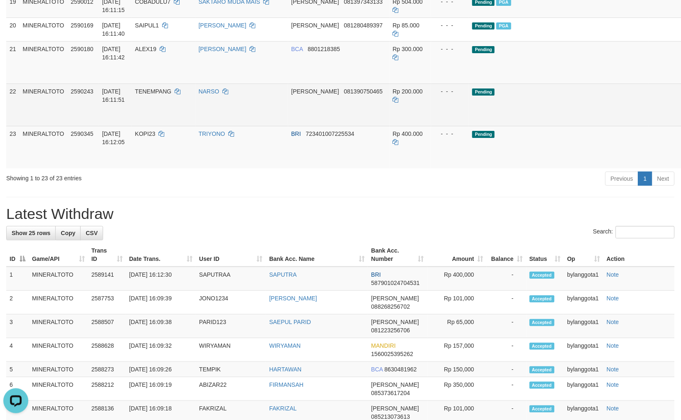
scroll to position [724, 0]
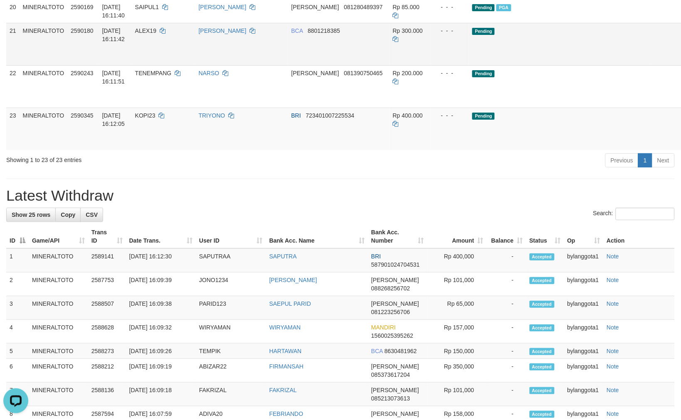
click at [681, 61] on link "Send PGA" at bounding box center [694, 53] width 14 height 15
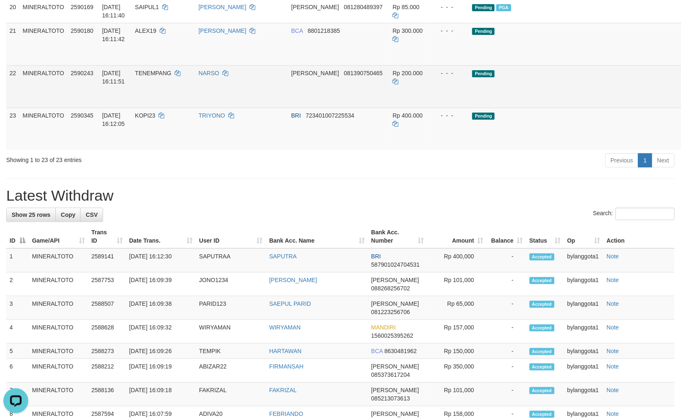
click at [681, 104] on link "Send PGA" at bounding box center [694, 96] width 14 height 15
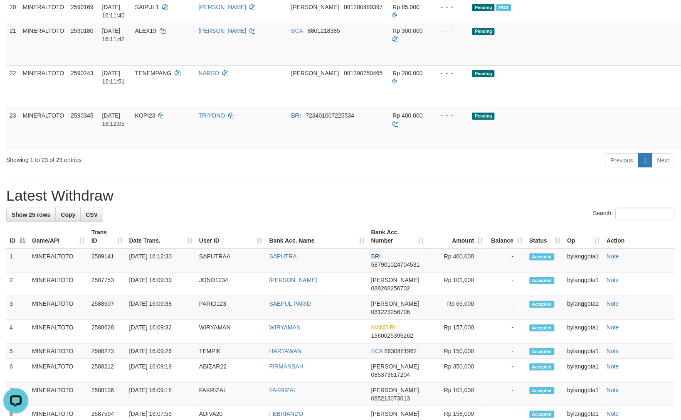
scroll to position [705, 0]
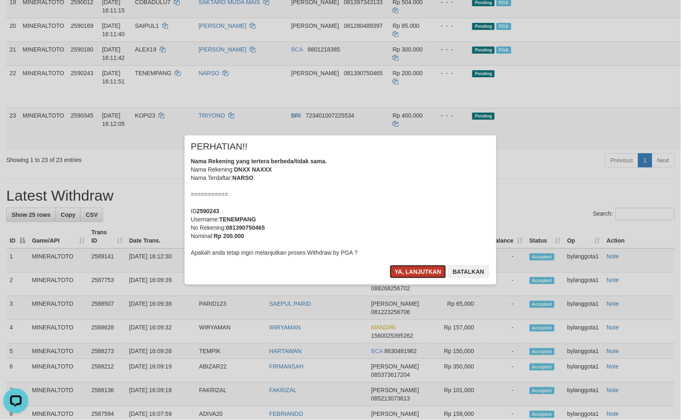
click at [410, 267] on button "Ya, lanjutkan" at bounding box center [418, 271] width 57 height 13
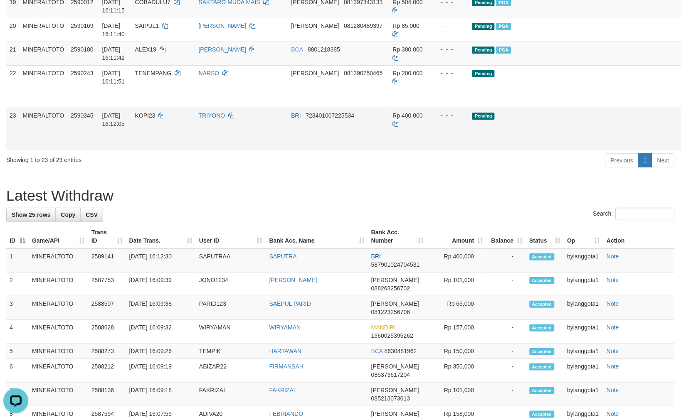
scroll to position [686, 0]
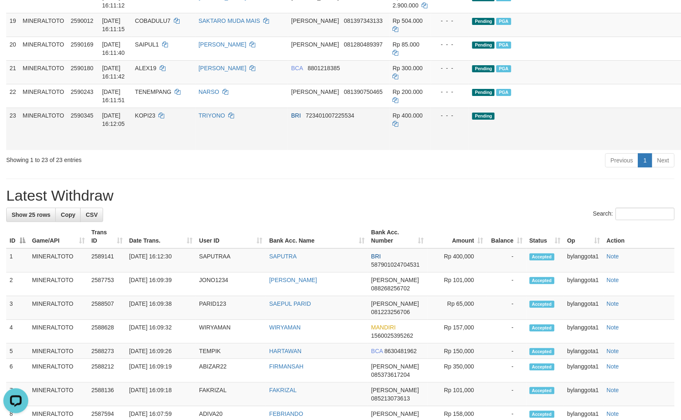
click at [681, 146] on link "Send PGA" at bounding box center [694, 138] width 14 height 15
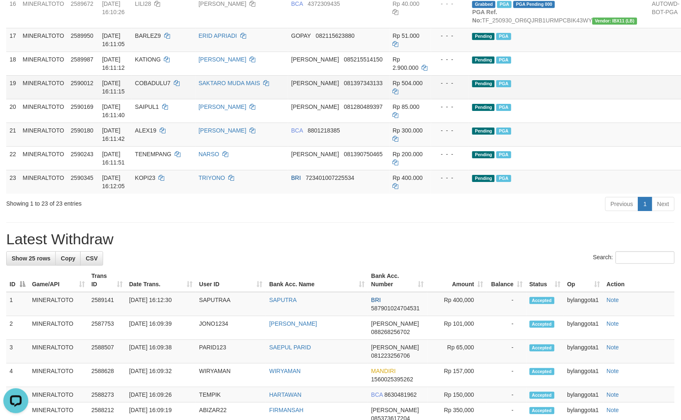
scroll to position [640, 0]
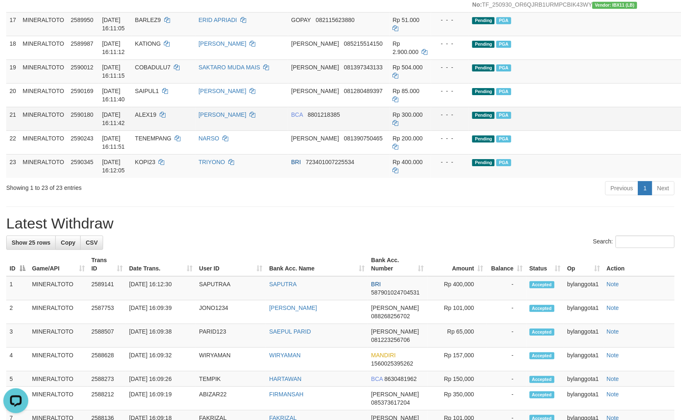
click at [417, 131] on td "Rp 300.000" at bounding box center [411, 119] width 42 height 24
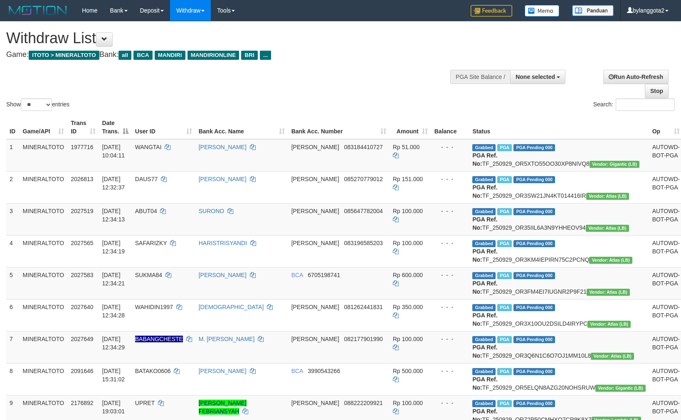
select select
select select "**"
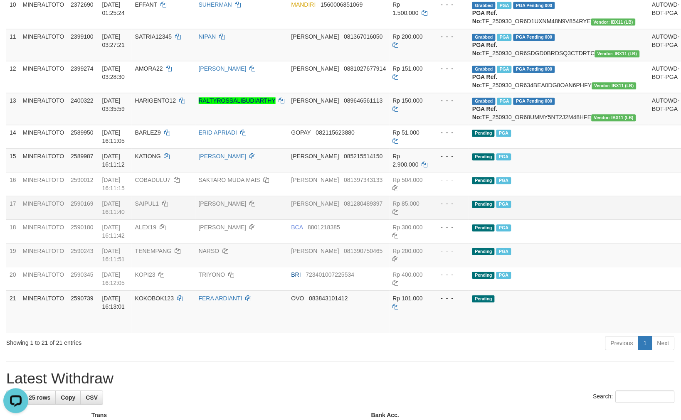
scroll to position [385, 0]
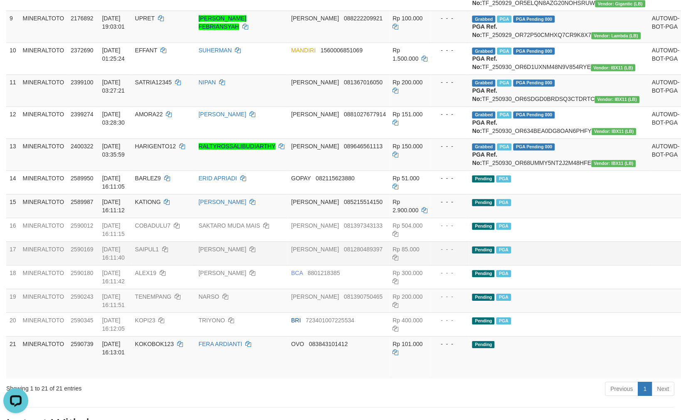
click at [526, 265] on td "Pending PGA" at bounding box center [559, 254] width 180 height 24
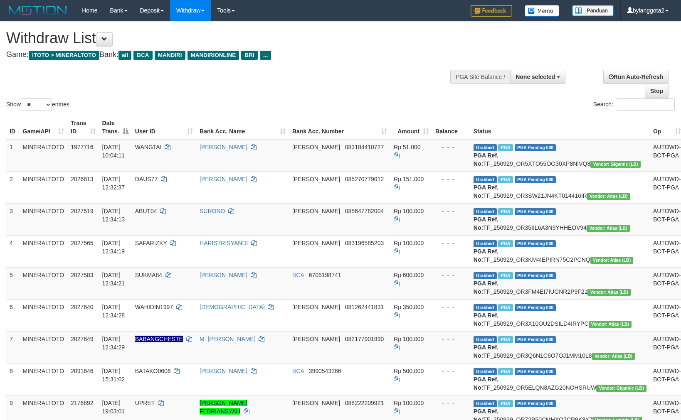
select select
select select "**"
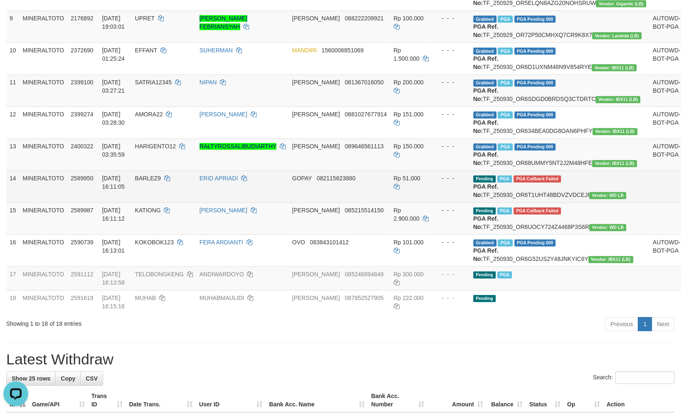
click at [650, 203] on td at bounding box center [667, 186] width 35 height 32
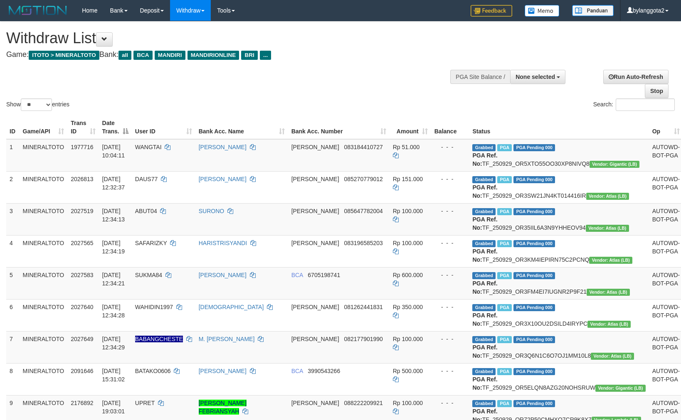
select select
select select "**"
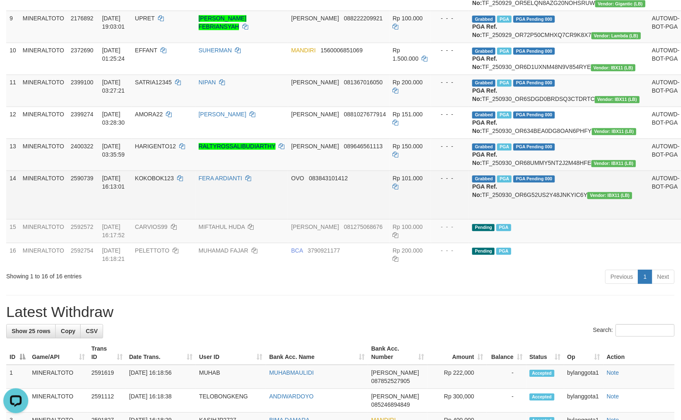
click at [547, 219] on td "Grabbed PGA PGA Pending 000 PGA Ref. No: TF_250930_OR6G52US2Y48JNKYIC6Y Vendor:…" at bounding box center [559, 194] width 180 height 49
copy td "TF_250930_OR6G52US2Y48JNKYIC6Y"
click at [161, 182] on span "KOKOBOK123" at bounding box center [154, 178] width 39 height 7
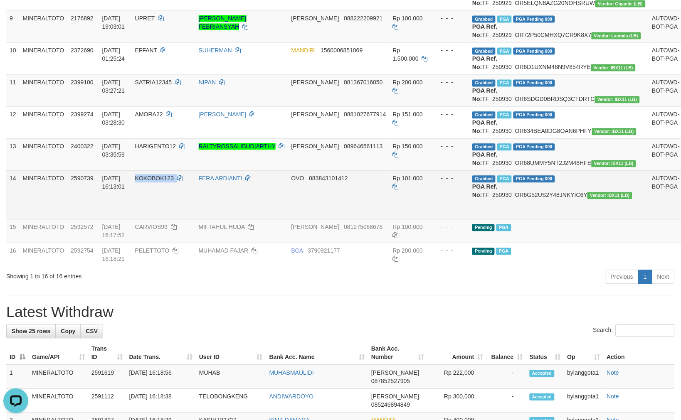
copy td "KOKOBOK123"
click at [541, 219] on td "Grabbed PGA PGA Pending 000 PGA Ref. No: TF_250930_OR6G52US2Y48JNKYIC6Y Vendor:…" at bounding box center [559, 194] width 180 height 49
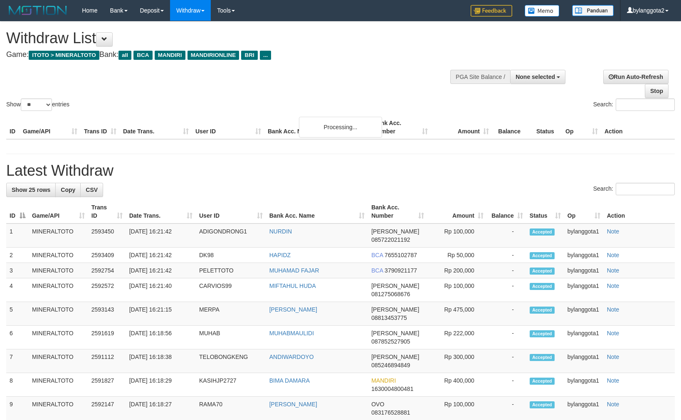
select select
select select "**"
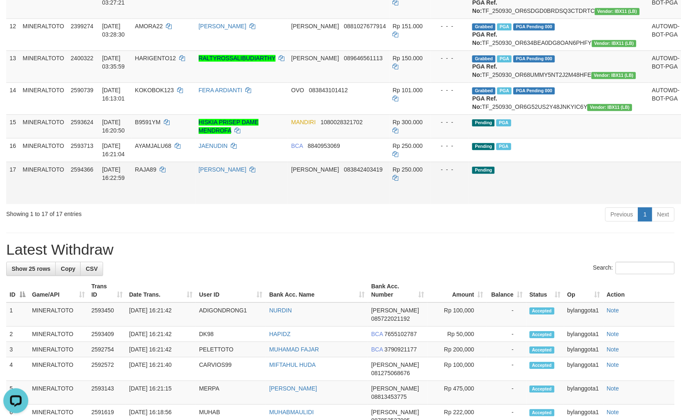
click at [681, 200] on link "Send PGA" at bounding box center [694, 192] width 14 height 15
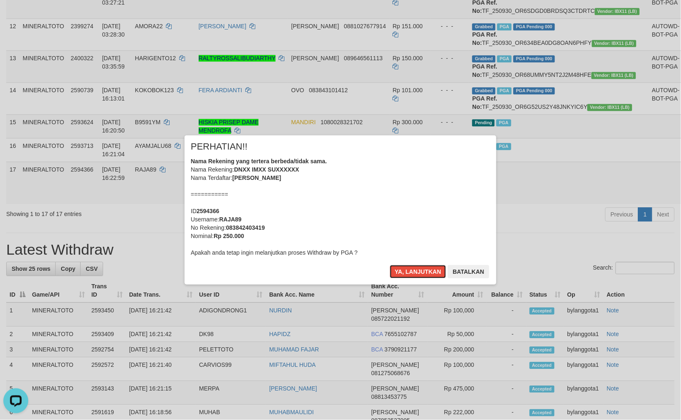
click at [360, 217] on div "Nama Rekening yang tertera berbeda/tidak sama. Nama Rekening: DNXX IMXX SUXXXXX…" at bounding box center [340, 207] width 299 height 100
click at [390, 265] on button "Ya, lanjutkan" at bounding box center [418, 271] width 57 height 13
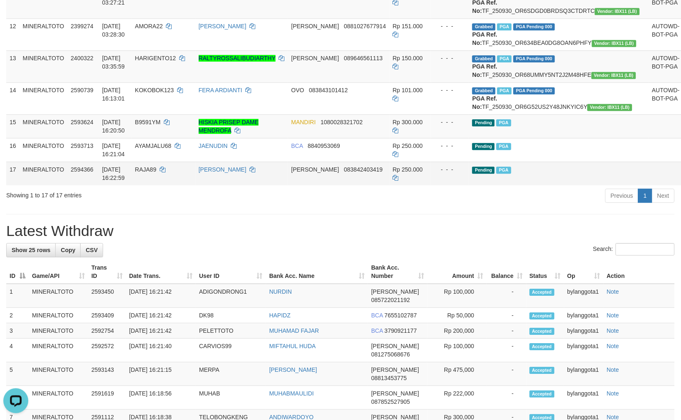
click at [522, 185] on td "Pending PGA" at bounding box center [559, 174] width 180 height 24
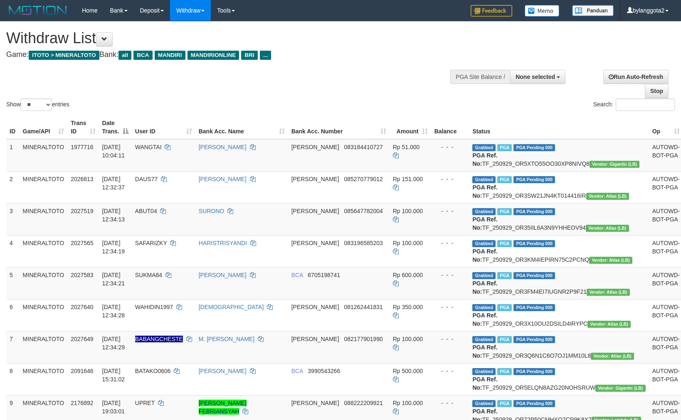
select select
select select "**"
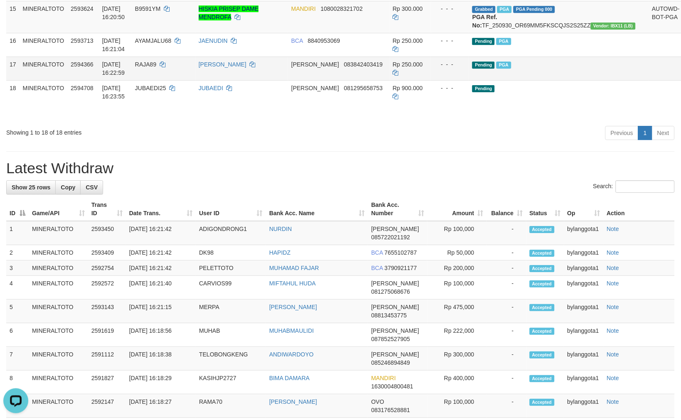
scroll to position [564, 0]
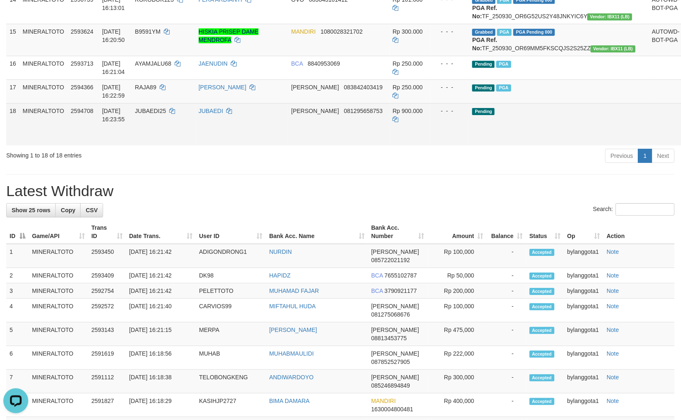
click at [681, 141] on link "Send PGA" at bounding box center [694, 133] width 14 height 15
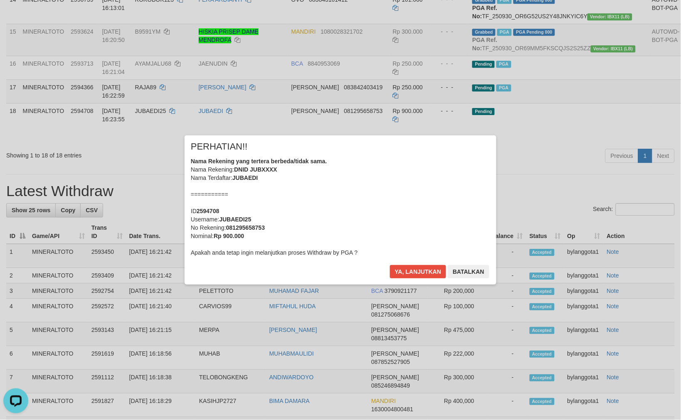
click at [427, 210] on div "Nama Rekening yang tertera berbeda/tidak sama. Nama Rekening: DNID JUBXXXX Nama…" at bounding box center [340, 207] width 299 height 100
click at [390, 265] on button "Ya, lanjutkan" at bounding box center [418, 271] width 57 height 13
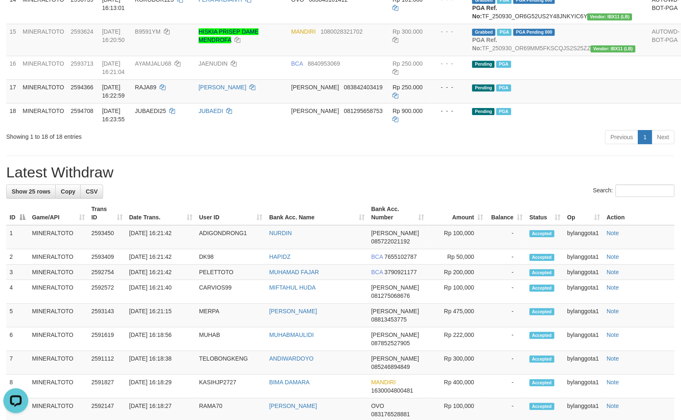
click at [462, 285] on div "**********" at bounding box center [340, 145] width 681 height 1374
click at [367, 147] on div "Previous 1 Next" at bounding box center [482, 138] width 385 height 18
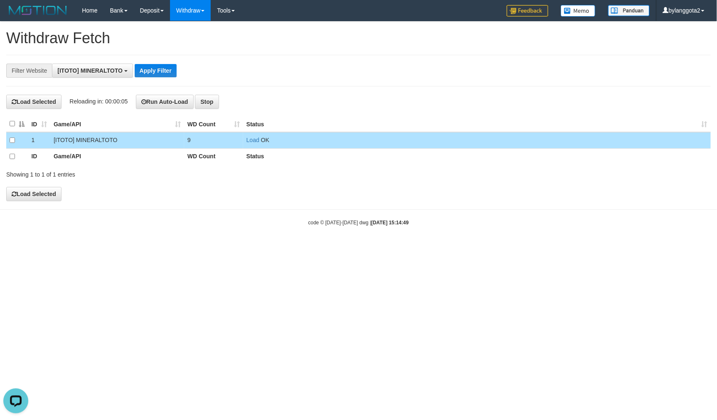
scroll to position [7, 0]
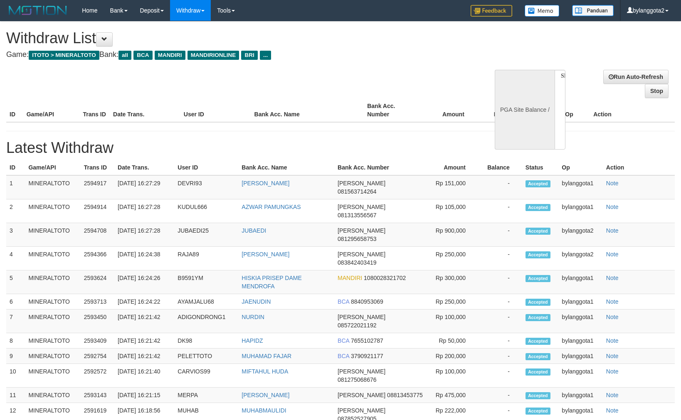
select select
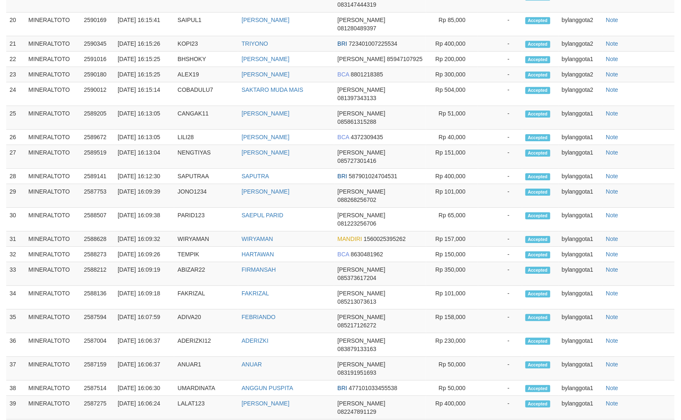
select select "**"
select select
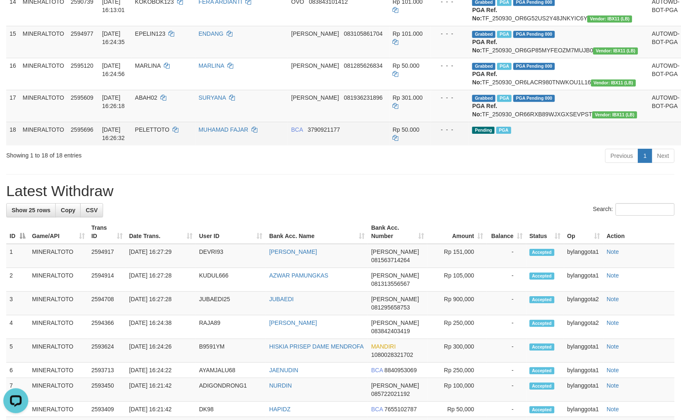
scroll to position [587, 0]
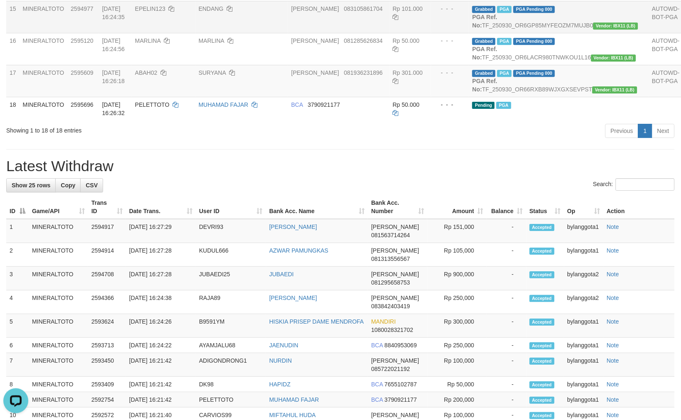
click at [405, 33] on td "Rp 101.000" at bounding box center [411, 17] width 42 height 32
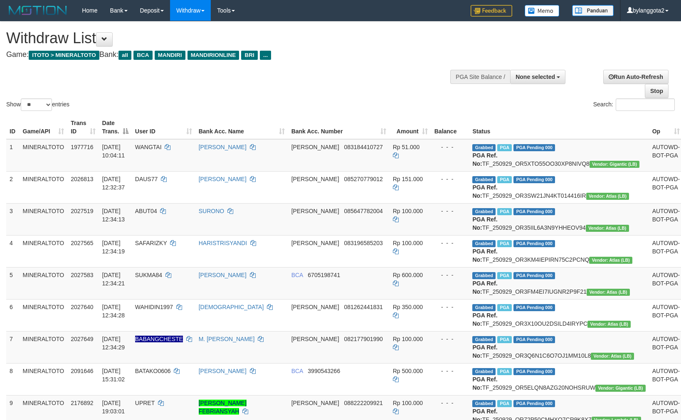
select select
select select "**"
click at [533, 85] on div at bounding box center [517, 76] width 93 height 25
click at [534, 82] on button "None selected" at bounding box center [537, 77] width 55 height 14
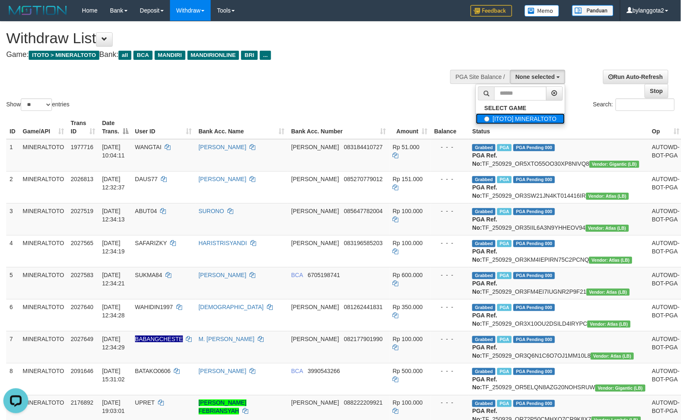
click at [485, 120] on label "[ITOTO] MINERALTOTO" at bounding box center [520, 119] width 89 height 11
select select "****"
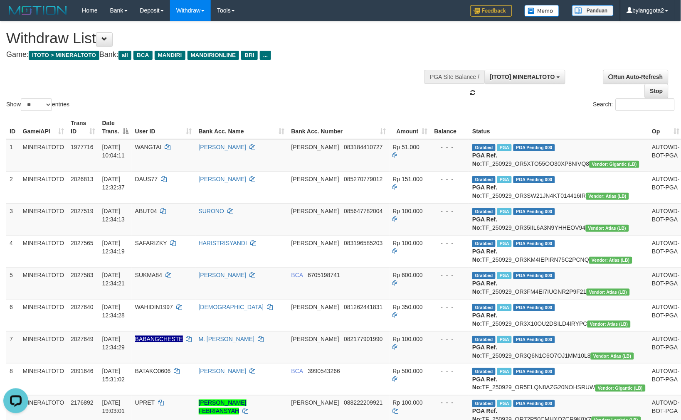
scroll to position [7, 0]
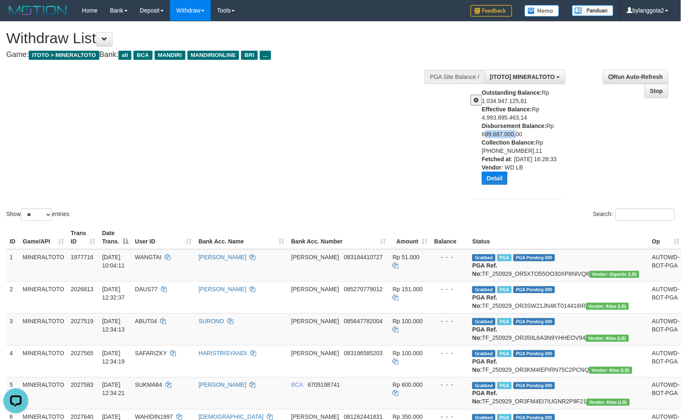
drag, startPoint x: 482, startPoint y: 133, endPoint x: 513, endPoint y: 132, distance: 30.8
click at [513, 132] on div "Outstanding Balance: Rp 1.034.947.125,81 Effective Balance: Rp 4.993.895.463,14…" at bounding box center [526, 140] width 88 height 103
copy div "699.687.000"
click at [487, 178] on button "Detail" at bounding box center [495, 178] width 26 height 13
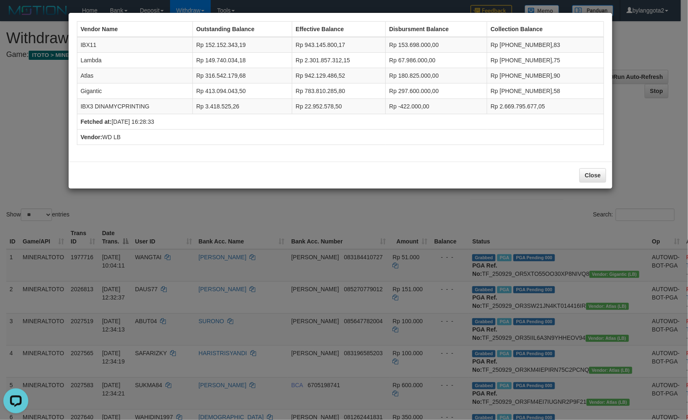
click at [84, 41] on td "IBX11" at bounding box center [135, 45] width 116 height 16
copy td "IBX11"
click at [84, 63] on td "Lambda" at bounding box center [135, 60] width 116 height 15
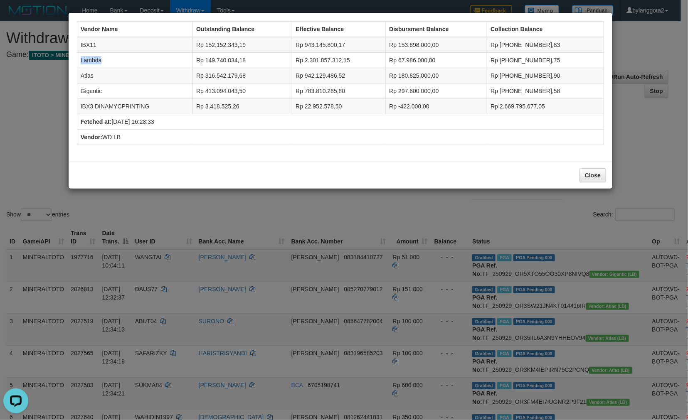
copy td "Lambda"
click at [85, 72] on td "Atlas" at bounding box center [135, 75] width 116 height 15
copy td "Atlas"
click at [93, 88] on td "Gigantic" at bounding box center [135, 91] width 116 height 15
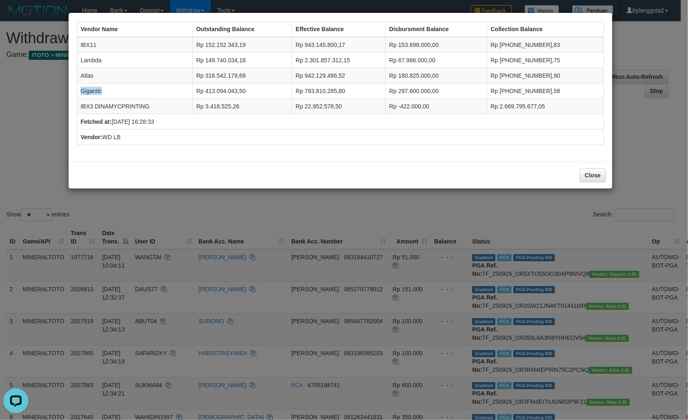
click at [92, 88] on td "Gigantic" at bounding box center [135, 91] width 116 height 15
copy td "Gigantic"
click at [86, 85] on td "Gigantic" at bounding box center [135, 91] width 116 height 15
click at [122, 102] on td "IBX3 DINAMYCPRINTING" at bounding box center [135, 106] width 116 height 15
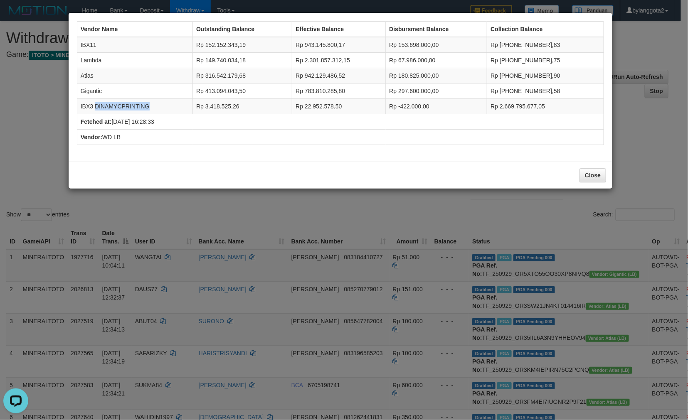
click at [122, 102] on td "IBX3 DINAMYCPRINTING" at bounding box center [135, 106] width 116 height 15
copy tr "IBX3 DINAMYCPRINTING"
drag, startPoint x: 410, startPoint y: 45, endPoint x: 442, endPoint y: 43, distance: 31.7
click at [442, 43] on td "Rp 153.698.000,00" at bounding box center [436, 45] width 101 height 16
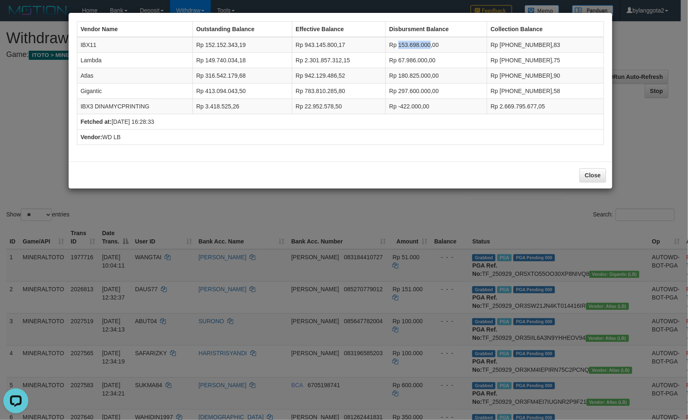
copy td "153.698.000"
drag, startPoint x: 408, startPoint y: 57, endPoint x: 437, endPoint y: 57, distance: 29.1
click at [437, 57] on td "Rp 67.986.000,00" at bounding box center [436, 60] width 101 height 15
copy td "67.986.000"
drag, startPoint x: 410, startPoint y: 75, endPoint x: 441, endPoint y: 73, distance: 31.6
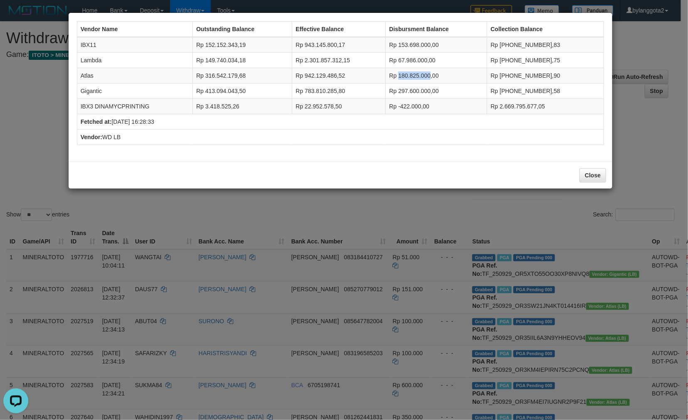
click at [441, 73] on td "Rp 180.825.000,00" at bounding box center [436, 75] width 101 height 15
copy td "180.825.000"
drag, startPoint x: 410, startPoint y: 90, endPoint x: 442, endPoint y: 90, distance: 32.0
click at [442, 90] on td "Rp 297.600.000,00" at bounding box center [436, 91] width 101 height 15
copy td "297.600.000"
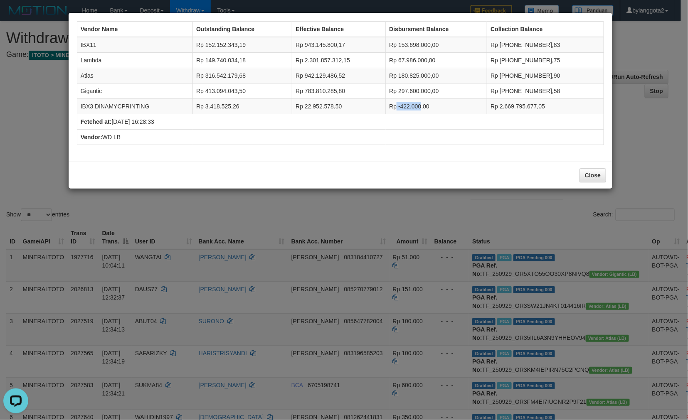
drag, startPoint x: 408, startPoint y: 101, endPoint x: 556, endPoint y: 118, distance: 148.2
click at [433, 104] on td "Rp -422.000,00" at bounding box center [436, 106] width 101 height 15
click at [598, 181] on button "Close" at bounding box center [593, 175] width 27 height 14
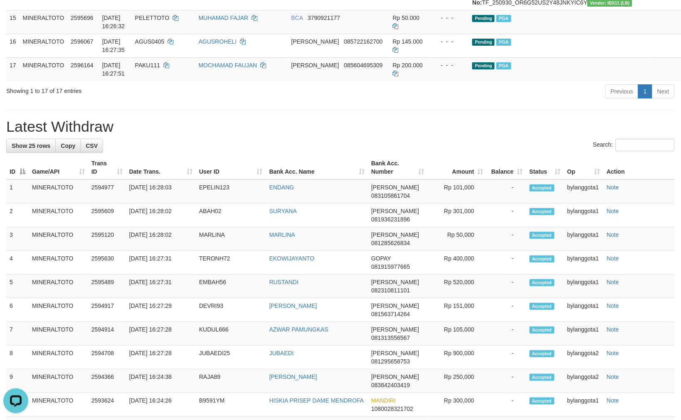
scroll to position [693, 0]
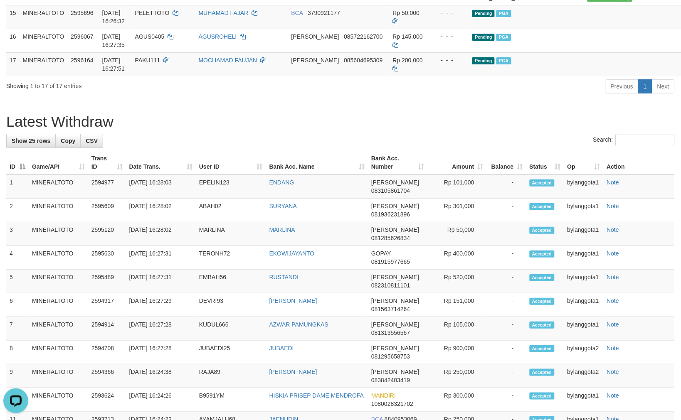
click at [386, 229] on div "**********" at bounding box center [340, 59] width 681 height 1461
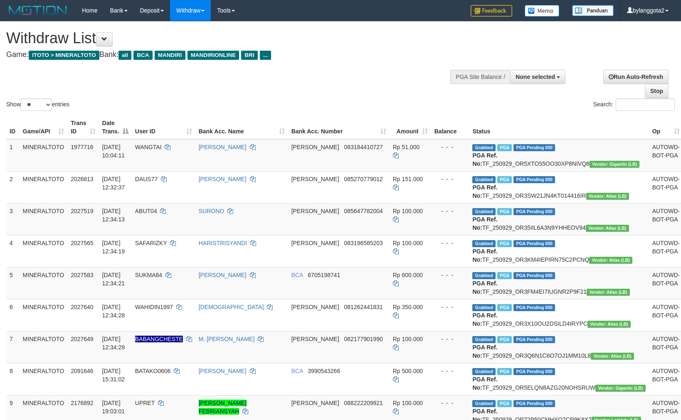
select select
select select "**"
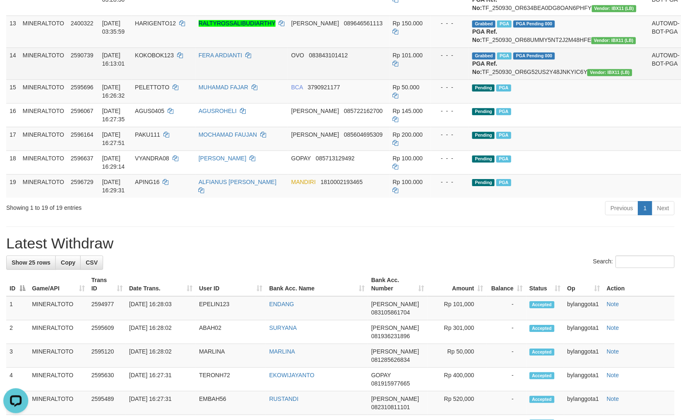
click at [431, 79] on td "- - -" at bounding box center [450, 63] width 38 height 32
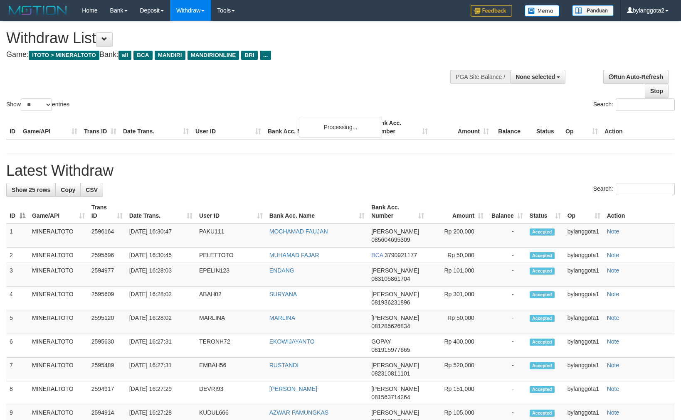
select select
select select "**"
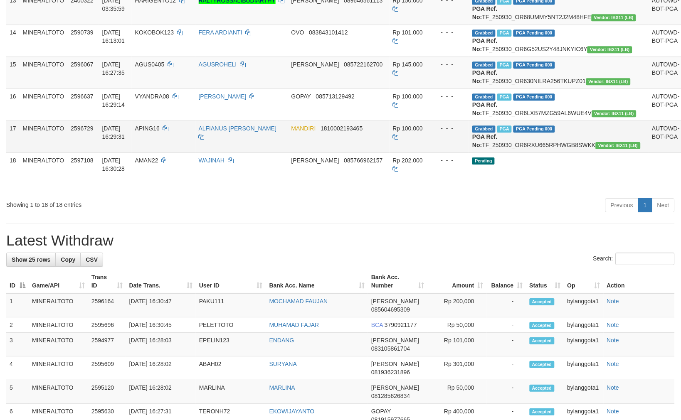
scroll to position [504, 0]
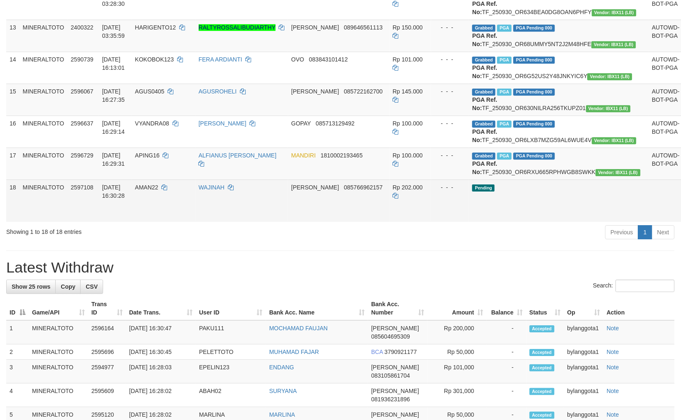
click at [681, 218] on link "Send PGA" at bounding box center [694, 210] width 14 height 15
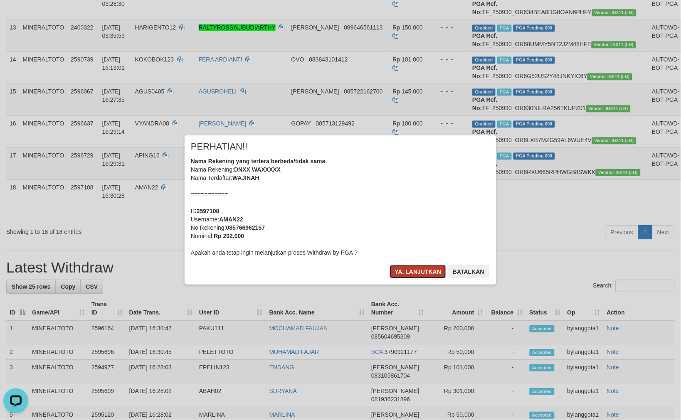
click at [408, 266] on button "Ya, lanjutkan" at bounding box center [418, 271] width 57 height 13
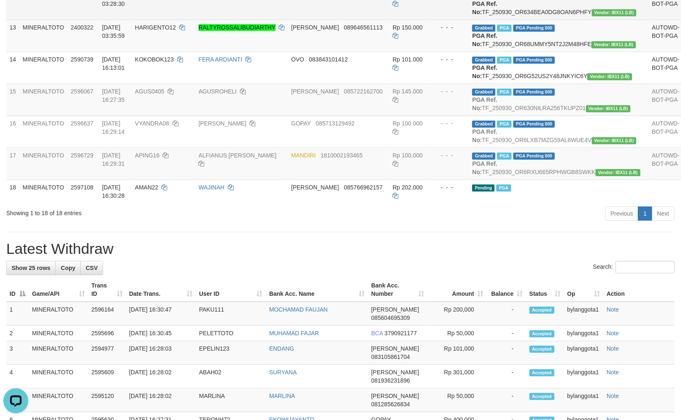
click at [288, 20] on td "[PERSON_NAME]" at bounding box center [241, 4] width 93 height 32
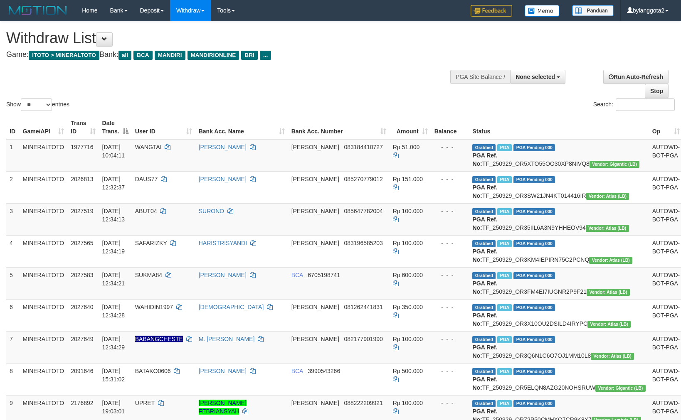
select select
select select "**"
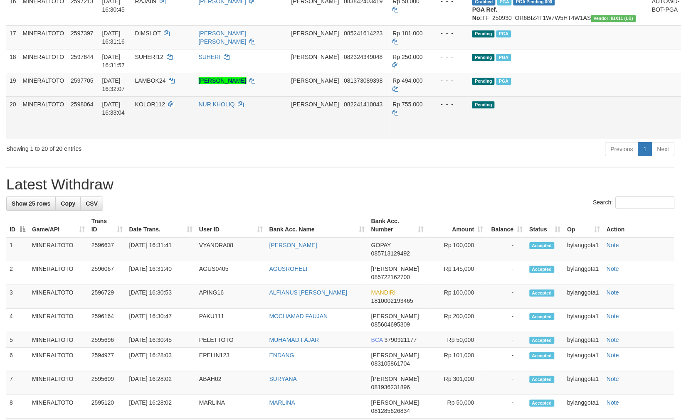
scroll to position [619, 0]
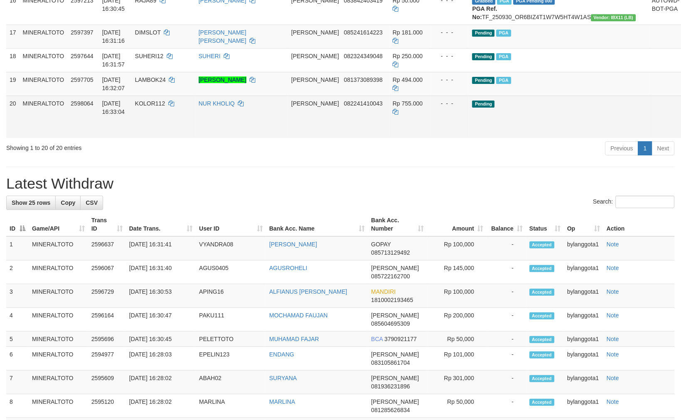
click at [681, 134] on link "Send PGA" at bounding box center [694, 126] width 14 height 15
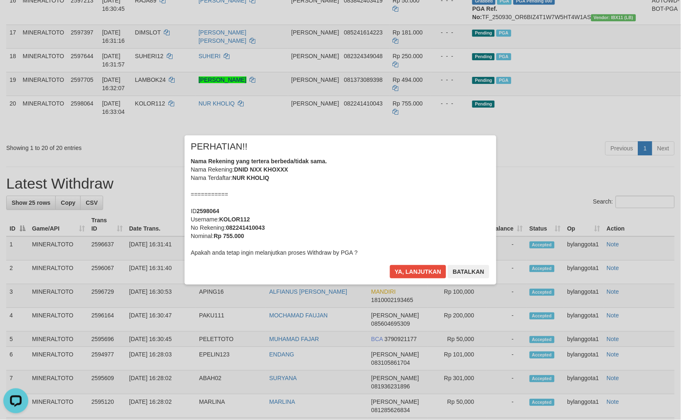
click at [356, 218] on div "Nama Rekening yang tertera berbeda/tidak sama. Nama Rekening: DNID NXX KHOXXX N…" at bounding box center [340, 207] width 299 height 100
click at [390, 265] on button "Ya, lanjutkan" at bounding box center [418, 271] width 57 height 13
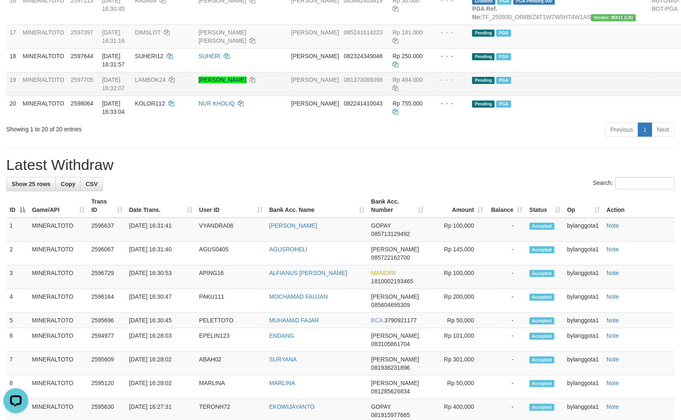
click at [523, 96] on td "Pending PGA" at bounding box center [559, 84] width 180 height 24
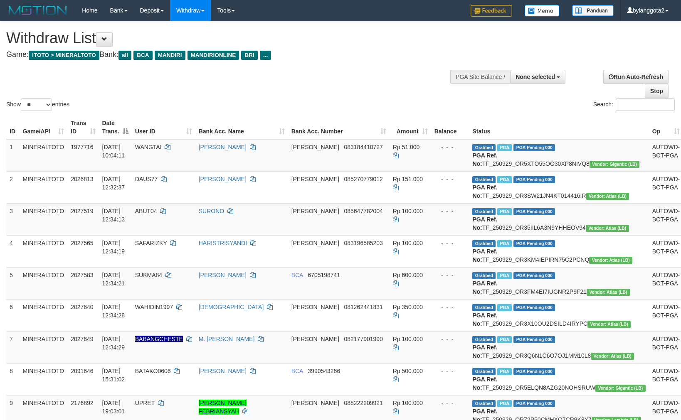
select select
select select "**"
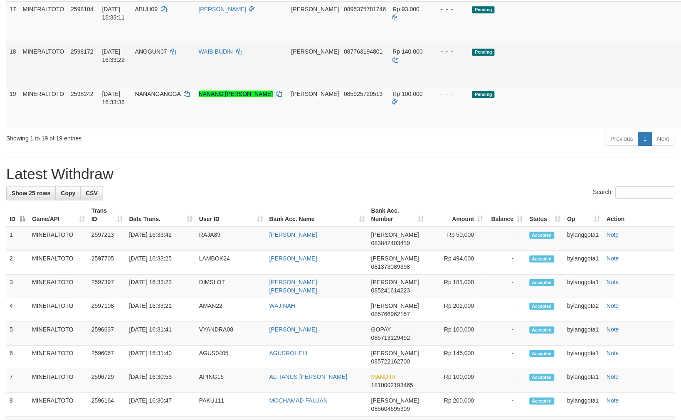
scroll to position [619, 0]
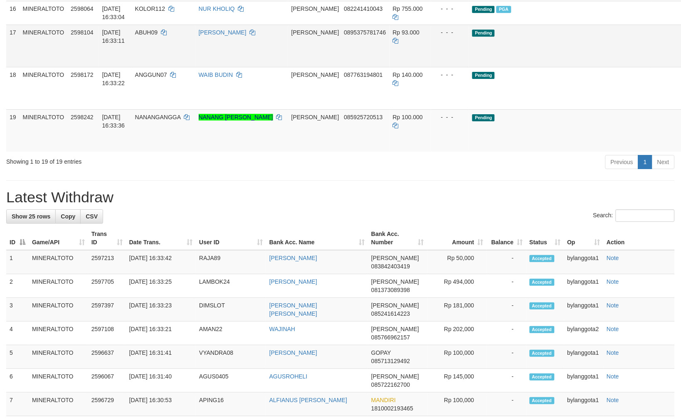
click at [681, 63] on link "Send PGA" at bounding box center [694, 55] width 14 height 15
click at [681, 105] on link "Send PGA" at bounding box center [694, 97] width 14 height 15
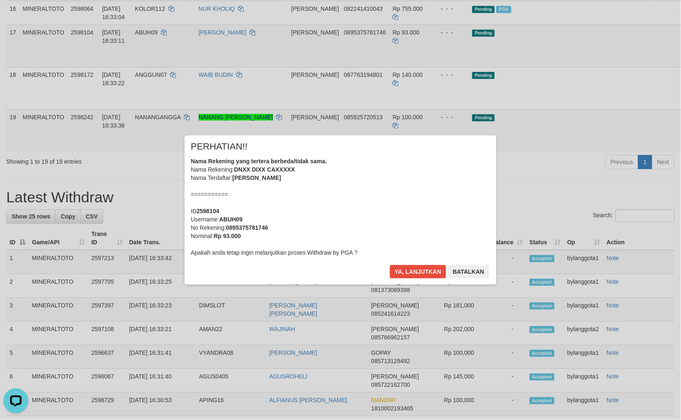
scroll to position [0, 0]
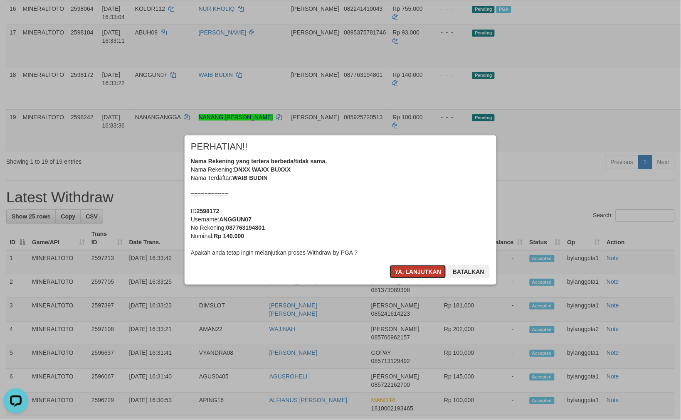
click at [419, 271] on button "Ya, lanjutkan" at bounding box center [418, 271] width 57 height 13
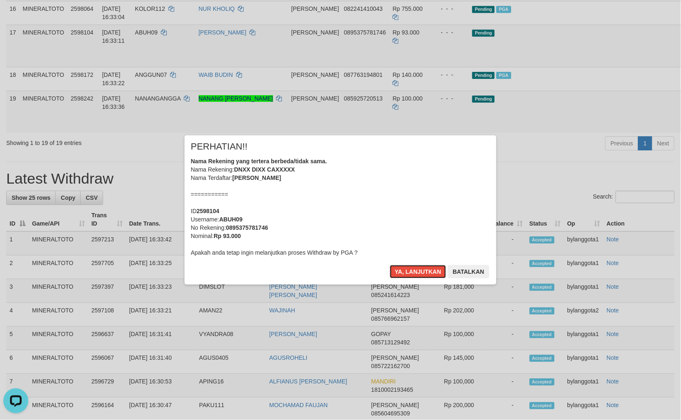
click at [419, 271] on button "Ya, lanjutkan" at bounding box center [418, 271] width 57 height 13
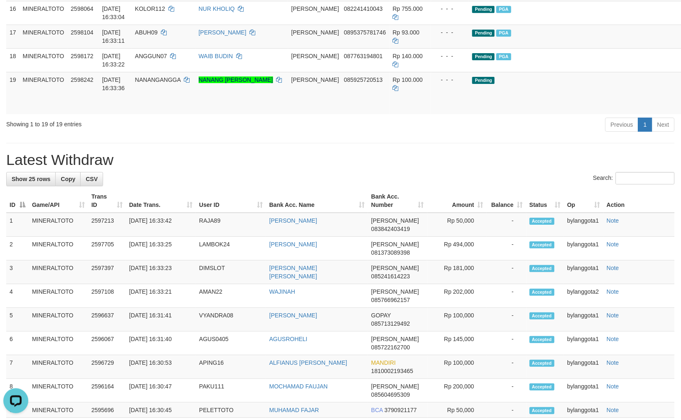
scroll to position [600, 0]
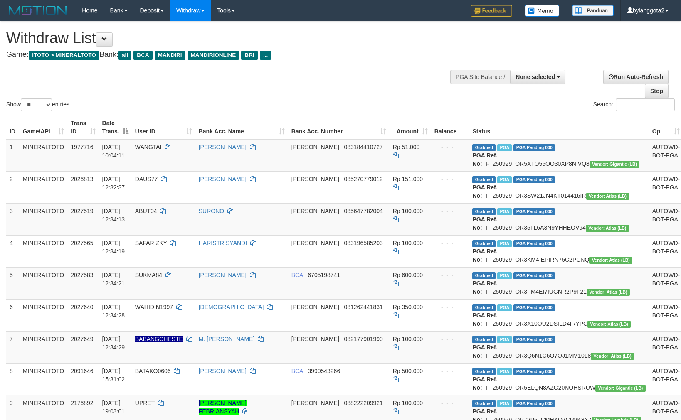
select select
select select "**"
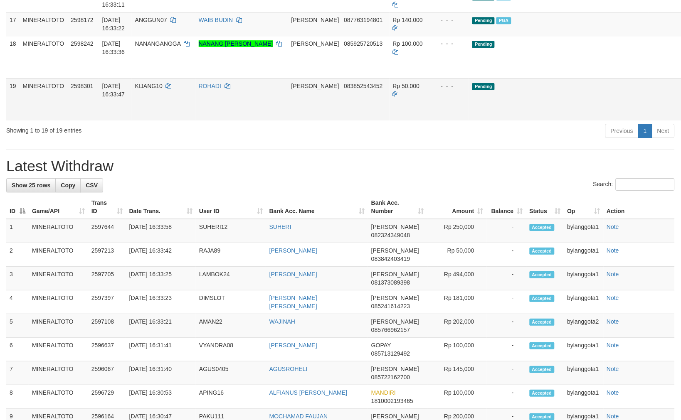
scroll to position [600, 0]
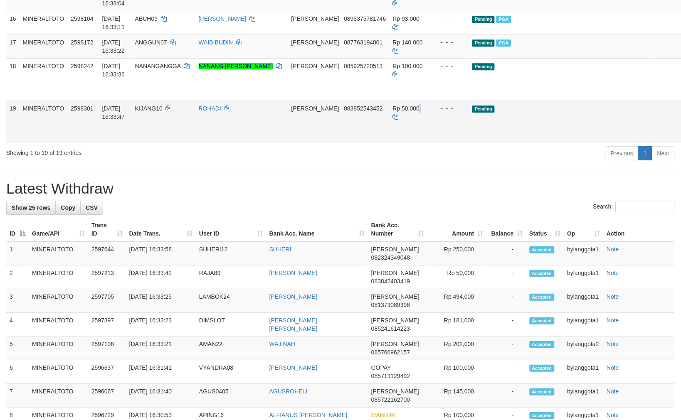
click at [415, 143] on td "Rp 50.000" at bounding box center [411, 122] width 42 height 42
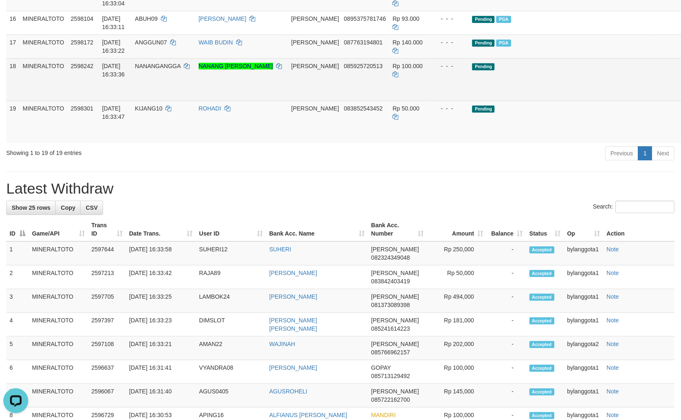
scroll to position [0, 0]
click at [681, 96] on link "Send PGA" at bounding box center [694, 89] width 14 height 15
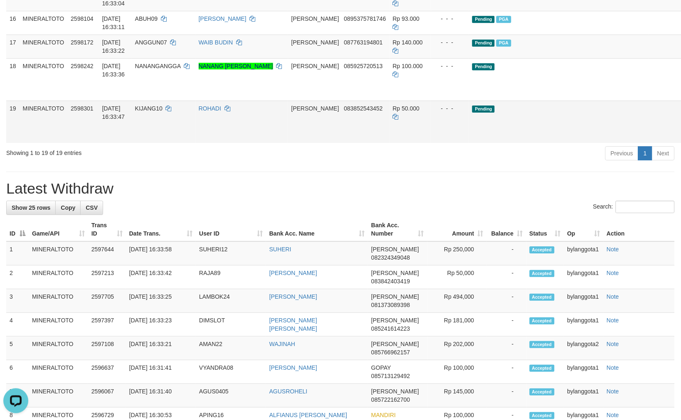
click at [681, 139] on link "Send PGA" at bounding box center [694, 131] width 14 height 15
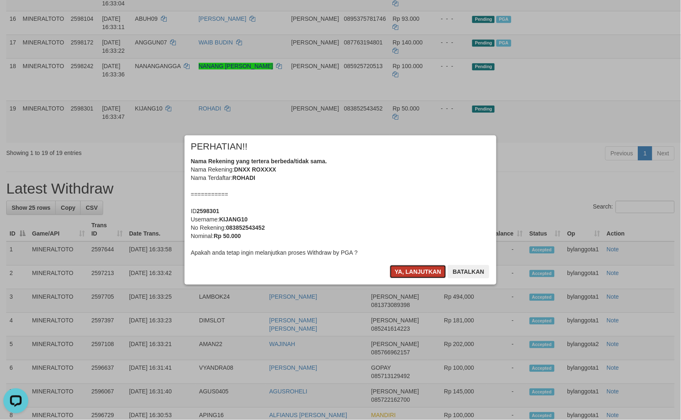
click at [391, 271] on button "Ya, lanjutkan" at bounding box center [418, 271] width 57 height 13
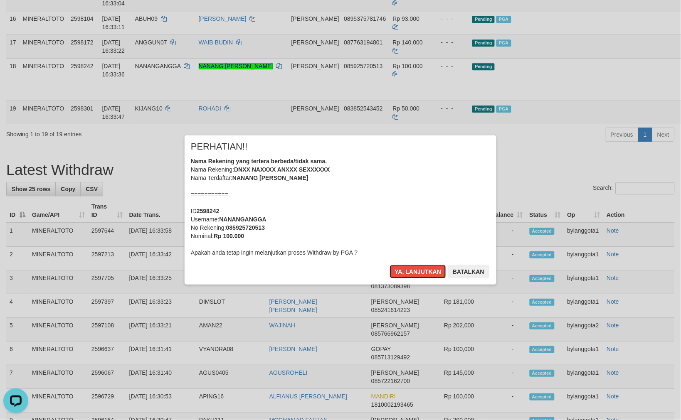
click at [398, 274] on button "Ya, lanjutkan" at bounding box center [418, 271] width 57 height 13
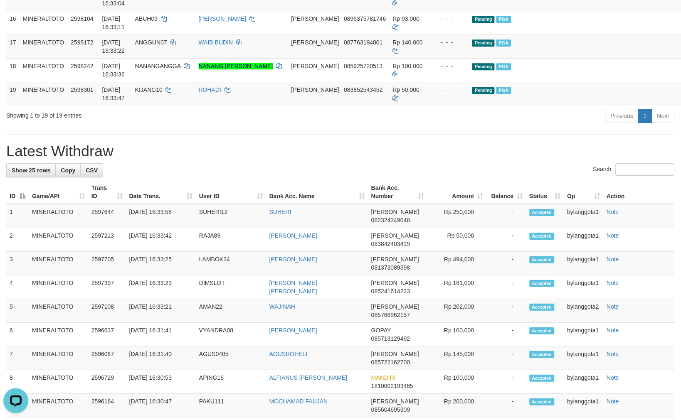
scroll to position [582, 0]
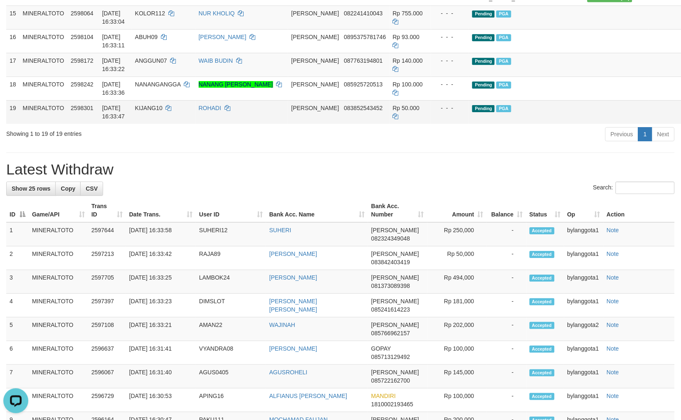
click at [516, 124] on td "Pending PGA" at bounding box center [559, 112] width 180 height 24
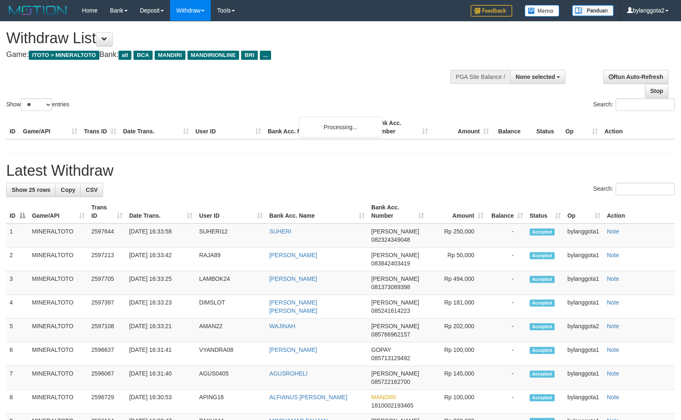
select select
select select "**"
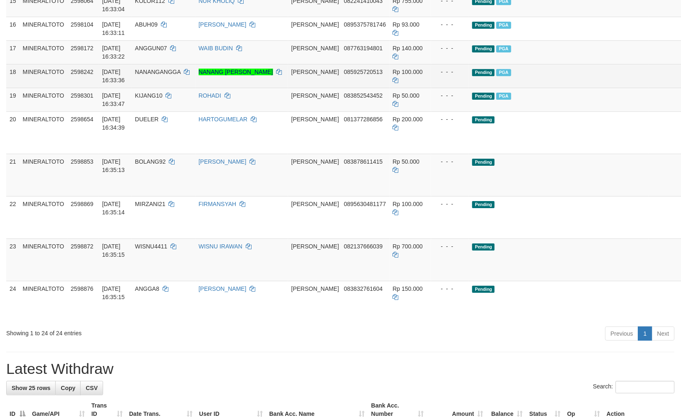
scroll to position [629, 0]
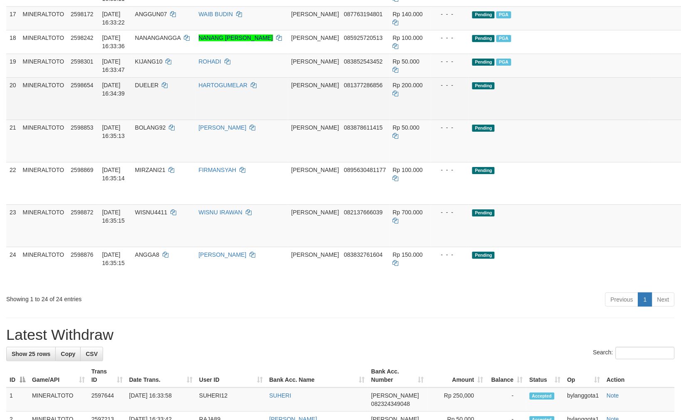
click at [681, 116] on link "Send PGA" at bounding box center [694, 108] width 14 height 15
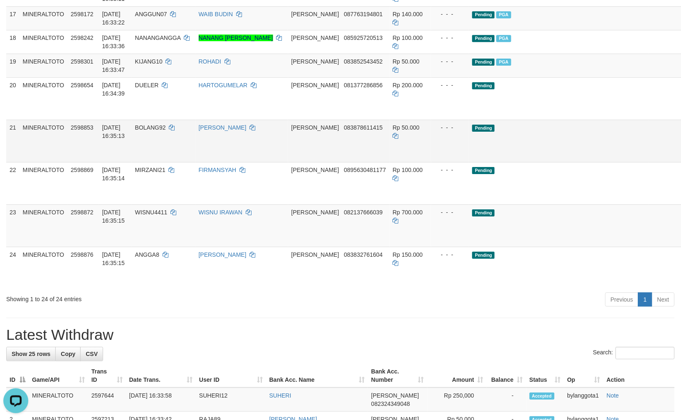
scroll to position [0, 0]
drag, startPoint x: 637, startPoint y: 219, endPoint x: 638, endPoint y: 263, distance: 44.1
click at [681, 158] on link "Send PGA" at bounding box center [694, 150] width 14 height 15
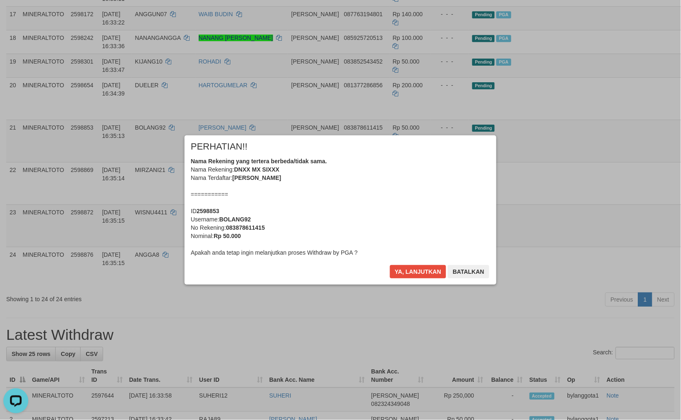
click at [415, 283] on div "Ya, lanjutkan Batalkan" at bounding box center [439, 275] width 101 height 20
click at [415, 280] on div "Ya, lanjutkan Batalkan" at bounding box center [439, 275] width 101 height 20
click at [415, 275] on button "Ya, lanjutkan" at bounding box center [418, 271] width 57 height 13
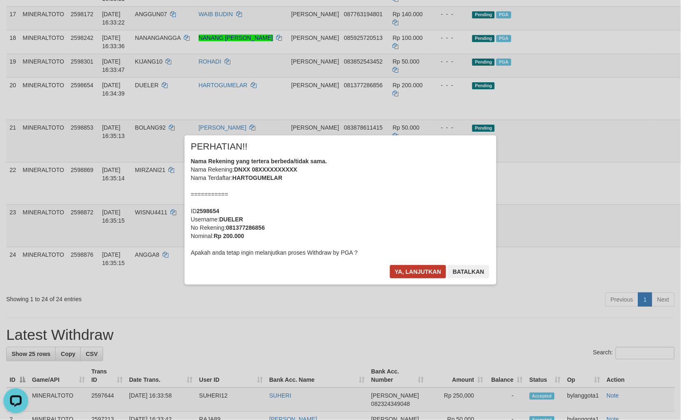
scroll to position [610, 0]
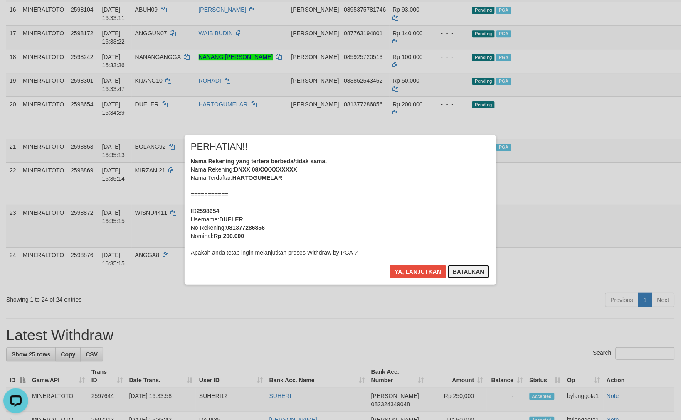
click at [470, 277] on button "Batalkan" at bounding box center [469, 271] width 42 height 13
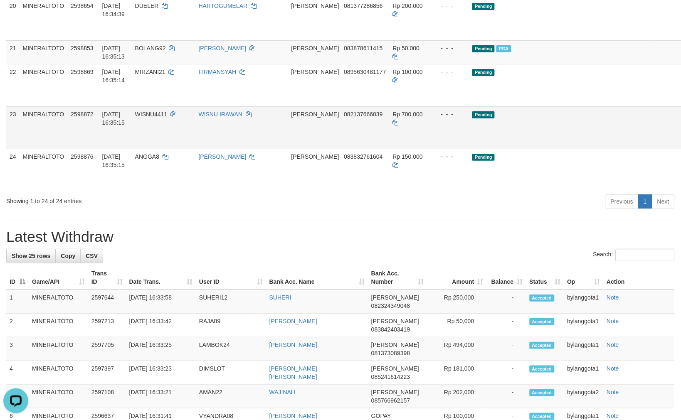
scroll to position [713, 0]
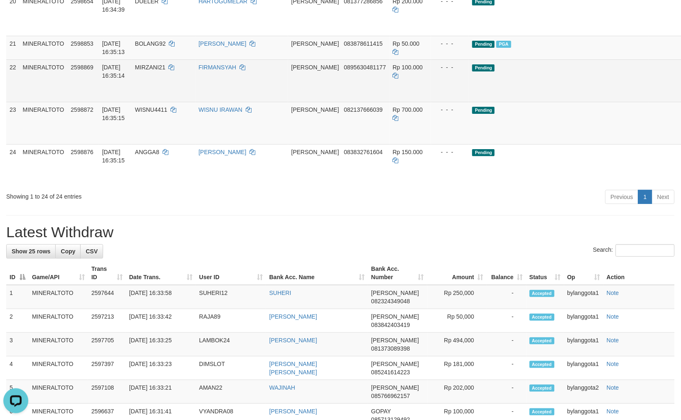
click at [681, 98] on link "Send PGA" at bounding box center [694, 90] width 14 height 15
click at [681, 140] on link "Send PGA" at bounding box center [694, 132] width 14 height 15
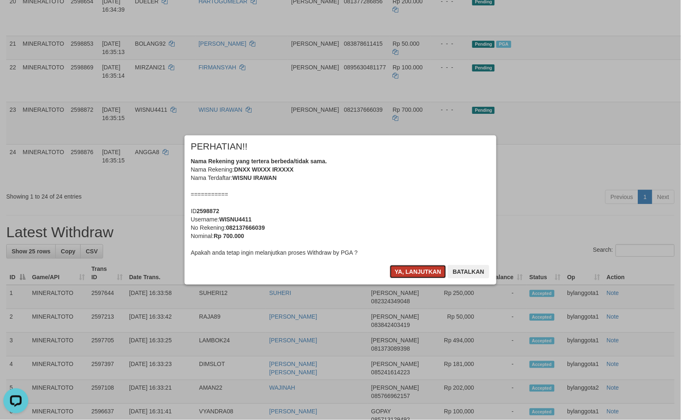
click at [410, 267] on button "Ya, lanjutkan" at bounding box center [418, 271] width 57 height 13
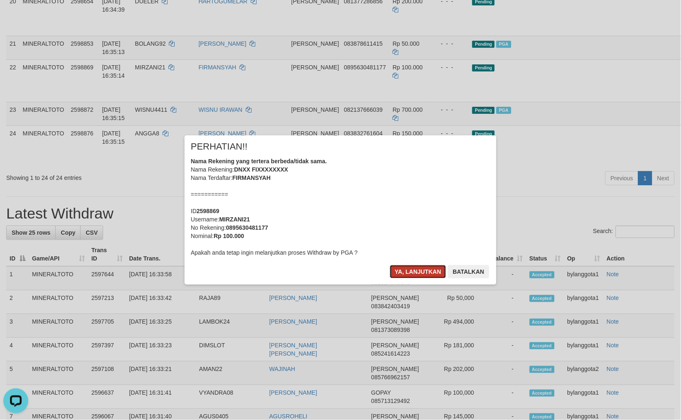
click at [410, 267] on button "Ya, lanjutkan" at bounding box center [418, 271] width 57 height 13
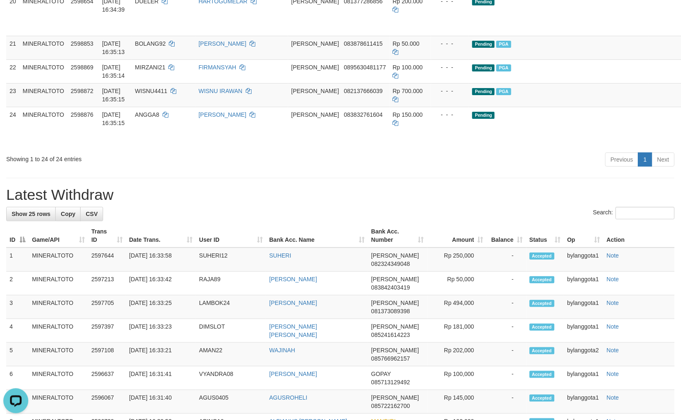
scroll to position [694, 0]
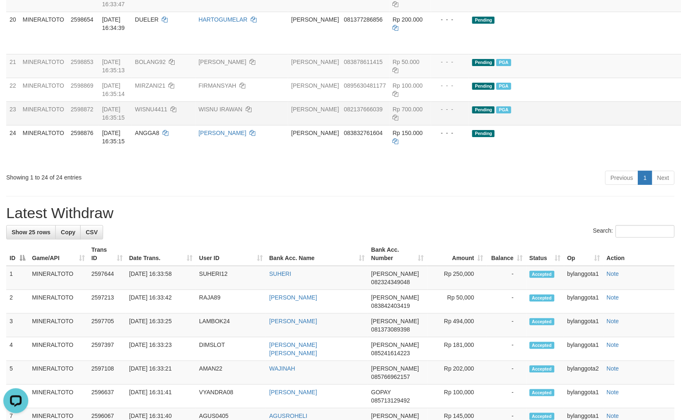
click at [523, 125] on td "Pending PGA" at bounding box center [559, 113] width 180 height 24
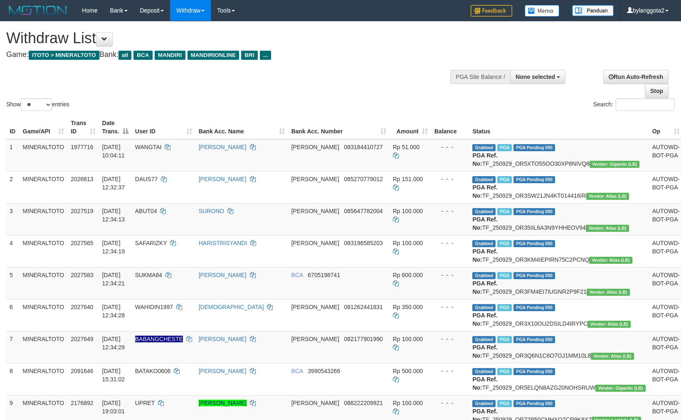
select select
select select "**"
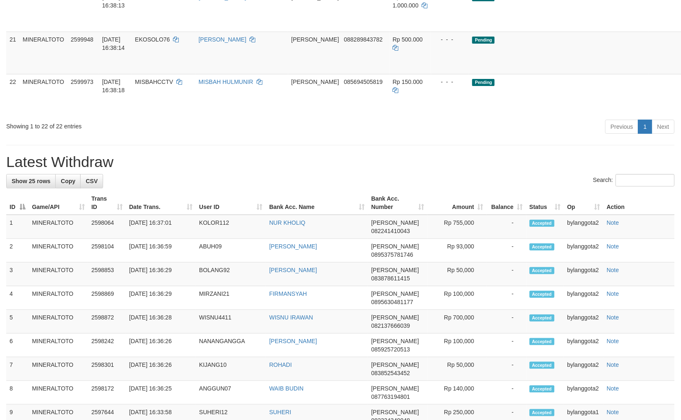
scroll to position [694, 0]
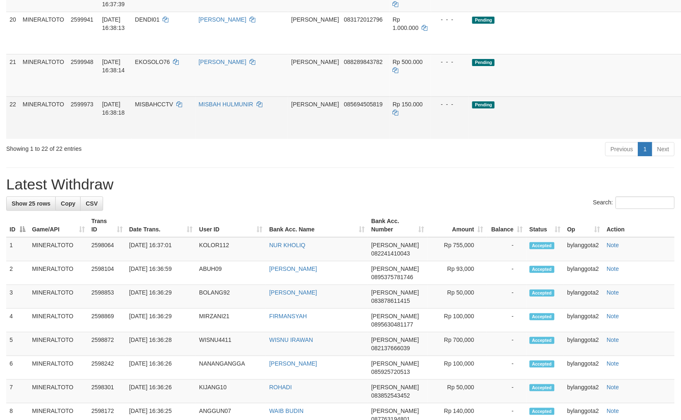
drag, startPoint x: 494, startPoint y: 237, endPoint x: 488, endPoint y: 244, distance: 8.5
click at [493, 139] on td "Pending" at bounding box center [559, 117] width 180 height 42
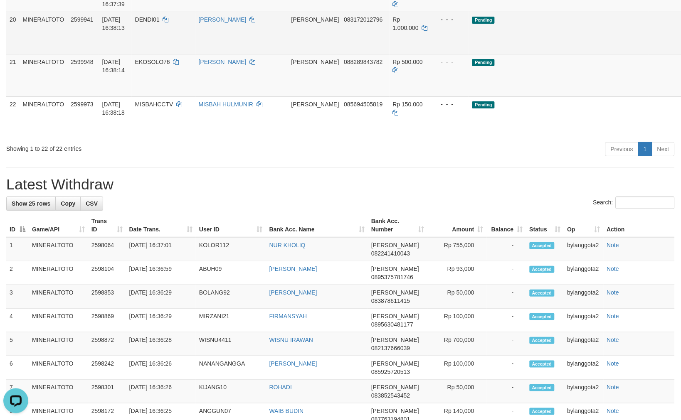
scroll to position [0, 0]
click at [681, 50] on link "Send PGA" at bounding box center [694, 42] width 14 height 15
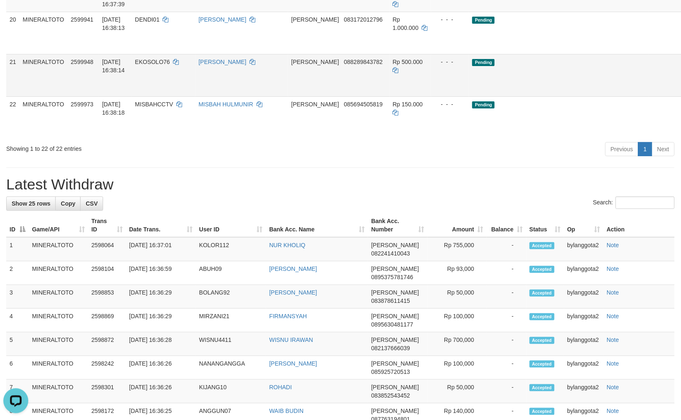
click at [681, 92] on link "Send PGA" at bounding box center [694, 84] width 14 height 15
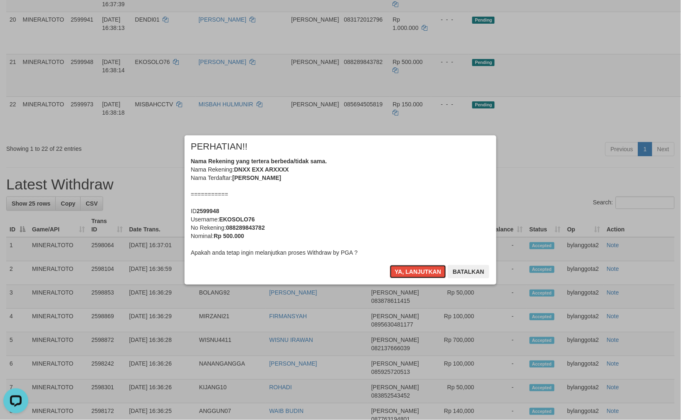
click at [442, 215] on div "Nama Rekening yang tertera berbeda/tidak sama. Nama Rekening: DNXX EXX ARXXXX N…" at bounding box center [340, 207] width 299 height 100
click at [390, 265] on button "Ya, lanjutkan" at bounding box center [418, 271] width 57 height 13
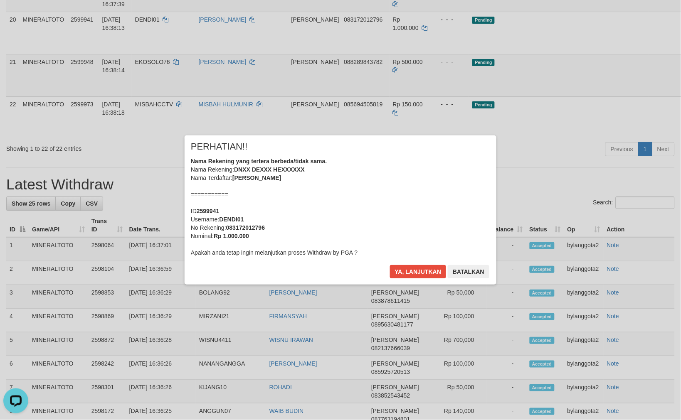
scroll to position [675, 0]
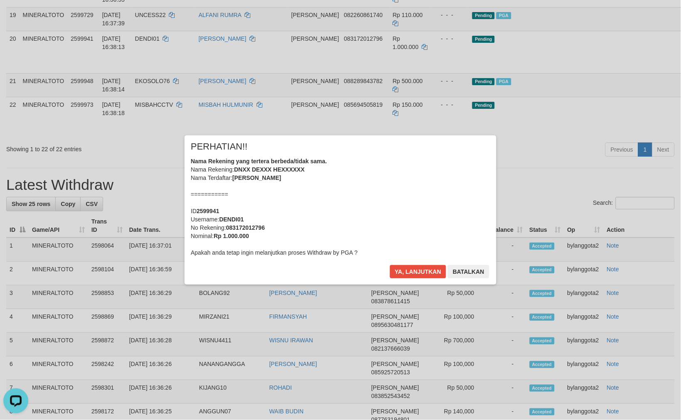
click at [441, 215] on div "Nama Rekening yang tertera berbeda/tidak sama. Nama Rekening: DNXX DEXXX HEXXXX…" at bounding box center [340, 207] width 299 height 100
click at [390, 265] on button "Ya, lanjutkan" at bounding box center [418, 271] width 57 height 13
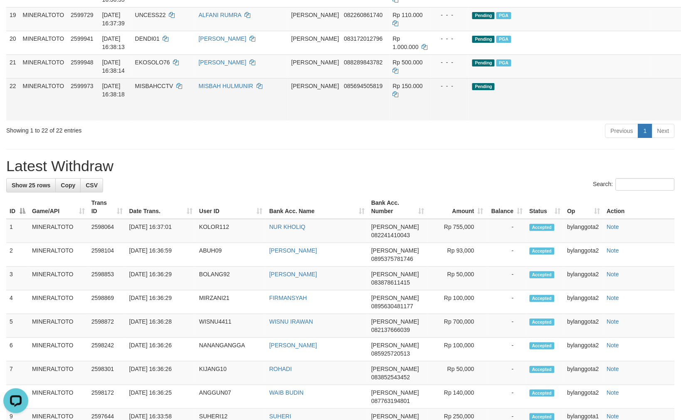
scroll to position [657, 0]
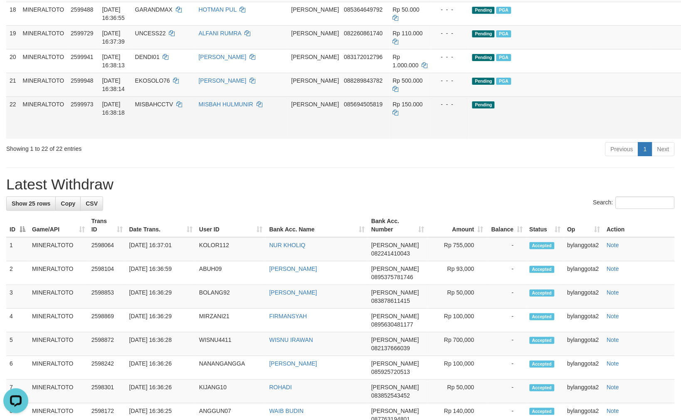
click at [681, 135] on link "Send PGA" at bounding box center [694, 127] width 14 height 15
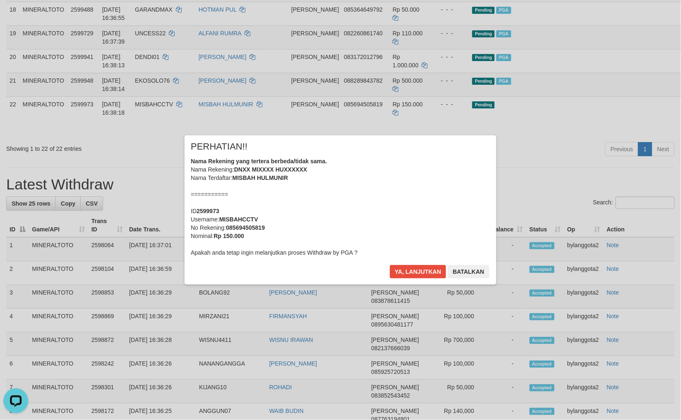
click at [445, 209] on div "Nama Rekening yang tertera berbeda/tidak sama. Nama Rekening: DNXX MIXXXX HUXXX…" at bounding box center [340, 207] width 299 height 100
click at [390, 265] on button "Ya, lanjutkan" at bounding box center [418, 271] width 57 height 13
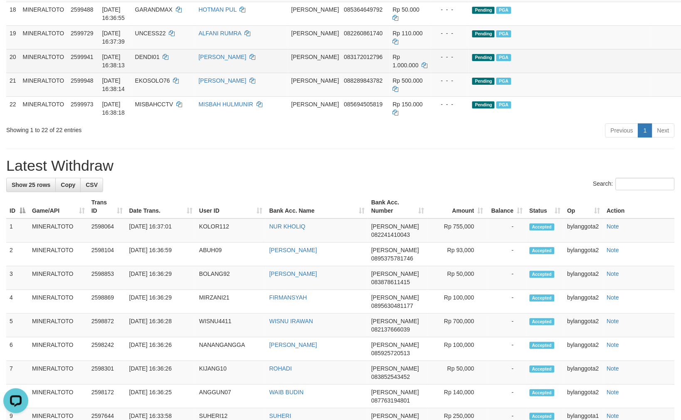
click at [522, 73] on td "Pending PGA" at bounding box center [559, 61] width 180 height 24
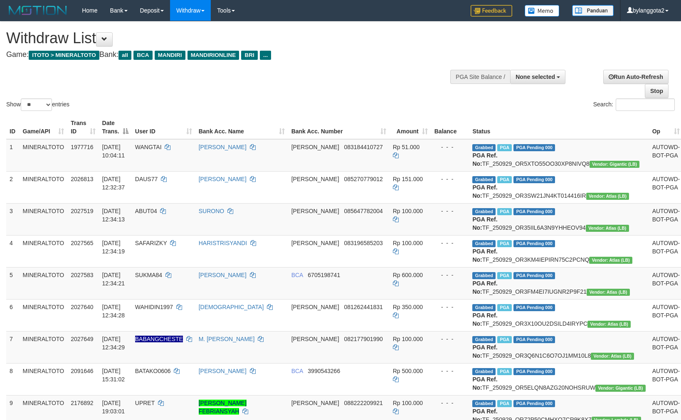
select select
select select "**"
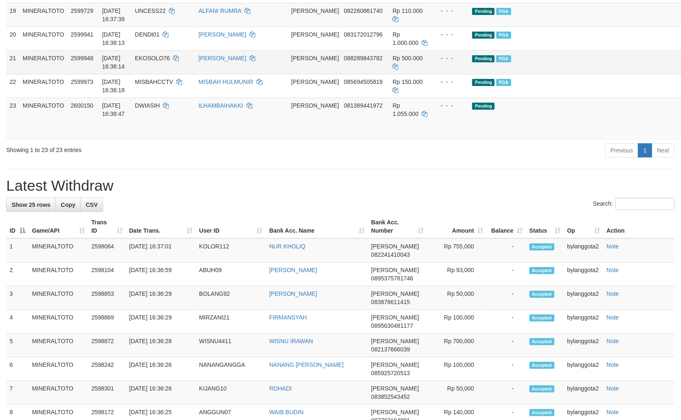
scroll to position [657, 0]
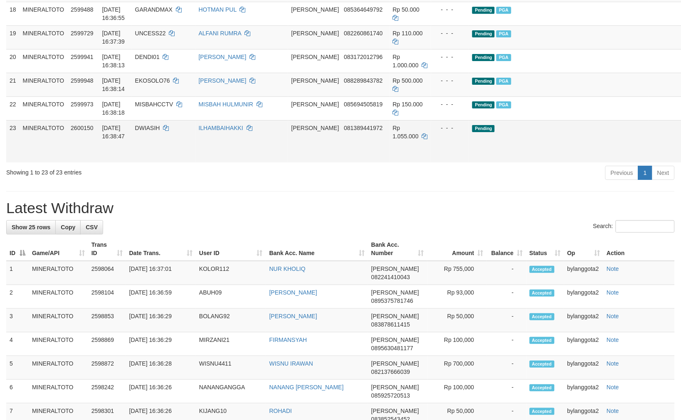
click at [681, 158] on link "Send PGA" at bounding box center [694, 150] width 14 height 15
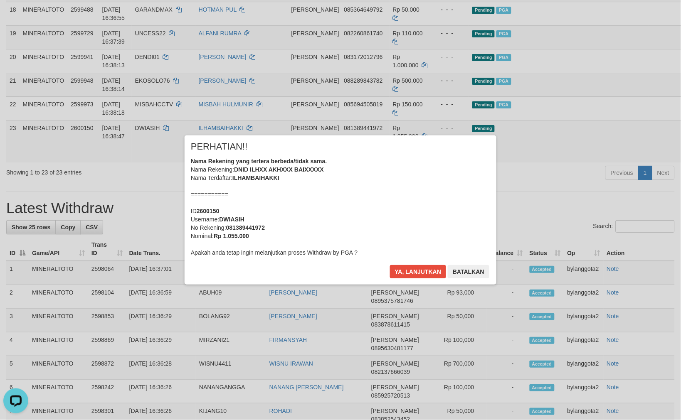
scroll to position [0, 0]
click at [402, 219] on div "Nama Rekening yang tertera berbeda/tidak sama. Nama Rekening: DNID ILHXX AKHXXX…" at bounding box center [340, 207] width 299 height 100
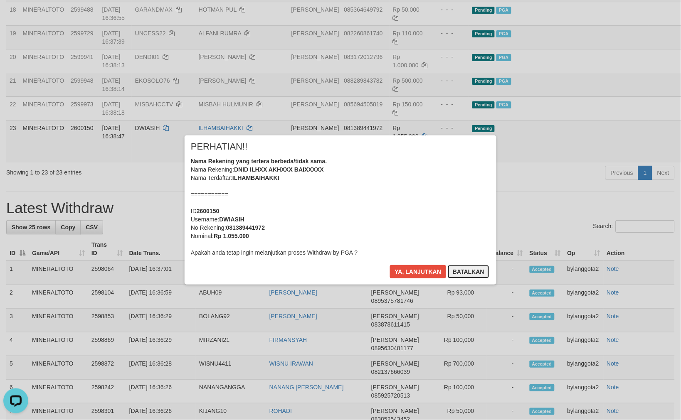
click at [474, 275] on button "Batalkan" at bounding box center [469, 271] width 42 height 13
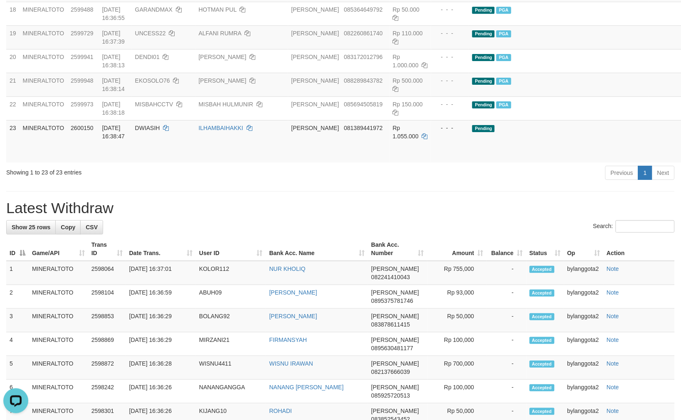
click at [499, 183] on div "Previous 1 Next" at bounding box center [482, 174] width 385 height 18
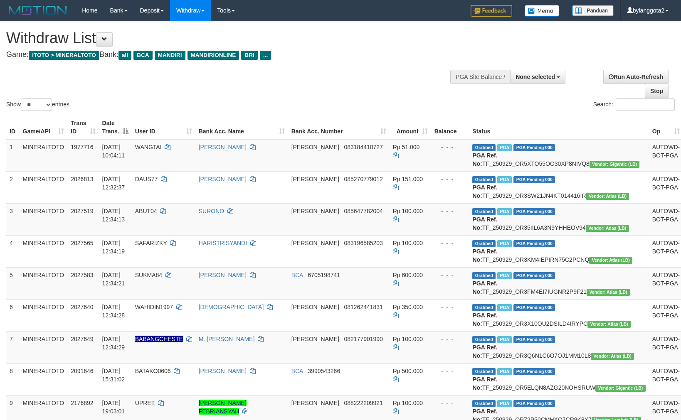
select select
select select "**"
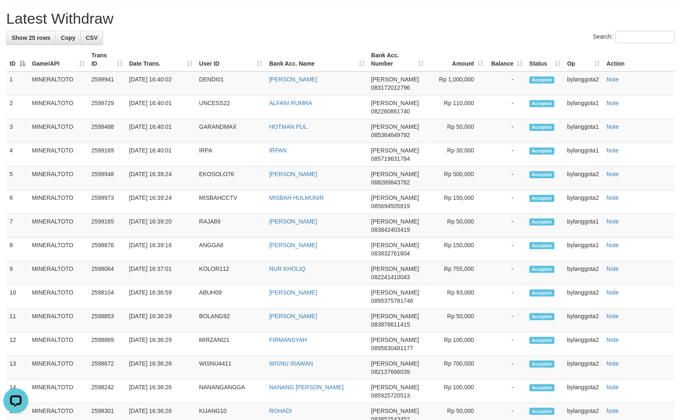
click at [430, 45] on div "Search:" at bounding box center [340, 38] width 669 height 15
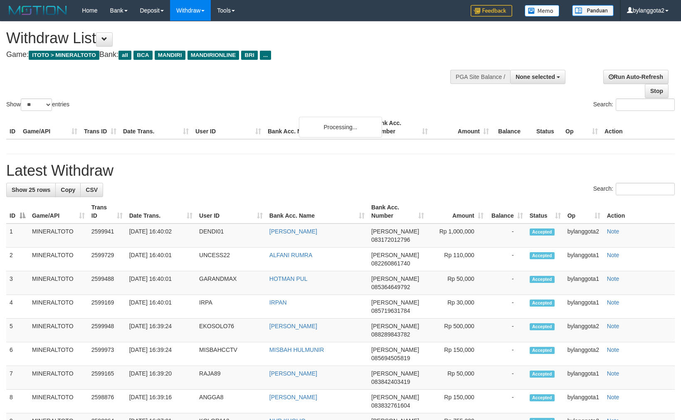
select select
select select "**"
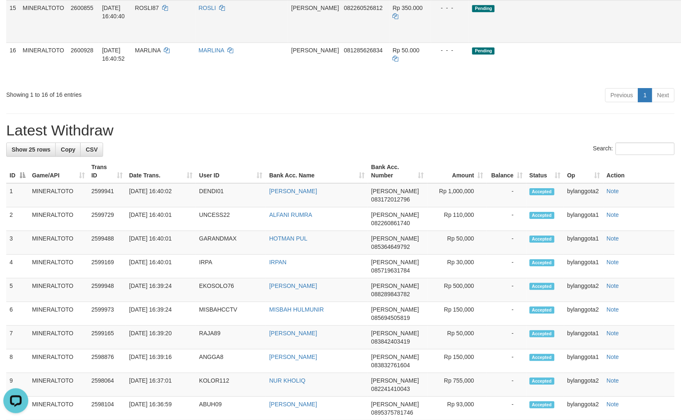
click at [681, 38] on link "Send PGA" at bounding box center [694, 30] width 14 height 15
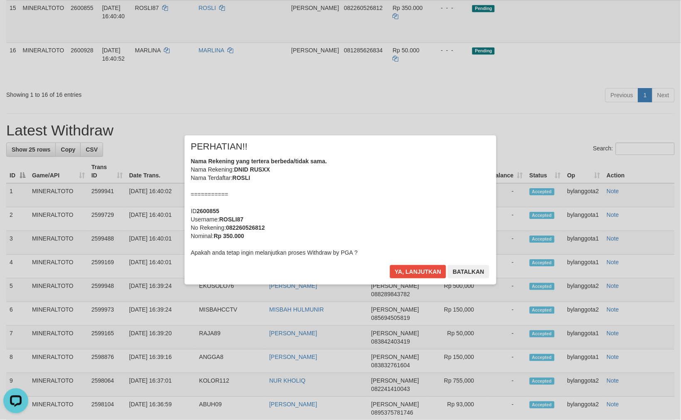
click at [373, 183] on div "Nama Rekening yang tertera berbeda/tidak sama. Nama Rekening: DNID RUSXX Nama T…" at bounding box center [340, 207] width 299 height 100
click at [390, 265] on button "Ya, lanjutkan" at bounding box center [418, 271] width 57 height 13
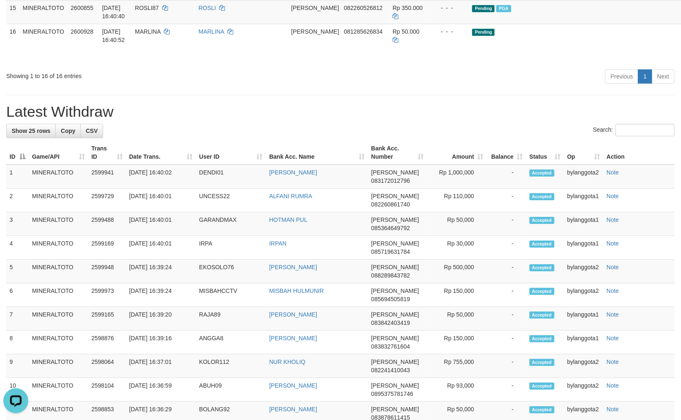
click at [516, 120] on h1 "Latest Withdraw" at bounding box center [340, 112] width 669 height 17
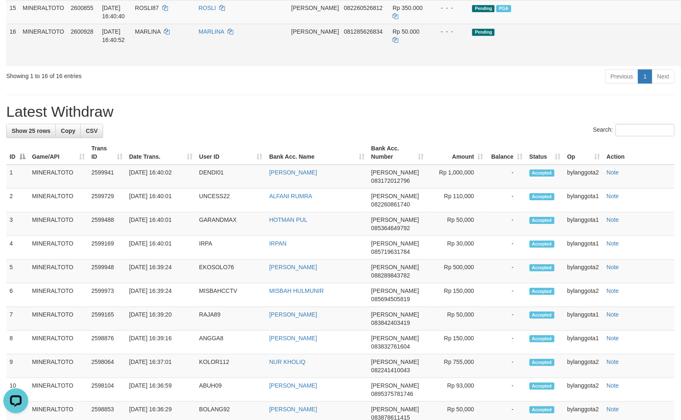
click at [681, 62] on link "Send PGA" at bounding box center [694, 54] width 14 height 15
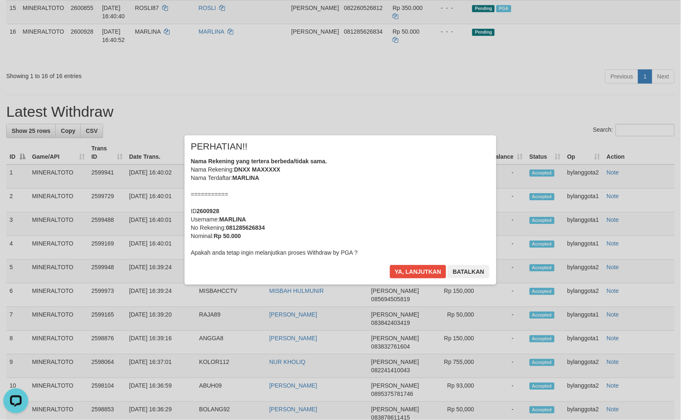
drag, startPoint x: 420, startPoint y: 166, endPoint x: 426, endPoint y: 175, distance: 10.6
click at [418, 168] on div "Nama Rekening yang tertera berbeda/tidak sama. Nama Rekening: DNXX MAXXXXX Nama…" at bounding box center [340, 207] width 299 height 100
click at [390, 265] on button "Ya, lanjutkan" at bounding box center [418, 271] width 57 height 13
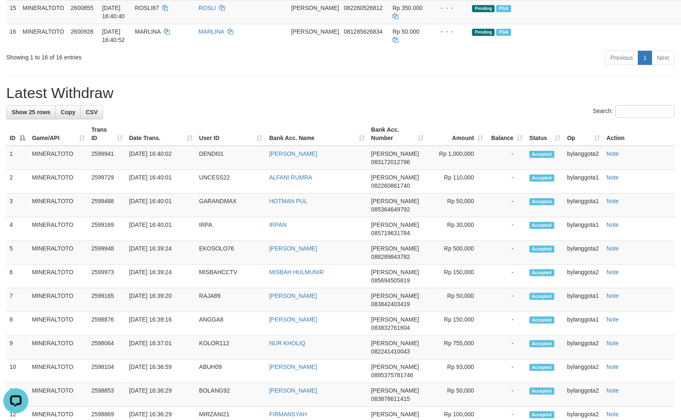
click at [558, 101] on h1 "Latest Withdraw" at bounding box center [340, 93] width 669 height 17
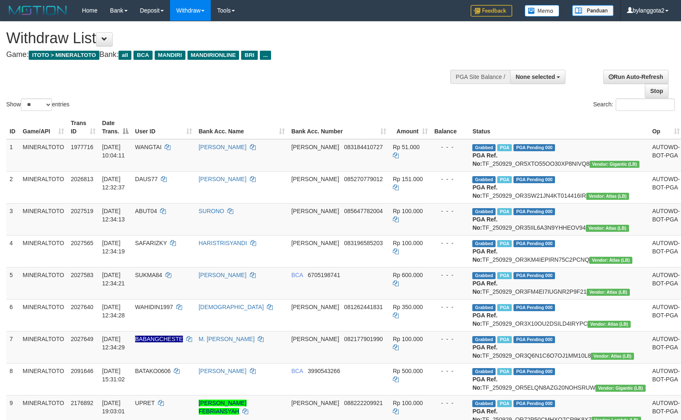
select select
select select "**"
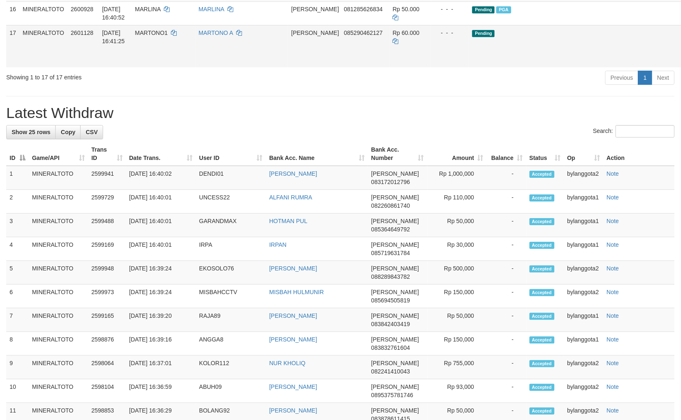
scroll to position [588, 0]
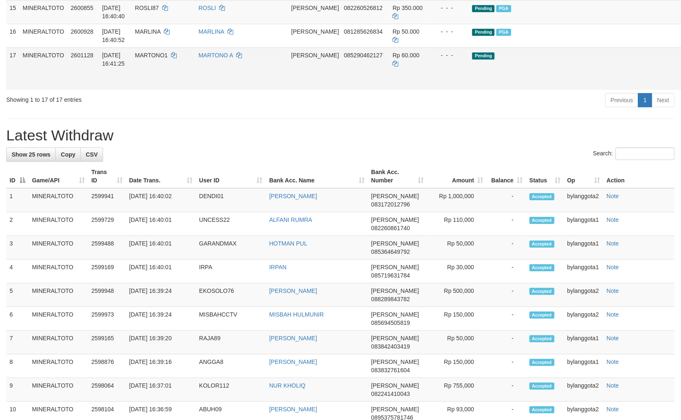
click at [681, 86] on link "Send PGA" at bounding box center [694, 78] width 14 height 15
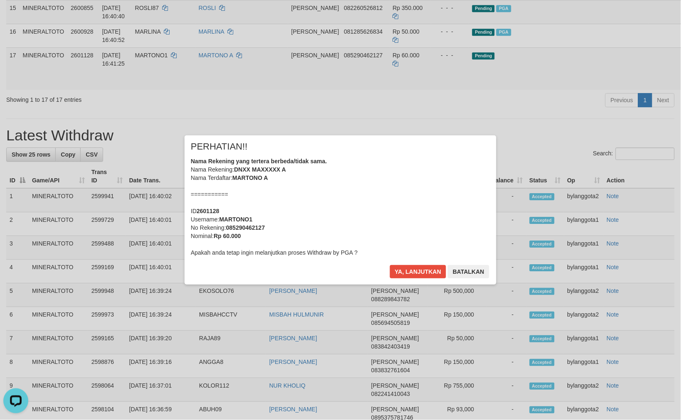
click at [408, 200] on div "Nama Rekening yang tertera berbeda/tidak sama. Nama Rekening: DNXX MAXXXXX A Na…" at bounding box center [340, 207] width 299 height 100
click at [390, 265] on button "Ya, lanjutkan" at bounding box center [418, 271] width 57 height 13
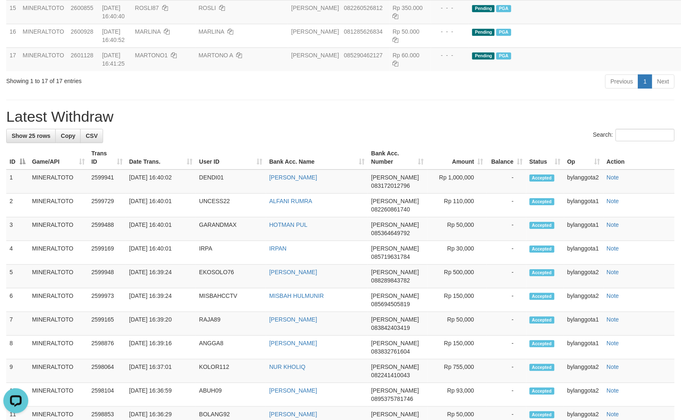
click at [462, 242] on div "**********" at bounding box center [340, 122] width 681 height 1376
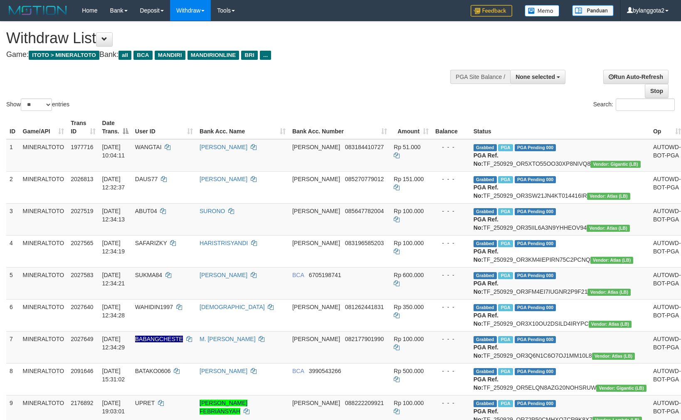
select select
select select "**"
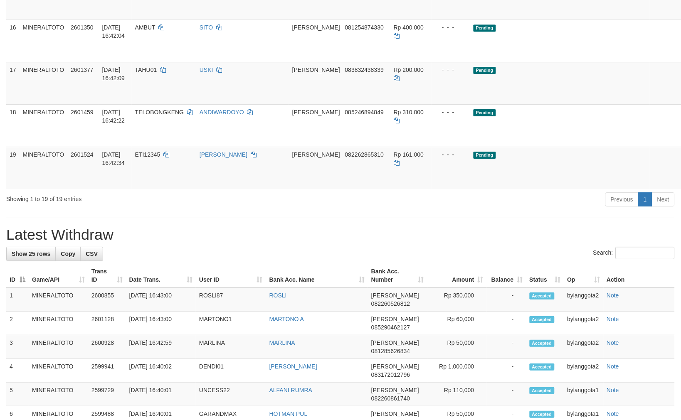
scroll to position [588, 0]
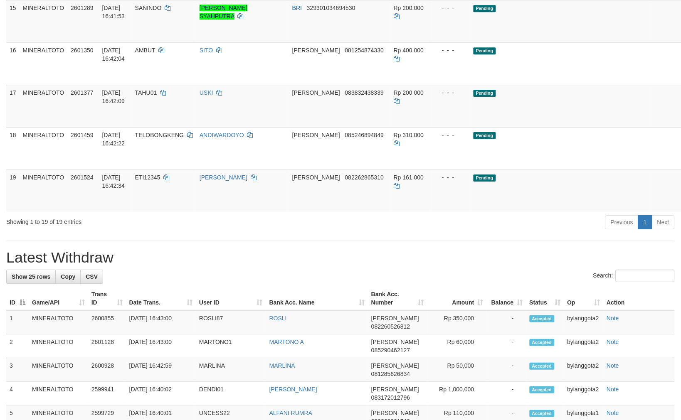
drag, startPoint x: 342, startPoint y: 368, endPoint x: 326, endPoint y: 383, distance: 21.5
click at [341, 266] on h1 "Latest Withdraw" at bounding box center [340, 258] width 669 height 17
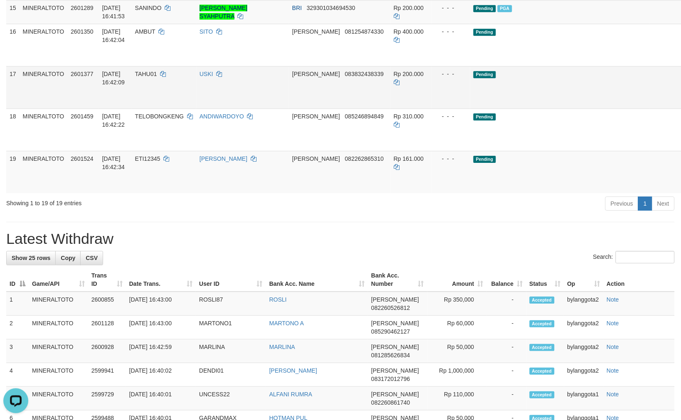
scroll to position [568, 0]
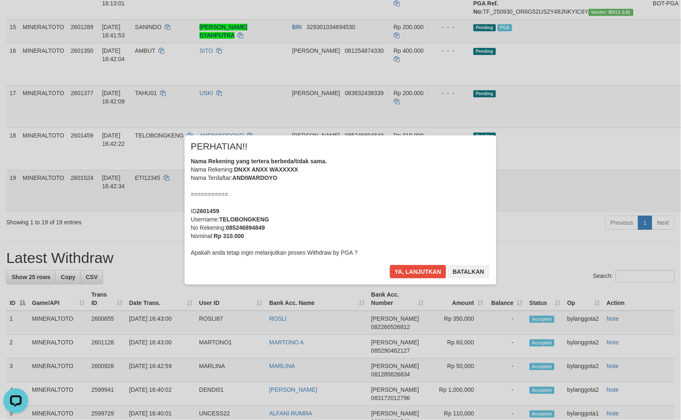
click at [633, 313] on div "× PERHATIAN!! Nama Rekening yang tertera berbeda/tidak sama. Nama Rekening: DNX…" at bounding box center [340, 210] width 681 height 420
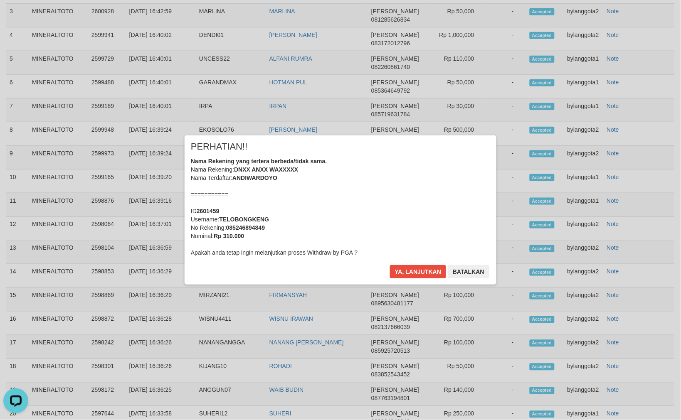
scroll to position [936, 0]
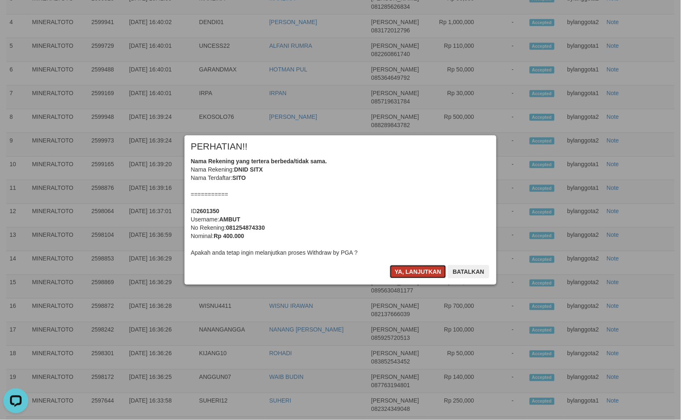
click at [396, 279] on button "Ya, lanjutkan" at bounding box center [418, 271] width 57 height 13
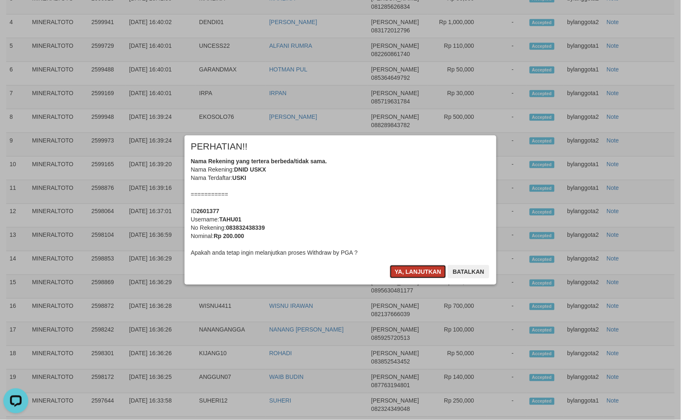
click at [396, 278] on button "Ya, lanjutkan" at bounding box center [418, 271] width 57 height 13
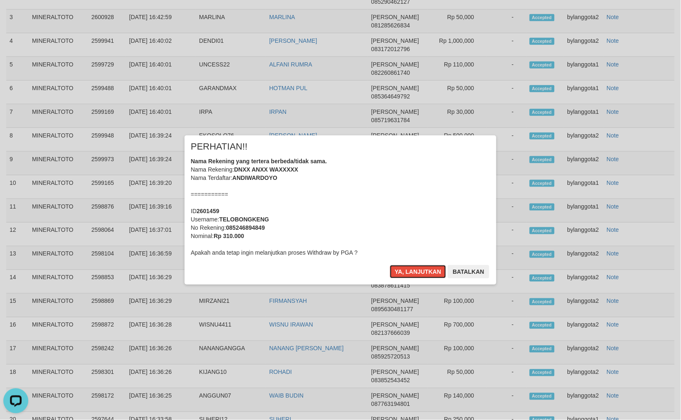
click at [396, 278] on button "Ya, lanjutkan" at bounding box center [418, 271] width 57 height 13
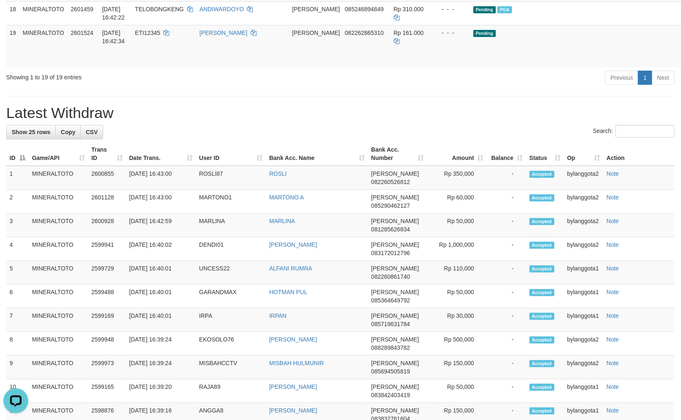
scroll to position [658, 0]
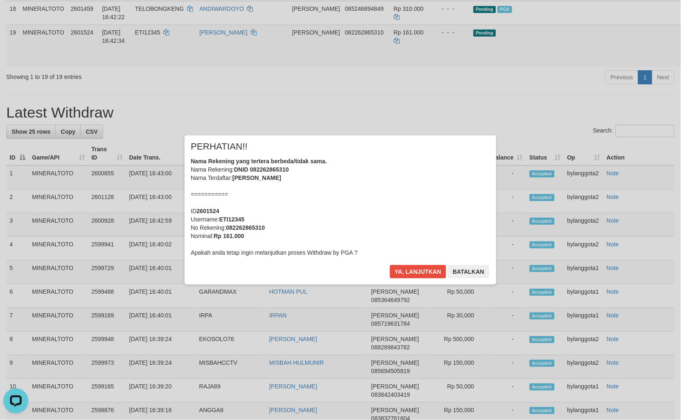
click at [357, 213] on div "Nama Rekening yang tertera berbeda/tidak sama. Nama Rekening: DNID 082262865310…" at bounding box center [340, 207] width 299 height 100
click at [472, 268] on button "Batalkan" at bounding box center [469, 271] width 42 height 13
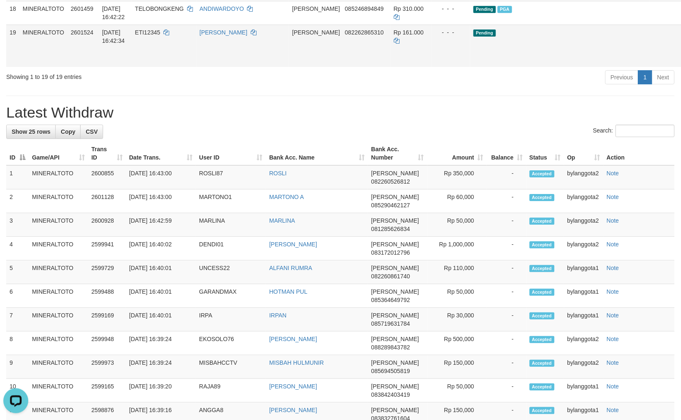
click at [430, 67] on td "Rp 161.000" at bounding box center [411, 46] width 42 height 42
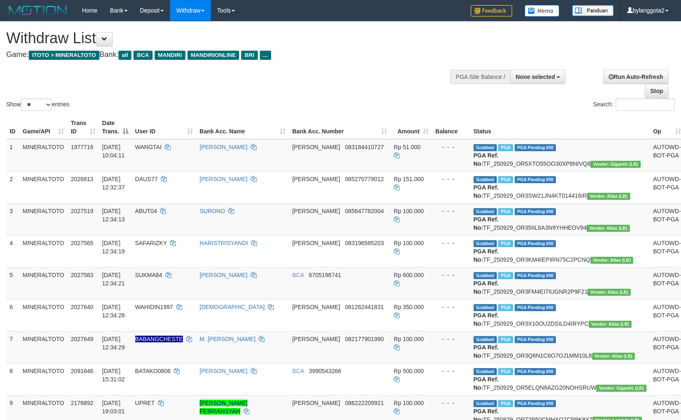
select select
select select "**"
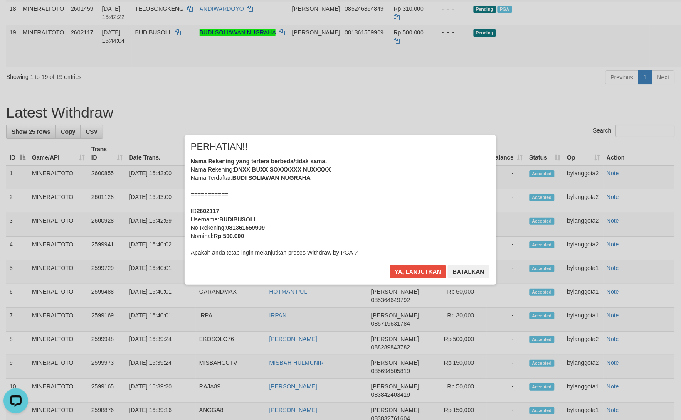
click at [445, 185] on div "Nama Rekening yang tertera berbeda/tidak sama. Nama Rekening: DNXX BUXX SOXXXXX…" at bounding box center [340, 207] width 299 height 100
click at [390, 265] on button "Ya, lanjutkan" at bounding box center [418, 271] width 57 height 13
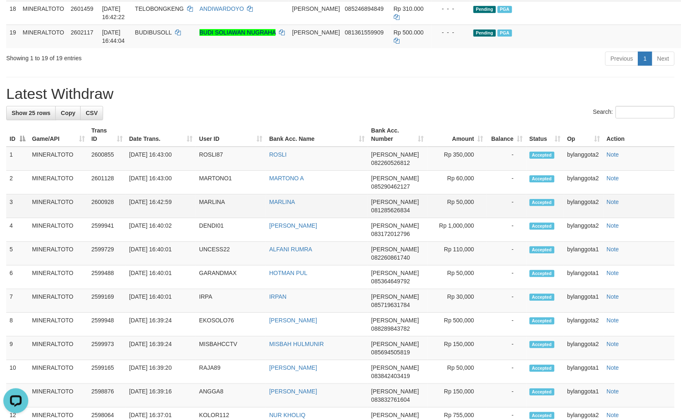
click at [403, 218] on td "DANA 081285626834" at bounding box center [397, 207] width 59 height 24
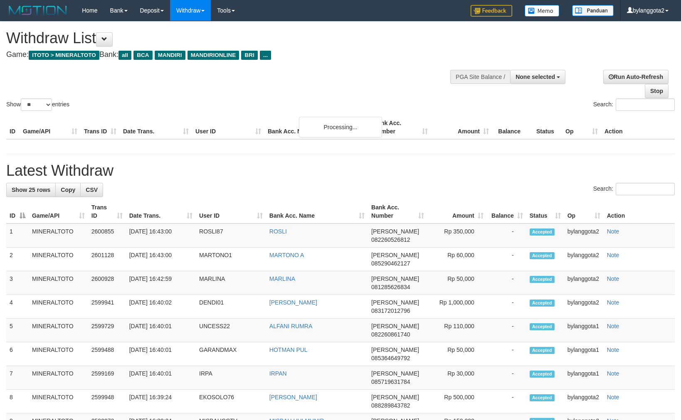
select select
select select "**"
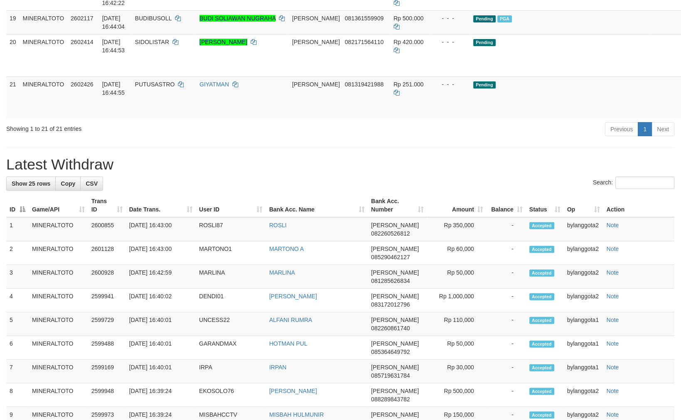
scroll to position [658, 0]
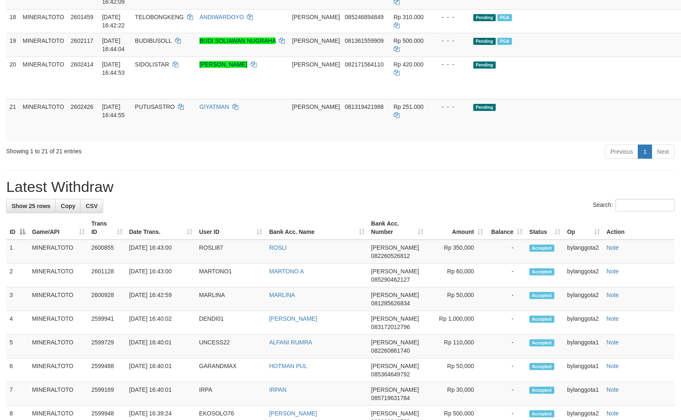
click at [290, 162] on div "Previous 1 Next" at bounding box center [482, 153] width 385 height 18
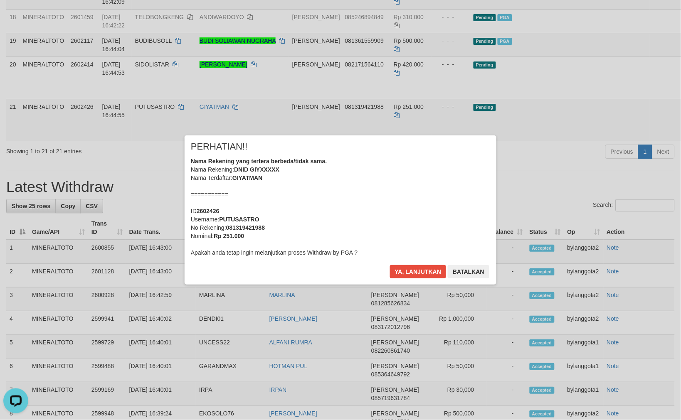
click at [360, 239] on div "Nama Rekening yang tertera berbeda/tidak sama. Nama Rekening: DNID GIYXXXXX Nam…" at bounding box center [340, 207] width 299 height 100
click at [390, 265] on button "Ya, lanjutkan" at bounding box center [418, 271] width 57 height 13
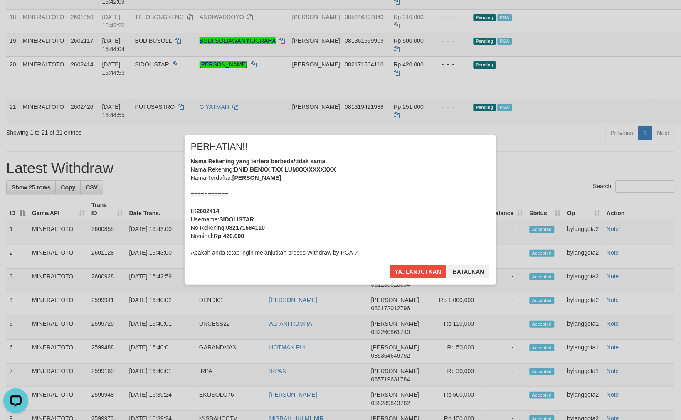
click at [365, 205] on div "Nama Rekening yang tertera berbeda/tidak sama. Nama Rekening: DNID BENXX TXX LU…" at bounding box center [340, 207] width 299 height 100
click at [390, 265] on button "Ya, lanjutkan" at bounding box center [418, 271] width 57 height 13
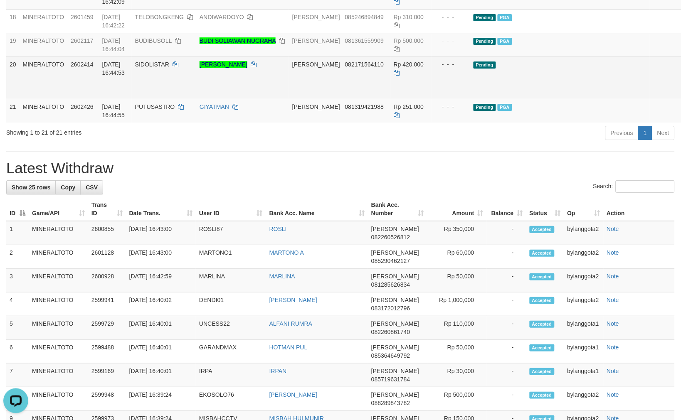
scroll to position [639, 0]
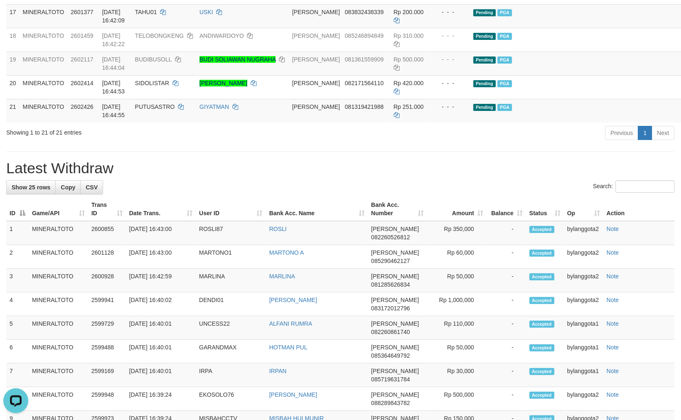
click at [374, 177] on h1 "Latest Withdraw" at bounding box center [340, 168] width 669 height 17
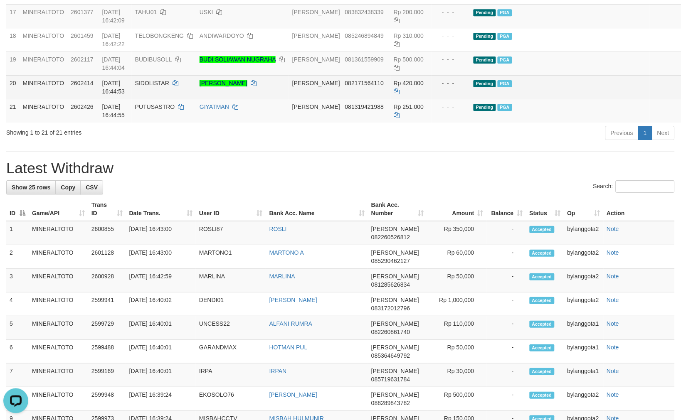
click at [534, 99] on td "Pending PGA" at bounding box center [560, 87] width 180 height 24
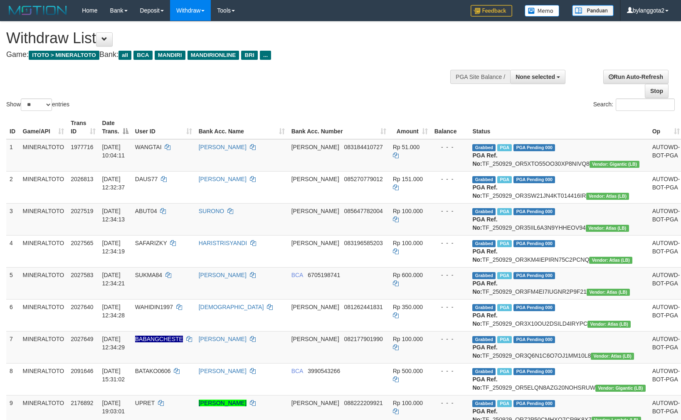
select select
select select "**"
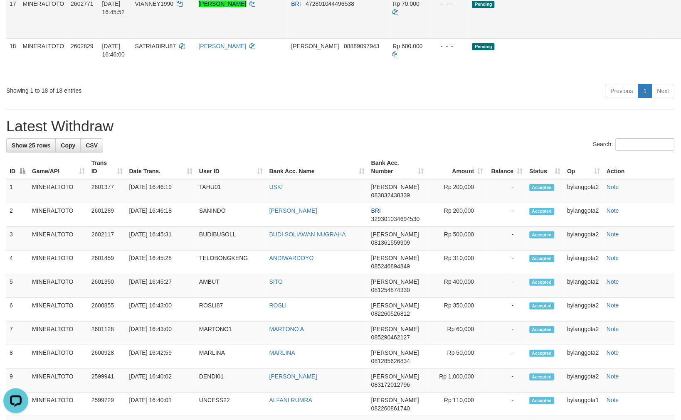
click at [681, 34] on link "Send PGA" at bounding box center [694, 26] width 14 height 15
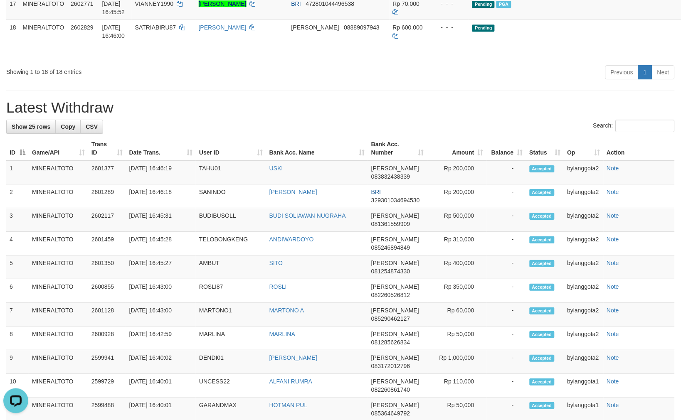
drag, startPoint x: 550, startPoint y: 234, endPoint x: 557, endPoint y: 210, distance: 25.7
click at [550, 230] on div "**********" at bounding box center [340, 91] width 681 height 1418
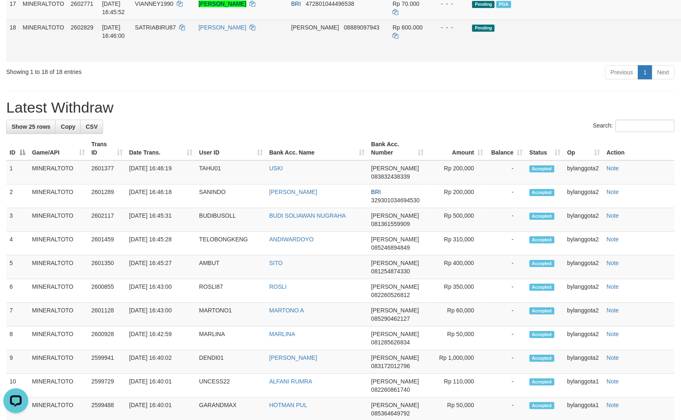
click at [681, 58] on link "Send PGA" at bounding box center [694, 50] width 14 height 15
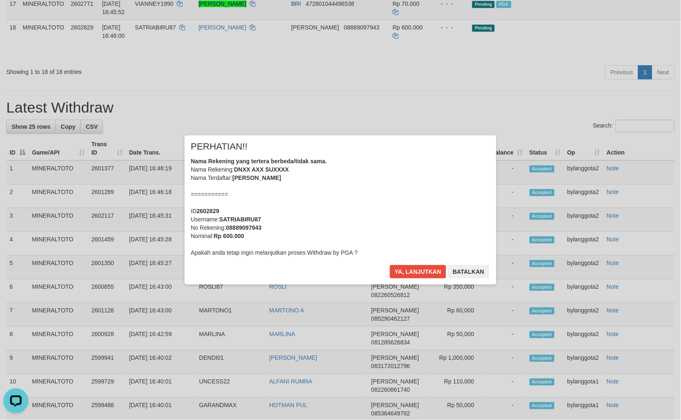
click at [432, 197] on div "Nama Rekening yang tertera berbeda/tidak sama. Nama Rekening: DNXX AXX SUXXXX N…" at bounding box center [340, 207] width 299 height 100
click at [390, 265] on button "Ya, lanjutkan" at bounding box center [418, 271] width 57 height 13
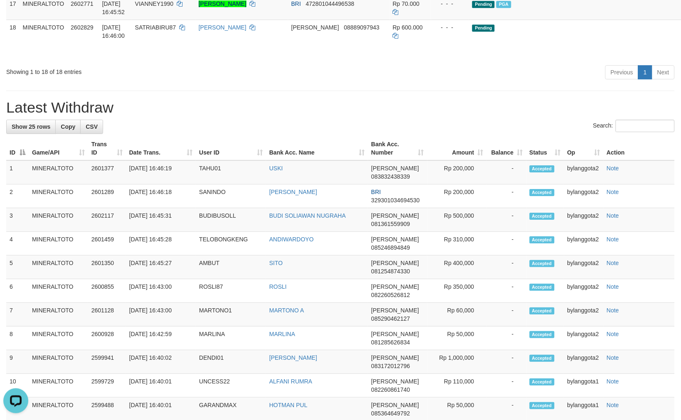
scroll to position [621, 0]
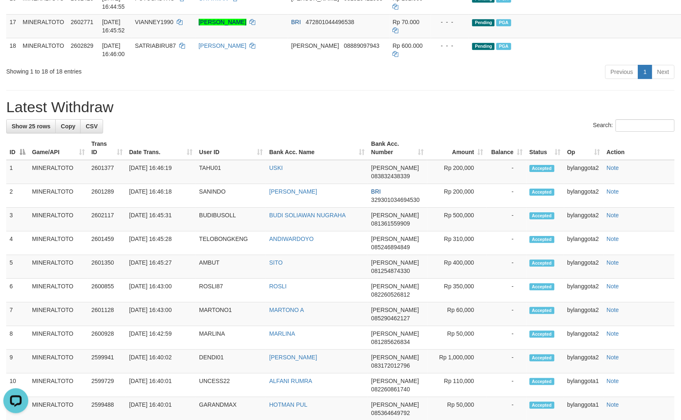
click at [475, 205] on div "**********" at bounding box center [340, 100] width 681 height 1399
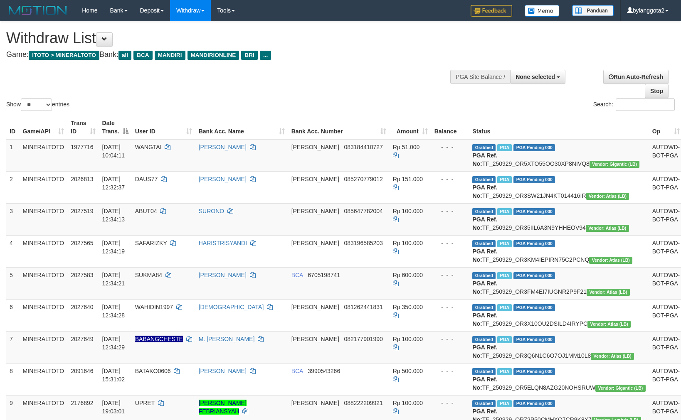
select select
select select "**"
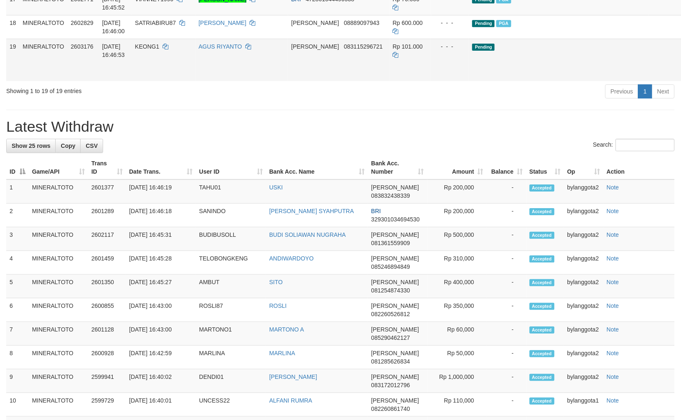
scroll to position [621, 0]
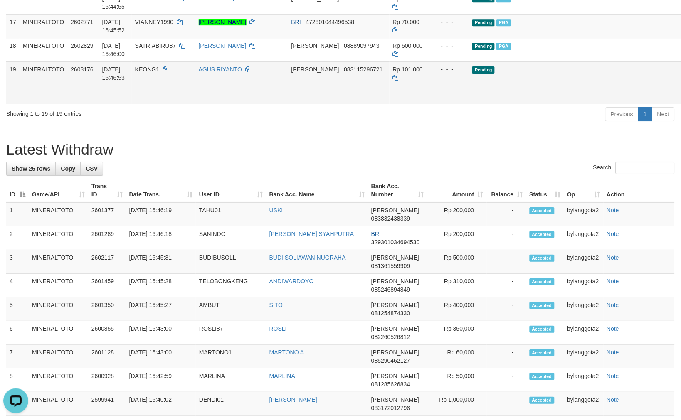
click at [681, 100] on link "Send PGA" at bounding box center [694, 92] width 14 height 15
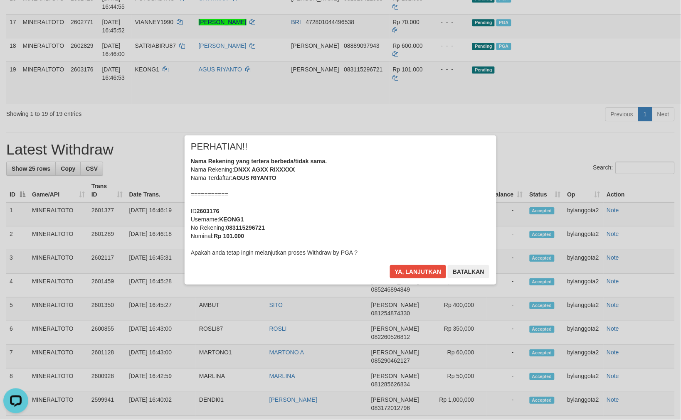
click at [422, 175] on div "Nama Rekening yang tertera berbeda/tidak sama. Nama Rekening: DNXX AGXX RIXXXXX…" at bounding box center [340, 207] width 299 height 100
click at [390, 265] on button "Ya, lanjutkan" at bounding box center [418, 271] width 57 height 13
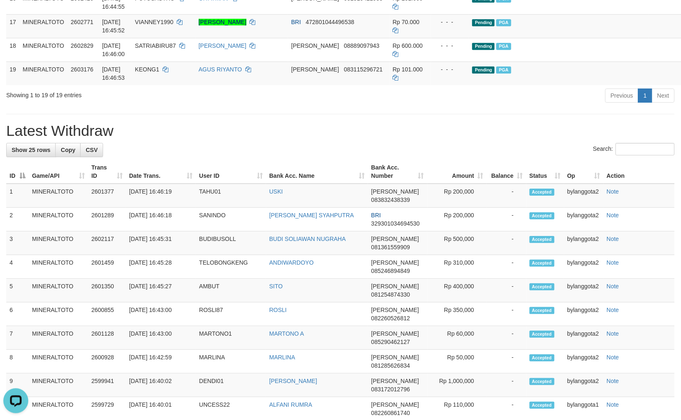
click at [305, 184] on th "Bank Acc. Name" at bounding box center [317, 172] width 102 height 24
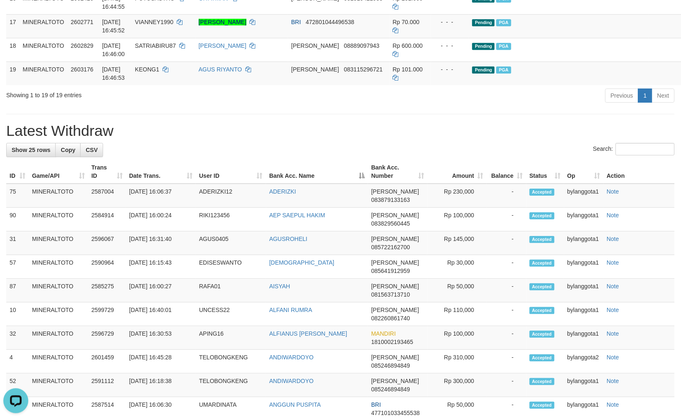
click at [333, 223] on div "**********" at bounding box center [340, 100] width 681 height 1398
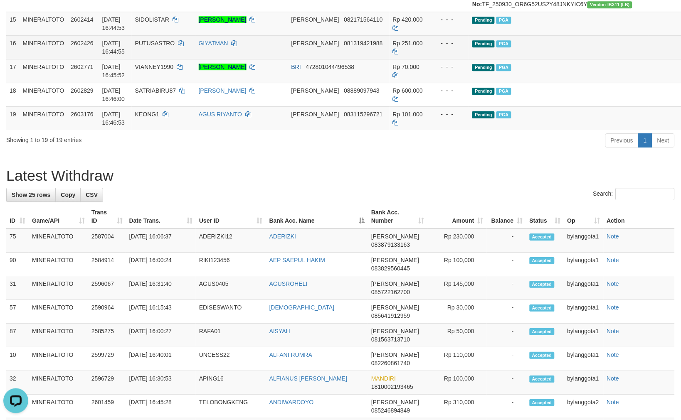
scroll to position [563, 0]
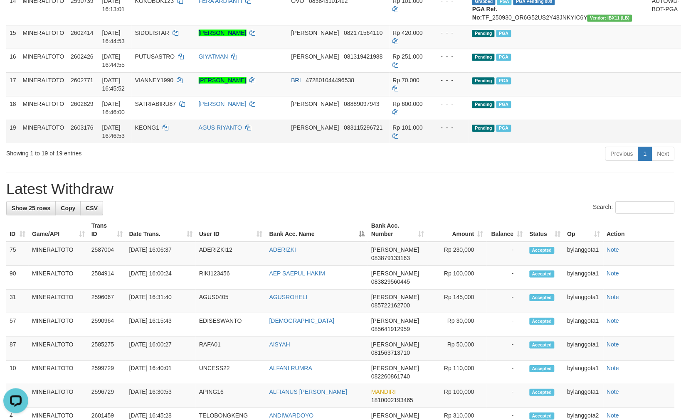
click at [567, 143] on td "Pending PGA" at bounding box center [559, 132] width 180 height 24
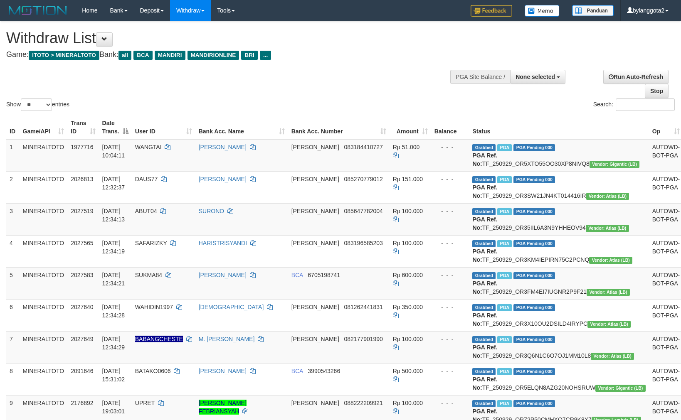
select select
select select "**"
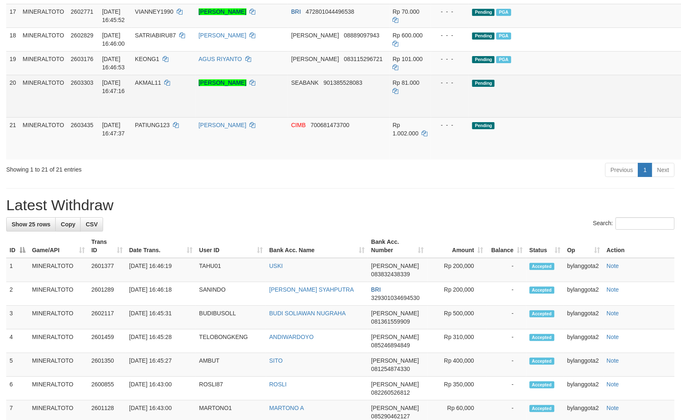
scroll to position [631, 0]
click at [681, 113] on link "Send PGA" at bounding box center [694, 105] width 14 height 15
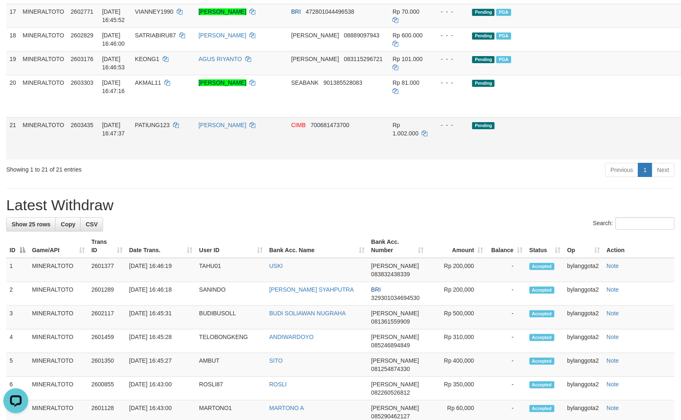
scroll to position [0, 0]
click at [681, 156] on link "Send PGA" at bounding box center [694, 148] width 14 height 15
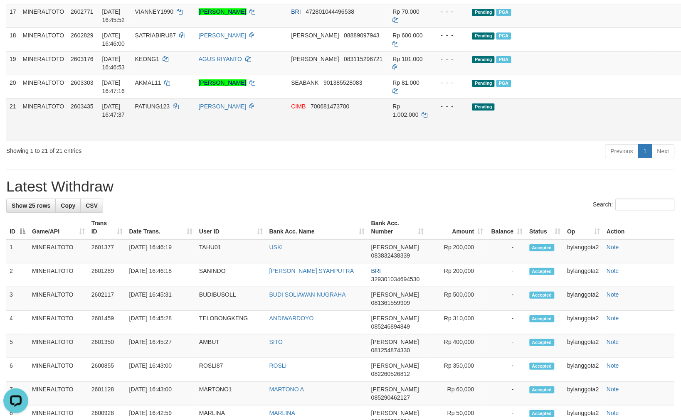
scroll to position [613, 0]
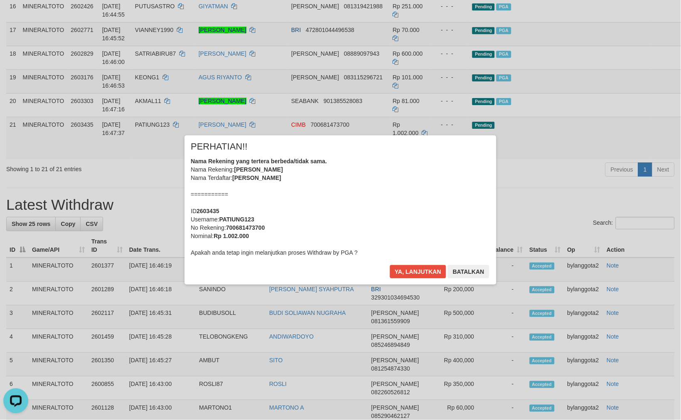
click at [319, 201] on div "Nama Rekening yang tertera berbeda/tidak sama. Nama Rekening: MATIUS PATIUNG Na…" at bounding box center [340, 207] width 299 height 100
click at [463, 269] on button "Batalkan" at bounding box center [469, 271] width 42 height 13
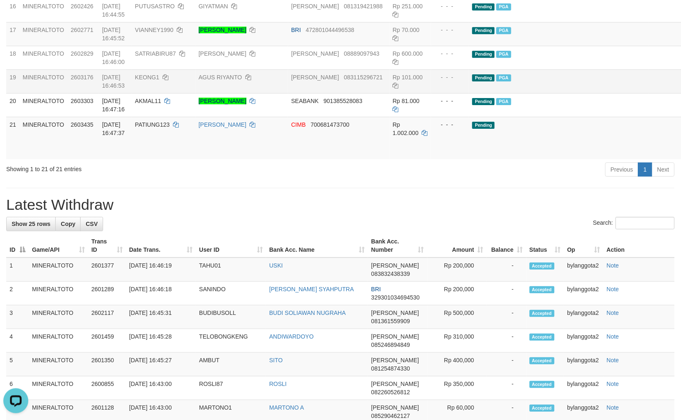
click at [439, 93] on td "- - -" at bounding box center [450, 81] width 38 height 24
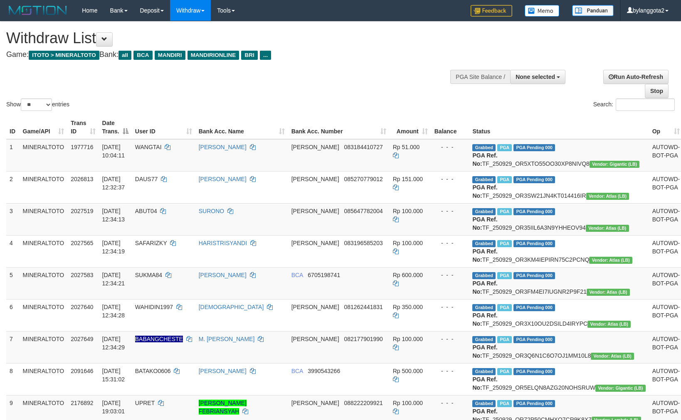
select select
select select "**"
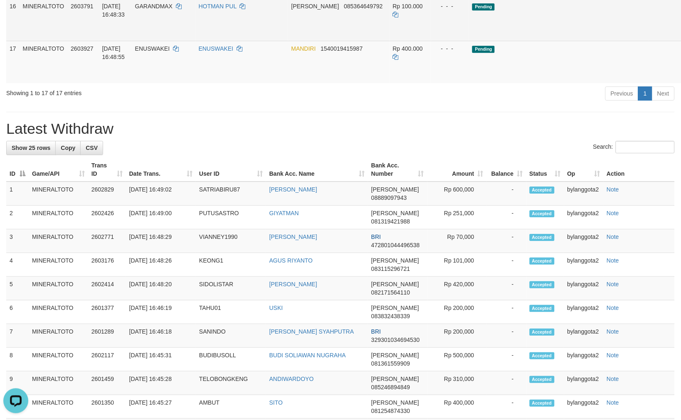
click at [681, 37] on link "Send PGA" at bounding box center [694, 29] width 14 height 15
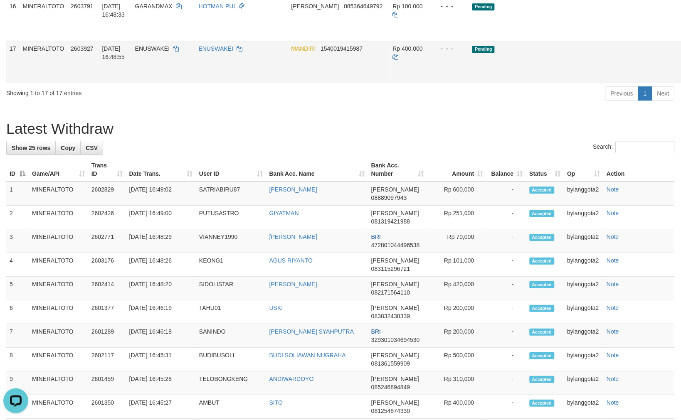
click at [681, 79] on link "Send PGA" at bounding box center [694, 71] width 14 height 15
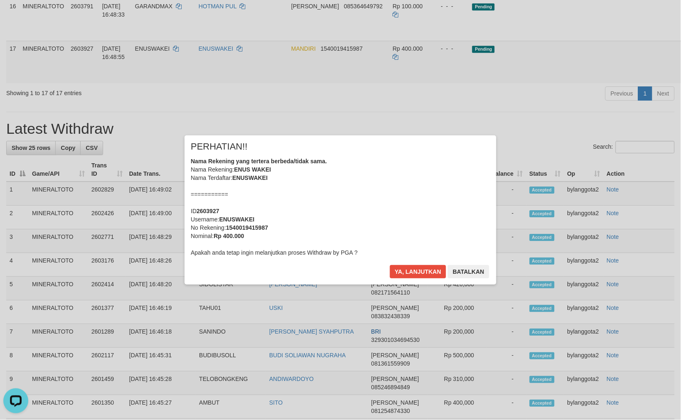
click at [439, 205] on div "Nama Rekening yang tertera berbeda/tidak sama. Nama Rekening: ENUS WAKEI Nama T…" at bounding box center [340, 207] width 299 height 100
click at [390, 265] on button "Ya, lanjutkan" at bounding box center [418, 271] width 57 height 13
click at [437, 199] on div "Nama Rekening yang tertera berbeda/tidak sama. Nama Rekening: DNID HOTXXX PXX N…" at bounding box center [340, 207] width 299 height 100
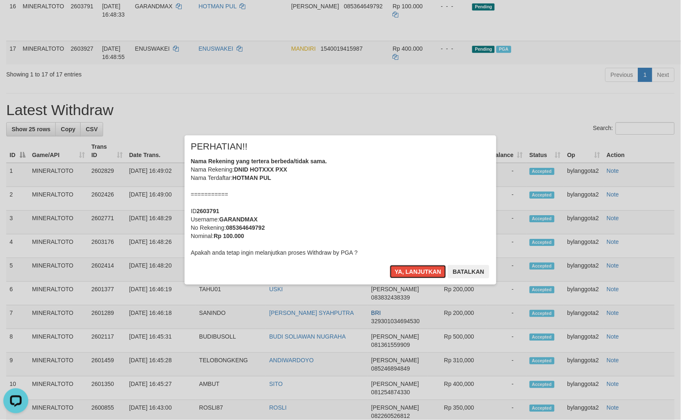
click at [390, 265] on button "Ya, lanjutkan" at bounding box center [418, 271] width 57 height 13
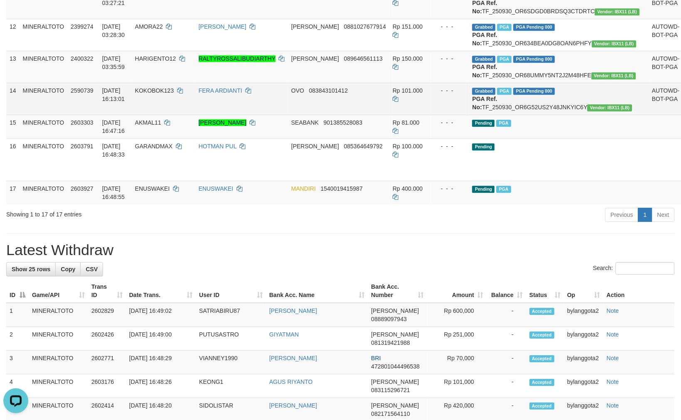
scroll to position [454, 0]
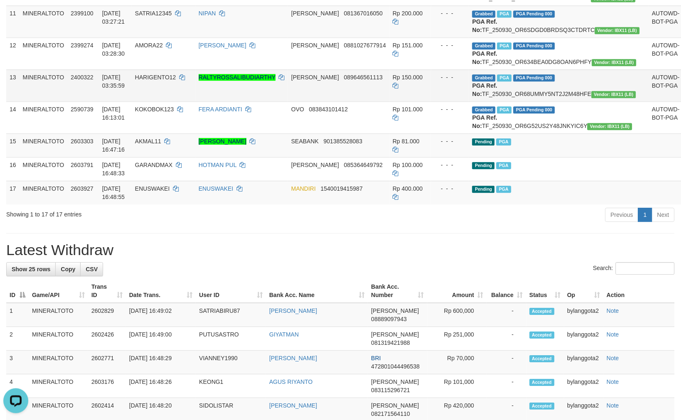
click at [459, 101] on td "- - -" at bounding box center [450, 85] width 38 height 32
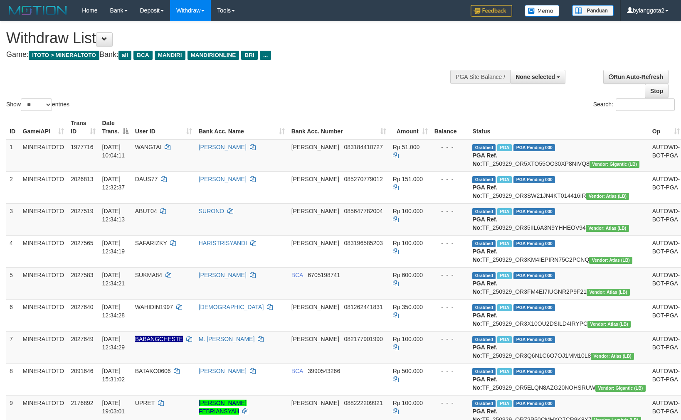
select select
select select "**"
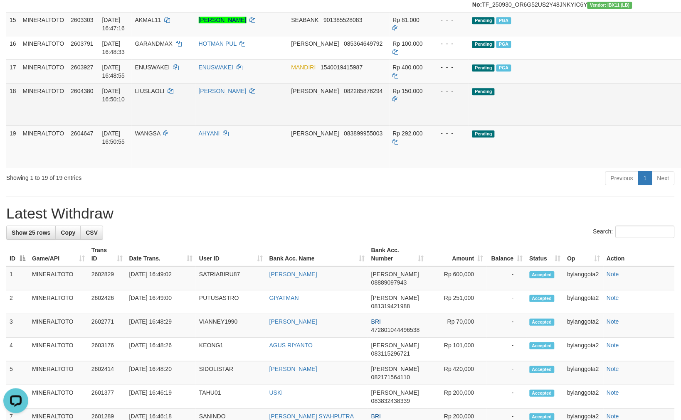
scroll to position [593, 0]
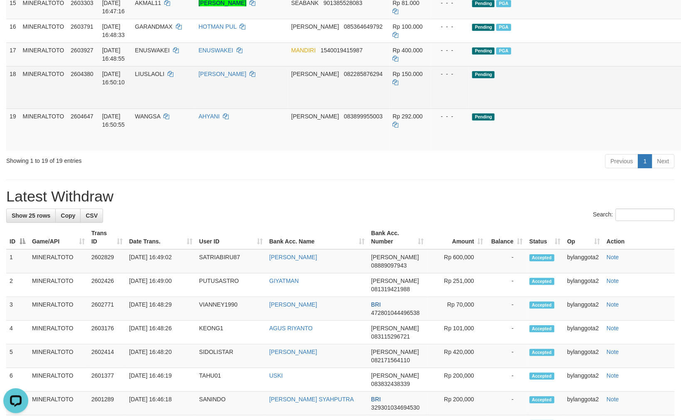
click at [681, 104] on link "Send PGA" at bounding box center [694, 96] width 14 height 15
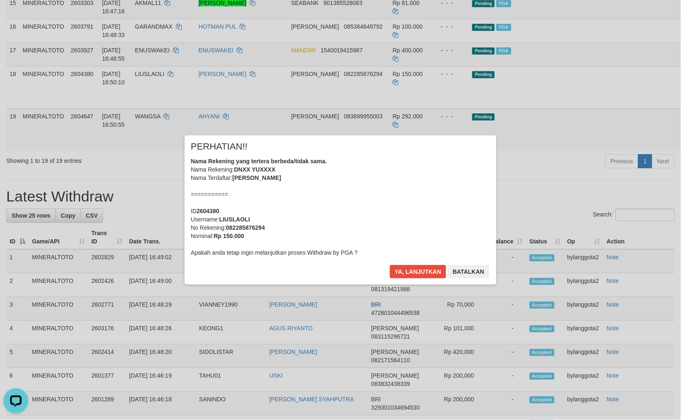
click at [396, 213] on div "Nama Rekening yang tertera berbeda/tidak sama. Nama Rekening: DNXX YUXXXX Nama …" at bounding box center [340, 207] width 299 height 100
click at [390, 265] on button "Ya, lanjutkan" at bounding box center [418, 271] width 57 height 13
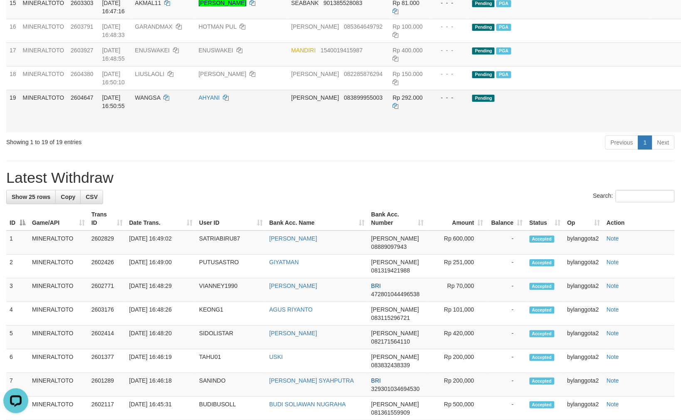
click at [506, 132] on td "Pending" at bounding box center [559, 111] width 180 height 42
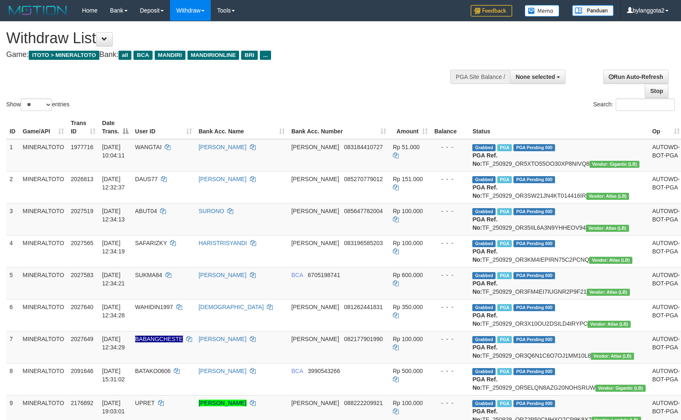
select select
select select "**"
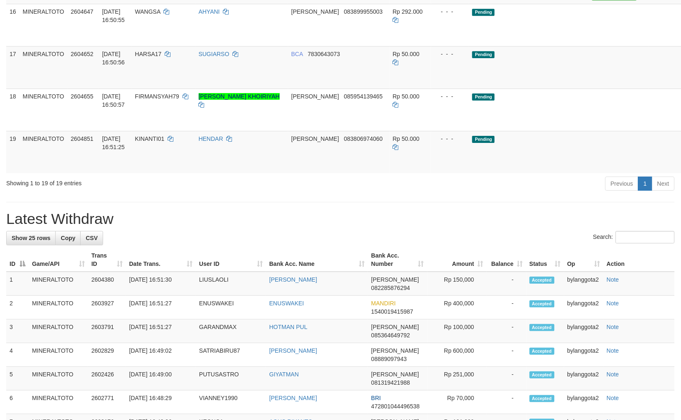
scroll to position [593, 0]
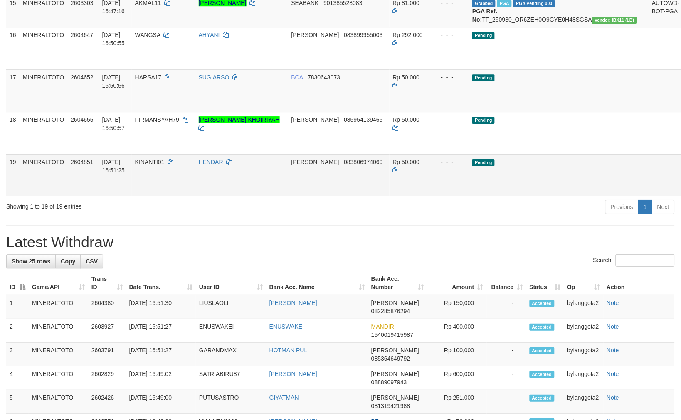
click at [539, 197] on td "Pending" at bounding box center [559, 175] width 180 height 42
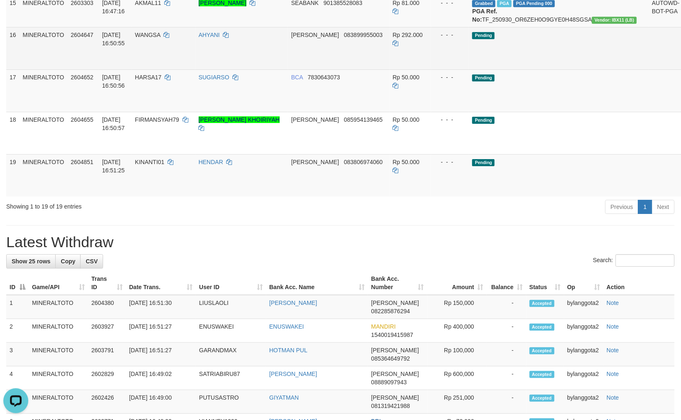
click at [681, 65] on link "Send PGA" at bounding box center [694, 57] width 14 height 15
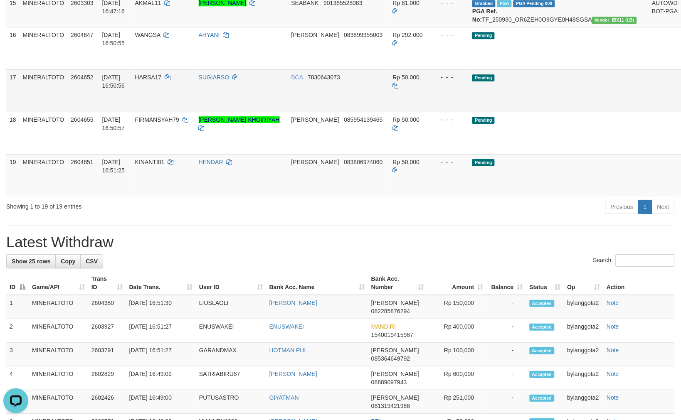
click at [635, 217] on body "Toggle navigation Home Bank Account List Load By Website Group [ITOTO] MINERALT…" at bounding box center [340, 194] width 681 height 1574
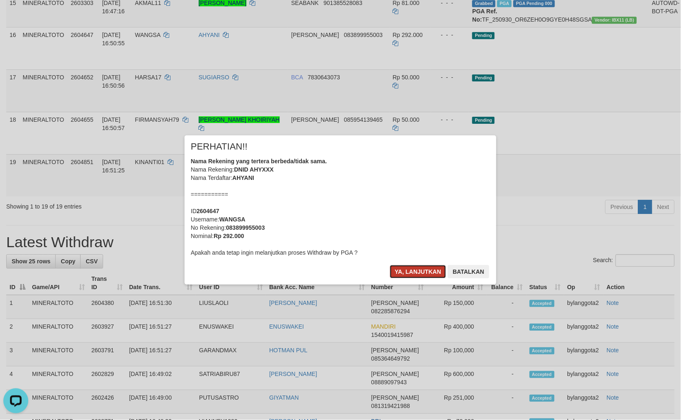
click at [409, 273] on button "Ya, lanjutkan" at bounding box center [418, 271] width 57 height 13
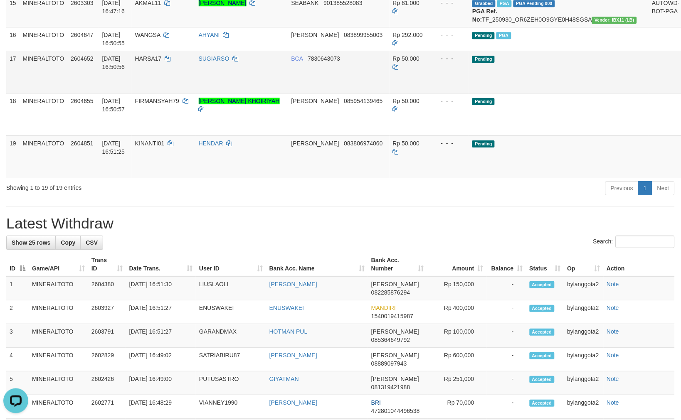
scroll to position [574, 0]
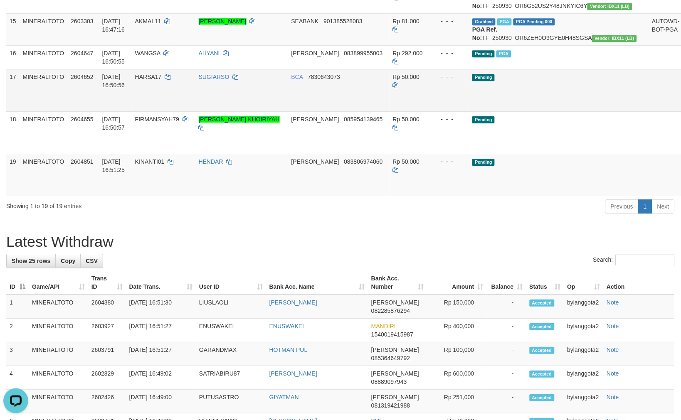
click at [681, 107] on link "Send PGA" at bounding box center [694, 99] width 14 height 15
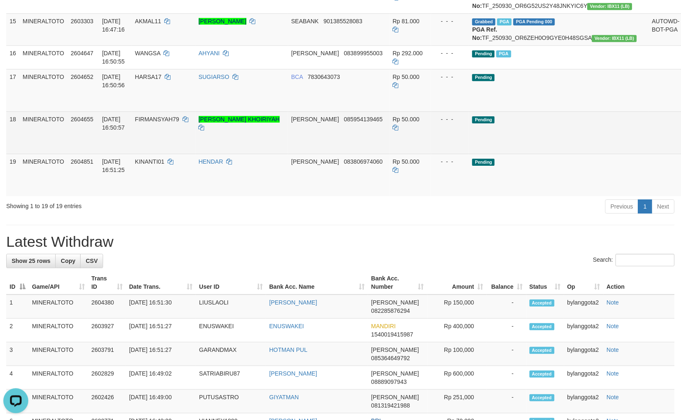
scroll to position [555, 0]
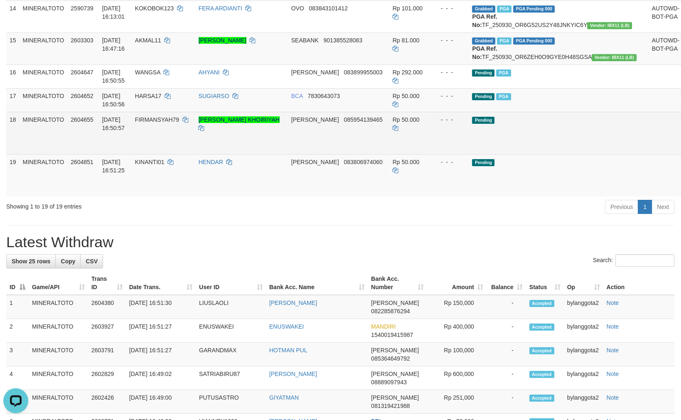
click at [681, 150] on link "Send PGA" at bounding box center [694, 142] width 14 height 15
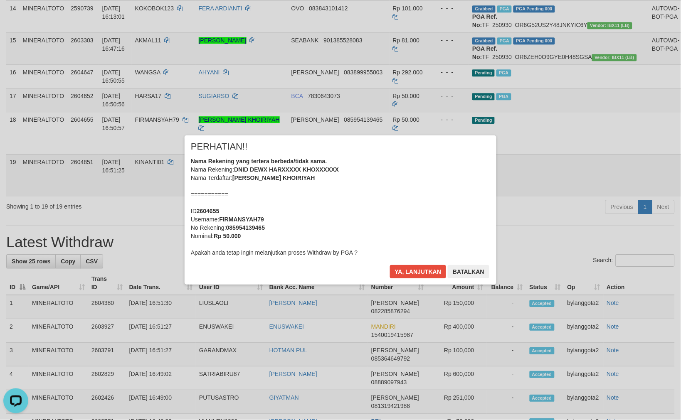
click at [634, 305] on div "× PERHATIAN!! Nama Rekening yang tertera berbeda/tidak sama. Nama Rekening: DNI…" at bounding box center [340, 210] width 681 height 420
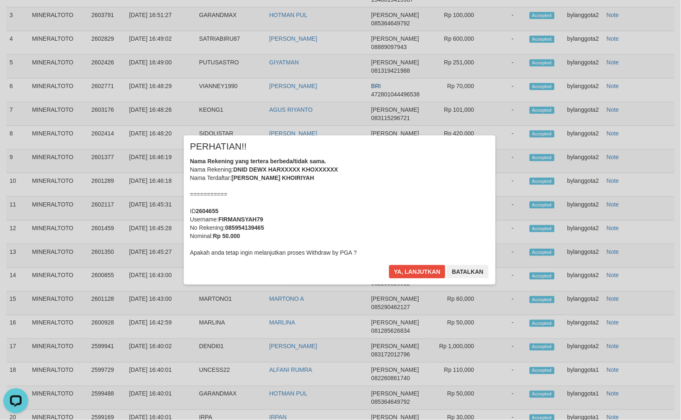
scroll to position [923, 0]
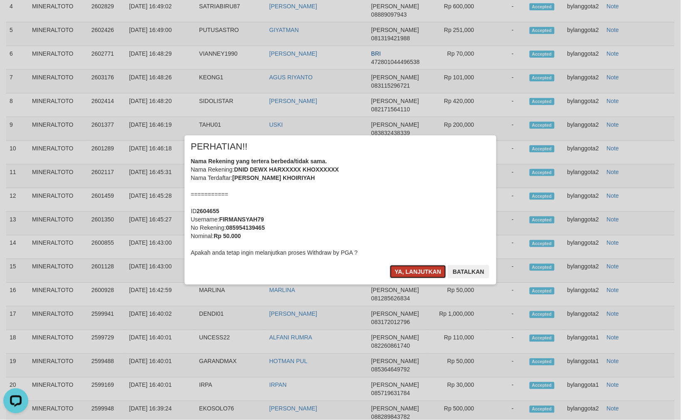
click at [418, 269] on button "Ya, lanjutkan" at bounding box center [418, 271] width 57 height 13
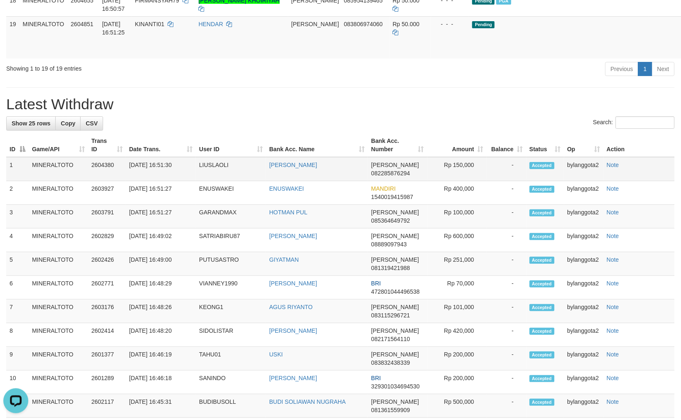
scroll to position [674, 0]
click at [681, 55] on link "Send PGA" at bounding box center [694, 47] width 14 height 15
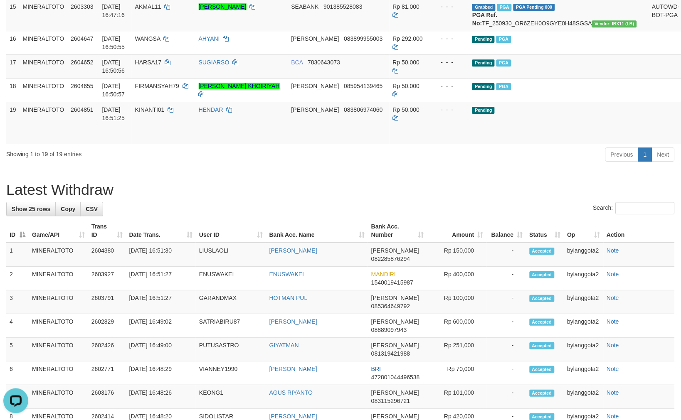
scroll to position [581, 0]
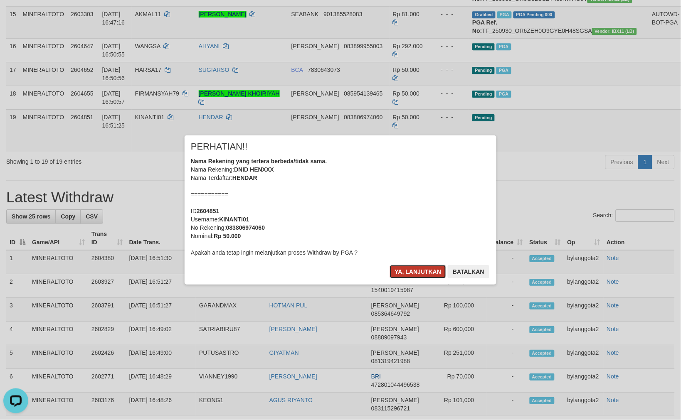
click at [415, 273] on button "Ya, lanjutkan" at bounding box center [418, 271] width 57 height 13
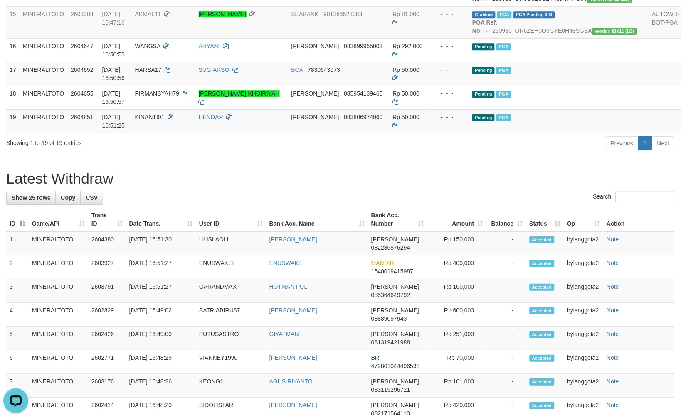
click at [395, 281] on div "**********" at bounding box center [340, 155] width 681 height 1431
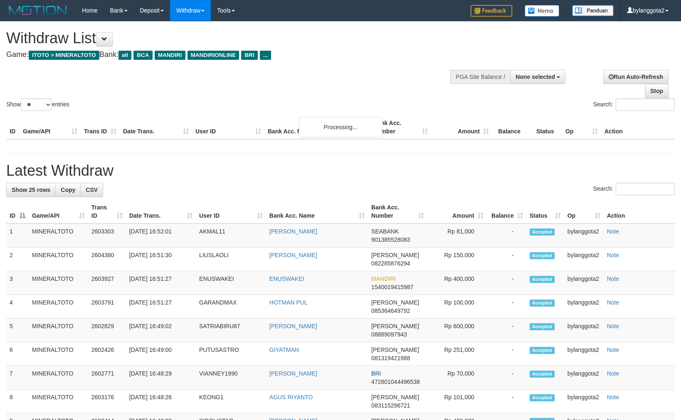
select select
select select "**"
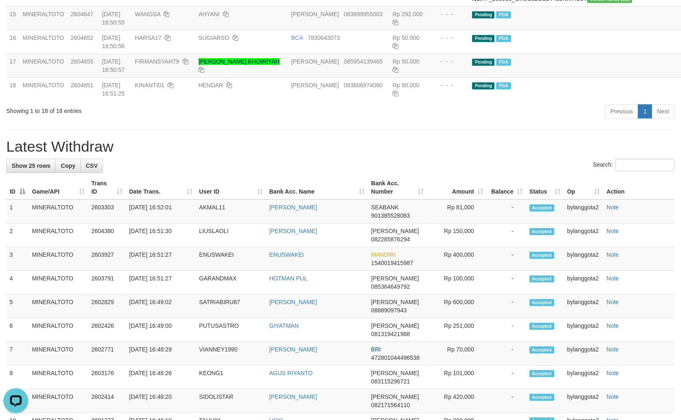
click at [331, 155] on h1 "Latest Withdraw" at bounding box center [340, 146] width 669 height 17
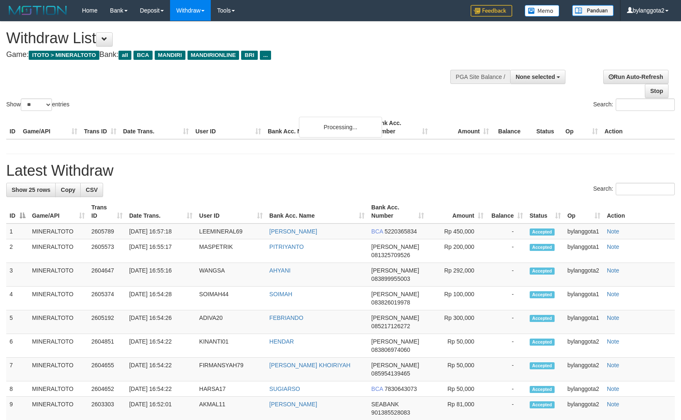
select select
select select "**"
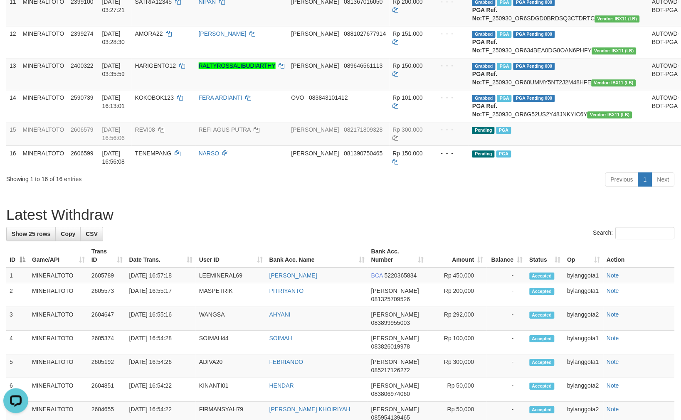
click at [331, 308] on div "**********" at bounding box center [340, 223] width 681 height 1335
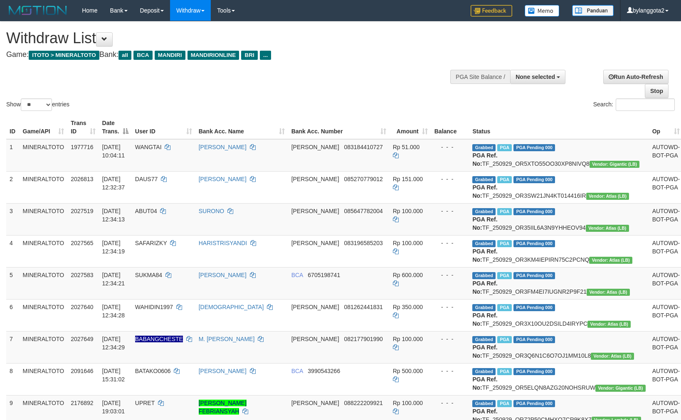
select select
select select "**"
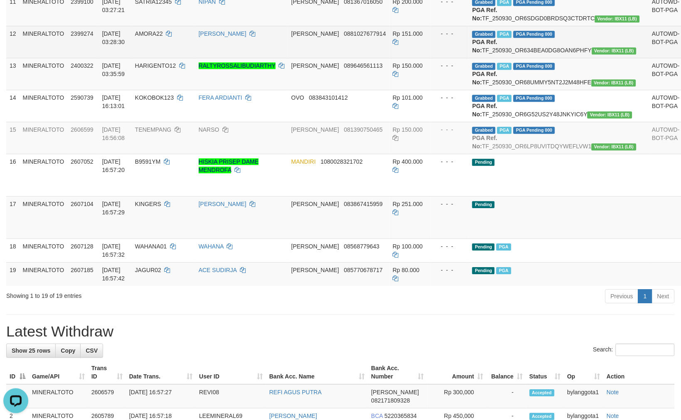
click at [431, 58] on td "- - -" at bounding box center [450, 42] width 38 height 32
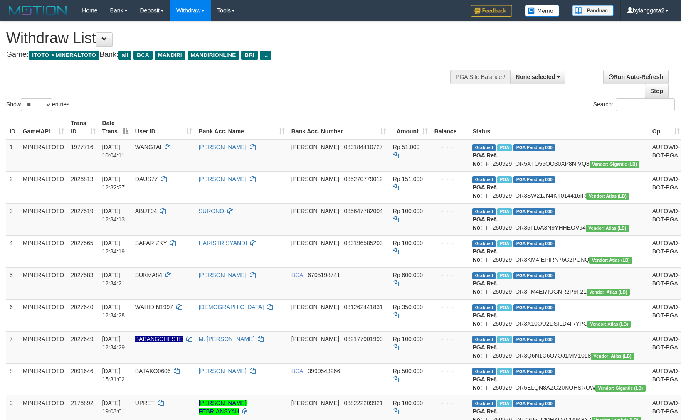
select select
select select "**"
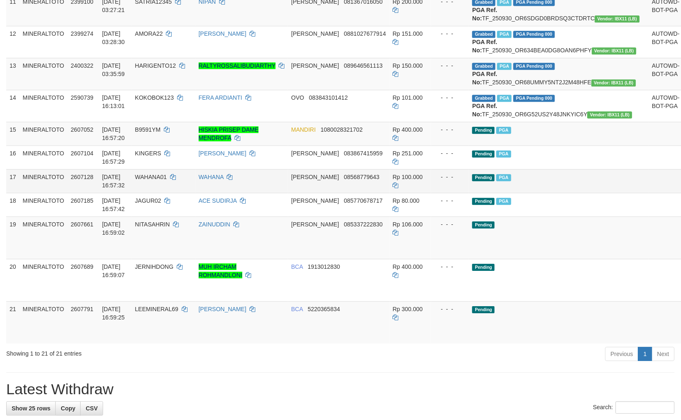
click at [572, 193] on td "Pending PGA" at bounding box center [559, 181] width 180 height 24
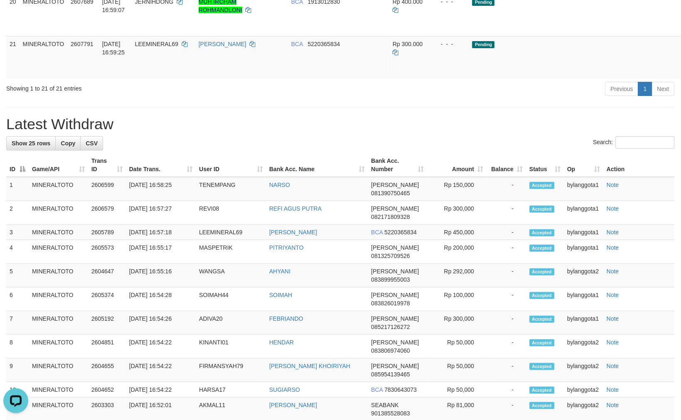
scroll to position [681, 0]
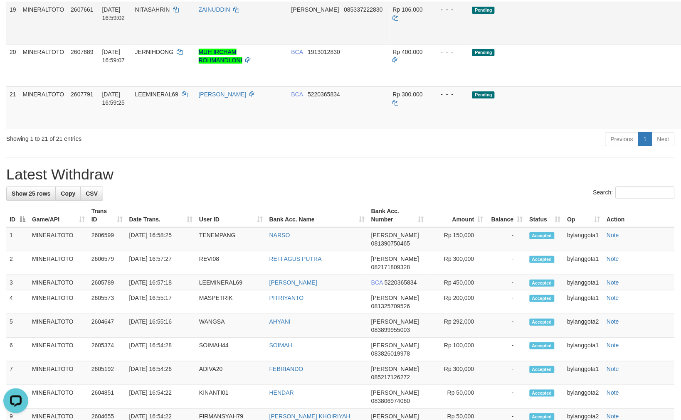
click at [681, 40] on link "Send PGA" at bounding box center [694, 32] width 14 height 15
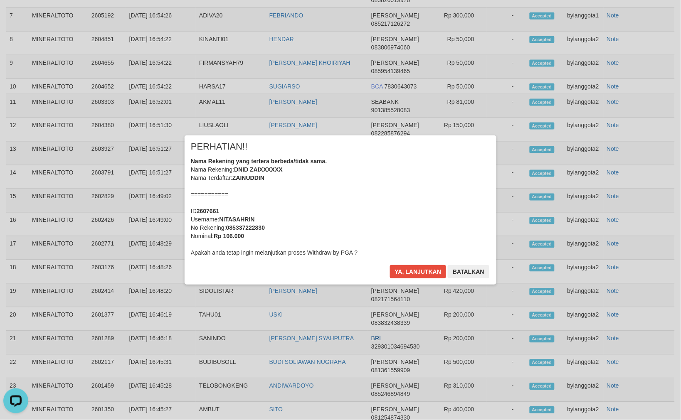
scroll to position [1049, 0]
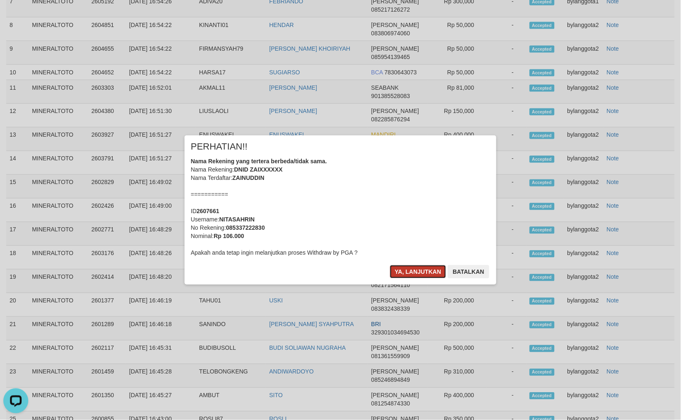
click at [418, 272] on button "Ya, lanjutkan" at bounding box center [418, 271] width 57 height 13
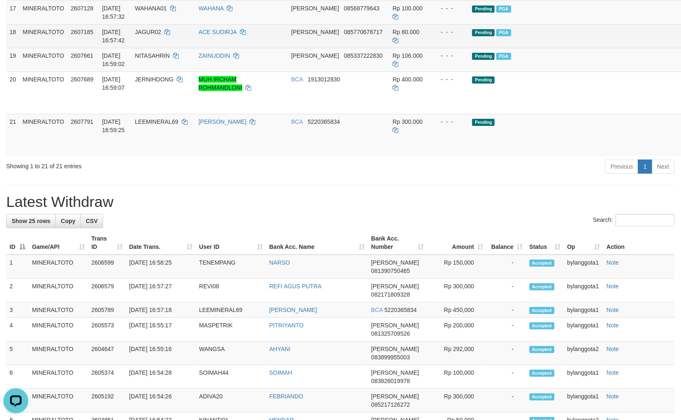
scroll to position [590, 0]
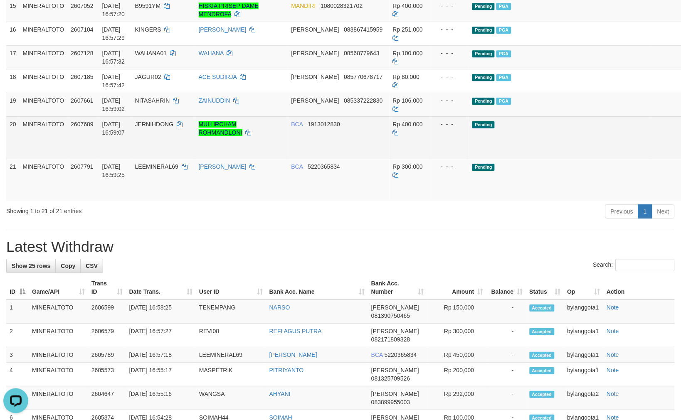
click at [681, 155] on link "Send PGA" at bounding box center [694, 147] width 14 height 15
click at [681, 197] on link "Send PGA" at bounding box center [694, 189] width 14 height 15
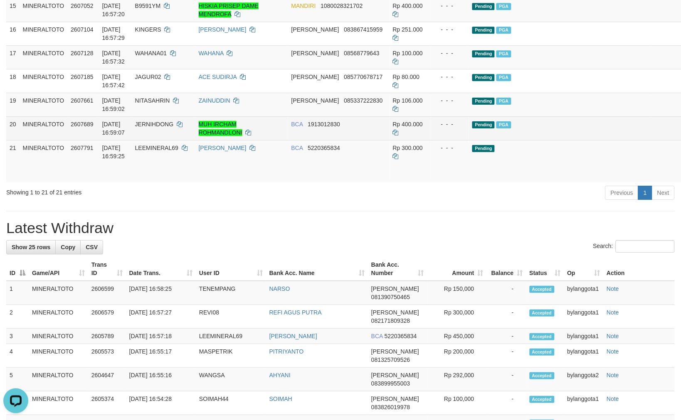
scroll to position [571, 0]
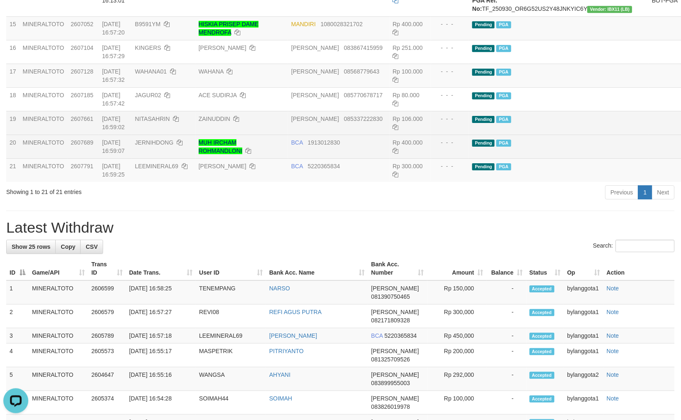
click at [445, 123] on div "- - -" at bounding box center [451, 119] width 32 height 8
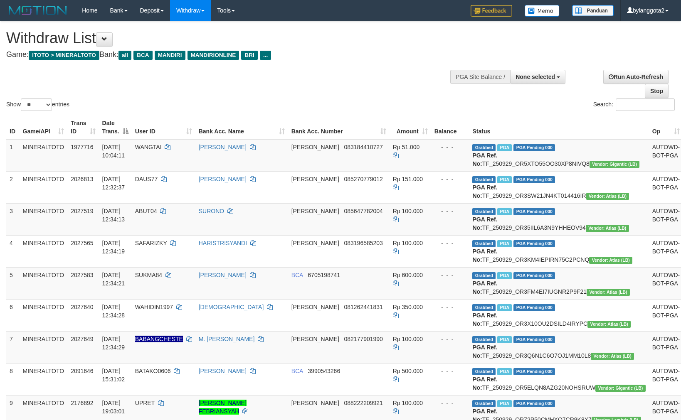
select select
select select "**"
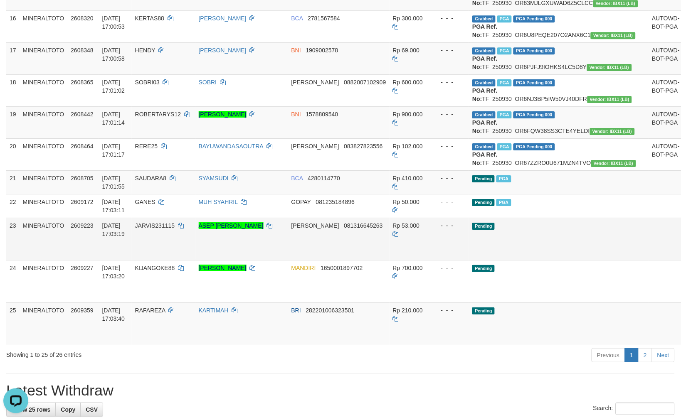
scroll to position [594, 0]
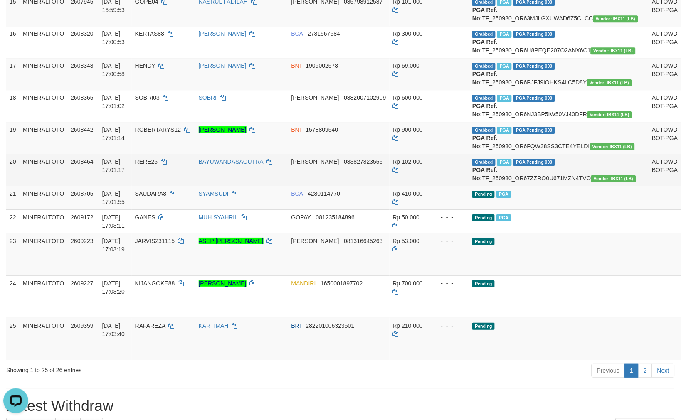
click at [392, 186] on td "Rp 102.000" at bounding box center [411, 170] width 42 height 32
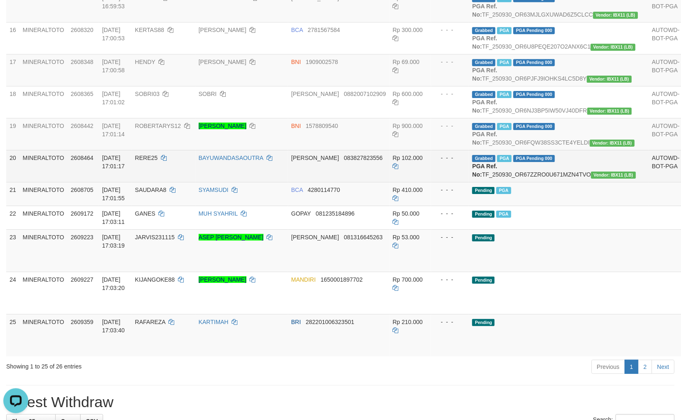
scroll to position [687, 0]
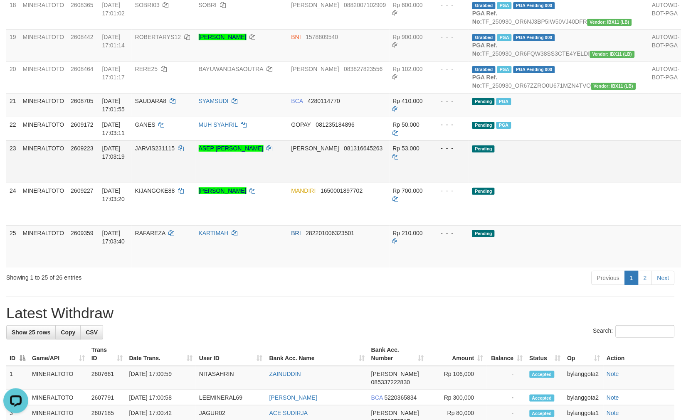
click at [545, 183] on td "Pending" at bounding box center [559, 162] width 180 height 42
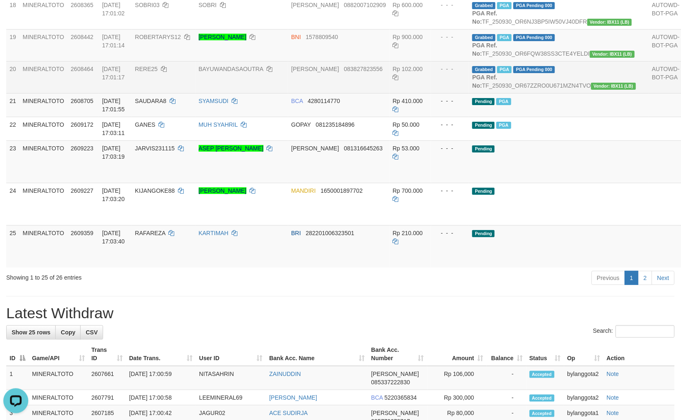
click at [286, 93] on td "BAYUWANDASAOUTRA" at bounding box center [241, 77] width 93 height 32
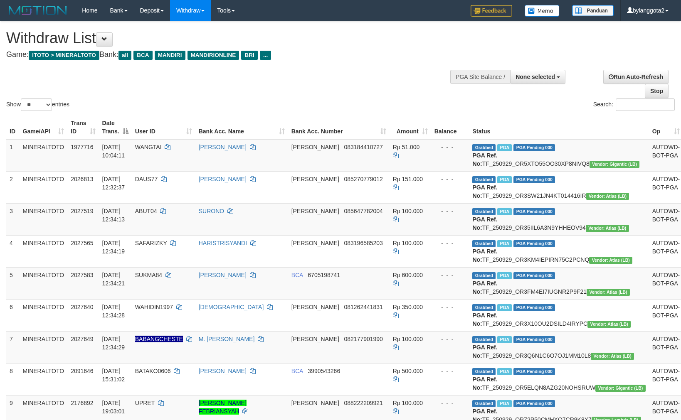
select select
select select "**"
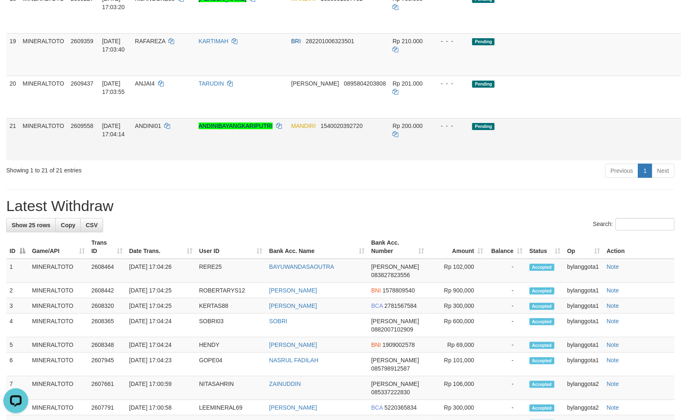
click at [393, 161] on td "Rp 200.000" at bounding box center [411, 139] width 42 height 42
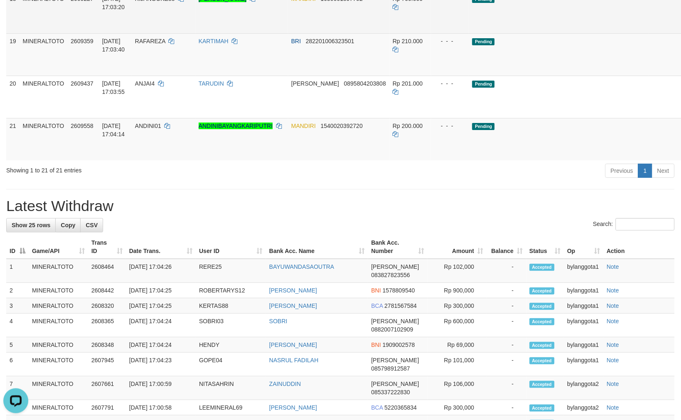
drag, startPoint x: 633, startPoint y: 133, endPoint x: 615, endPoint y: 150, distance: 24.4
click at [681, 29] on link "Send PGA" at bounding box center [694, 21] width 14 height 15
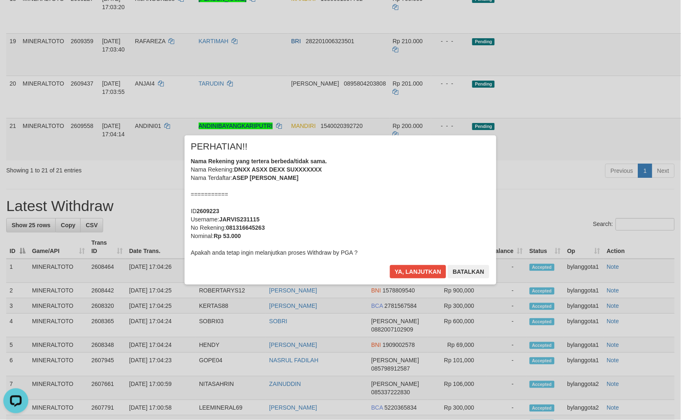
scroll to position [667, 0]
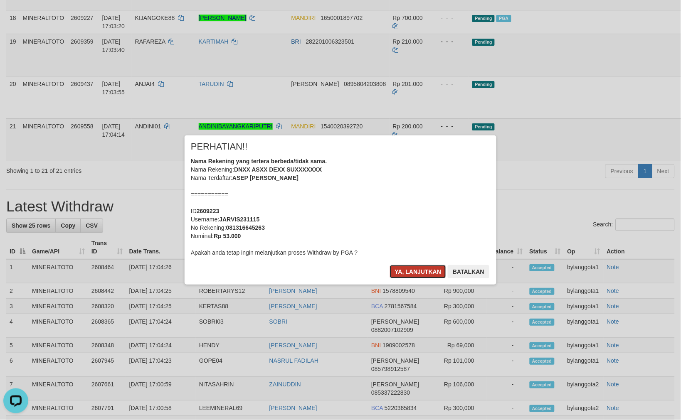
click at [410, 272] on button "Ya, lanjutkan" at bounding box center [418, 271] width 57 height 13
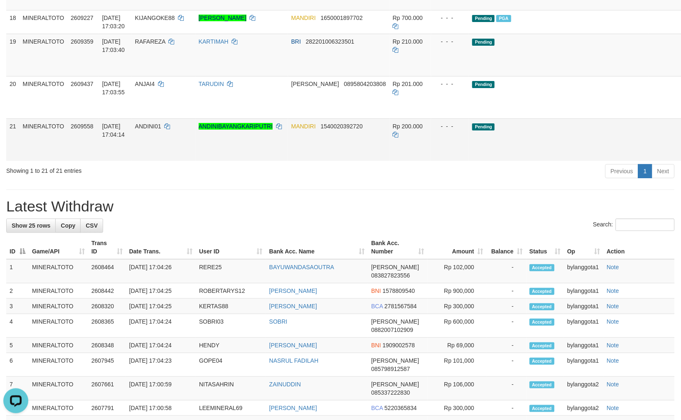
scroll to position [649, 0]
click at [681, 72] on link "Send PGA" at bounding box center [694, 64] width 14 height 15
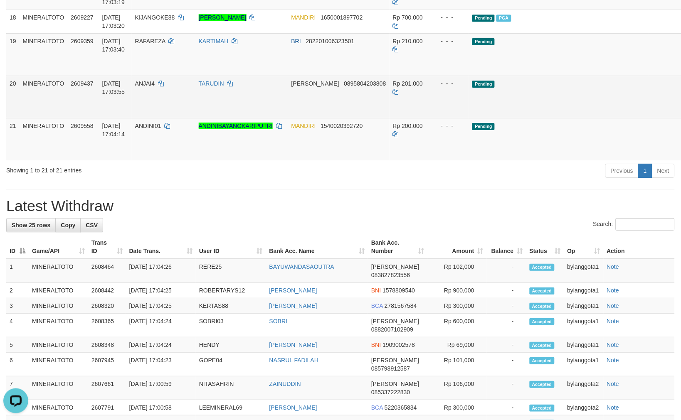
click at [681, 114] on link "Send PGA" at bounding box center [694, 106] width 14 height 15
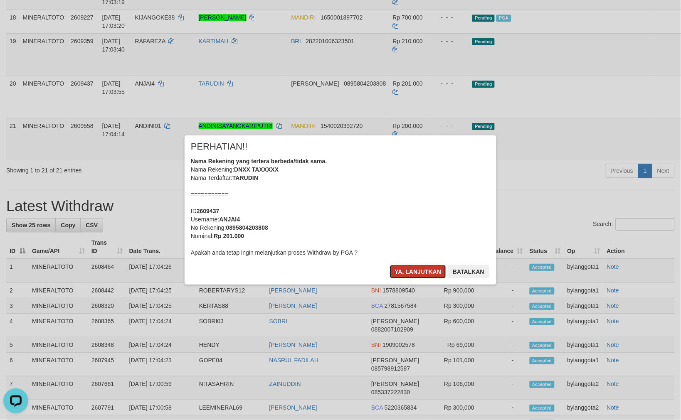
click at [420, 275] on button "Ya, lanjutkan" at bounding box center [418, 271] width 57 height 13
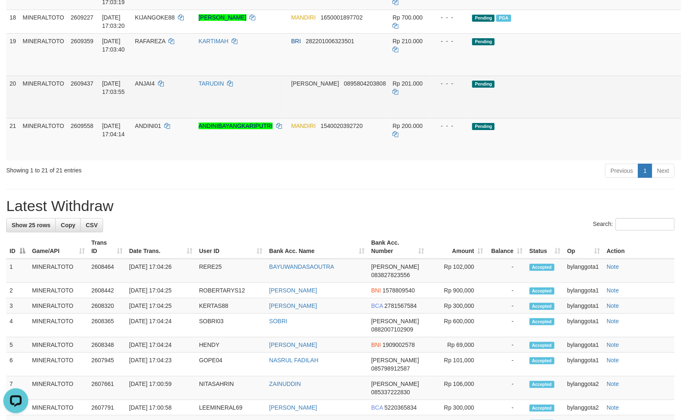
scroll to position [630, 0]
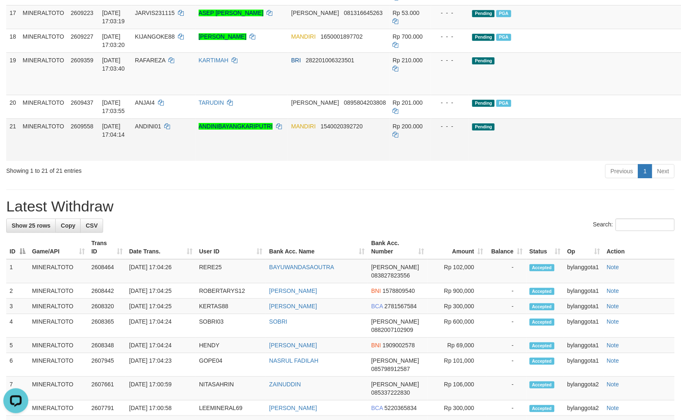
click at [681, 157] on link "Send PGA" at bounding box center [694, 149] width 14 height 15
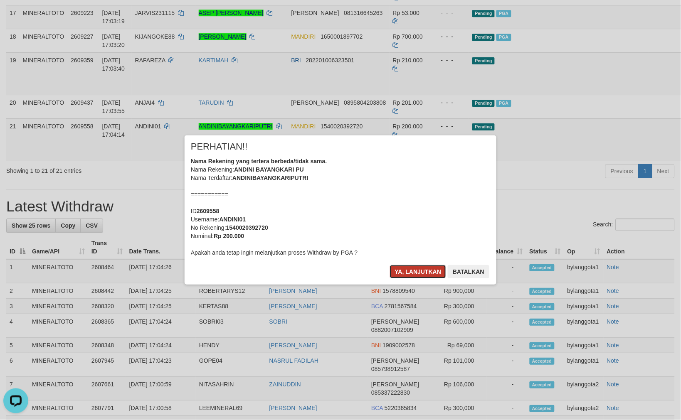
click at [410, 270] on button "Ya, lanjutkan" at bounding box center [418, 271] width 57 height 13
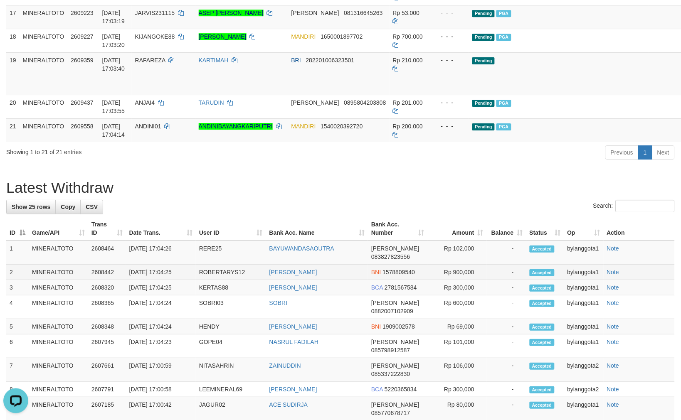
click at [425, 280] on td "BNI 1578809540" at bounding box center [397, 272] width 59 height 15
drag, startPoint x: 473, startPoint y: 321, endPoint x: 475, endPoint y: 311, distance: 9.9
click at [473, 215] on div "Search:" at bounding box center [340, 207] width 669 height 15
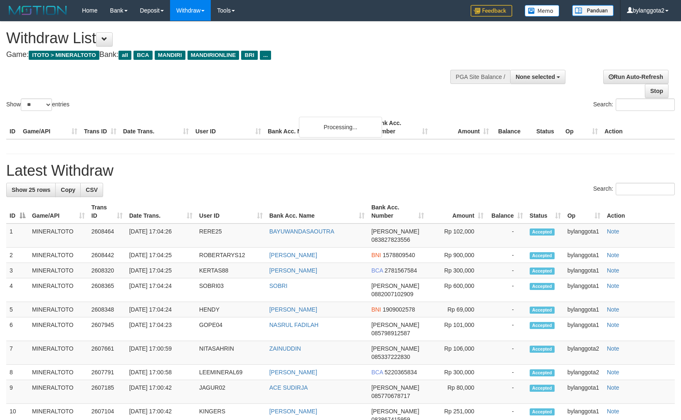
select select
select select "**"
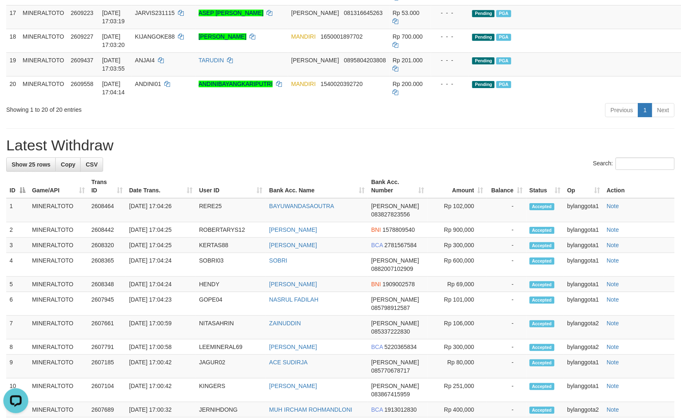
click at [426, 154] on h1 "Latest Withdraw" at bounding box center [340, 145] width 669 height 17
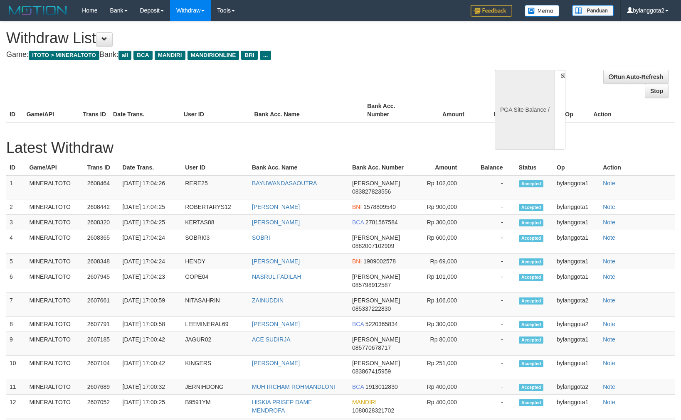
select select
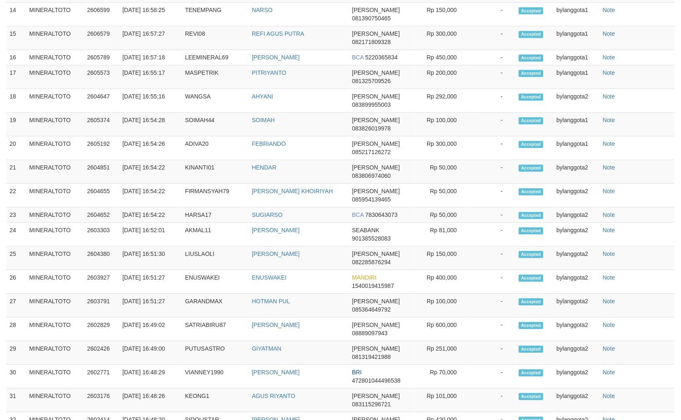
select select "**"
select select
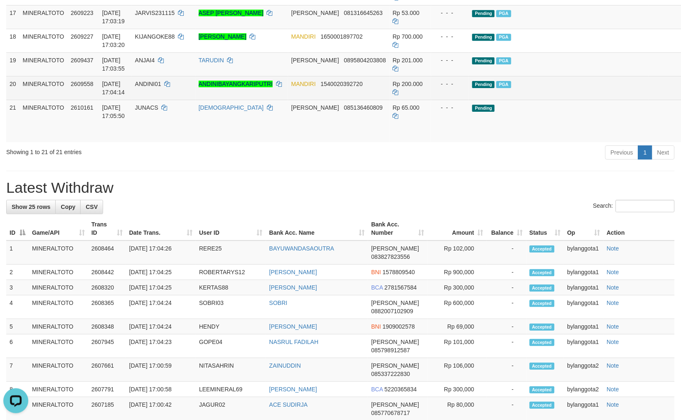
drag, startPoint x: 247, startPoint y: 217, endPoint x: 273, endPoint y: 210, distance: 27.0
click at [247, 142] on td "[DEMOGRAPHIC_DATA]" at bounding box center [241, 121] width 93 height 42
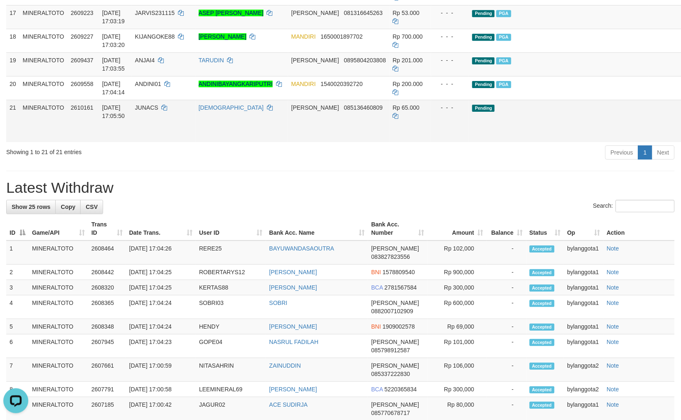
click at [681, 138] on link "Send PGA" at bounding box center [694, 130] width 14 height 15
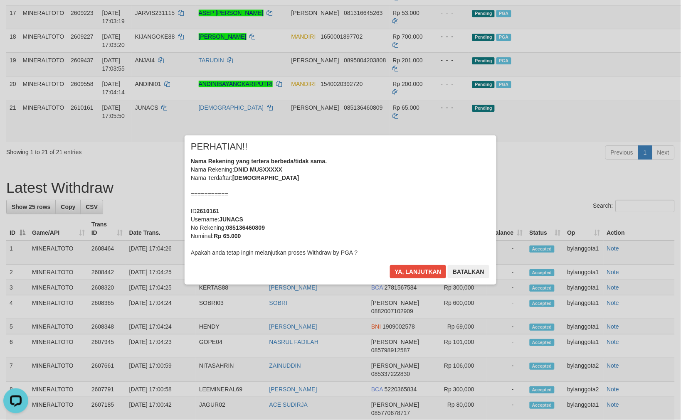
click at [438, 210] on div "Nama Rekening yang tertera berbeda/tidak sama. Nama Rekening: DNID MUSXXXXX Nam…" at bounding box center [340, 207] width 299 height 100
click at [390, 265] on button "Ya, lanjutkan" at bounding box center [418, 271] width 57 height 13
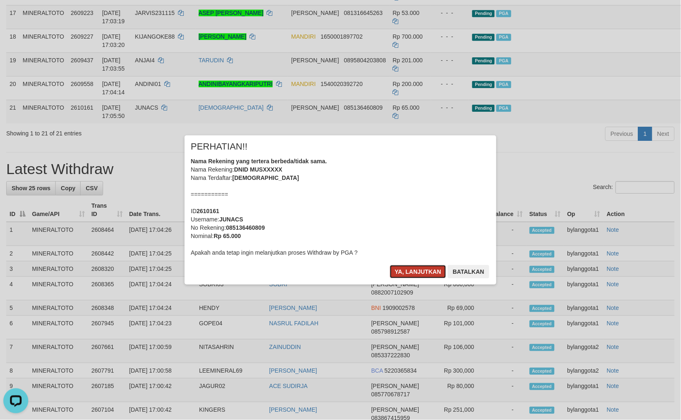
click at [413, 276] on button "Ya, lanjutkan" at bounding box center [418, 271] width 57 height 13
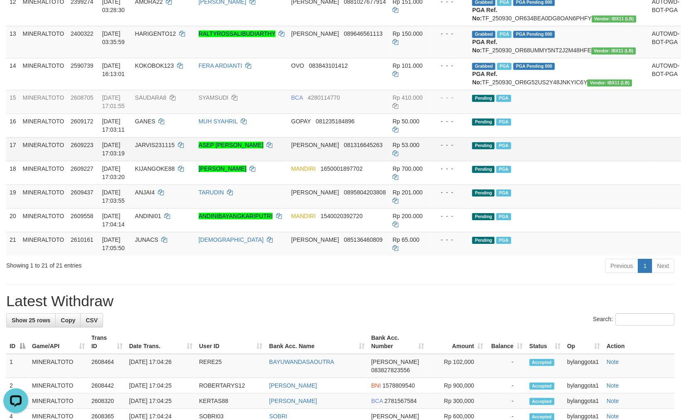
scroll to position [490, 0]
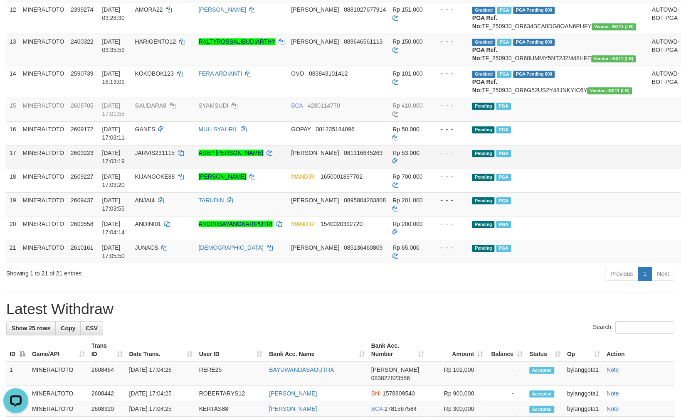
click at [348, 156] on span "081316645263" at bounding box center [363, 153] width 39 height 7
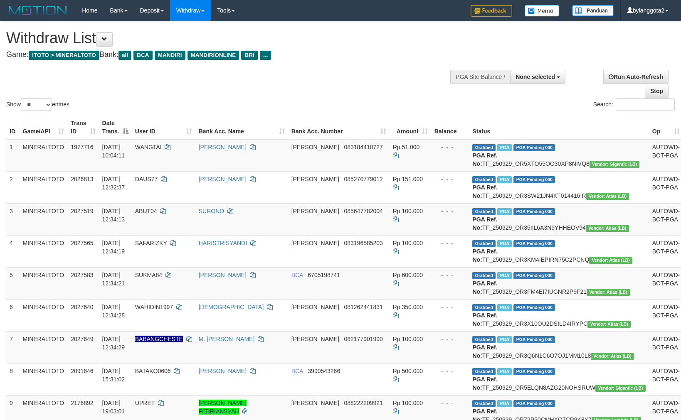
select select
select select "**"
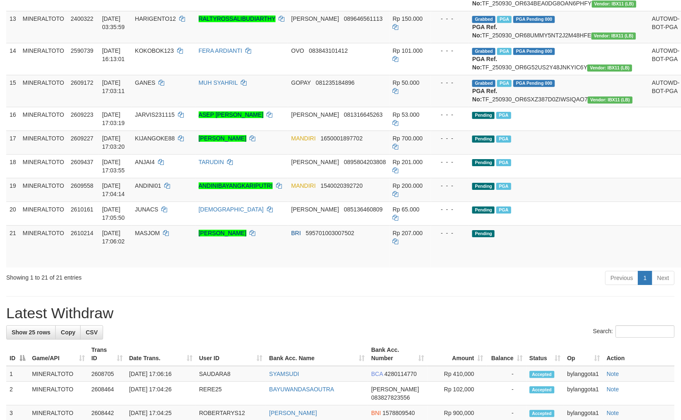
scroll to position [490, 0]
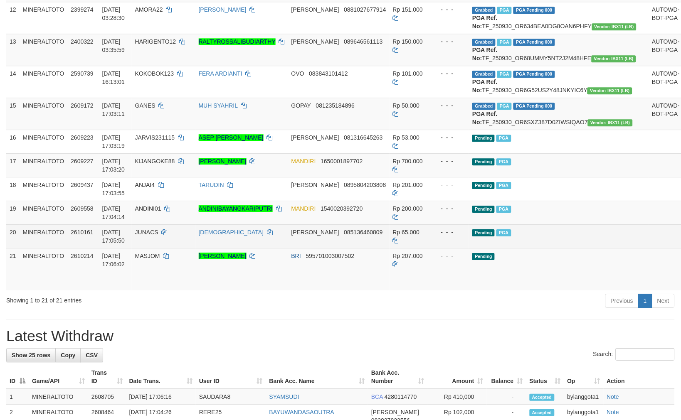
click at [245, 225] on td "ANDINIBAYANGKARIPUTRI" at bounding box center [241, 213] width 93 height 24
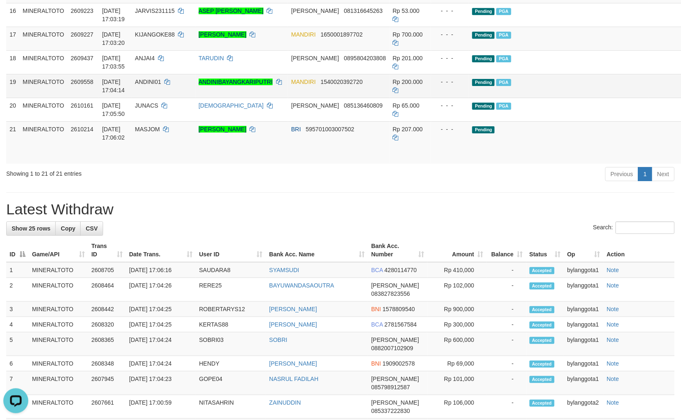
scroll to position [583, 0]
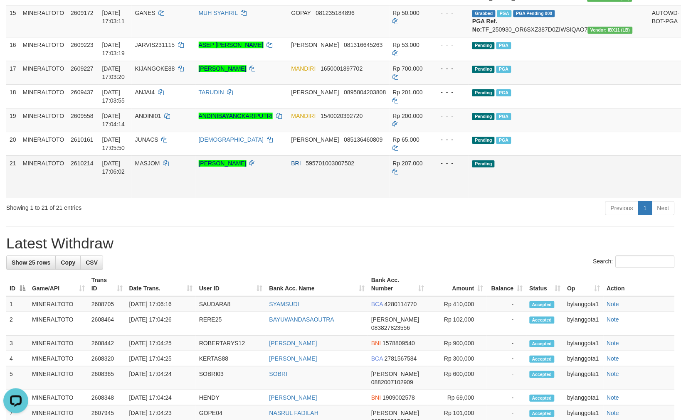
click at [681, 194] on link "Send PGA" at bounding box center [694, 186] width 14 height 15
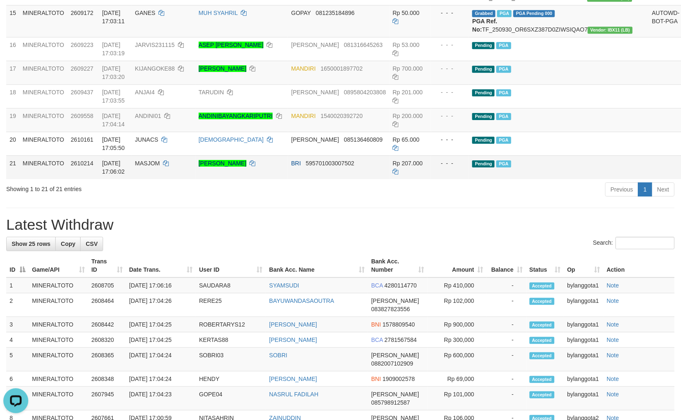
click at [421, 179] on td "Rp 207.000" at bounding box center [411, 168] width 42 height 24
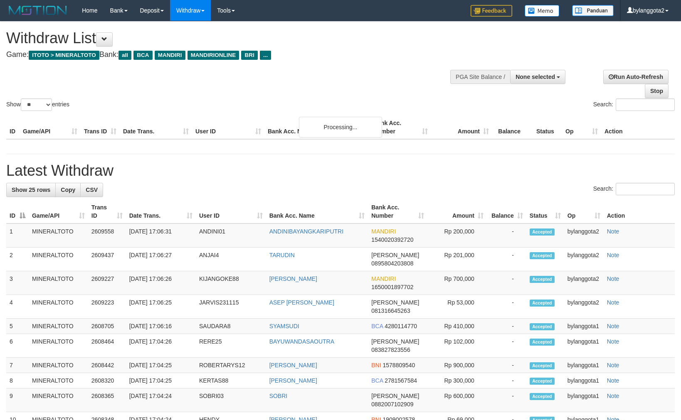
select select
select select "**"
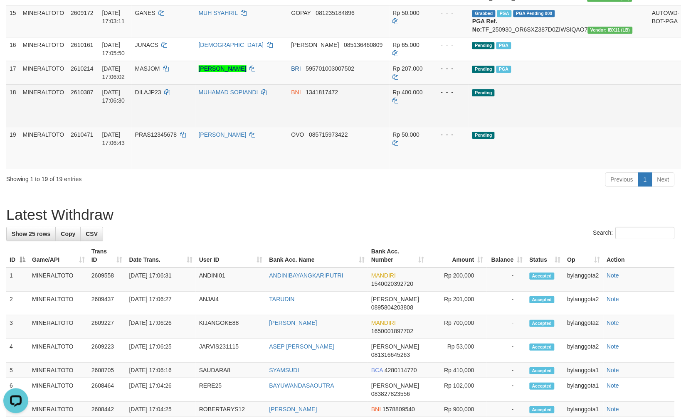
click at [410, 127] on td "Rp 400.000" at bounding box center [411, 105] width 42 height 42
click at [681, 123] on link "Send PGA" at bounding box center [694, 115] width 14 height 15
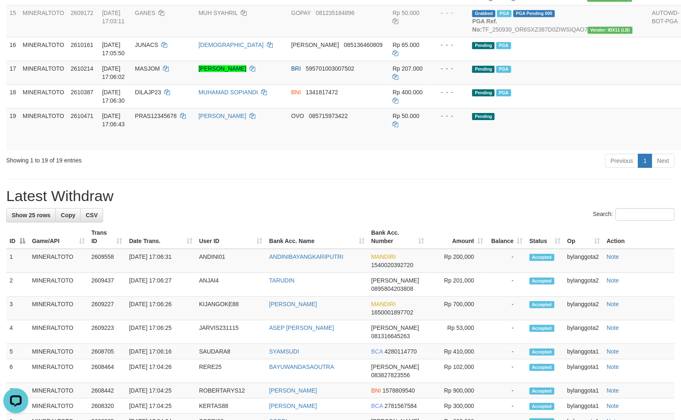
click at [326, 171] on div "Previous 1 Next" at bounding box center [482, 162] width 385 height 18
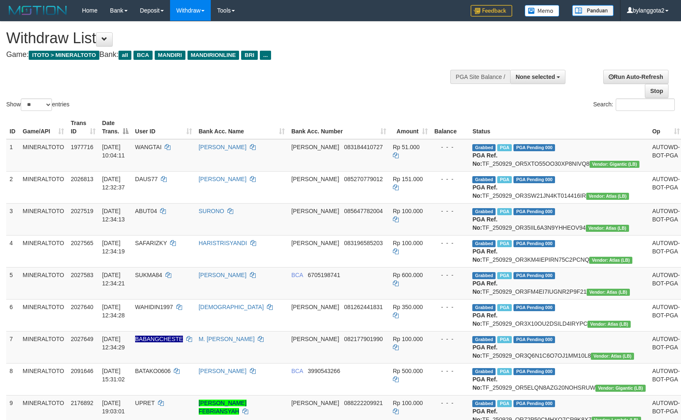
select select
select select "**"
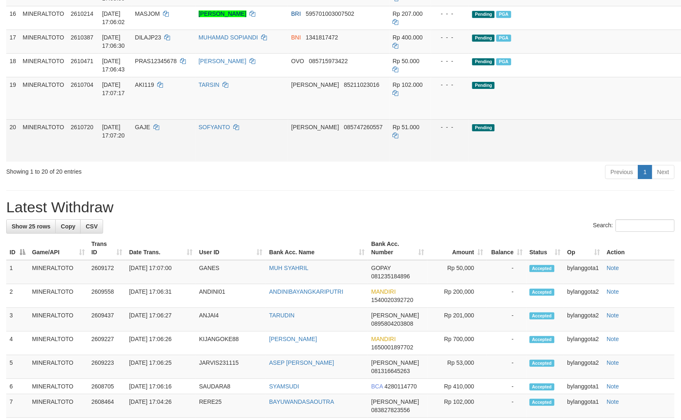
scroll to position [583, 0]
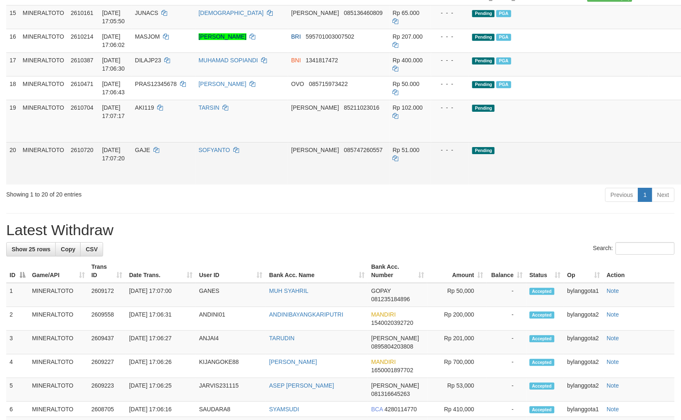
click at [421, 185] on td "Rp 51.000" at bounding box center [411, 163] width 42 height 42
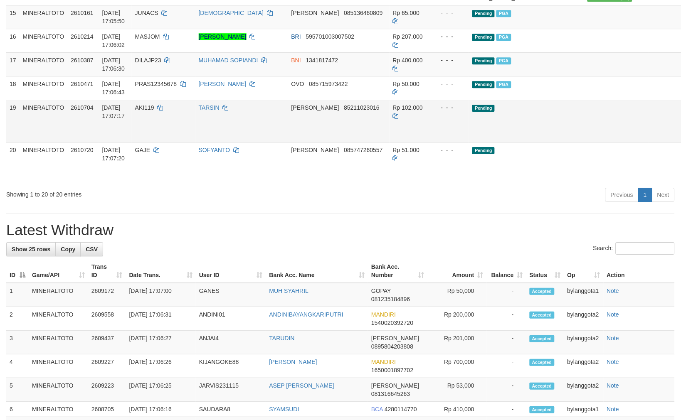
click at [681, 138] on link "Send PGA" at bounding box center [694, 130] width 14 height 15
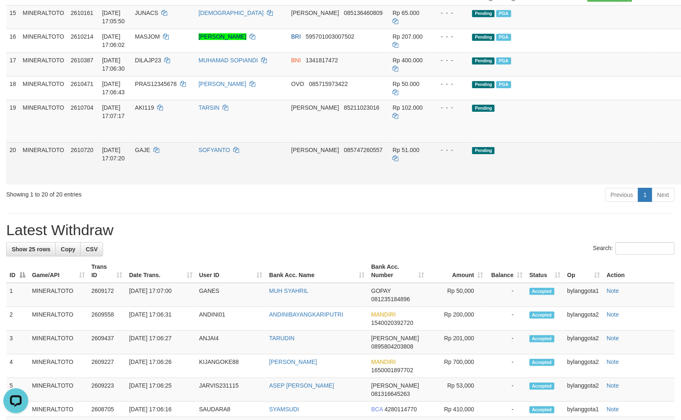
drag, startPoint x: 637, startPoint y: 240, endPoint x: 630, endPoint y: 290, distance: 50.0
click at [681, 180] on link "Send PGA" at bounding box center [694, 173] width 14 height 15
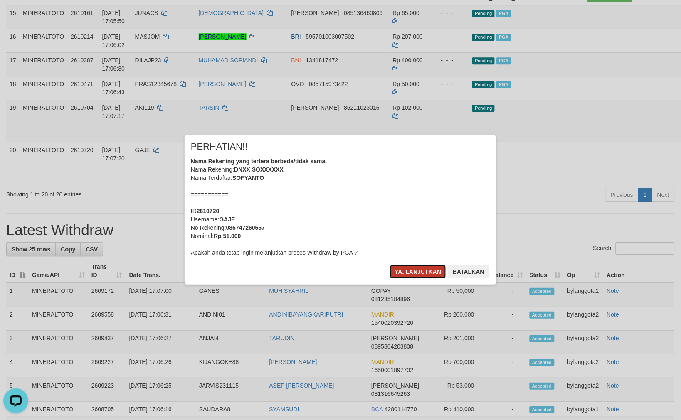
click at [404, 275] on button "Ya, lanjutkan" at bounding box center [418, 271] width 57 height 13
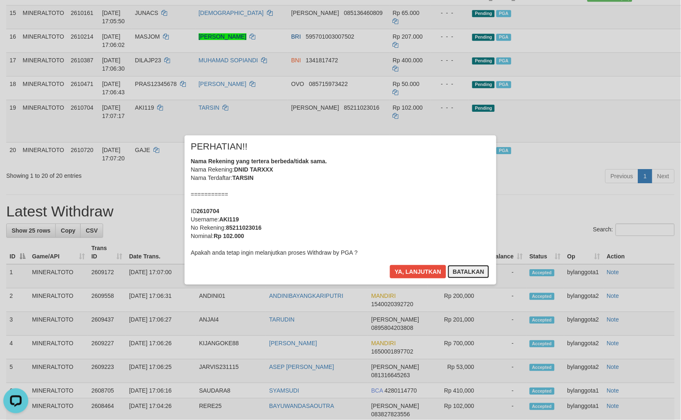
click at [463, 273] on button "Batalkan" at bounding box center [469, 271] width 42 height 13
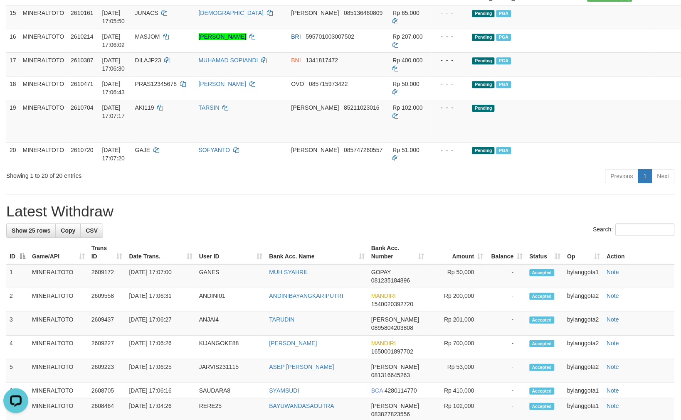
click at [549, 186] on div "Previous 1 Next" at bounding box center [482, 177] width 385 height 18
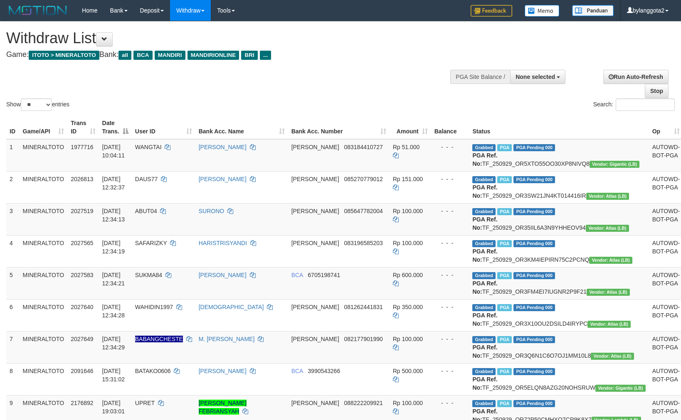
select select
select select "**"
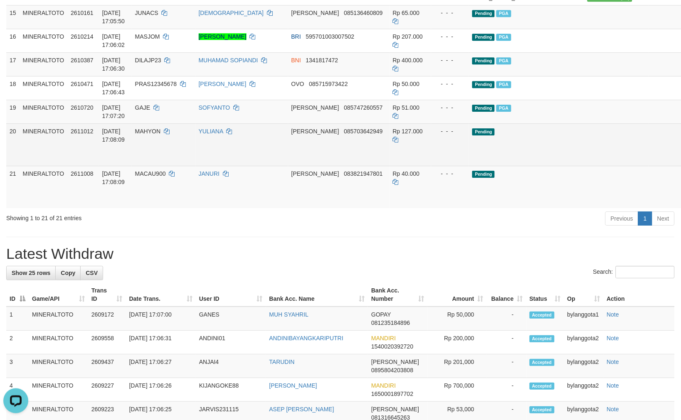
click at [566, 166] on td "Pending" at bounding box center [559, 145] width 180 height 42
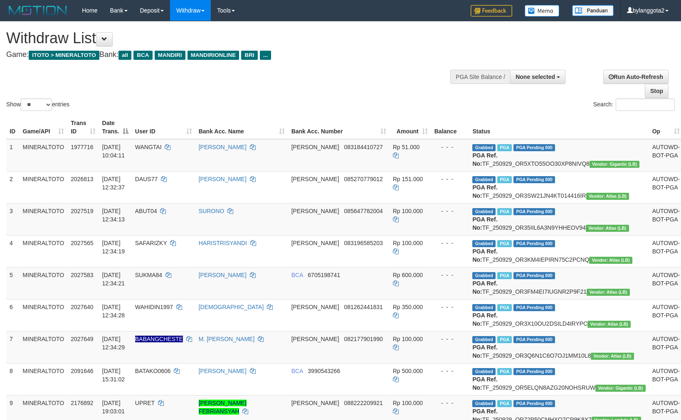
select select
select select "**"
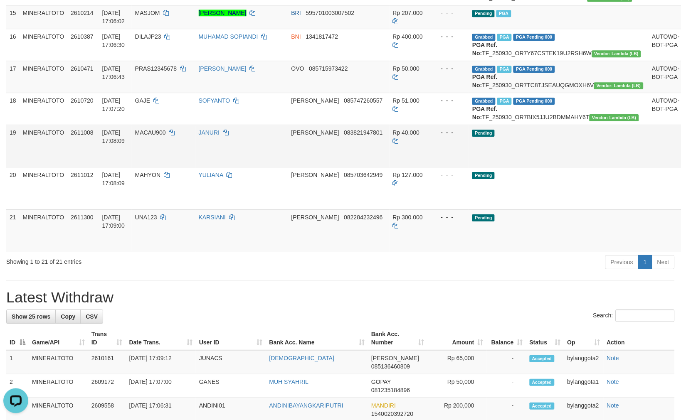
click at [405, 167] on td "Rp 40.000" at bounding box center [411, 146] width 42 height 42
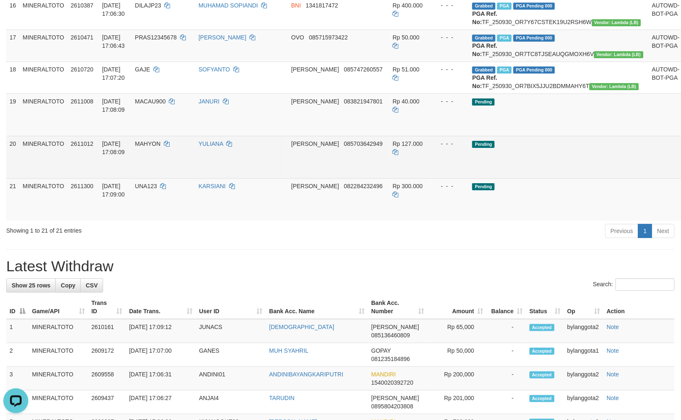
scroll to position [629, 0]
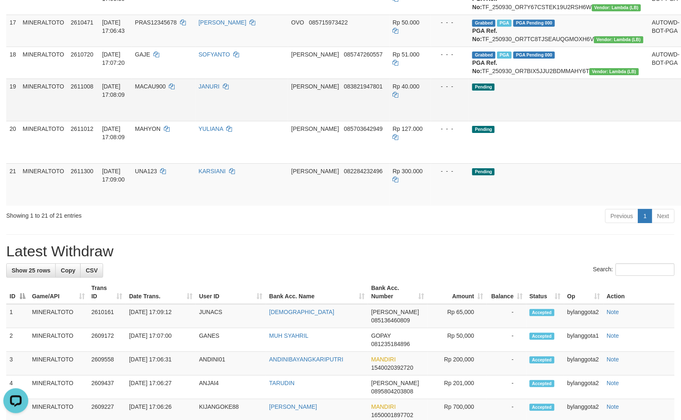
click at [681, 117] on link "Send PGA" at bounding box center [694, 109] width 14 height 15
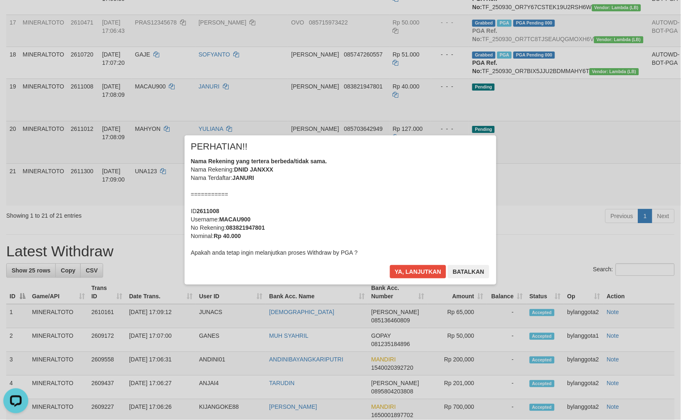
click at [634, 289] on div "× PERHATIAN!! Nama Rekening yang tertera berbeda/tidak sama. Nama Rekening: DNI…" at bounding box center [340, 210] width 681 height 182
click at [422, 277] on button "Ya, lanjutkan" at bounding box center [418, 271] width 57 height 13
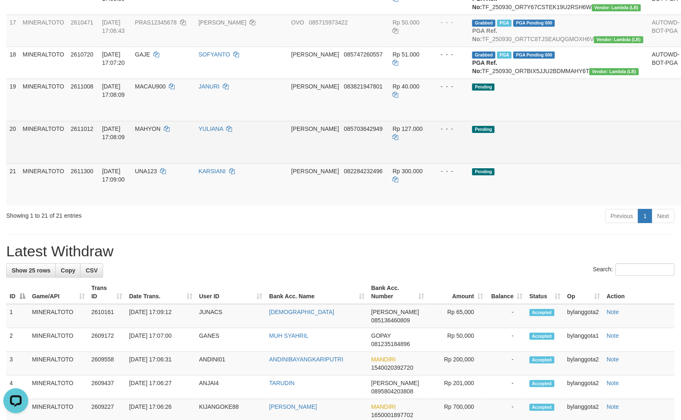
scroll to position [610, 0]
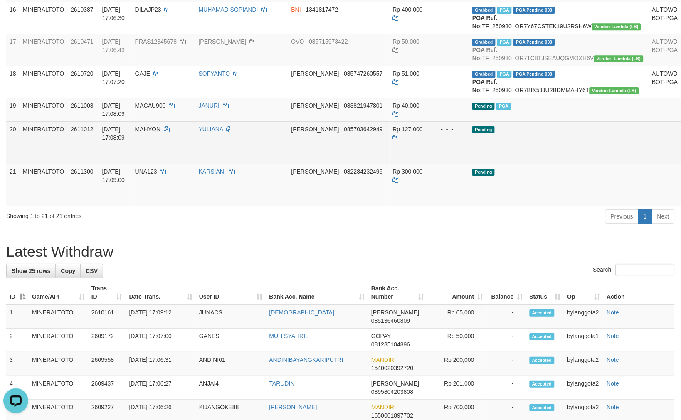
click at [681, 160] on link "Send PGA" at bounding box center [694, 152] width 14 height 15
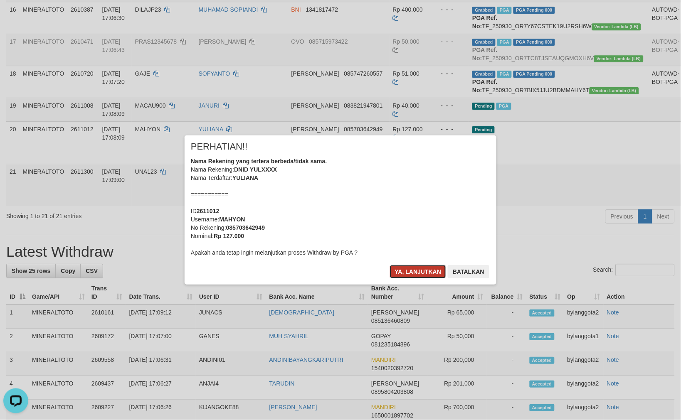
click at [398, 272] on button "Ya, lanjutkan" at bounding box center [418, 271] width 57 height 13
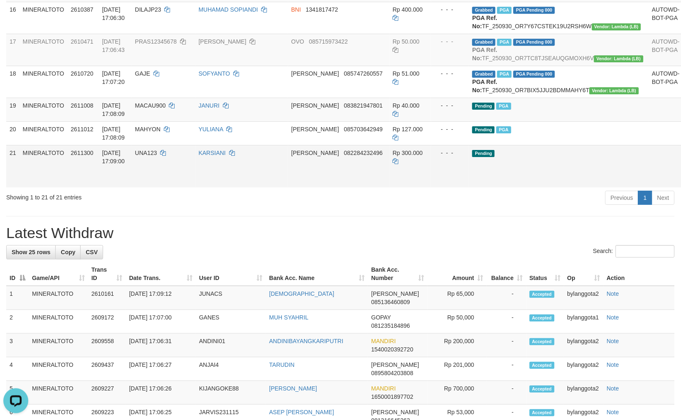
click at [542, 188] on td "Pending" at bounding box center [559, 166] width 180 height 42
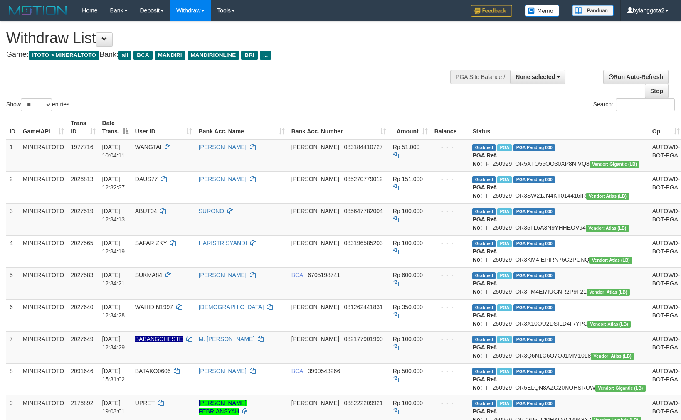
select select
select select "**"
drag, startPoint x: 541, startPoint y: 71, endPoint x: 535, endPoint y: 79, distance: 10.1
click at [541, 72] on button "None selected" at bounding box center [537, 77] width 55 height 14
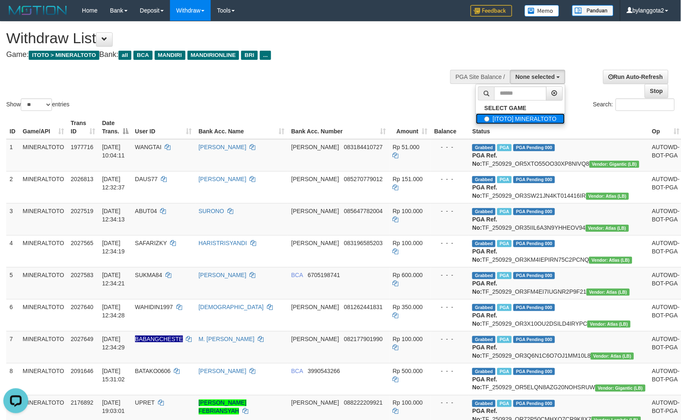
click at [509, 115] on label "[ITOTO] MINERALTOTO" at bounding box center [520, 119] width 89 height 11
select select "****"
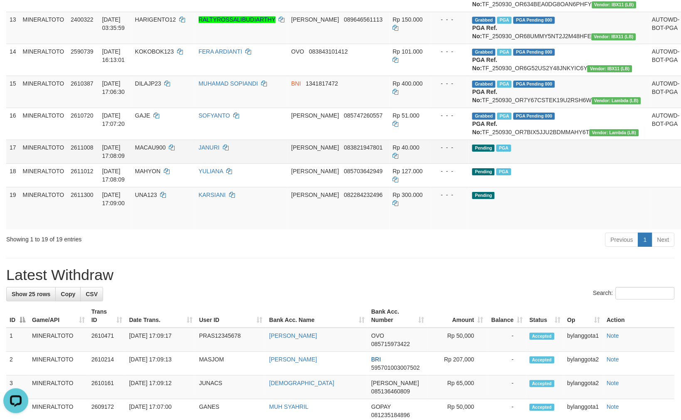
scroll to position [618, 0]
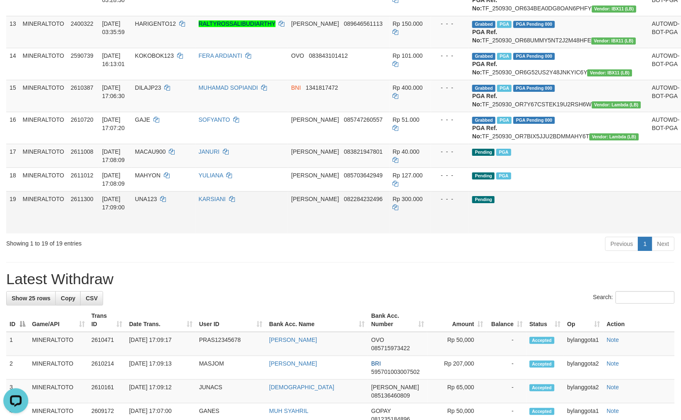
click at [551, 234] on td "Pending" at bounding box center [559, 212] width 180 height 42
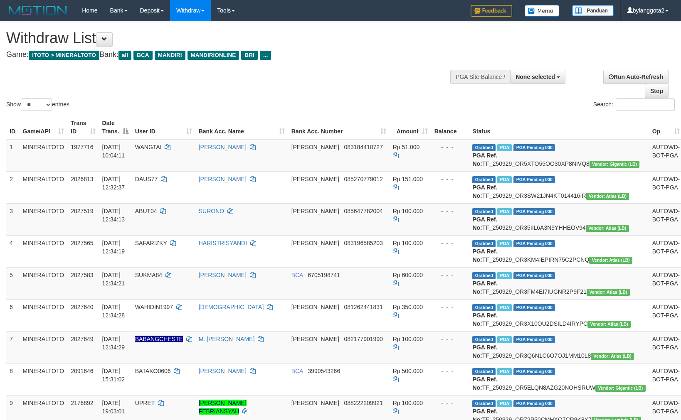
select select
select select "**"
click at [541, 78] on span "None selected" at bounding box center [536, 77] width 40 height 7
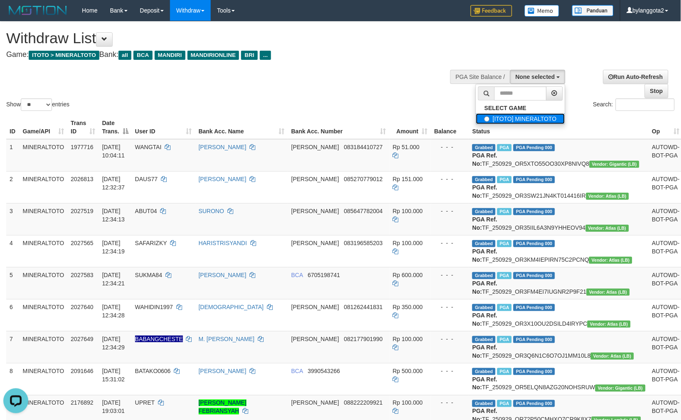
click at [514, 122] on label "[ITOTO] MINERALTOTO" at bounding box center [520, 119] width 89 height 11
select select "****"
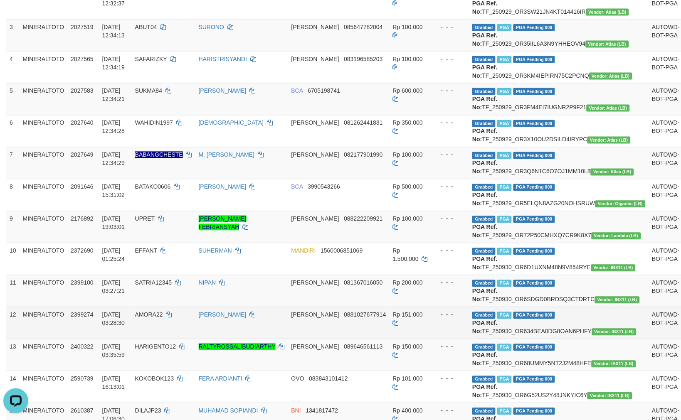
scroll to position [64, 0]
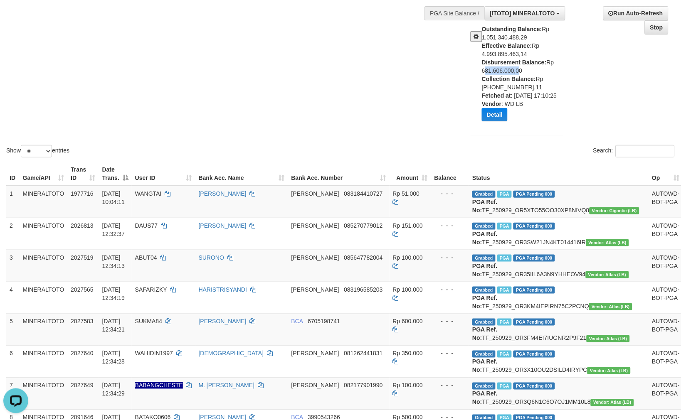
drag, startPoint x: 482, startPoint y: 69, endPoint x: 516, endPoint y: 69, distance: 34.1
click at [516, 69] on div "Outstanding Balance: Rp 1.051.340.488,29 Effective Balance: Rp 4.993.895.463,14…" at bounding box center [526, 76] width 88 height 103
copy div "681.606.000,"
click at [534, 137] on div "Outstanding Balance: Rp 1.051.340.488,29 Effective Balance: Rp 4.993.895.463,14…" at bounding box center [517, 72] width 93 height 145
click at [329, 76] on div "Show ** ** ** *** entries Search:" at bounding box center [340, 58] width 681 height 201
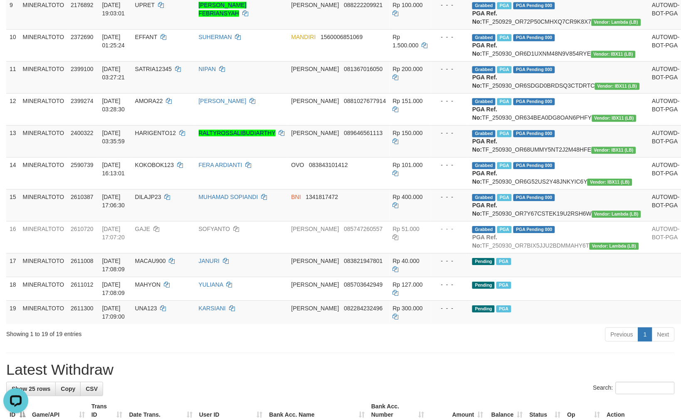
scroll to position [572, 0]
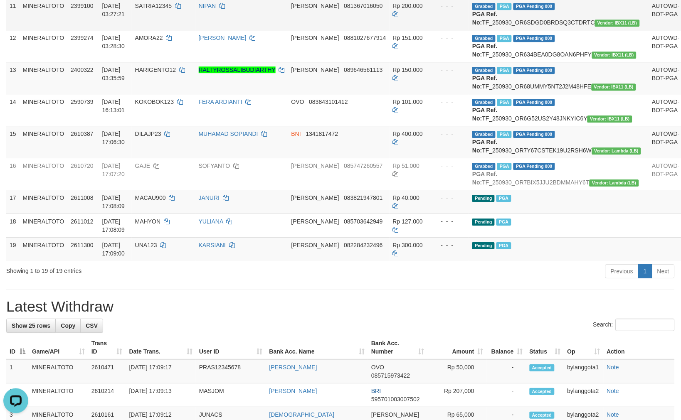
click at [317, 30] on td "DANA 081367016050" at bounding box center [338, 14] width 101 height 32
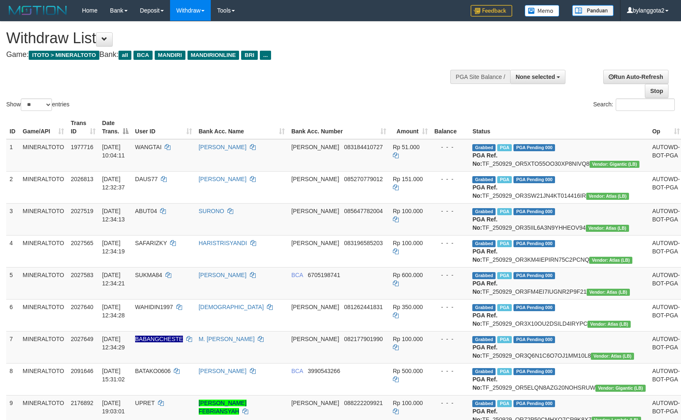
select select
select select "**"
click at [539, 79] on button "None selected" at bounding box center [537, 77] width 55 height 14
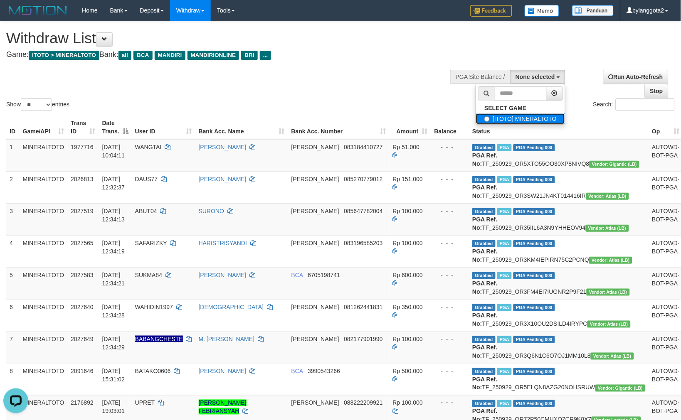
click at [495, 118] on label "[ITOTO] MINERALTOTO" at bounding box center [520, 119] width 89 height 11
select select "****"
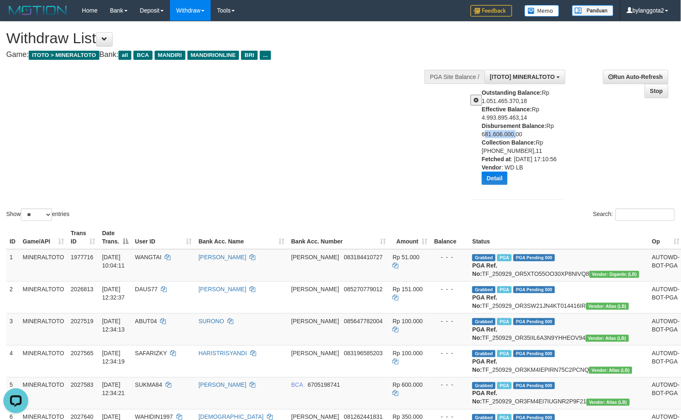
drag, startPoint x: 476, startPoint y: 132, endPoint x: 669, endPoint y: 161, distance: 196.0
click at [515, 132] on div "Outstanding Balance: Rp 1.051.465.370,18 Effective Balance: Rp 4.993.895.463,14…" at bounding box center [516, 140] width 105 height 103
copy div "681.606.000"
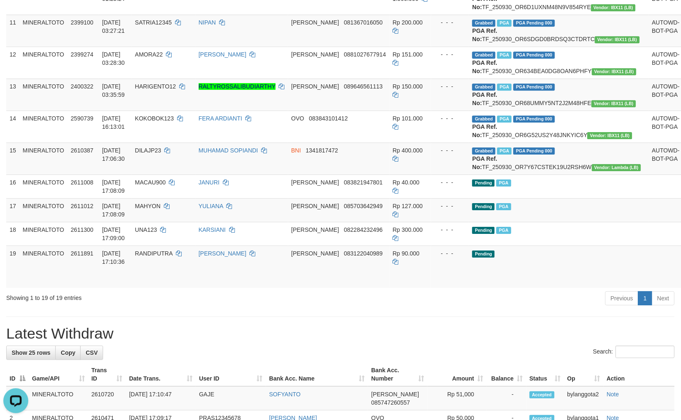
scroll to position [693, 0]
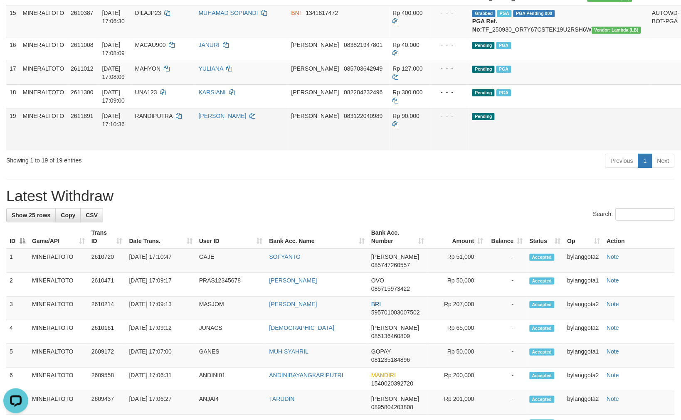
click at [535, 151] on td "Pending" at bounding box center [559, 129] width 180 height 42
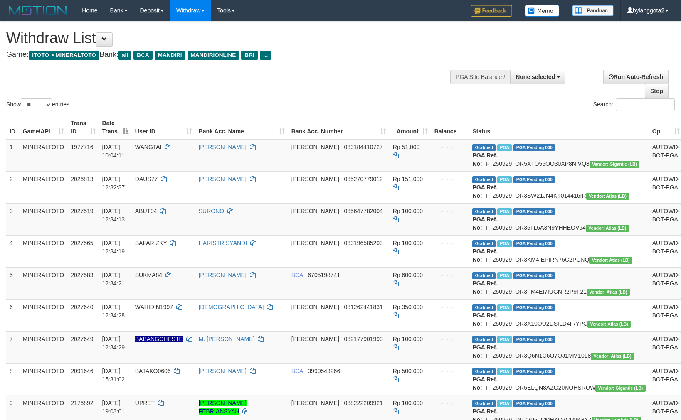
select select
select select "**"
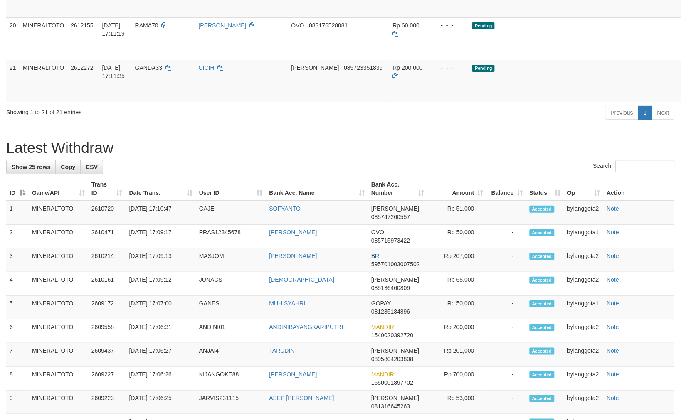
scroll to position [579, 0]
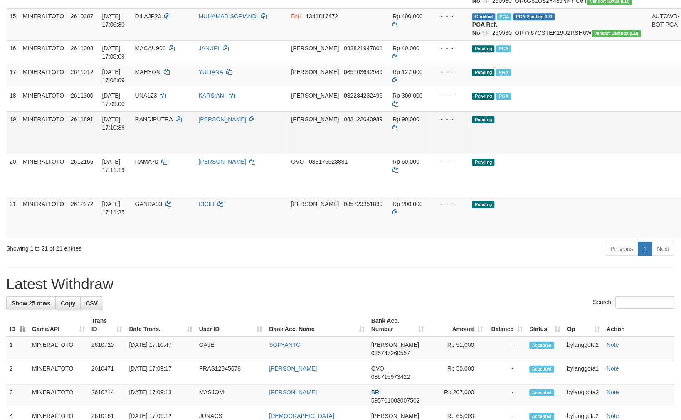
click at [681, 150] on link "Send PGA" at bounding box center [694, 142] width 14 height 15
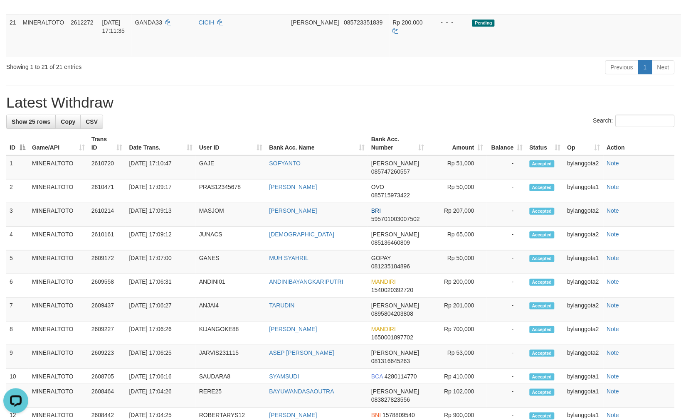
scroll to position [716, 0]
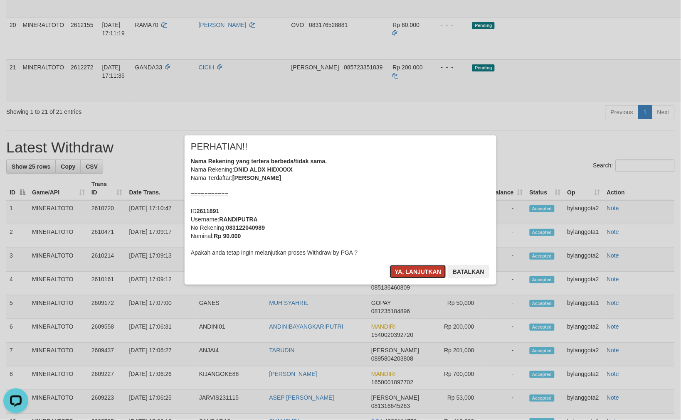
click at [413, 273] on button "Ya, lanjutkan" at bounding box center [418, 271] width 57 height 13
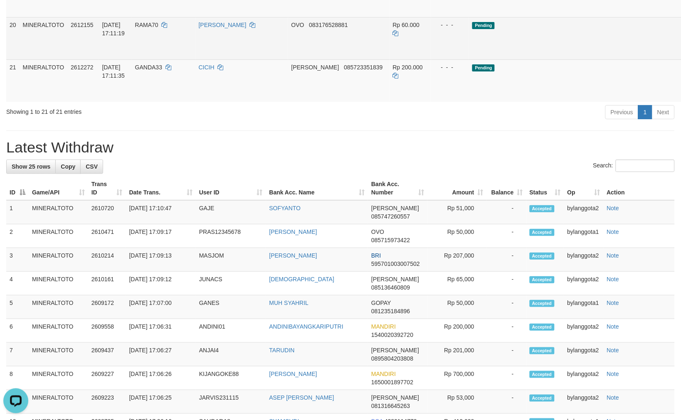
scroll to position [697, 0]
click at [681, 56] on link "Send PGA" at bounding box center [694, 48] width 14 height 15
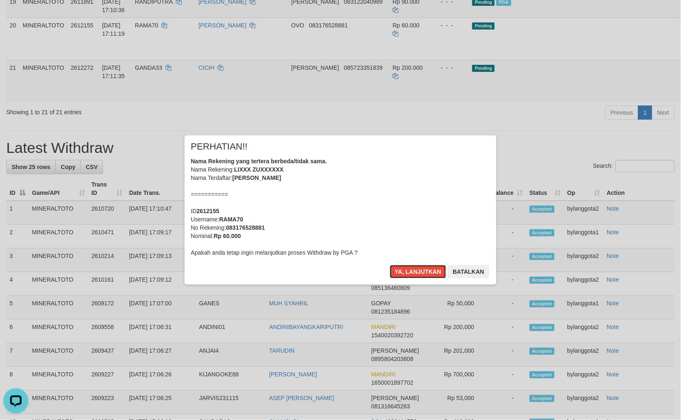
click at [391, 238] on div "Nama Rekening yang tertera berbeda/tidak sama. Nama Rekening: LIXXX ZUXXXXXX Na…" at bounding box center [340, 207] width 299 height 100
click at [390, 265] on button "Ya, lanjutkan" at bounding box center [418, 271] width 57 height 13
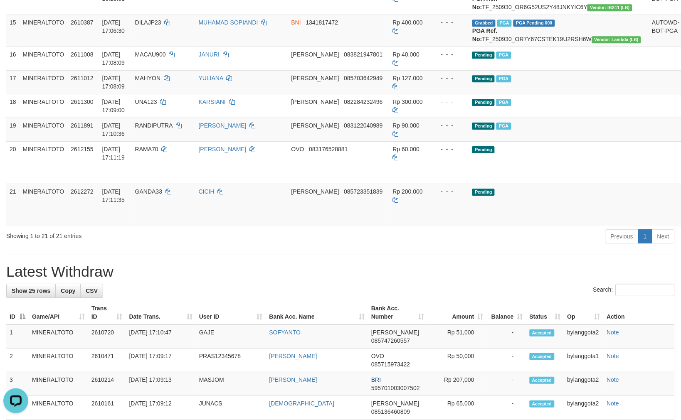
scroll to position [651, 0]
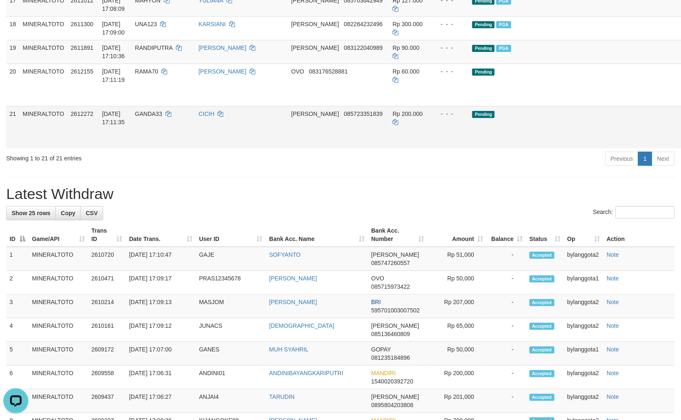
click at [553, 148] on td "Pending" at bounding box center [559, 127] width 180 height 42
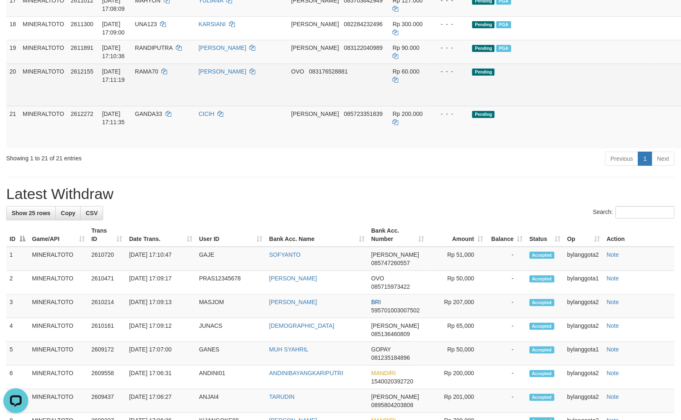
click at [681, 102] on link "Send PGA" at bounding box center [694, 94] width 14 height 15
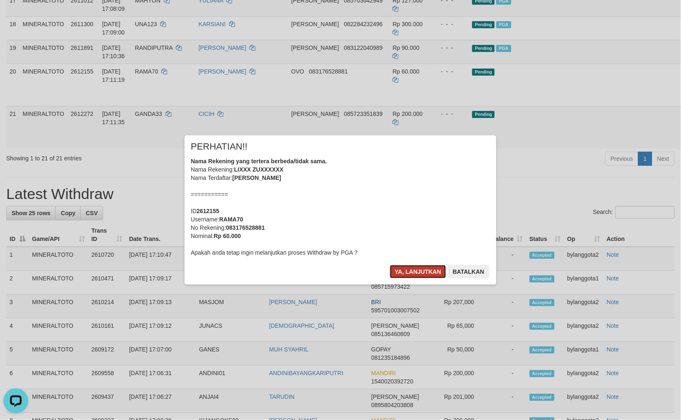
click at [418, 270] on button "Ya, lanjutkan" at bounding box center [418, 271] width 57 height 13
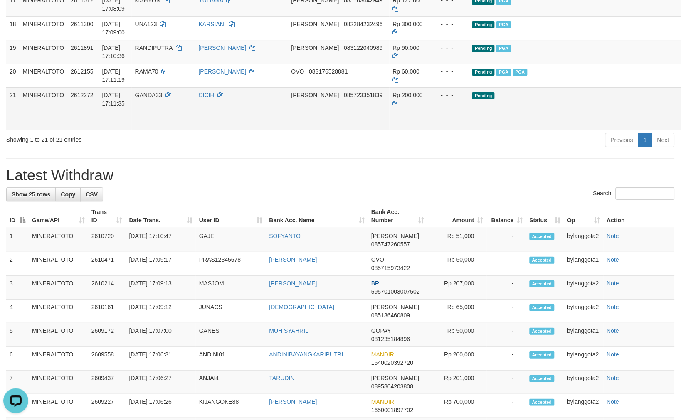
click at [489, 130] on td "Pending" at bounding box center [559, 108] width 180 height 42
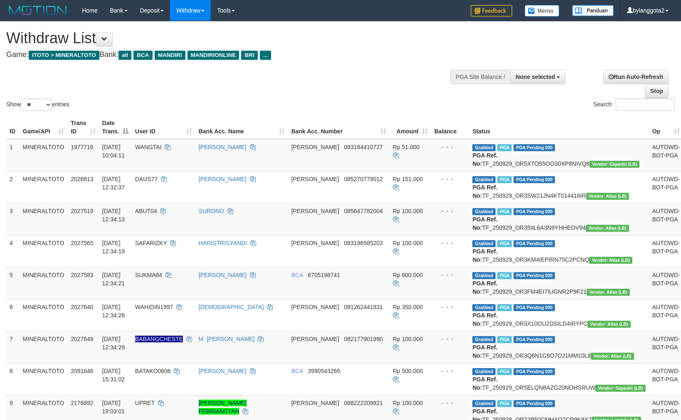
select select
select select "**"
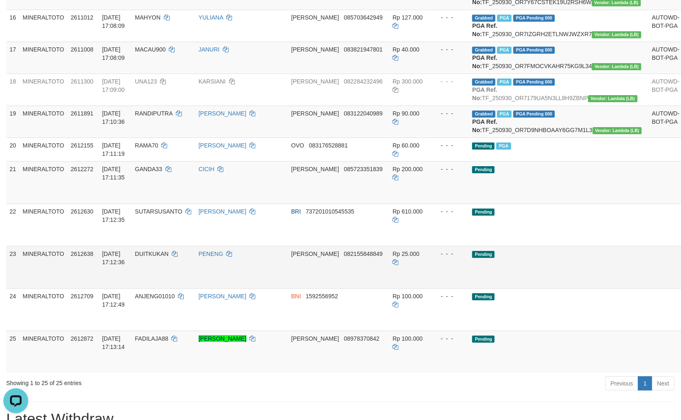
scroll to position [605, 0]
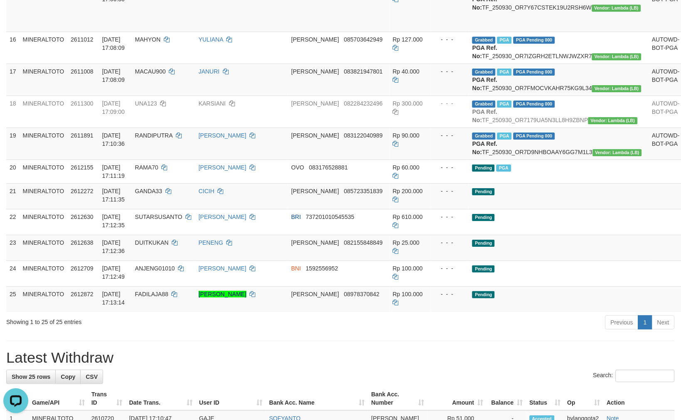
click at [556, 209] on td "Pending" at bounding box center [559, 196] width 180 height 26
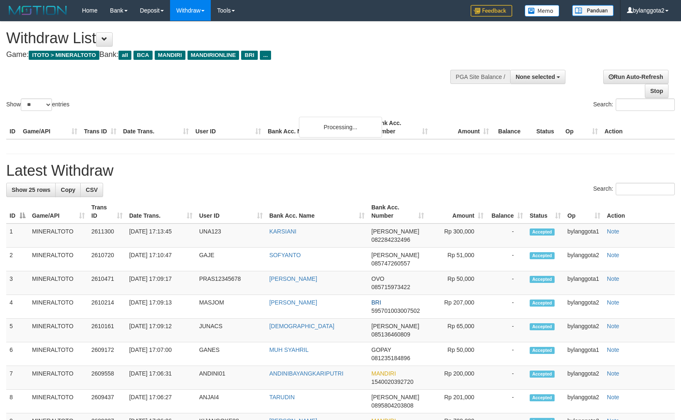
select select
select select "**"
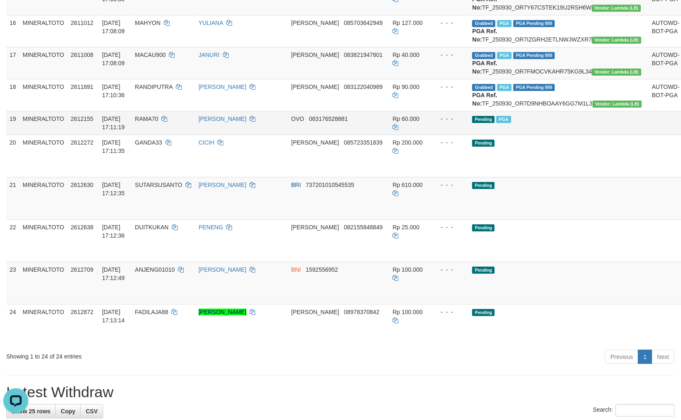
click at [438, 123] on div "- - -" at bounding box center [451, 119] width 32 height 8
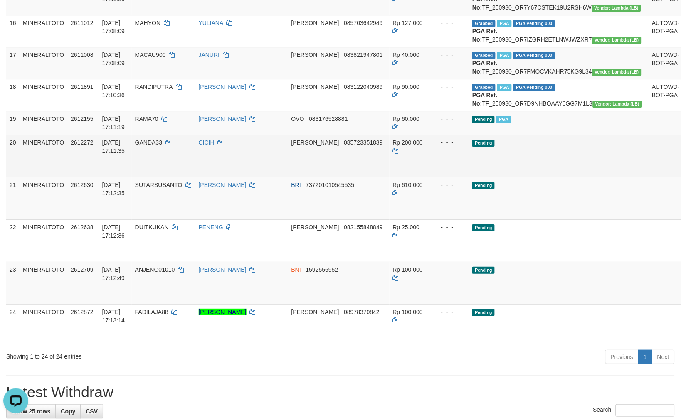
click at [493, 177] on td "Pending" at bounding box center [559, 156] width 180 height 42
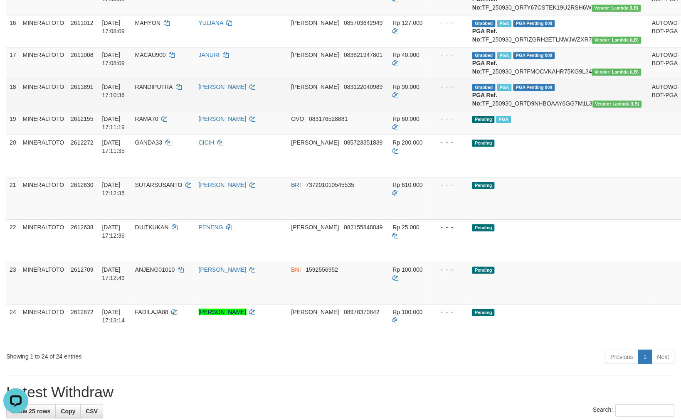
click at [467, 252] on div "**********" at bounding box center [340, 226] width 681 height 1618
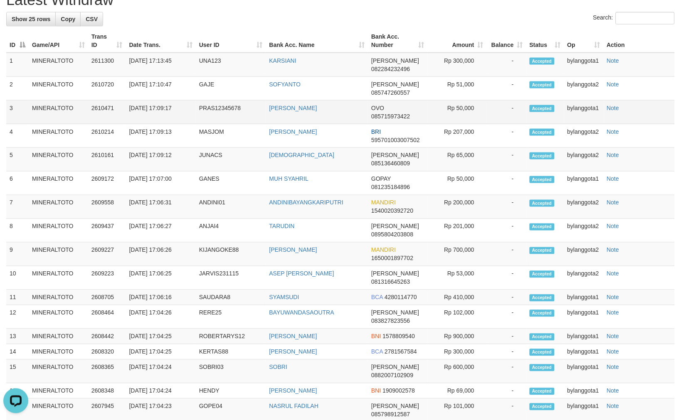
click at [453, 124] on td "Rp 50,000" at bounding box center [456, 113] width 59 height 24
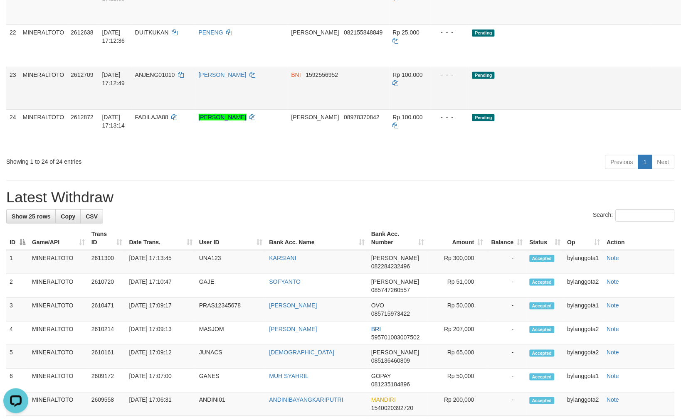
scroll to position [813, 0]
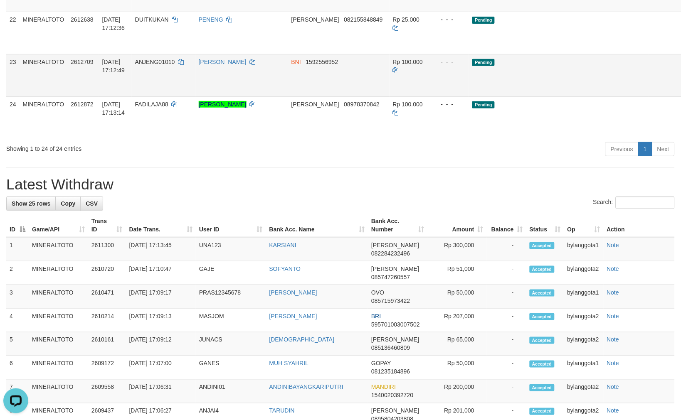
click at [524, 96] on td "Pending" at bounding box center [559, 75] width 180 height 42
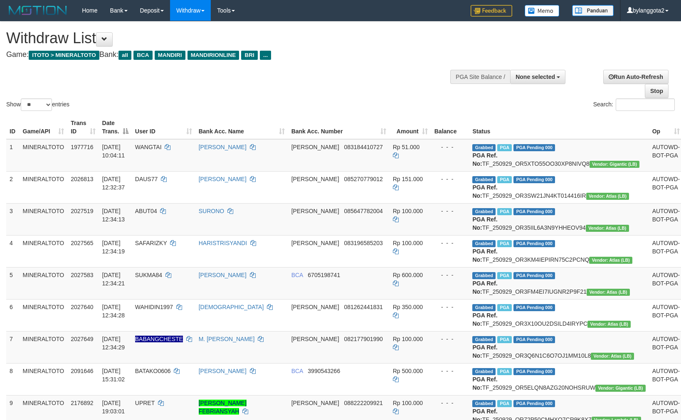
select select
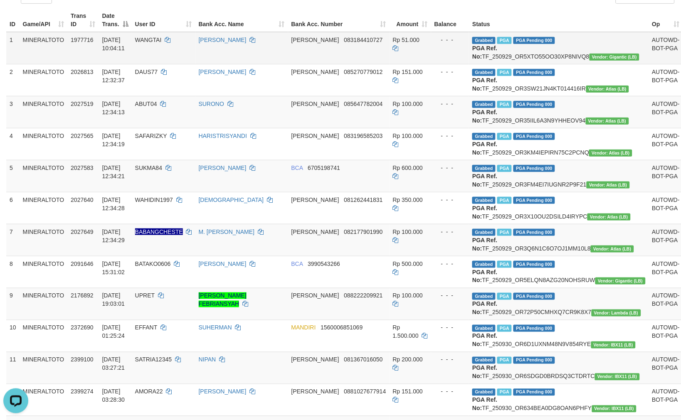
scroll to position [27, 0]
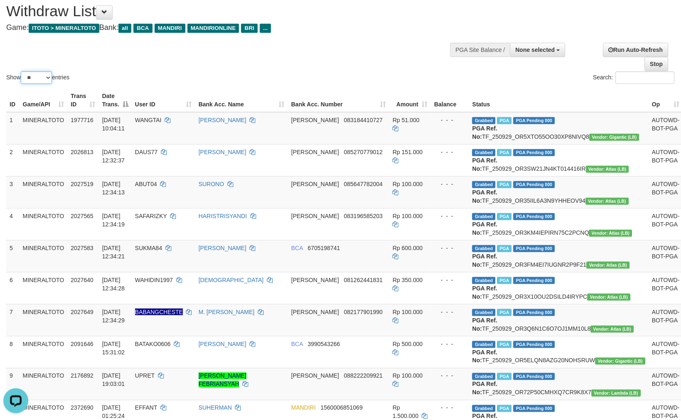
click at [46, 81] on select "** ** ** ***" at bounding box center [36, 78] width 31 height 12
select select "**"
click at [22, 72] on select "** ** ** ***" at bounding box center [36, 78] width 31 height 12
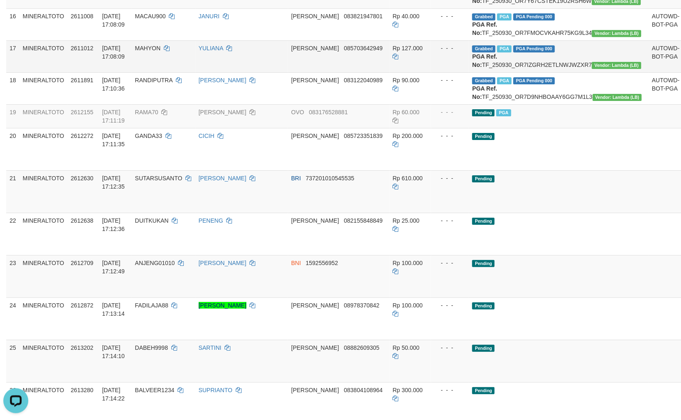
scroll to position [628, 0]
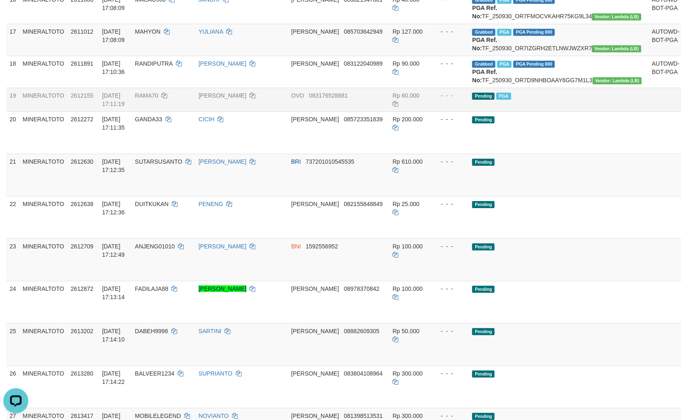
click at [286, 111] on td "[PERSON_NAME]" at bounding box center [241, 100] width 93 height 24
click at [524, 196] on td "Pending" at bounding box center [559, 175] width 180 height 42
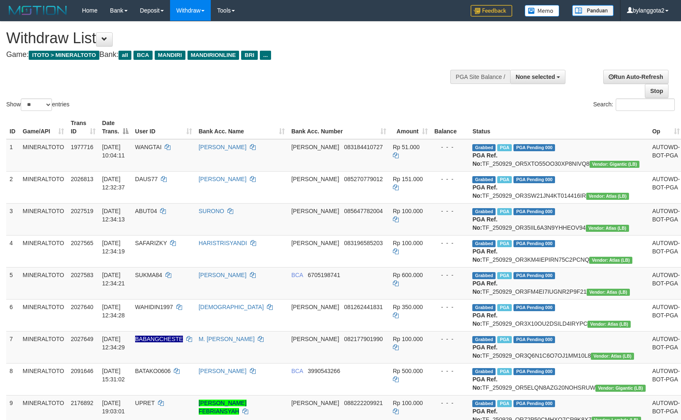
select select
select select "**"
click at [538, 74] on span "None selected" at bounding box center [536, 77] width 40 height 7
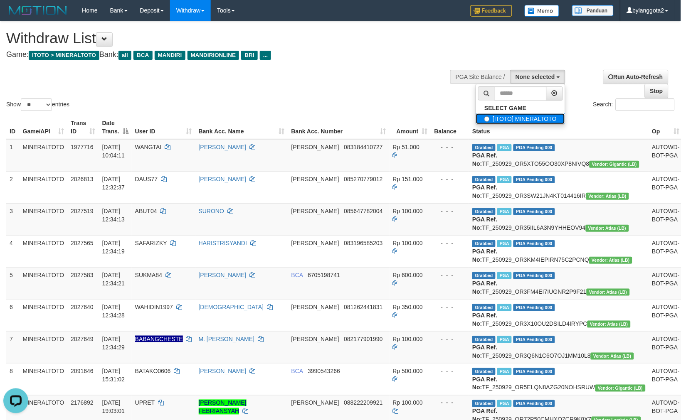
click at [499, 119] on label "[ITOTO] MINERALTOTO" at bounding box center [520, 119] width 89 height 11
select select "****"
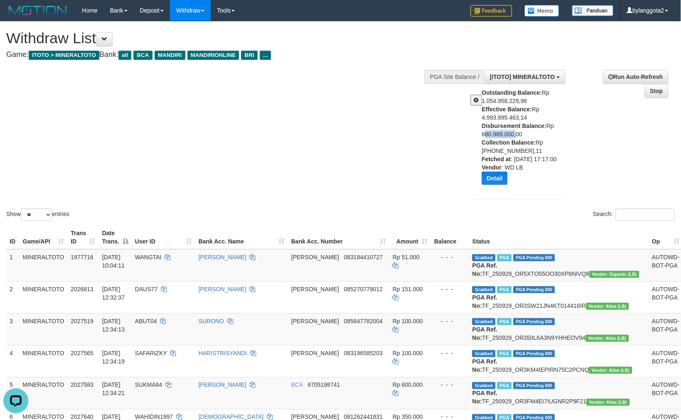
drag, startPoint x: 480, startPoint y: 131, endPoint x: 545, endPoint y: 138, distance: 64.8
click at [514, 133] on div "Outstanding Balance: Rp 1.054.958.229,96 Effective Balance: Rp 4.993.895.463,14…" at bounding box center [516, 140] width 105 height 103
copy div "680.989.000"
